Goal: Task Accomplishment & Management: Use online tool/utility

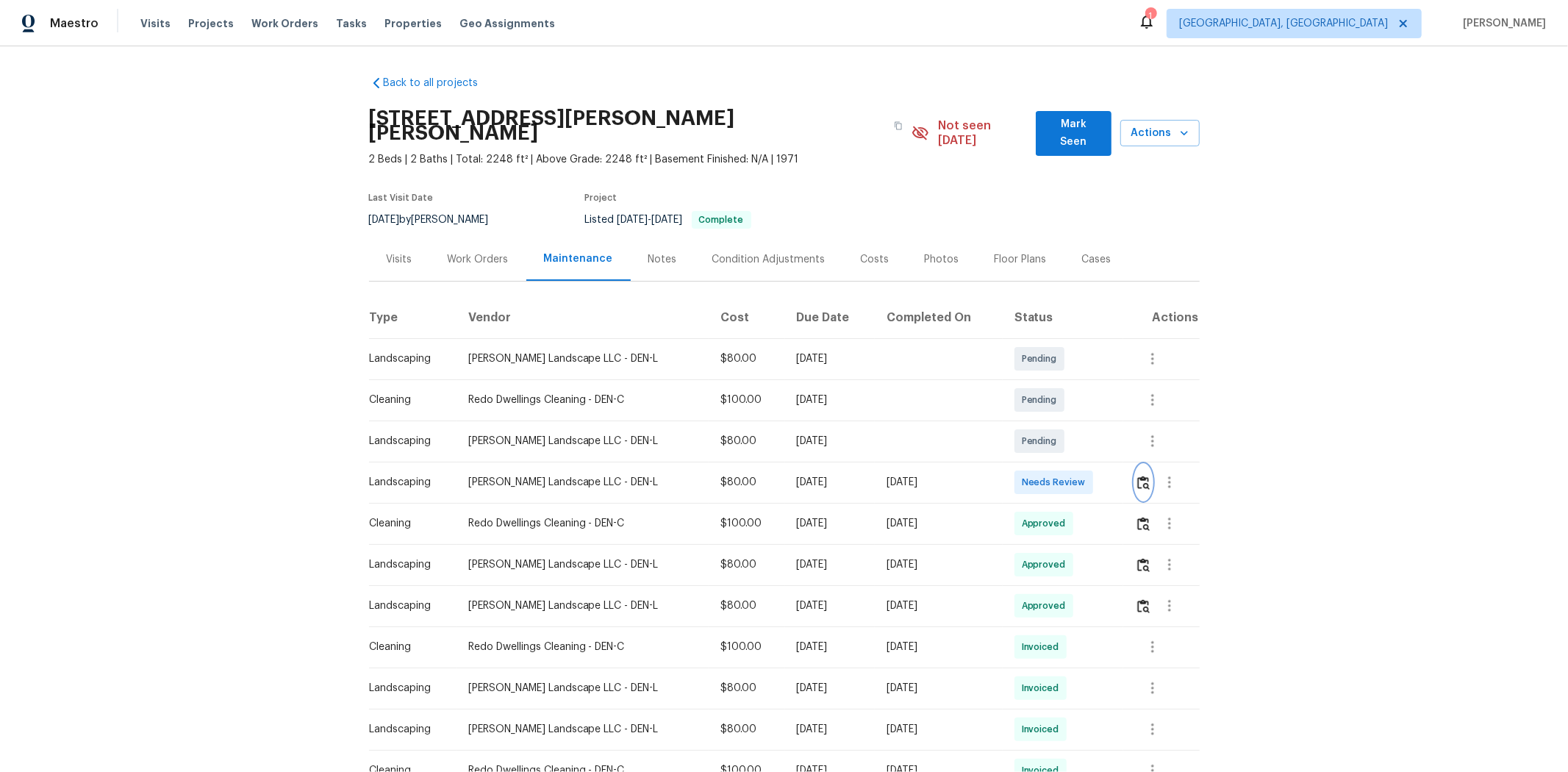
click at [1114, 475] on img "button" at bounding box center [1143, 482] width 12 height 14
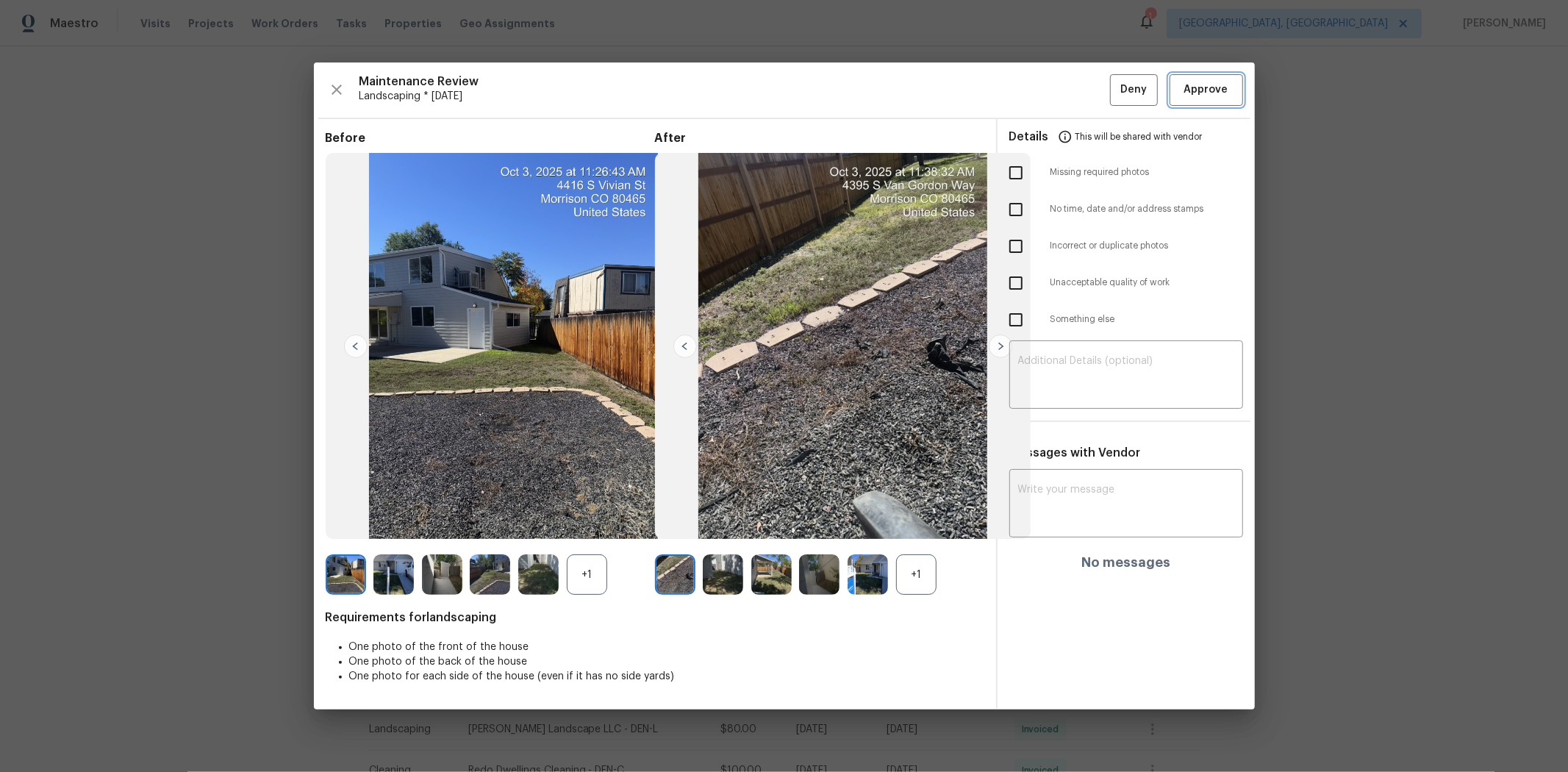
click at [1114, 96] on span "Approve" at bounding box center [1206, 90] width 44 height 18
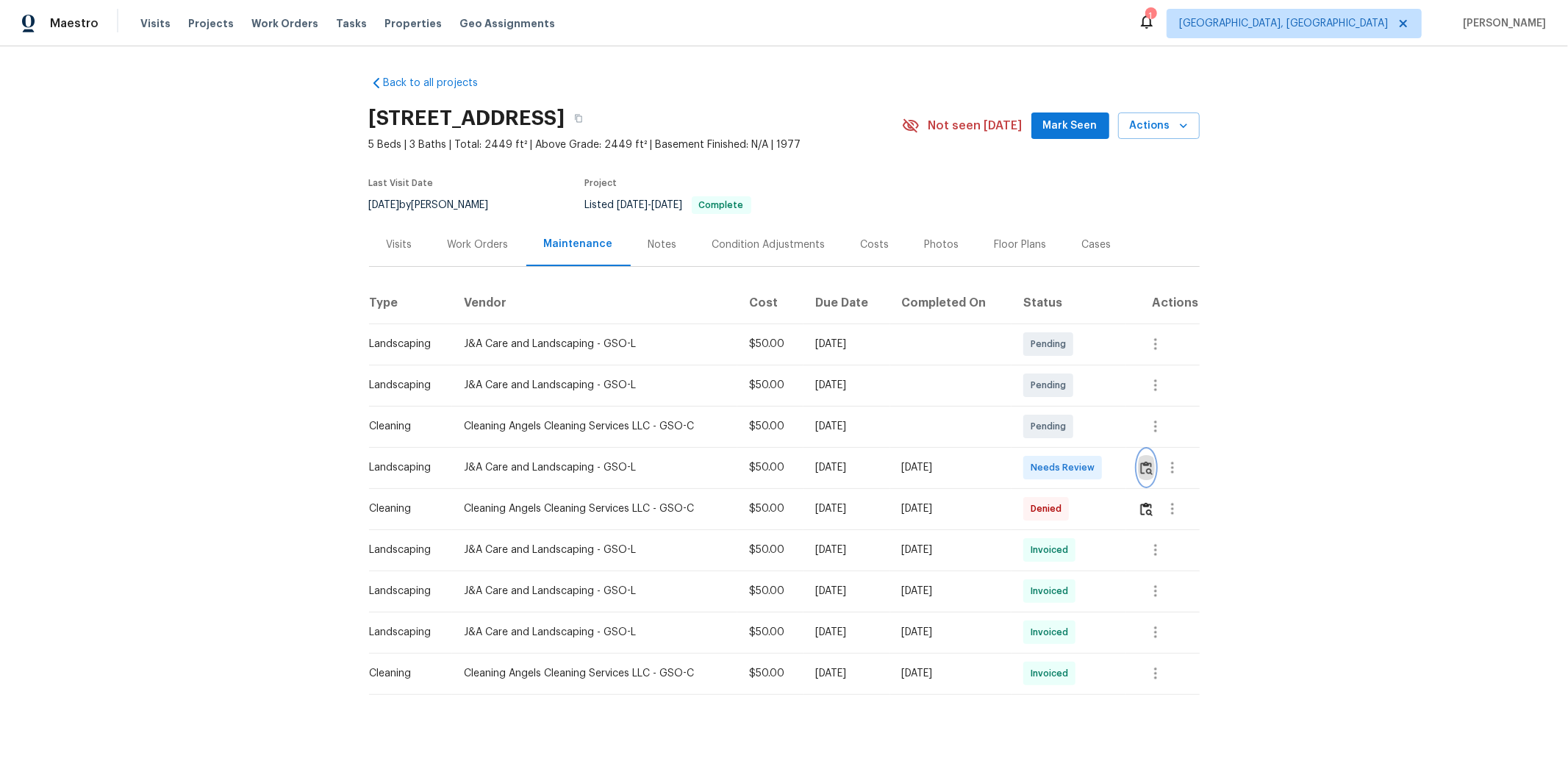
click at [1114, 469] on img "button" at bounding box center [1146, 468] width 12 height 14
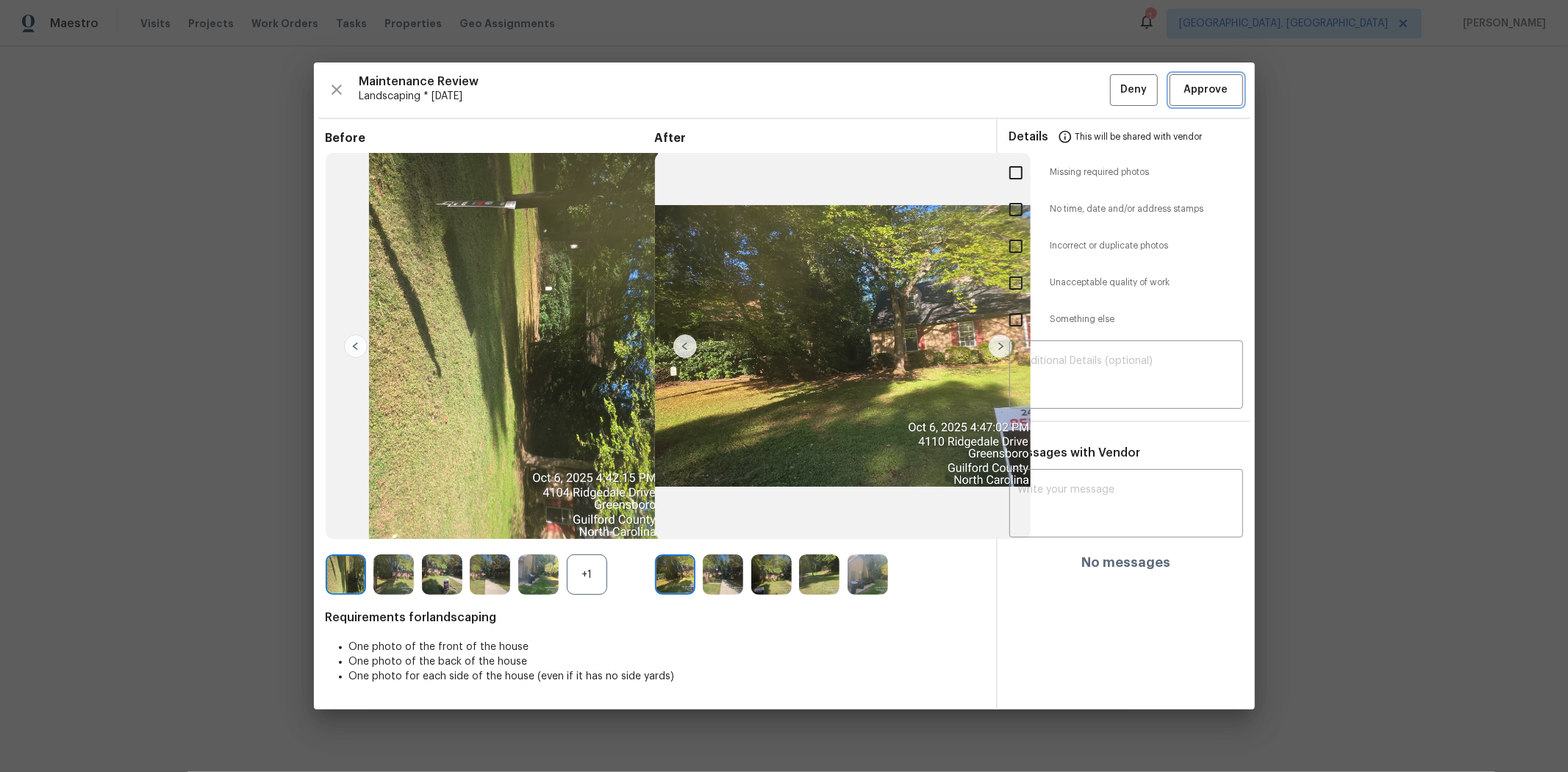
click at [1114, 85] on span "Approve" at bounding box center [1206, 90] width 44 height 18
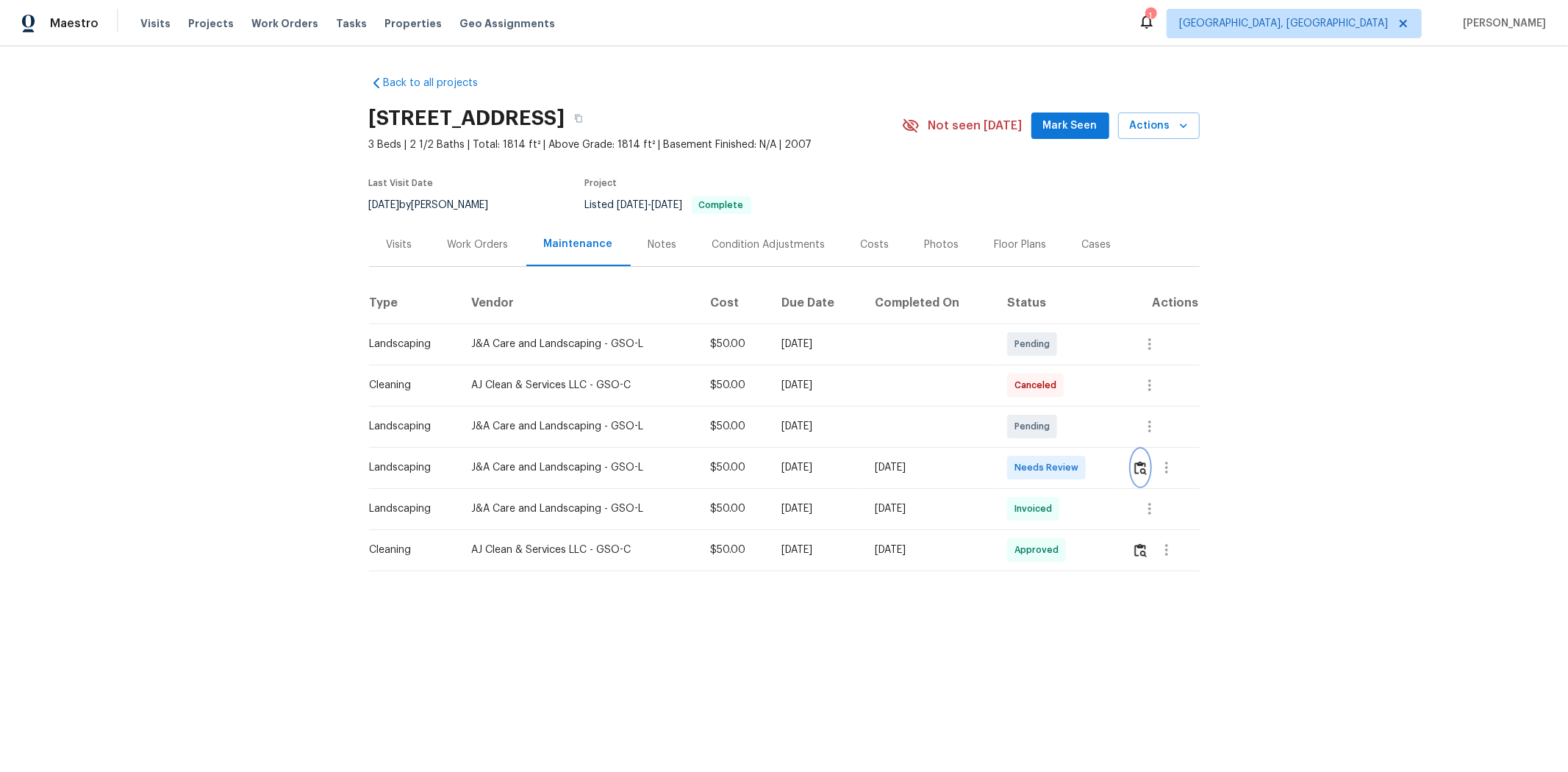
click at [1114, 472] on img "button" at bounding box center [1140, 468] width 12 height 14
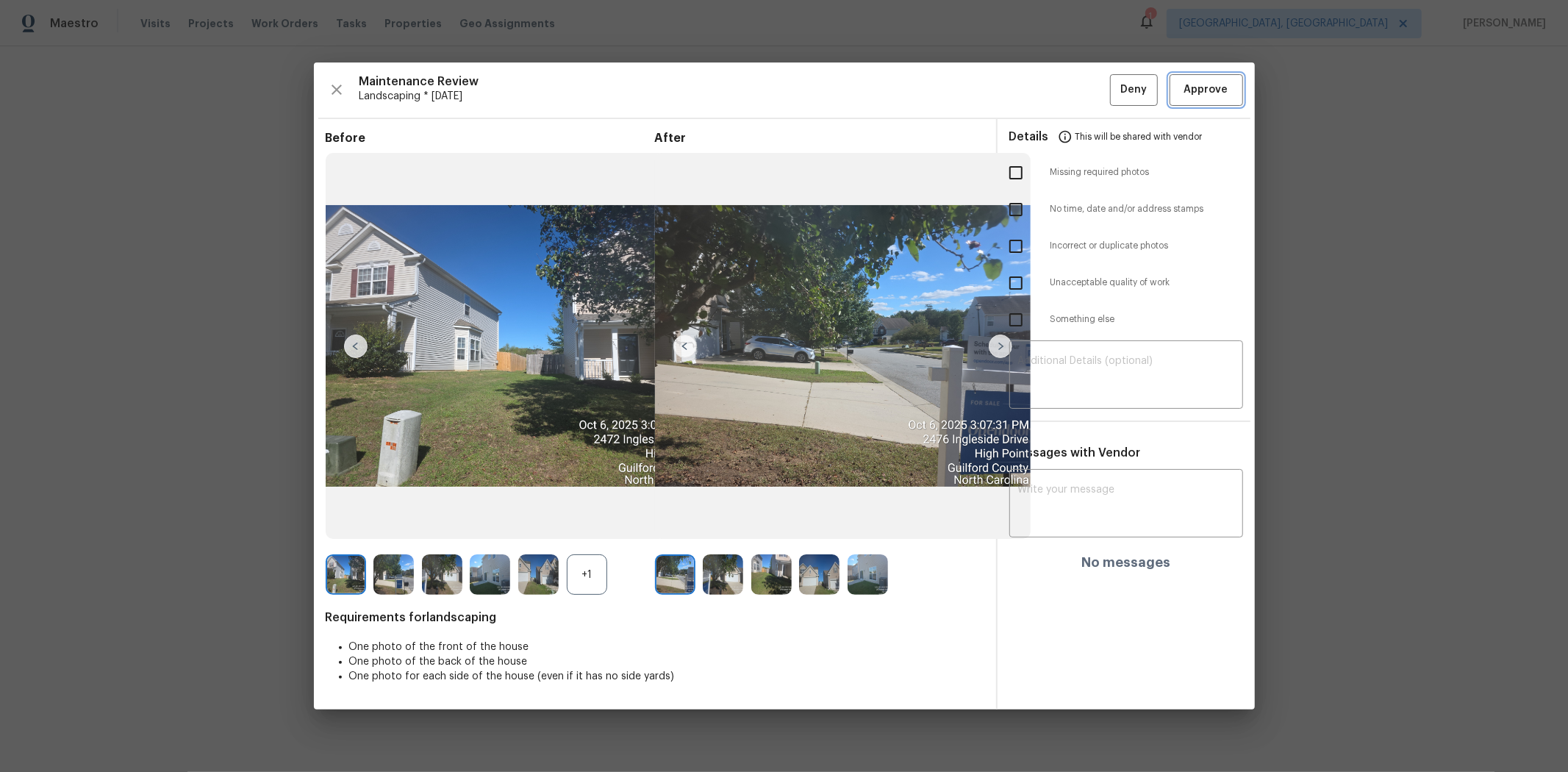
click at [1114, 81] on span "Approve" at bounding box center [1206, 90] width 44 height 18
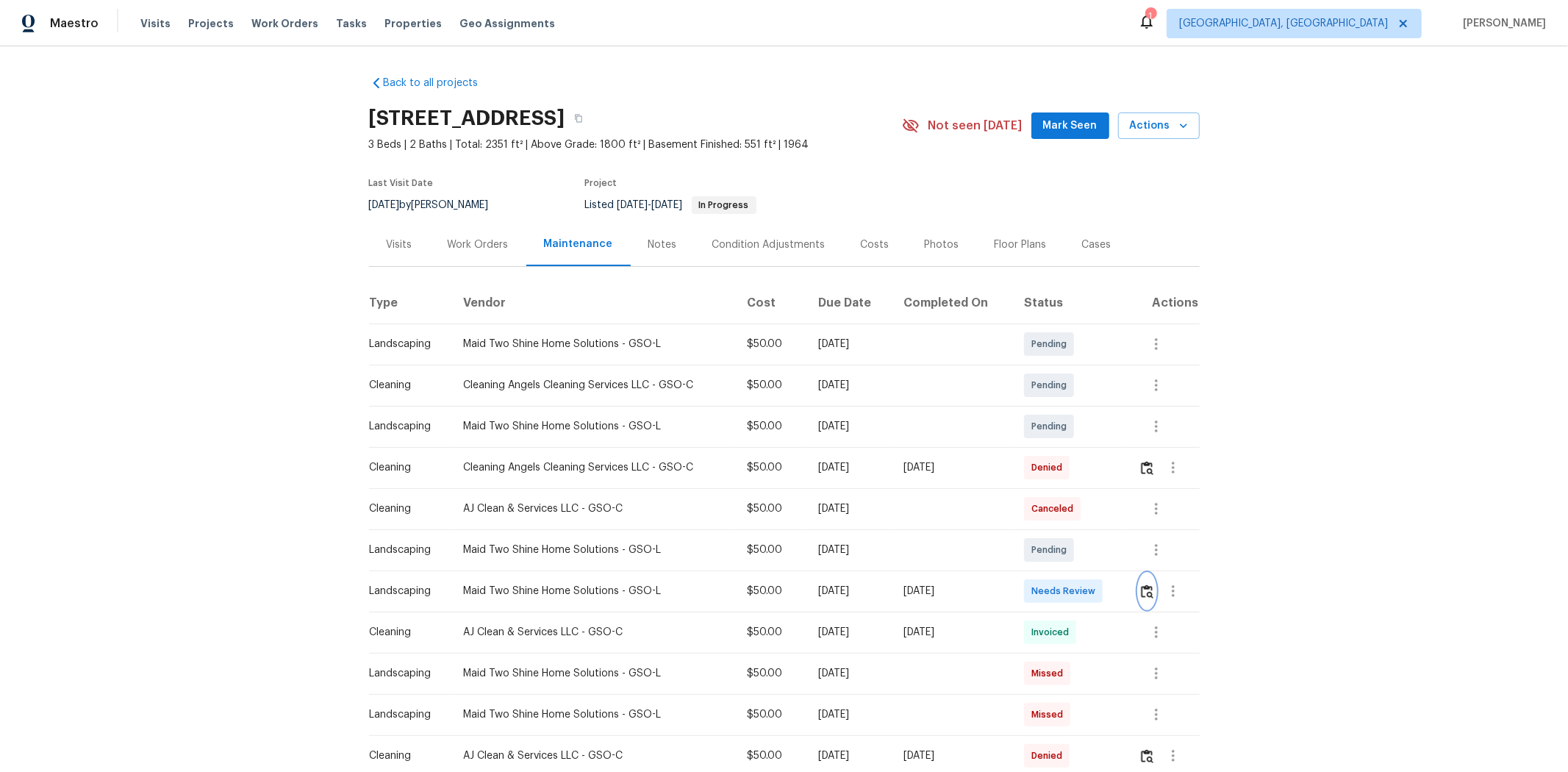
click at [843, 493] on img "button" at bounding box center [1146, 591] width 12 height 14
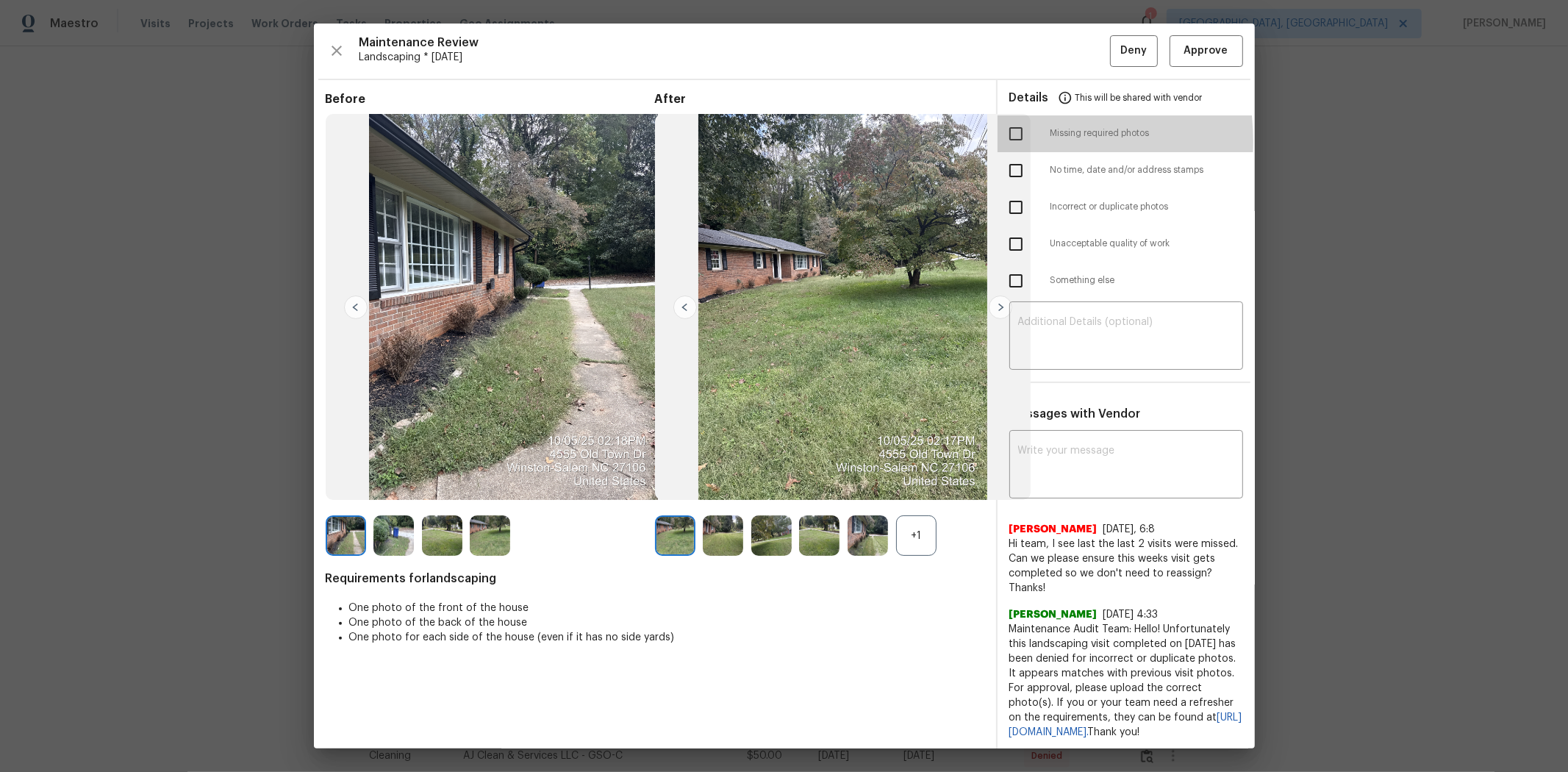
click at [843, 141] on input "checkbox" at bounding box center [1016, 133] width 31 height 31
checkbox input "true"
click at [843, 247] on input "checkbox" at bounding box center [1016, 244] width 31 height 31
checkbox input "true"
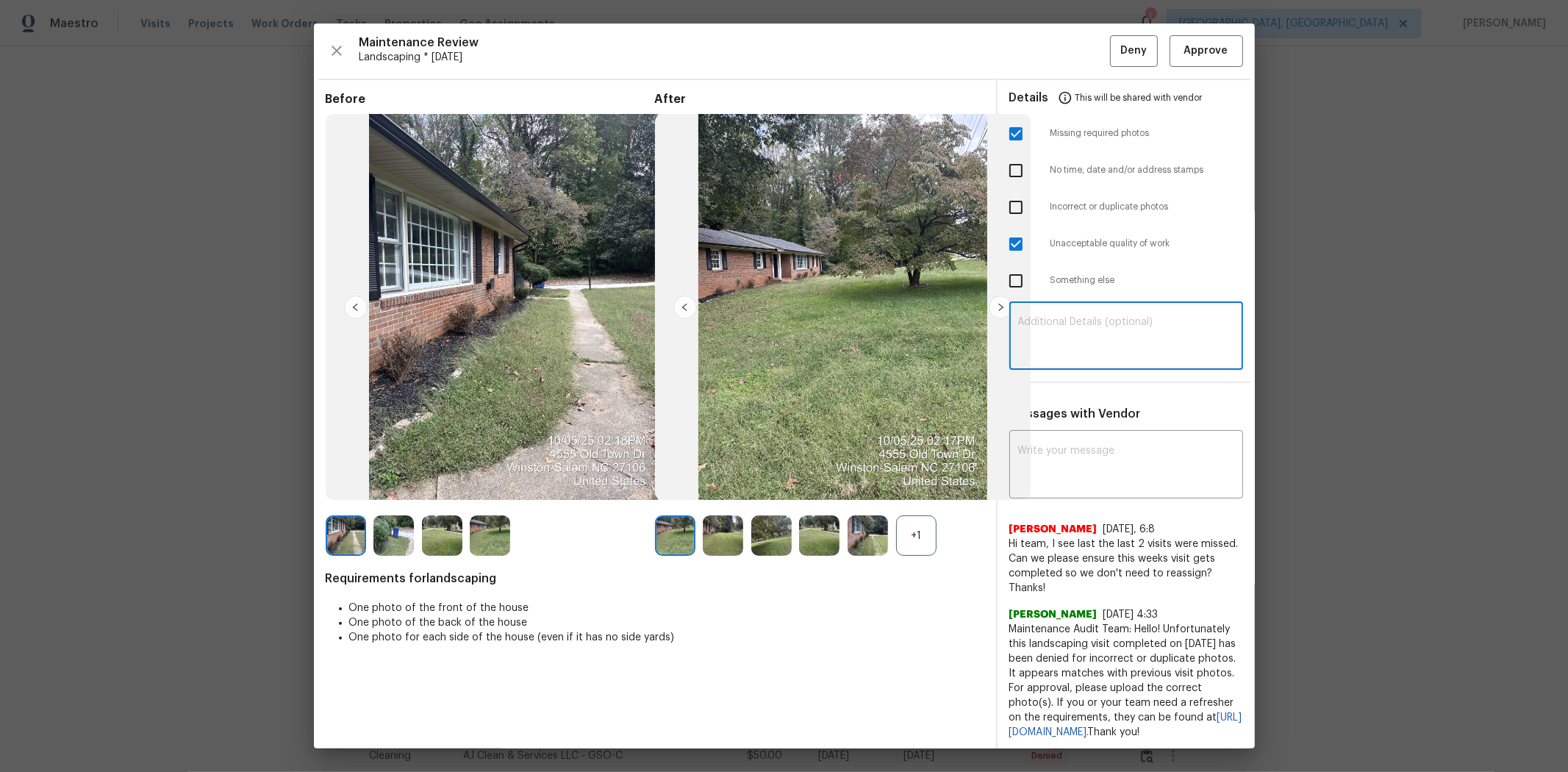
click at [843, 322] on textarea at bounding box center [1126, 337] width 216 height 42
paste textarea "Maintenance Audit Team: Hello! Unfortunately, this landscaping visit completed …"
type textarea "Maintenance Audit Team: Hello! Unfortunately, this landscaping visit completed …"
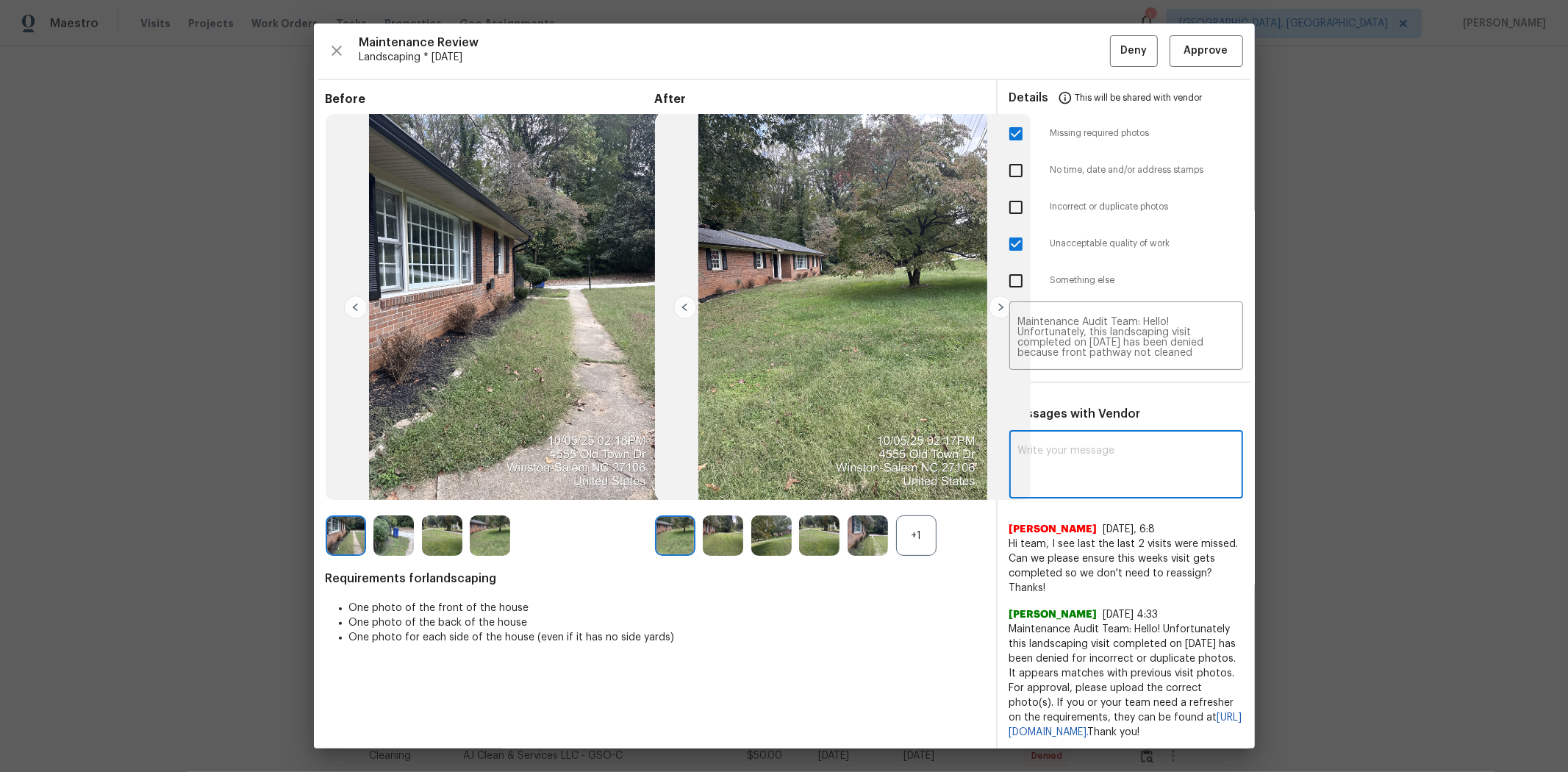
click at [843, 465] on textarea at bounding box center [1126, 466] width 216 height 42
paste textarea "Maintenance Audit Team: Hello! Unfortunately, this landscaping visit completed …"
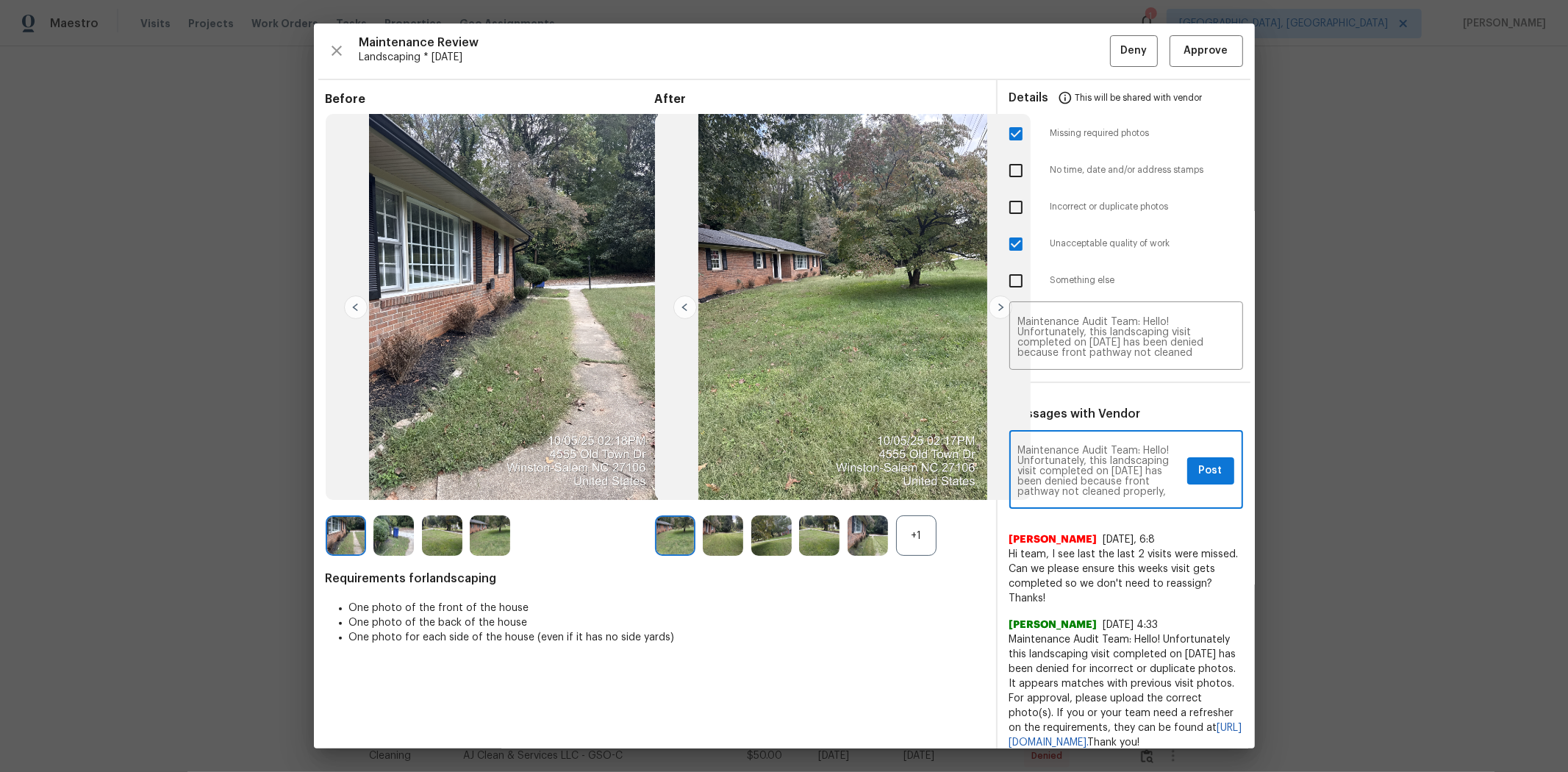
type textarea "Maintenance Audit Team: Hello! Unfortunately, this landscaping visit completed …"
click at [843, 473] on span "Post" at bounding box center [1211, 470] width 24 height 18
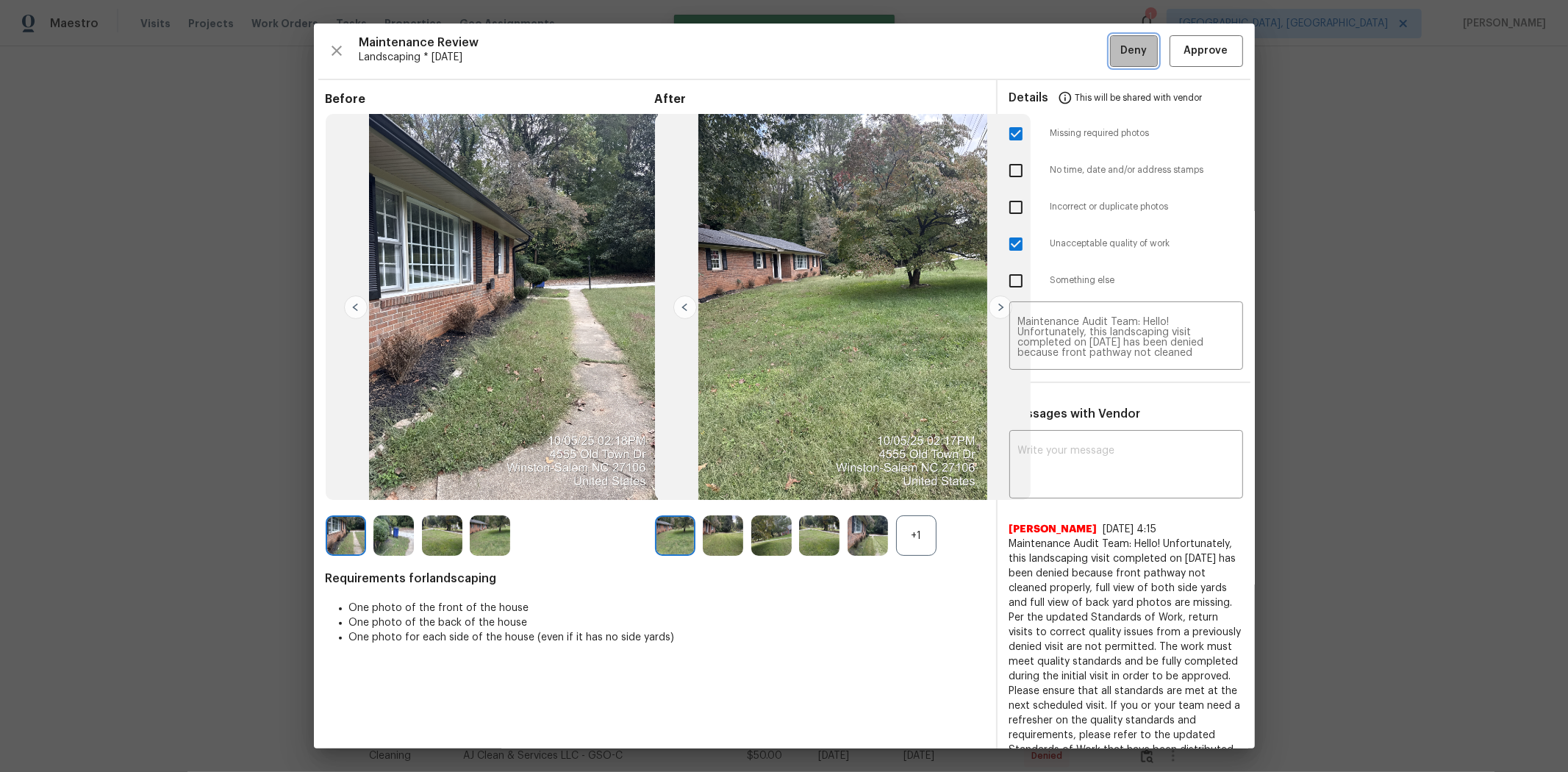
click at [843, 52] on span "Deny" at bounding box center [1133, 50] width 26 height 18
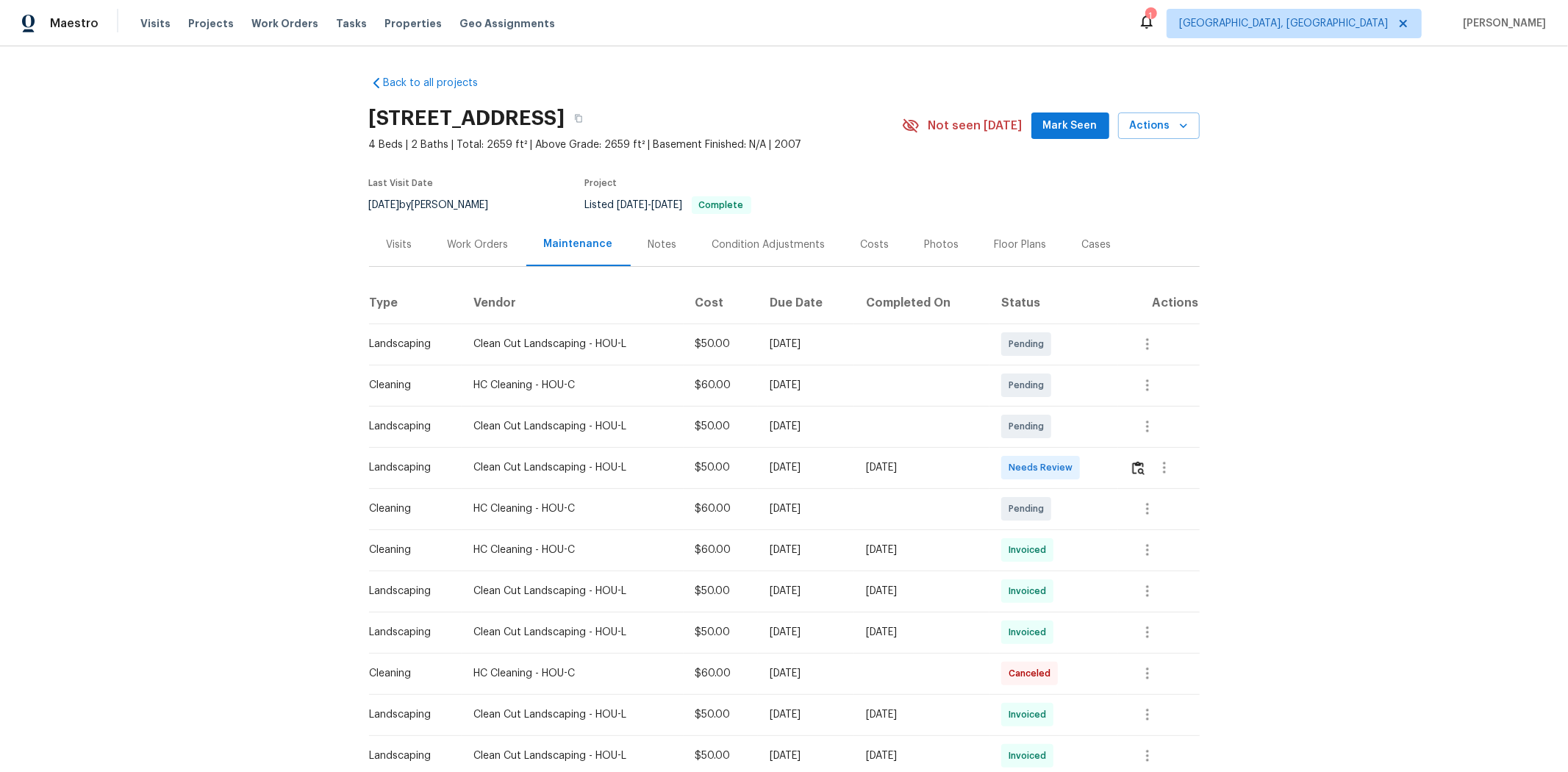
click at [1114, 465] on td at bounding box center [1159, 468] width 81 height 42
click at [1114, 469] on img "button" at bounding box center [1138, 468] width 12 height 14
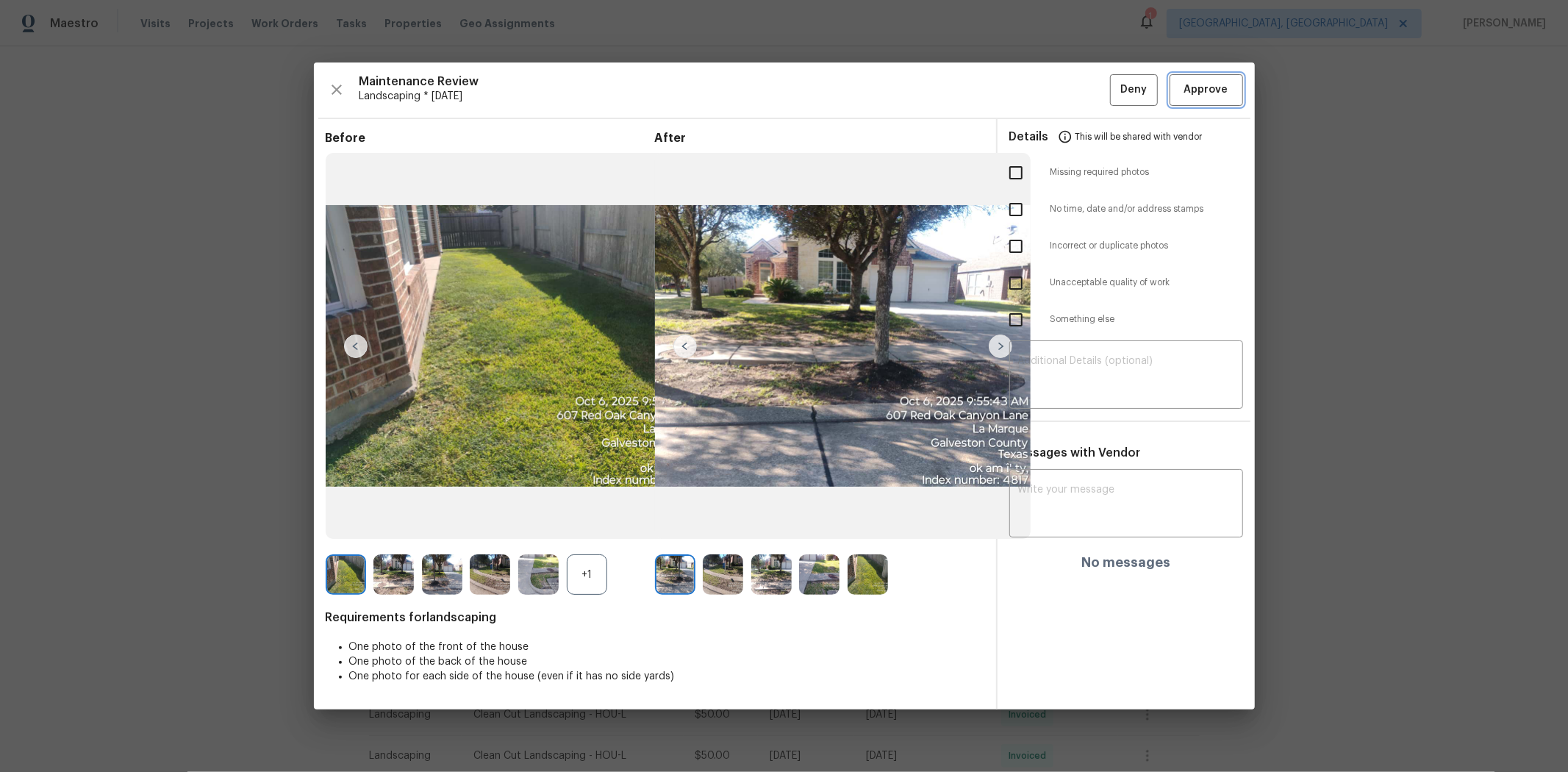
click at [1114, 77] on button "Approve" at bounding box center [1207, 90] width 74 height 31
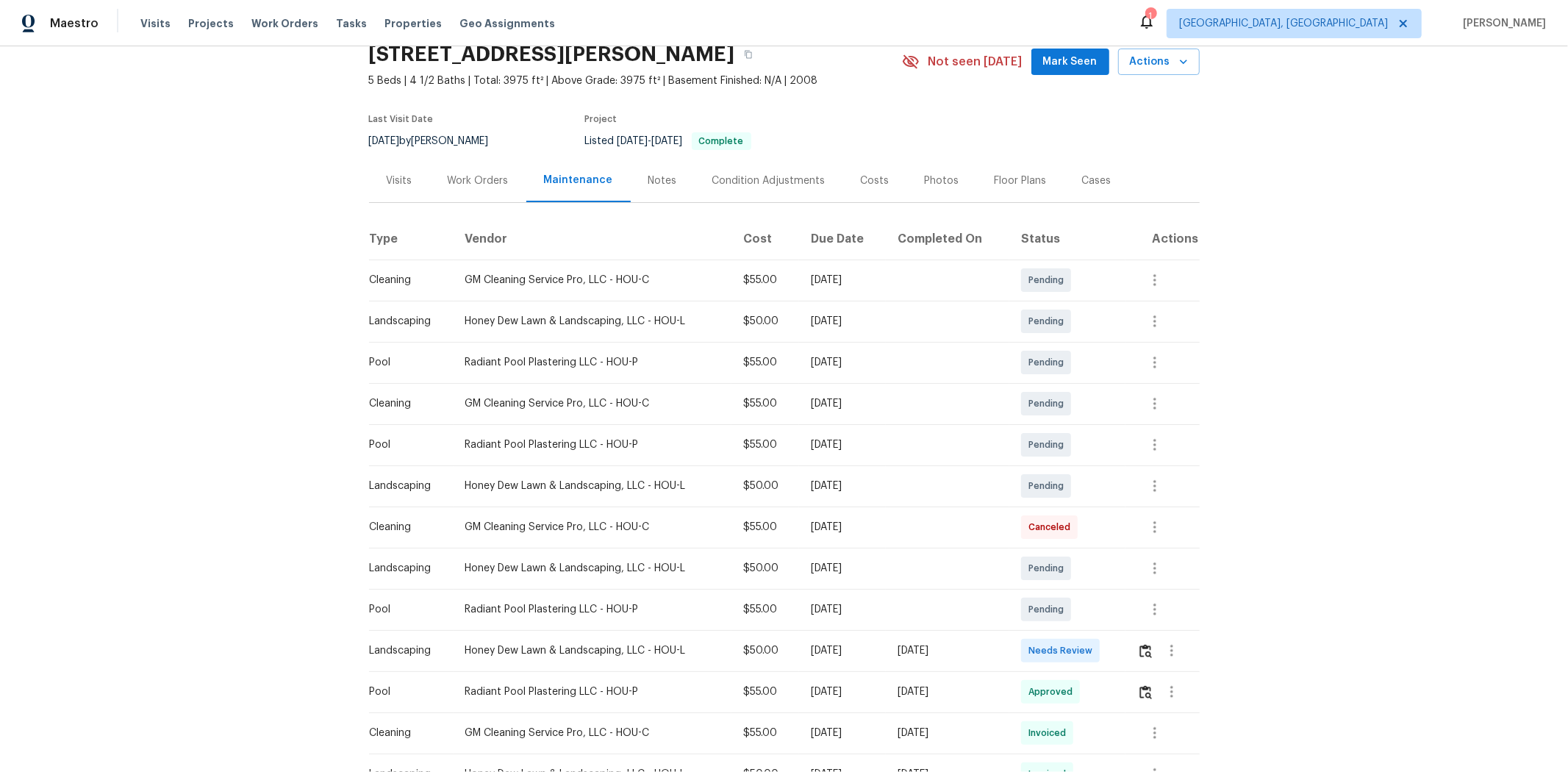
scroll to position [163, 0]
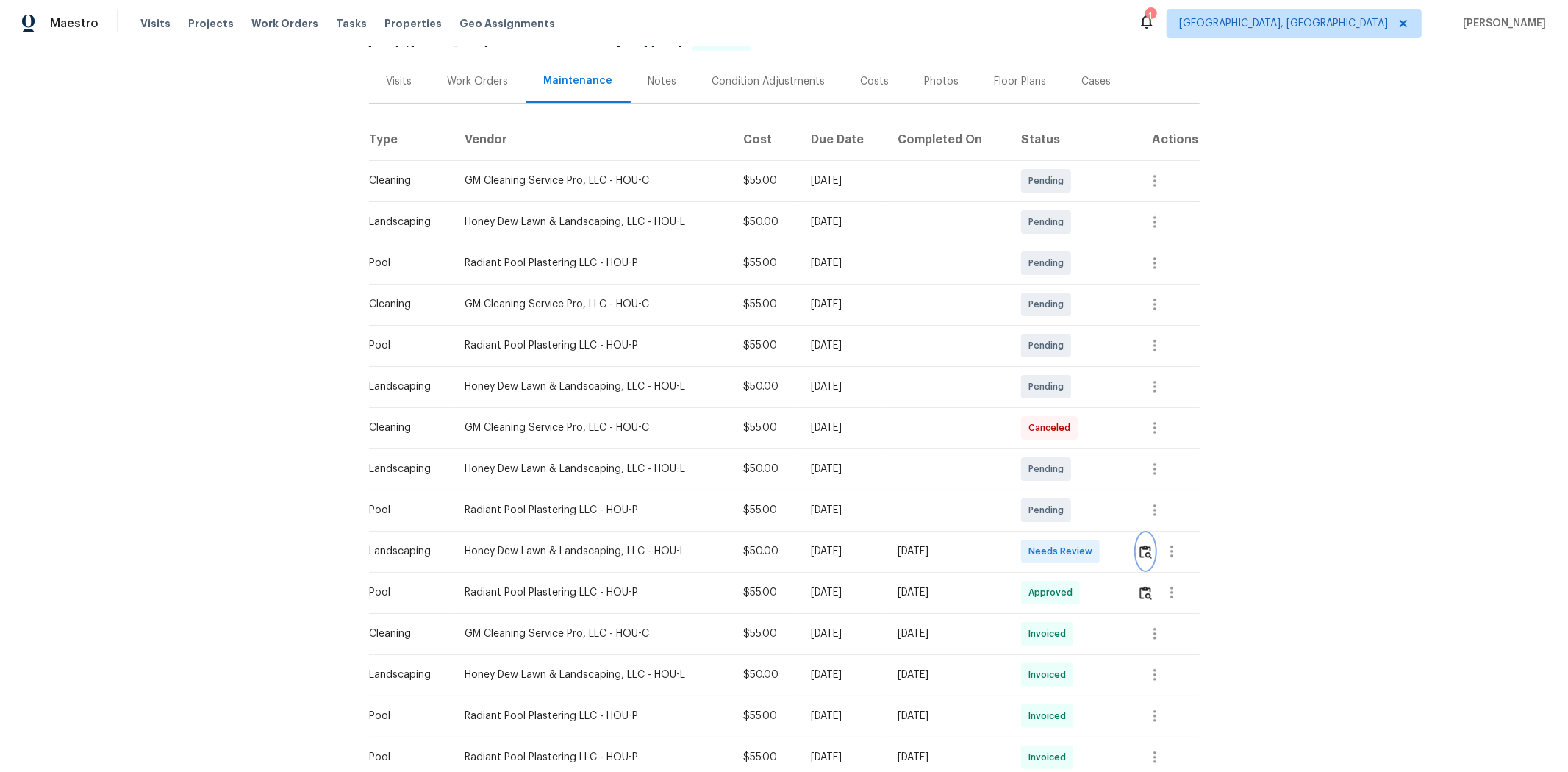
click at [1114, 516] on img "button" at bounding box center [1146, 551] width 12 height 14
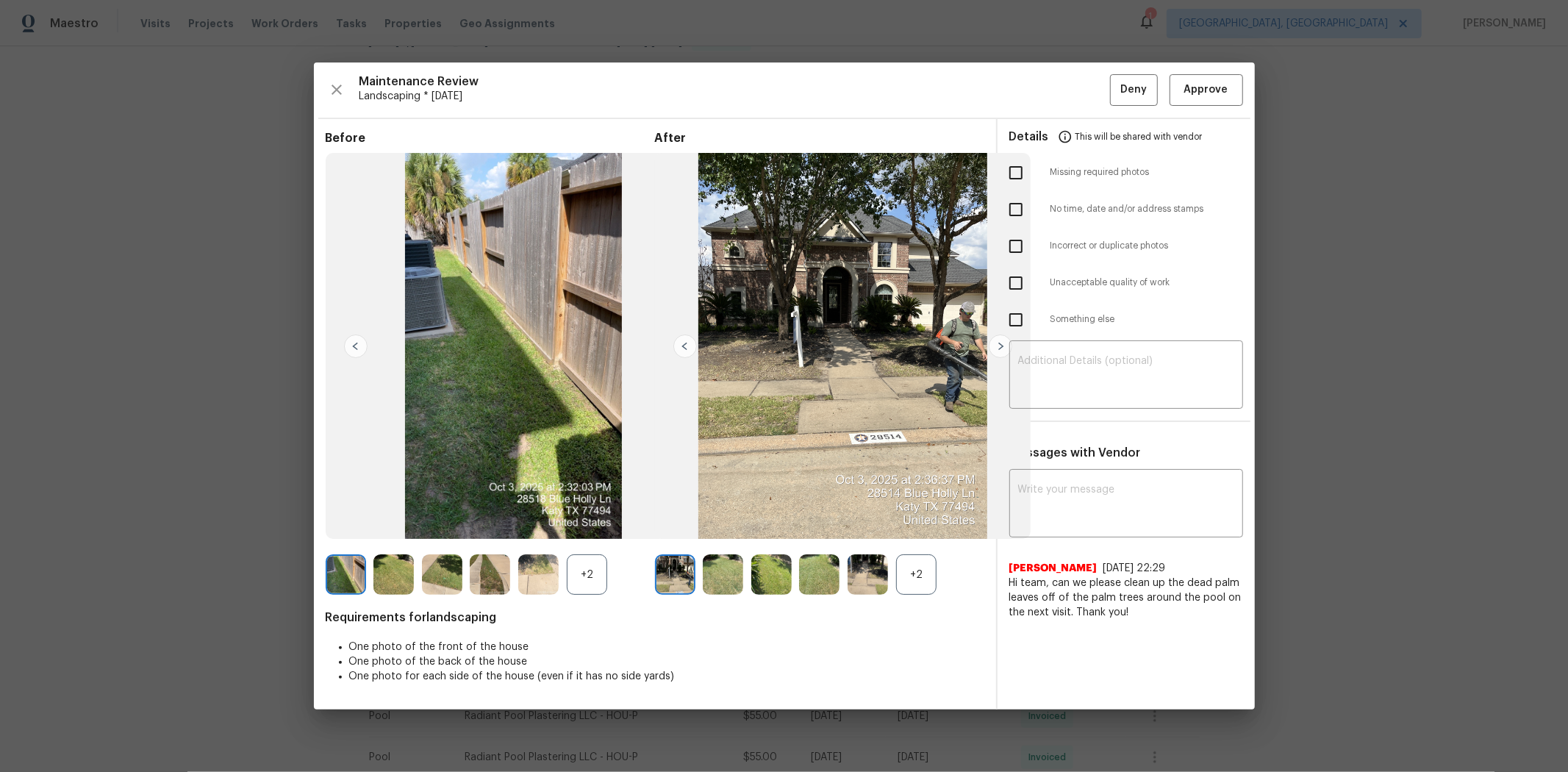
click at [1016, 175] on input "checkbox" at bounding box center [1016, 172] width 31 height 31
checkbox input "true"
click at [1054, 375] on textarea at bounding box center [1126, 376] width 216 height 42
paste textarea "Maintenance Audit Team: Hello! Unfortunately, this landscaping visit completed …"
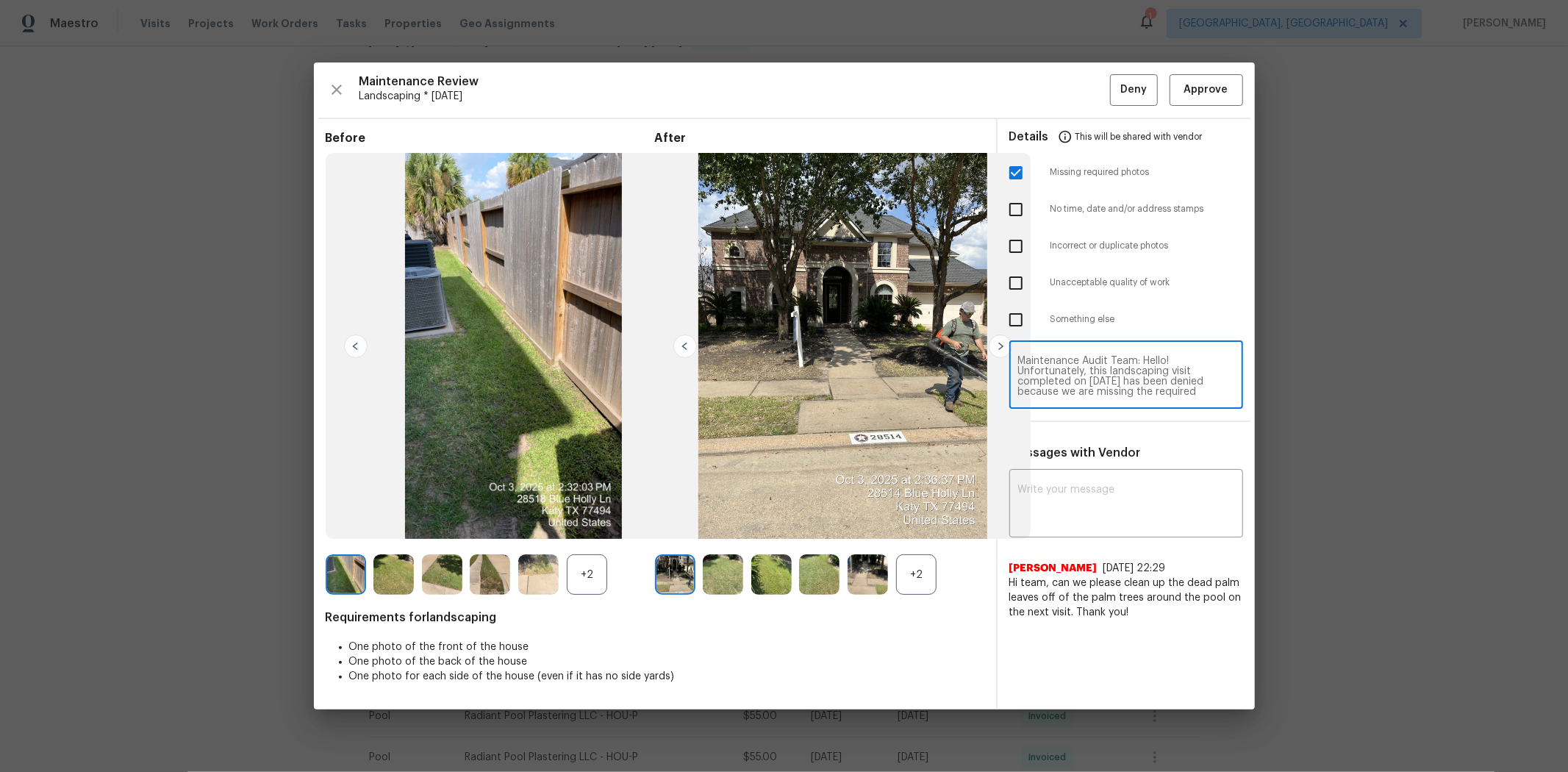
scroll to position [144, 0]
type textarea "Maintenance Audit Team: Hello! Unfortunately, this landscaping visit completed …"
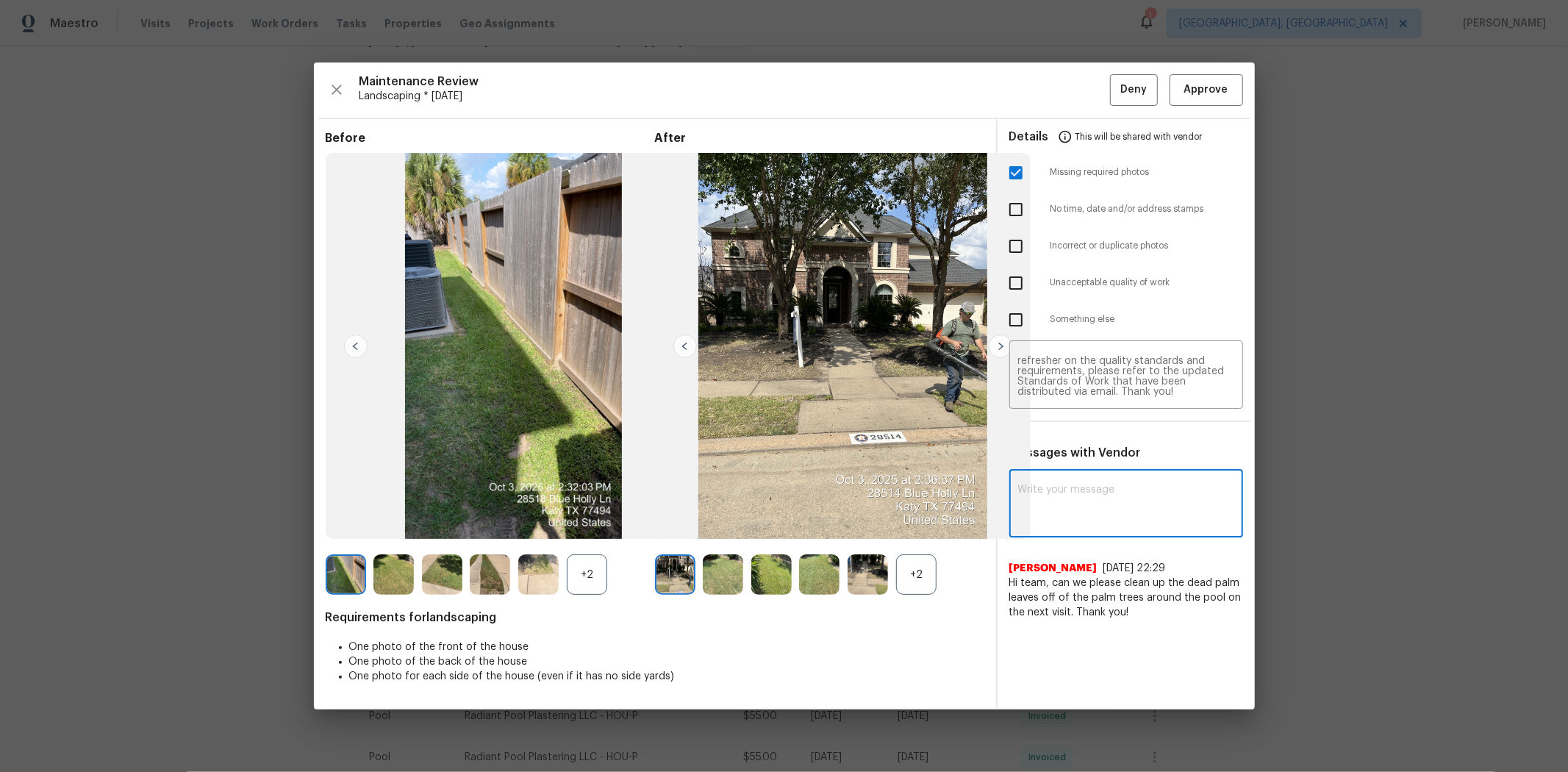
click at [1101, 488] on textarea at bounding box center [1126, 506] width 216 height 42
paste textarea "Maintenance Audit Team: Hello! Unfortunately, this landscaping visit completed …"
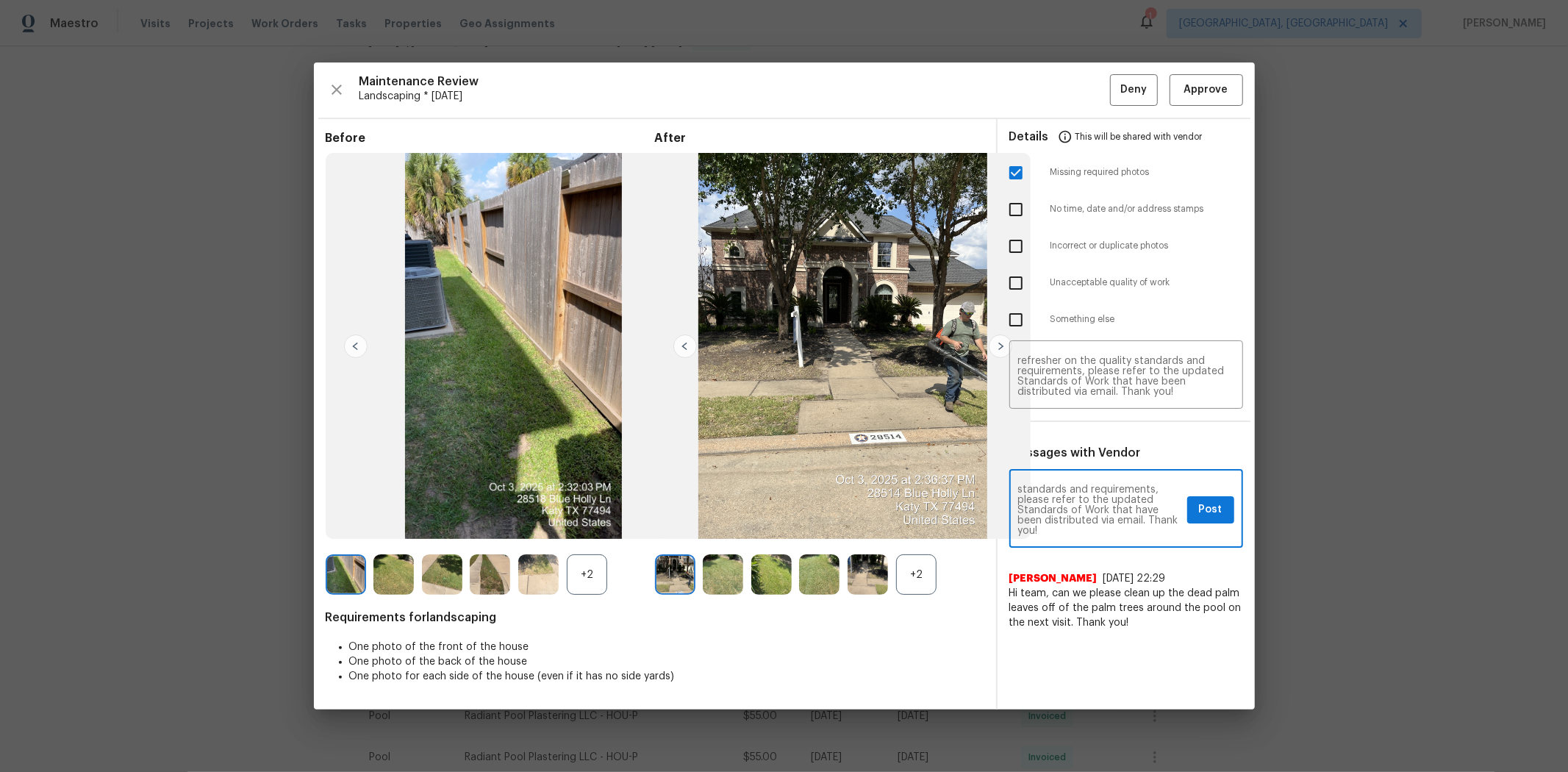
type textarea "Maintenance Audit Team: Hello! Unfortunately, this landscaping visit completed …"
click at [922, 516] on div "+2" at bounding box center [916, 575] width 41 height 41
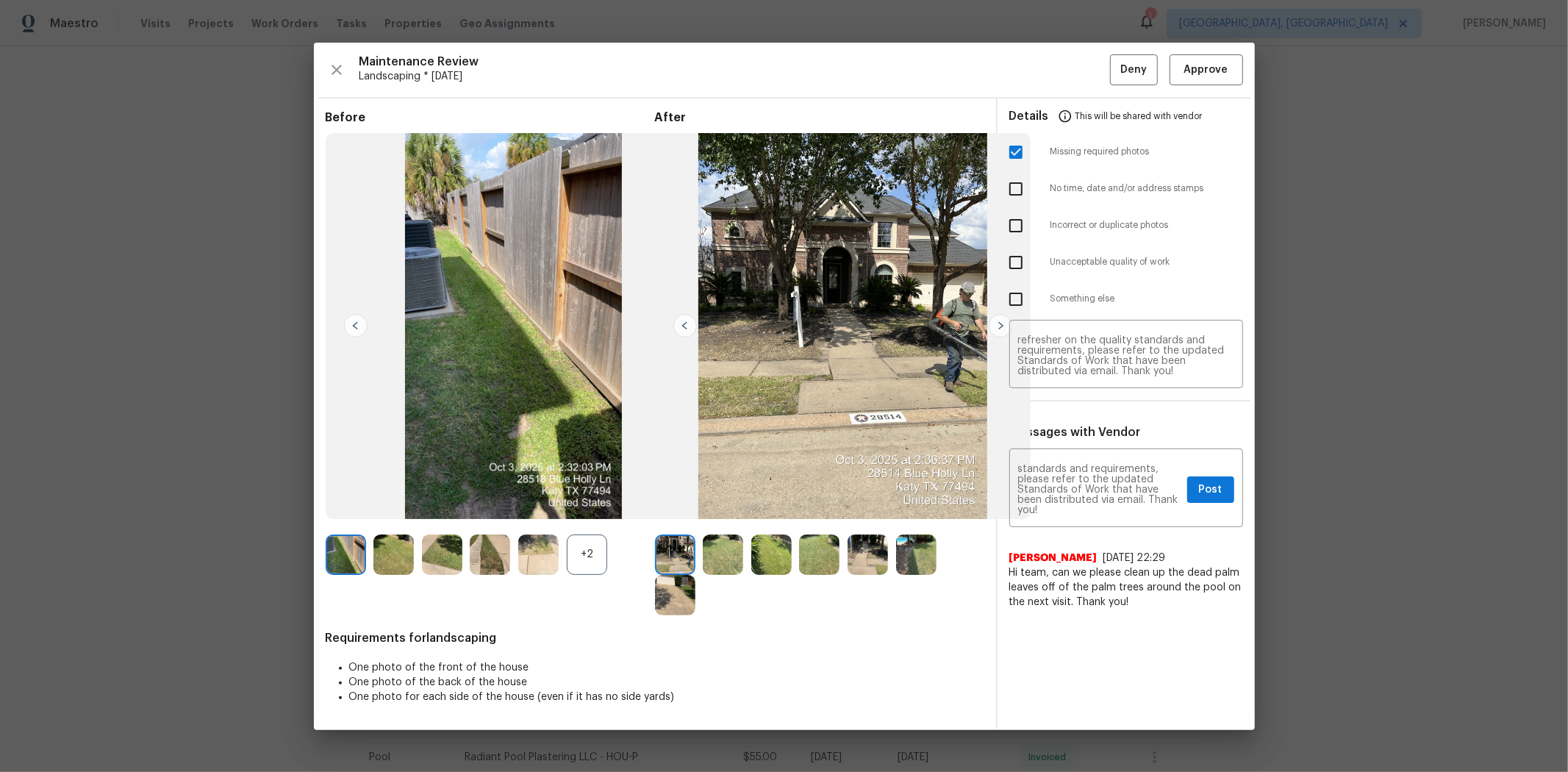
click at [866, 516] on img at bounding box center [868, 555] width 41 height 41
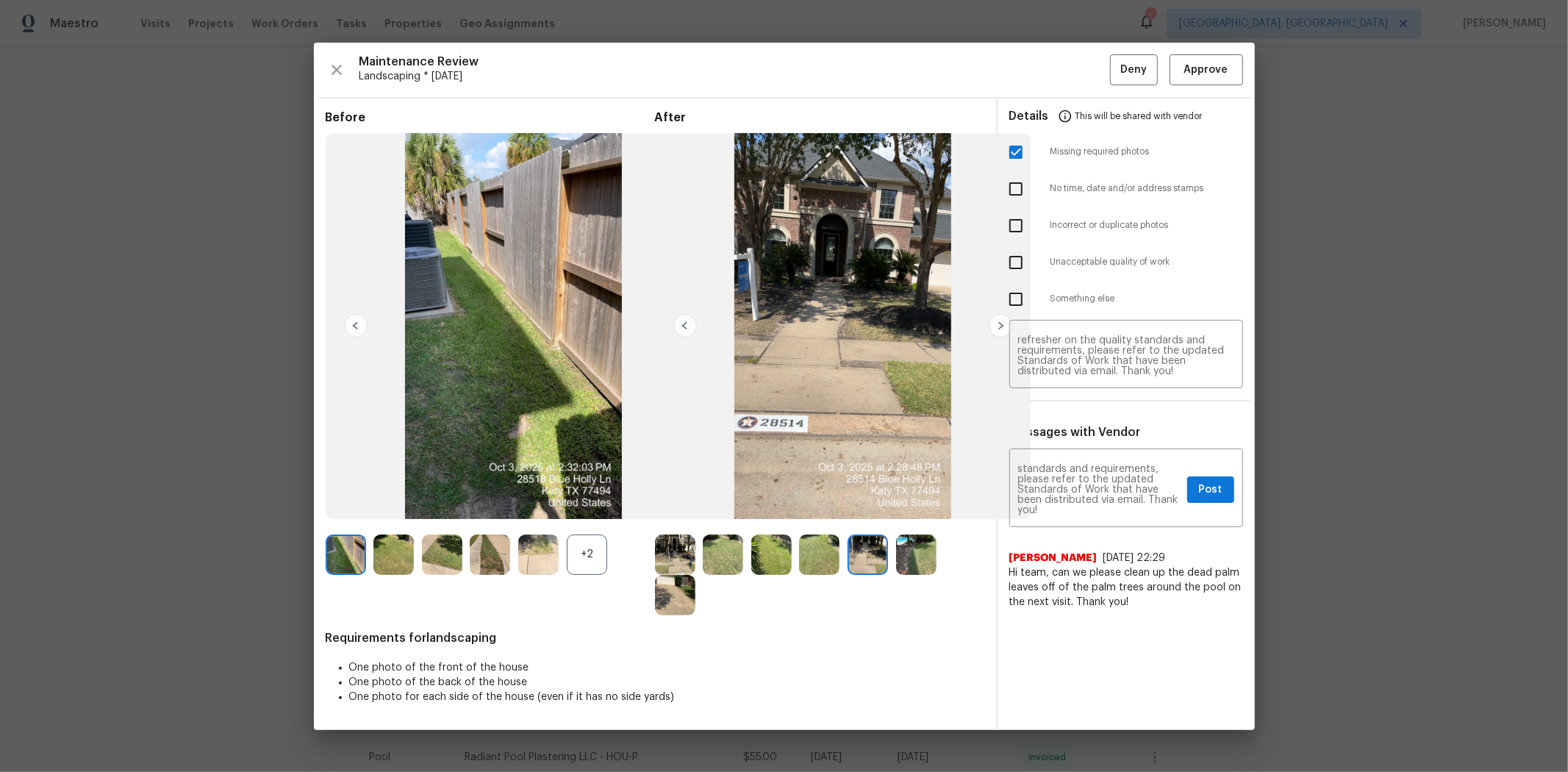
click at [866, 516] on img at bounding box center [868, 555] width 41 height 41
click at [1114, 481] on span "Post" at bounding box center [1211, 489] width 24 height 18
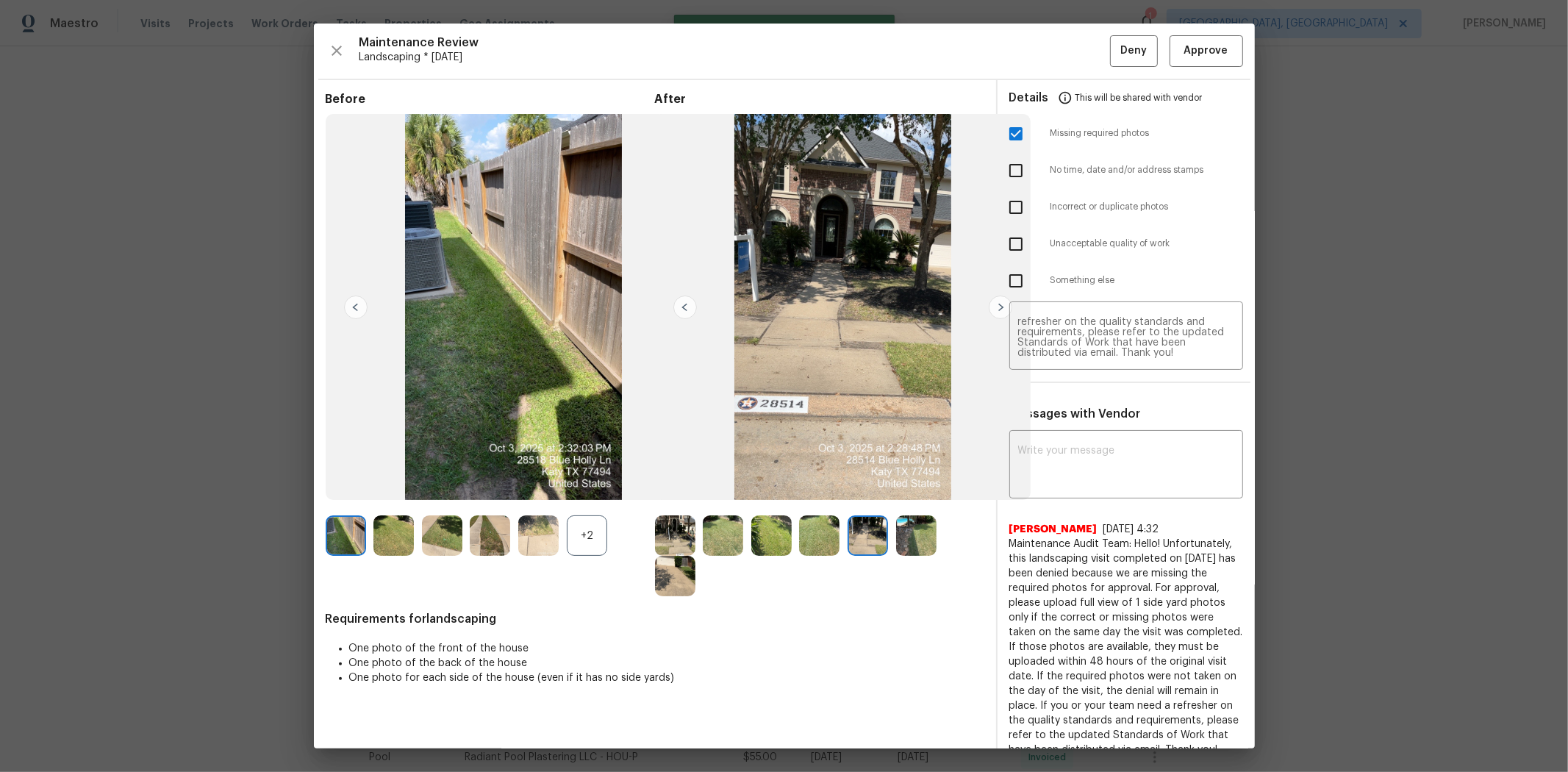
scroll to position [0, 0]
click at [1114, 81] on span "This will be shared with vendor" at bounding box center [1139, 97] width 128 height 35
click at [1114, 47] on span "Deny" at bounding box center [1133, 50] width 26 height 18
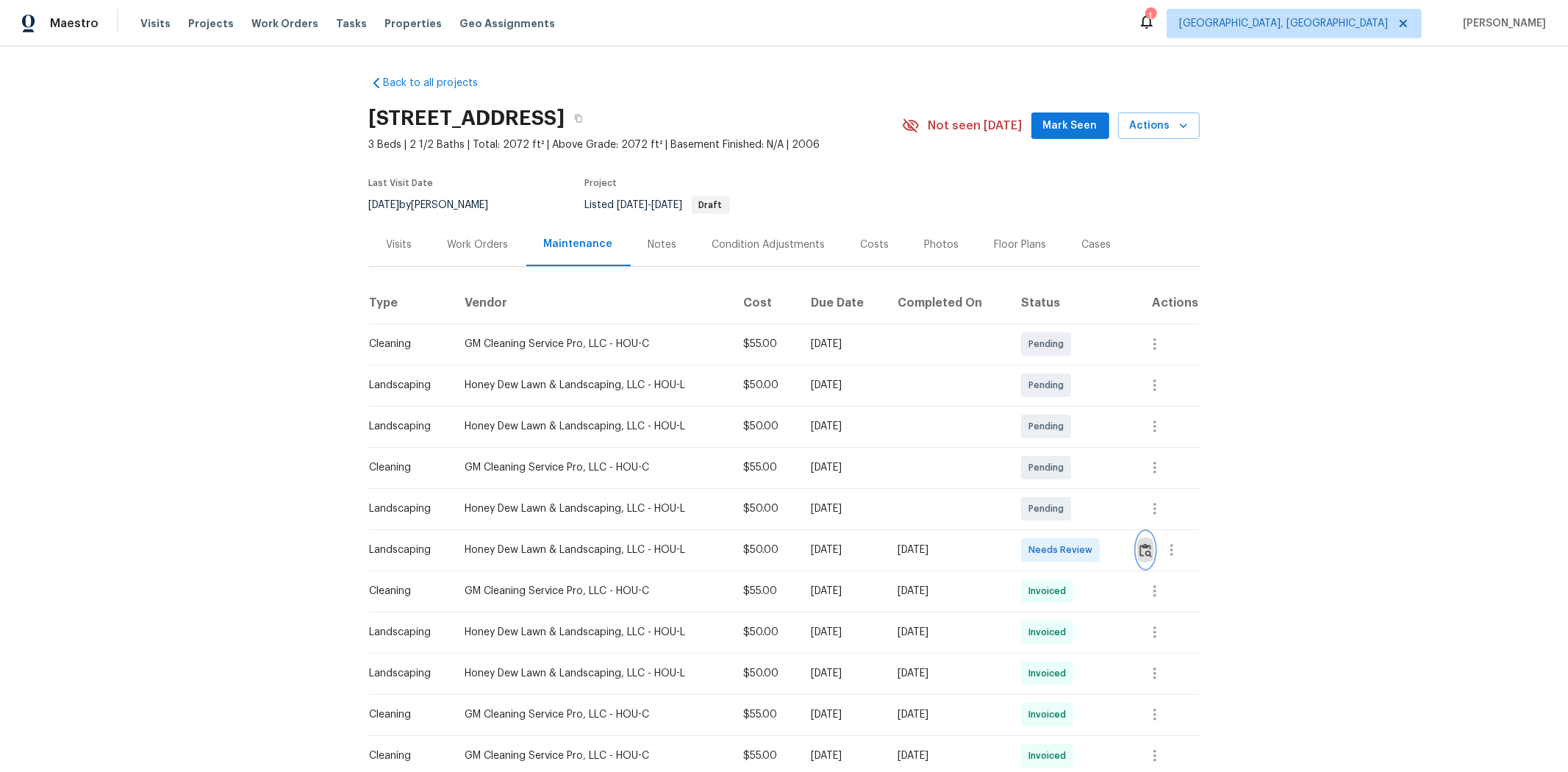
click at [1114, 516] on button "button" at bounding box center [1146, 549] width 17 height 35
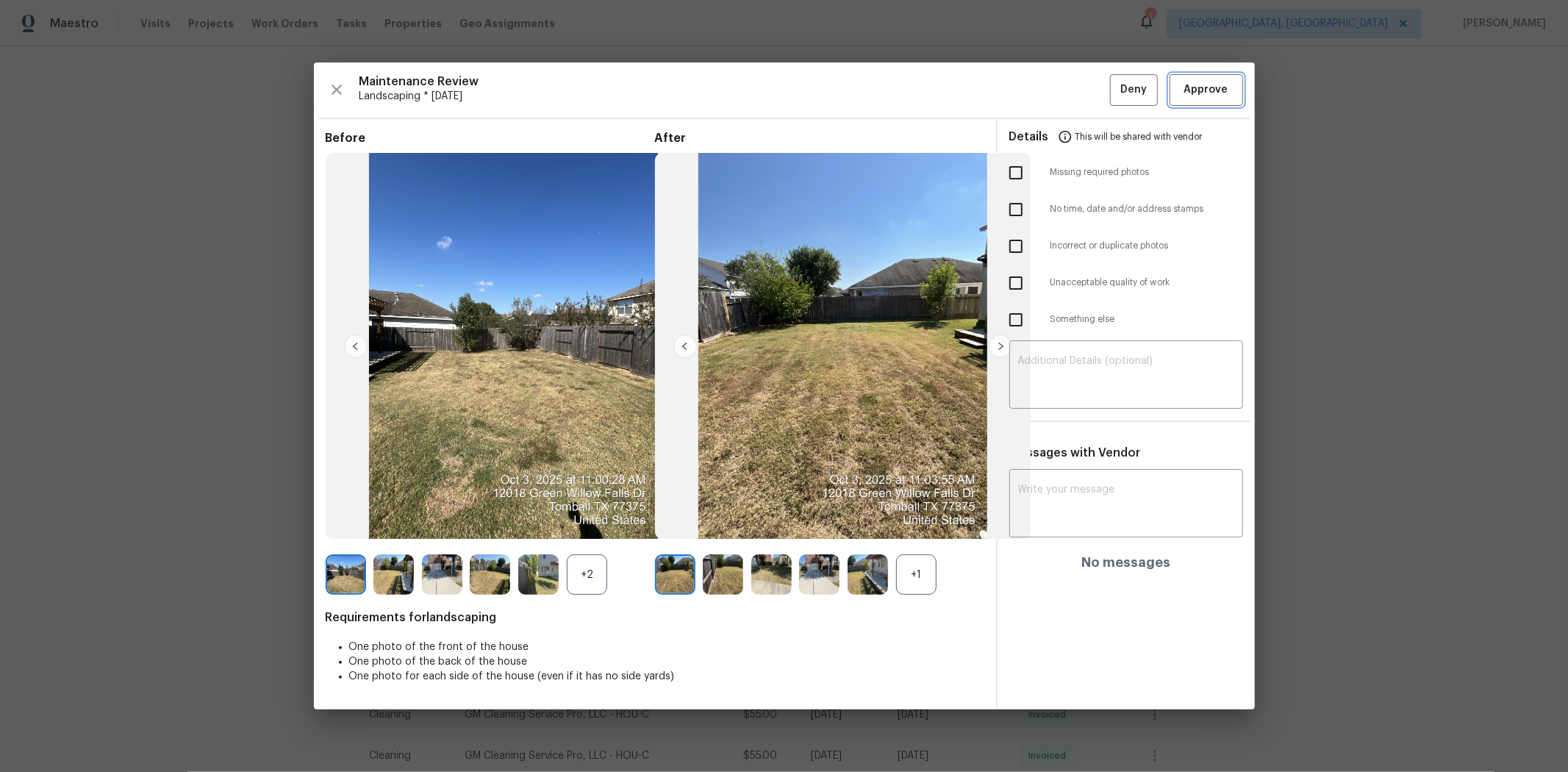
click at [1114, 84] on span "Approve" at bounding box center [1206, 90] width 44 height 18
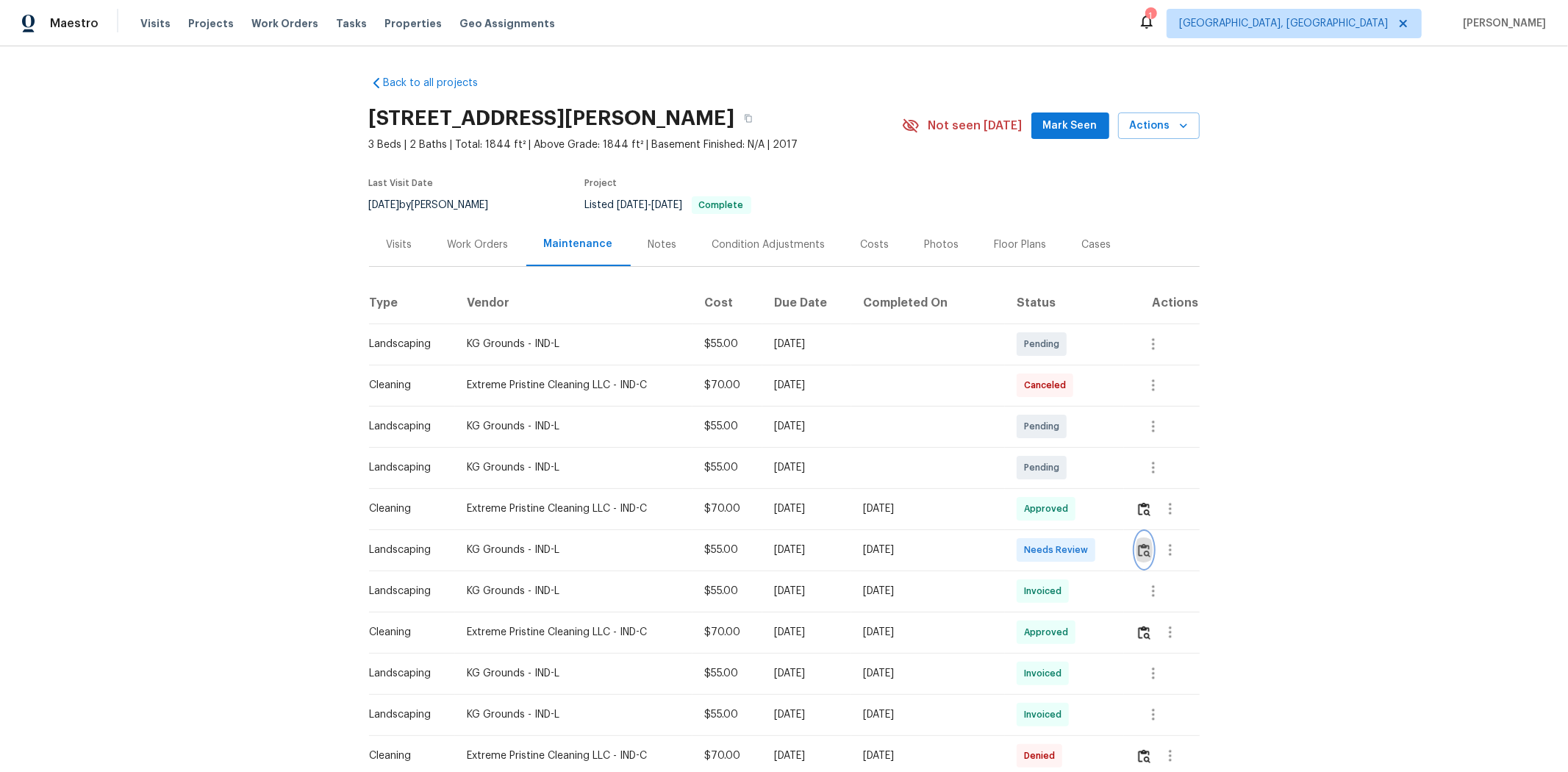
click at [1114, 516] on img "button" at bounding box center [1144, 550] width 12 height 14
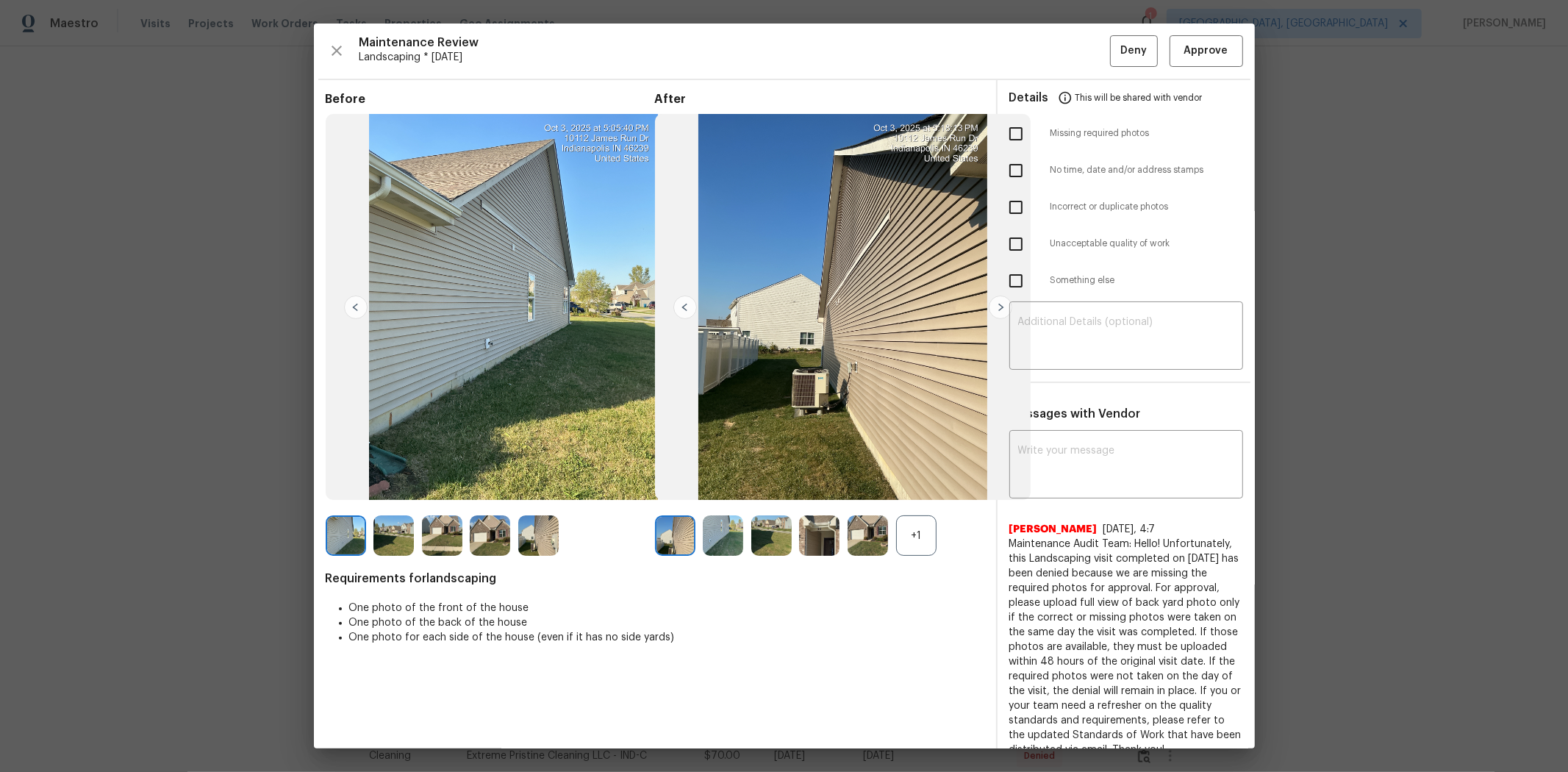
click at [1011, 138] on input "checkbox" at bounding box center [1016, 133] width 31 height 31
checkbox input "true"
click at [1114, 326] on textarea at bounding box center [1126, 337] width 216 height 42
paste textarea "Maintenance Audit Team: Hello! Unfortunately, this landscaping visit completed …"
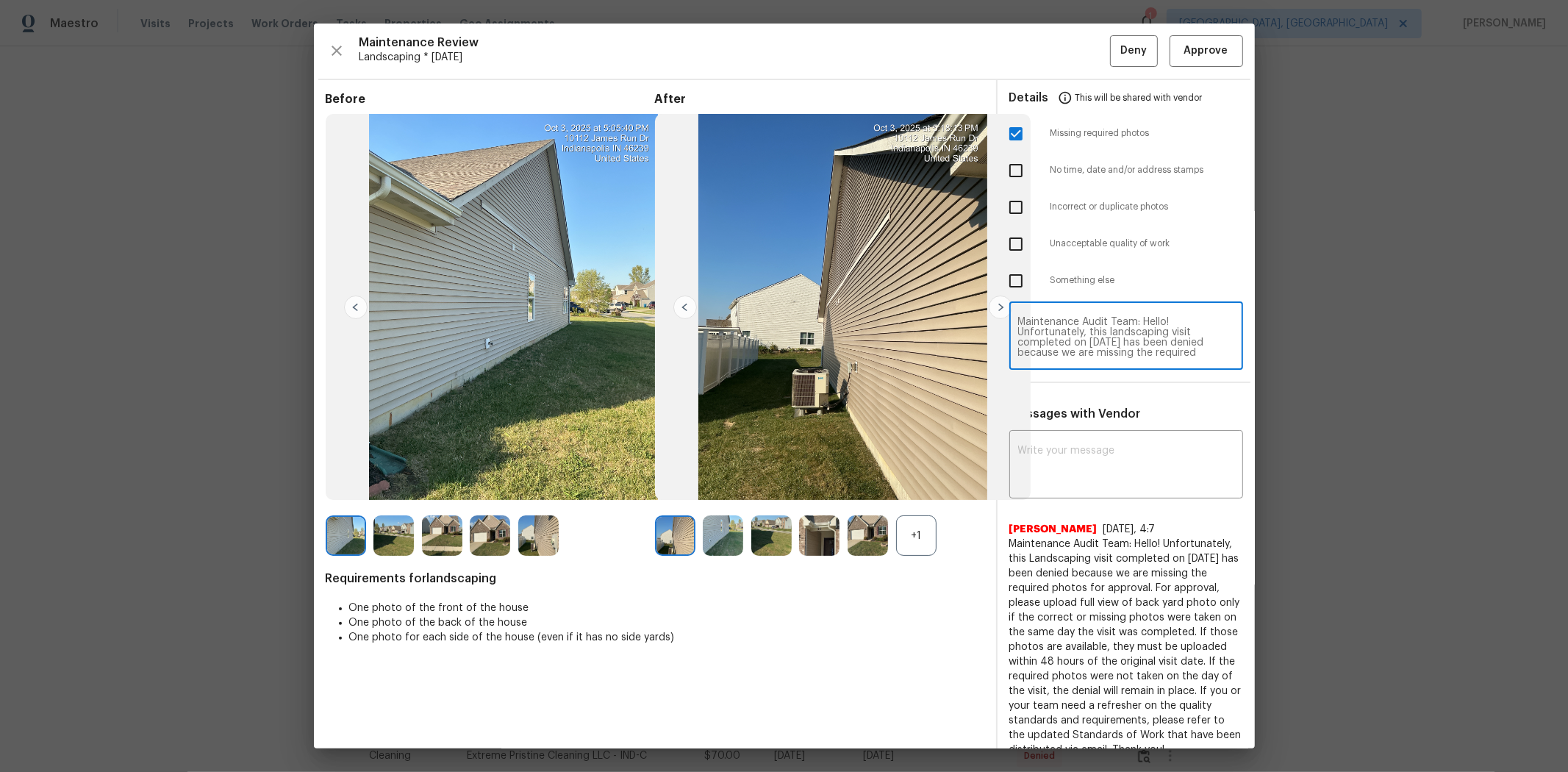
scroll to position [144, 0]
type textarea "Maintenance Audit Team: Hello! Unfortunately, this landscaping visit completed …"
click at [1114, 485] on textarea at bounding box center [1126, 466] width 216 height 42
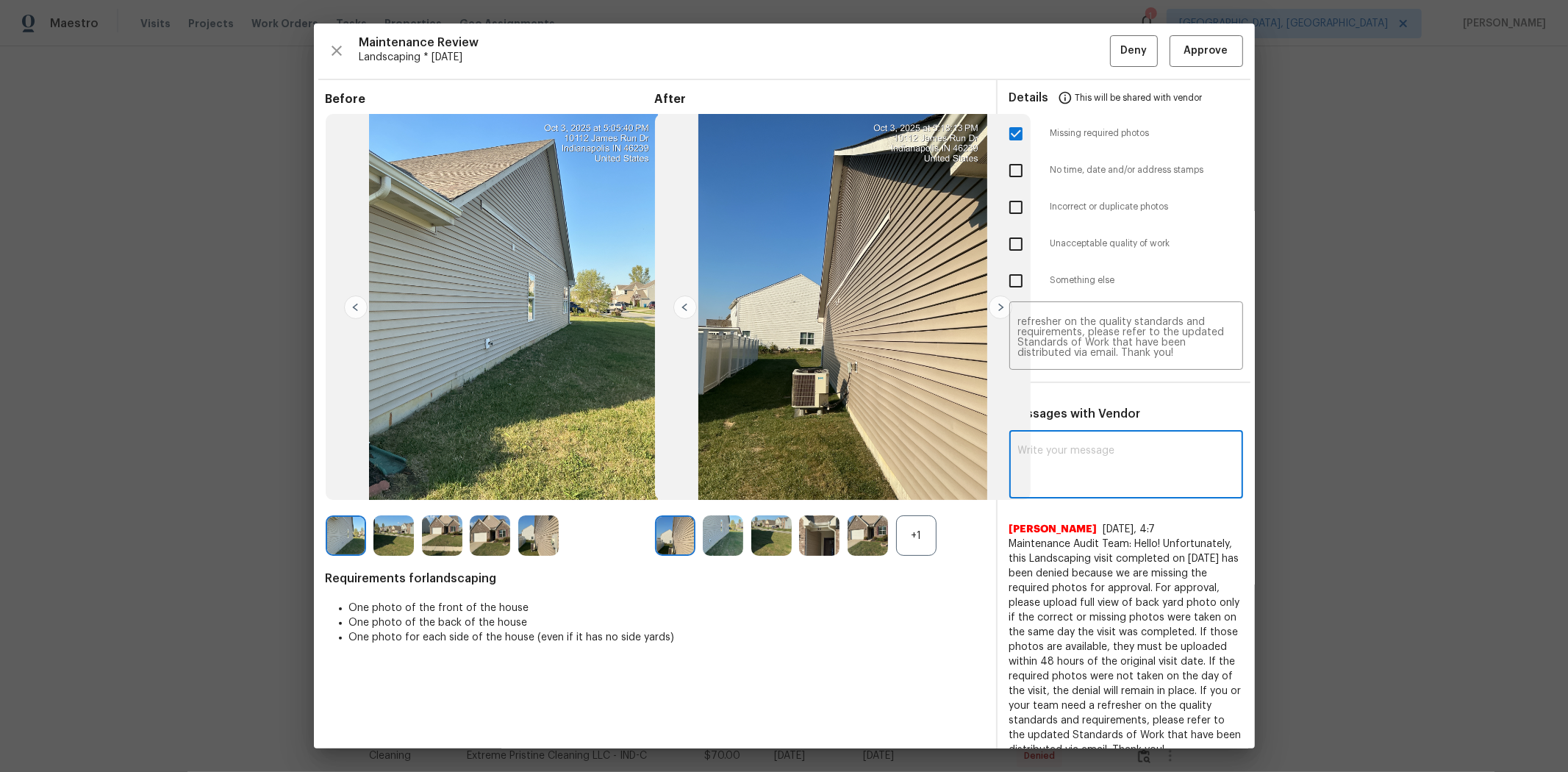
paste textarea "Maintenance Audit Team: Hello! Unfortunately, this landscaping visit completed …"
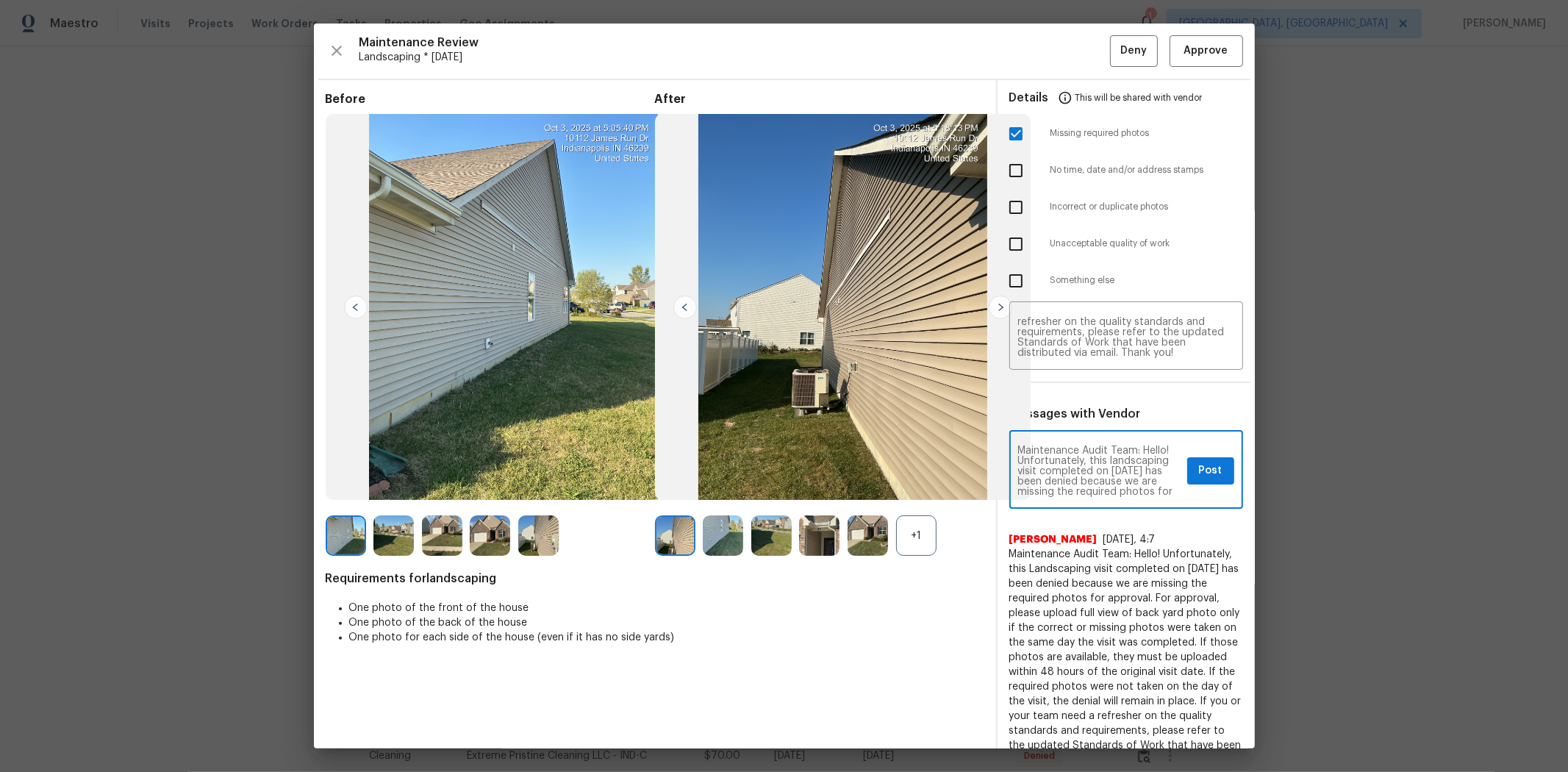
scroll to position [215, 0]
type textarea "Maintenance Audit Team: Hello! Unfortunately, this landscaping visit completed …"
click at [1114, 472] on button "Post" at bounding box center [1211, 471] width 47 height 27
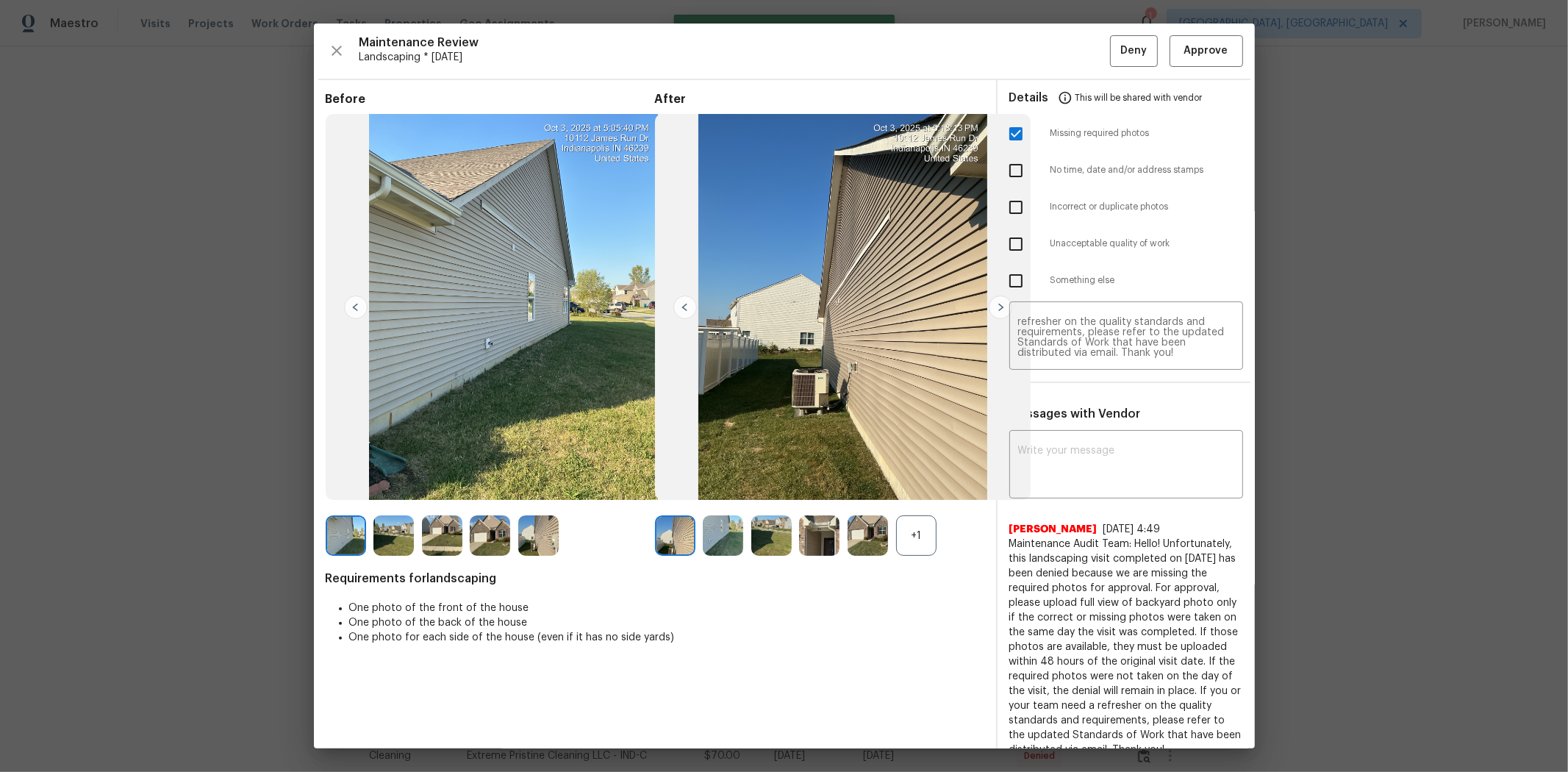
scroll to position [0, 0]
click at [1114, 44] on span "Deny" at bounding box center [1133, 50] width 26 height 18
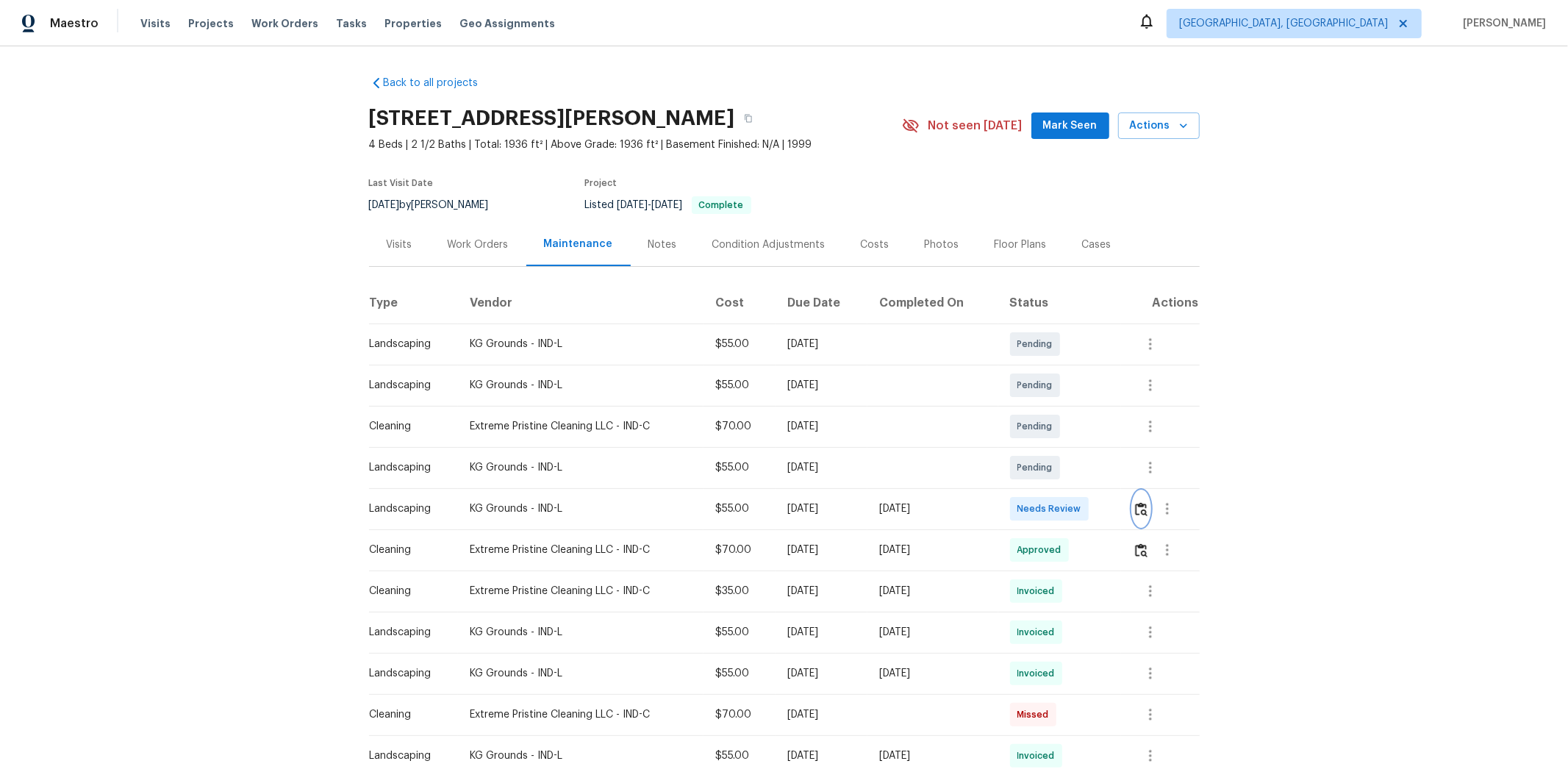
click at [1114, 505] on img "button" at bounding box center [1141, 508] width 12 height 14
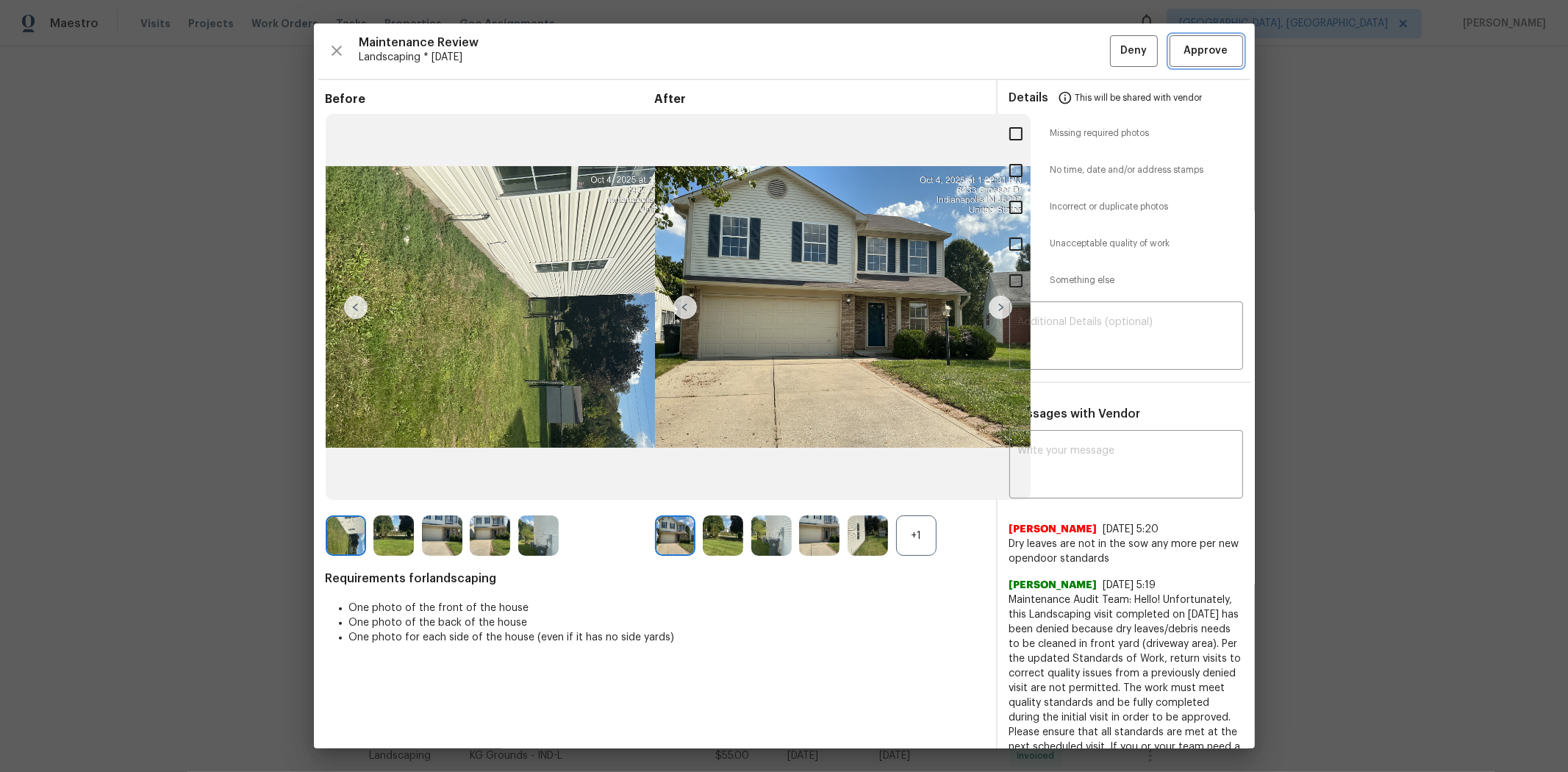
click at [1114, 53] on button "Approve" at bounding box center [1207, 50] width 74 height 31
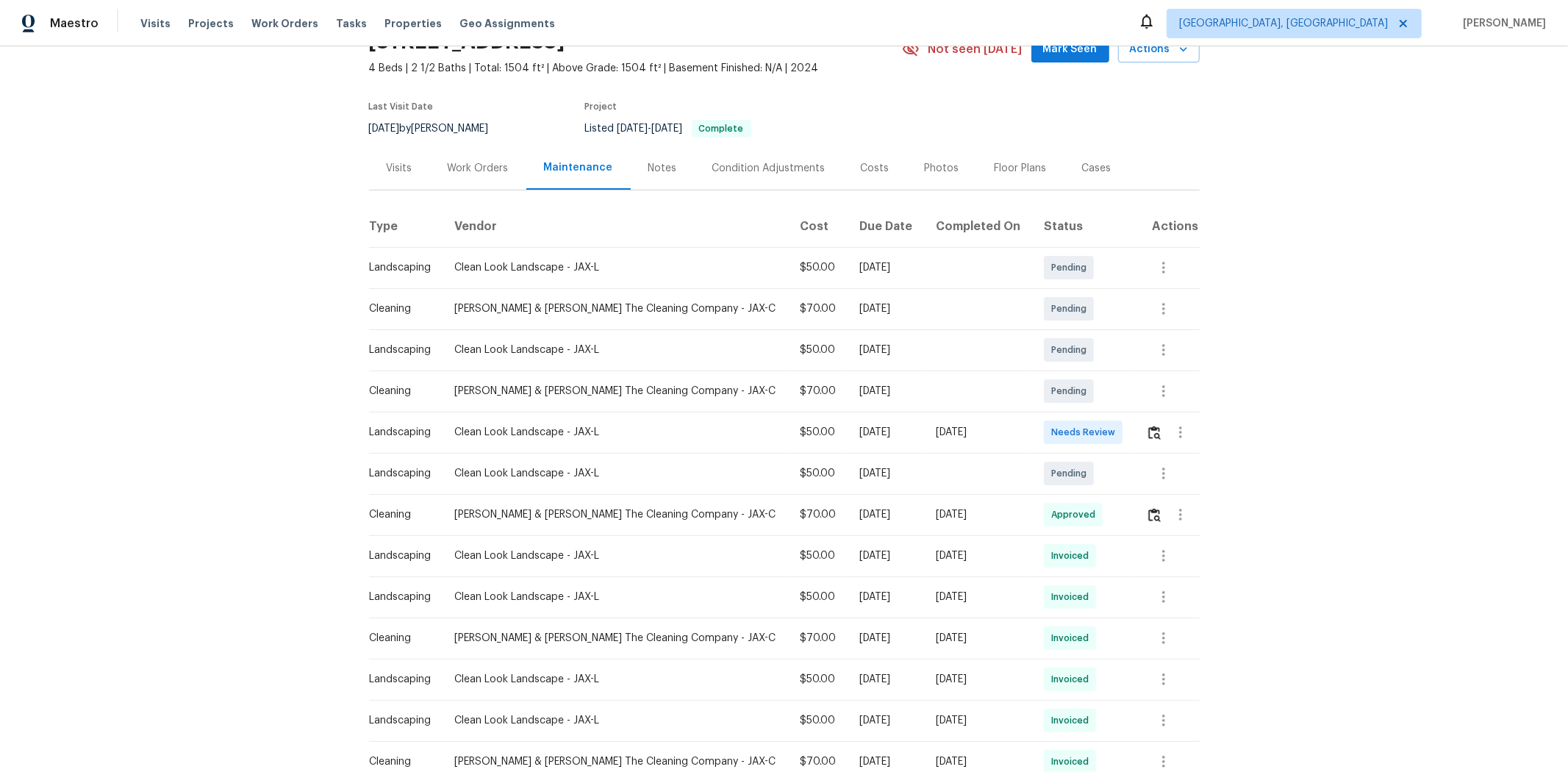
scroll to position [245, 0]
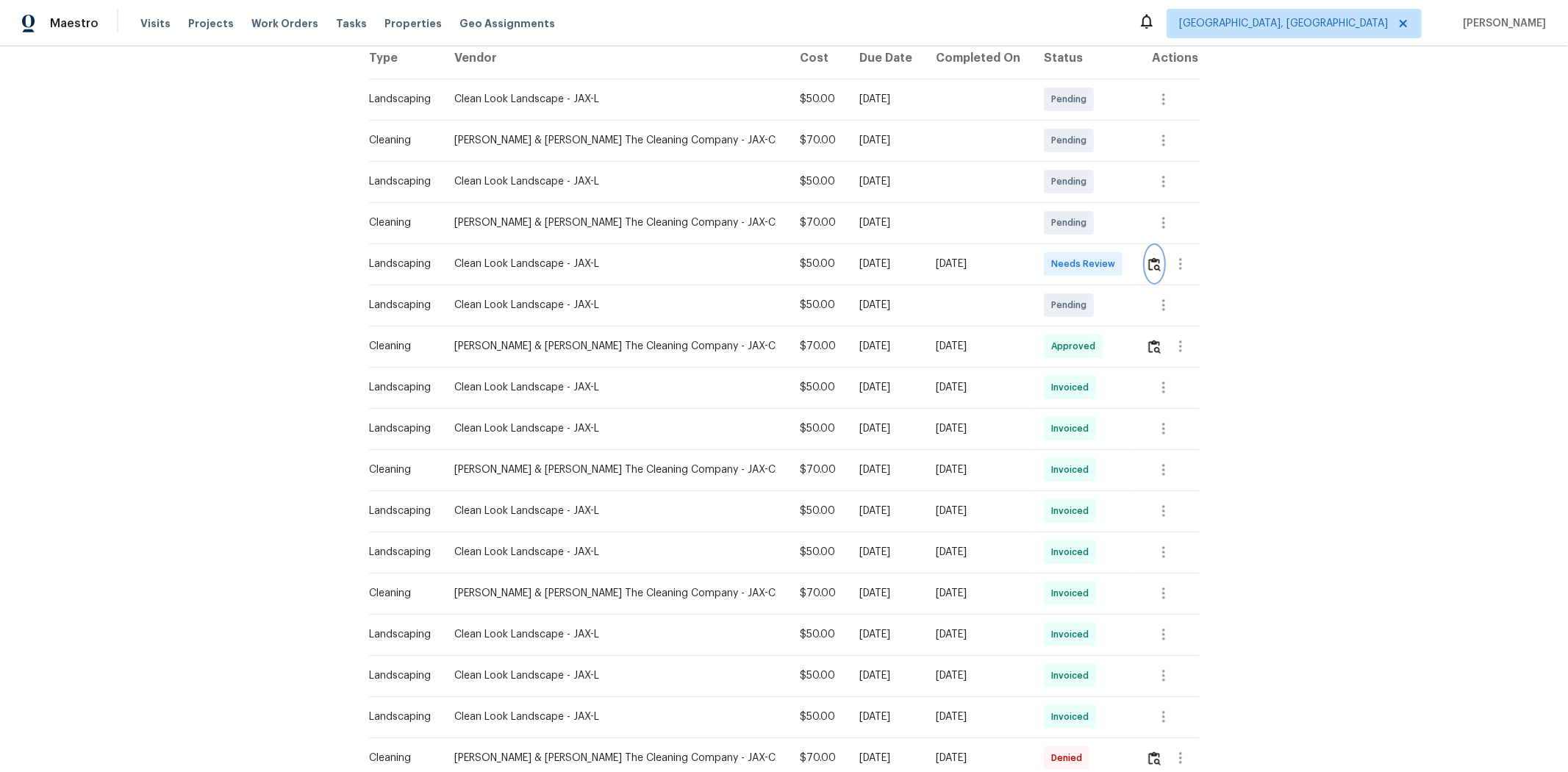
click at [843, 266] on img "button" at bounding box center [1154, 264] width 12 height 14
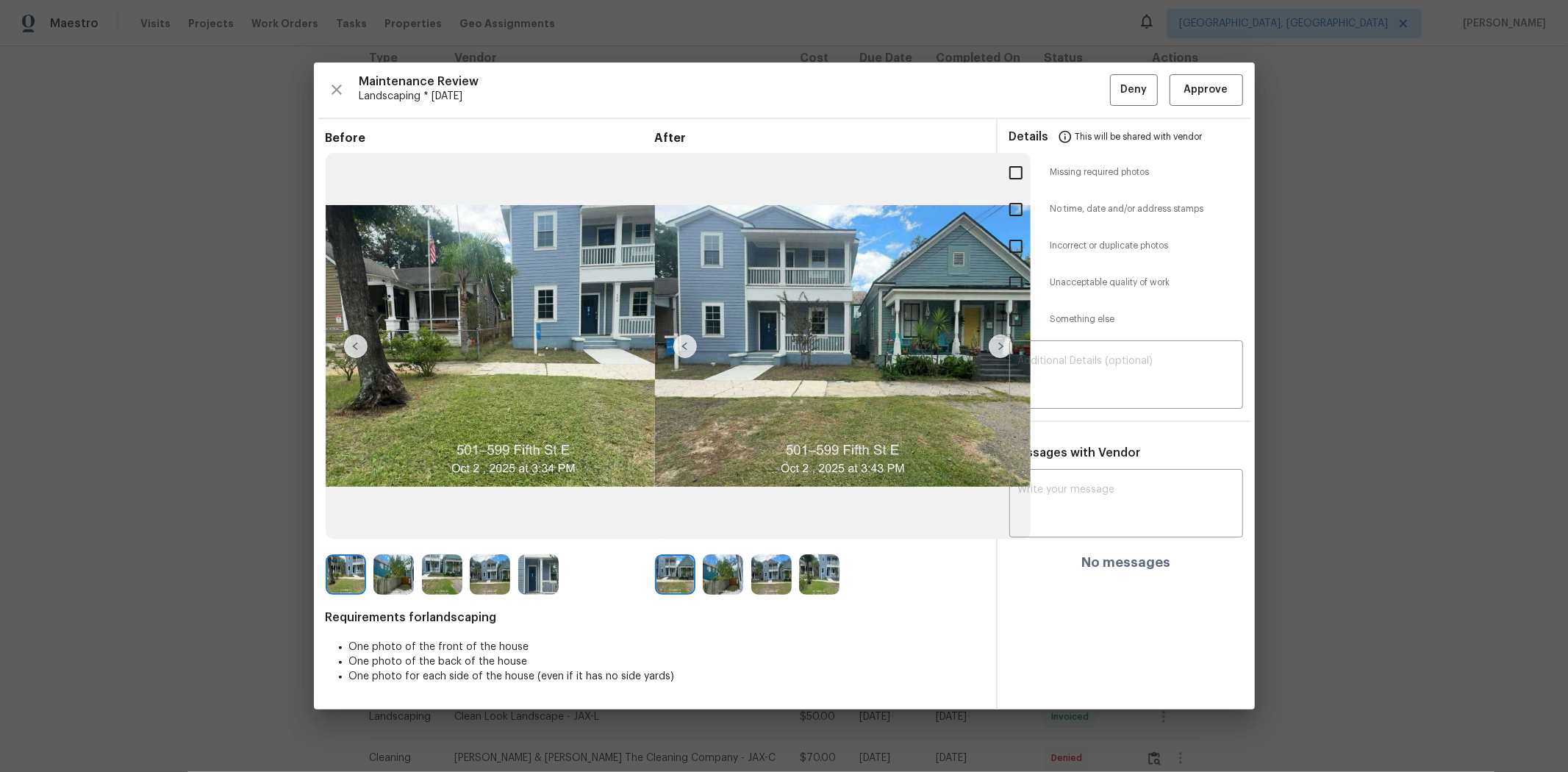
click at [843, 71] on div "Maintenance Review Landscaping * Fri, Oct 03 Deny Approve Before After Requirem…" at bounding box center [784, 386] width 941 height 647
click at [843, 75] on button "Approve" at bounding box center [1207, 90] width 74 height 31
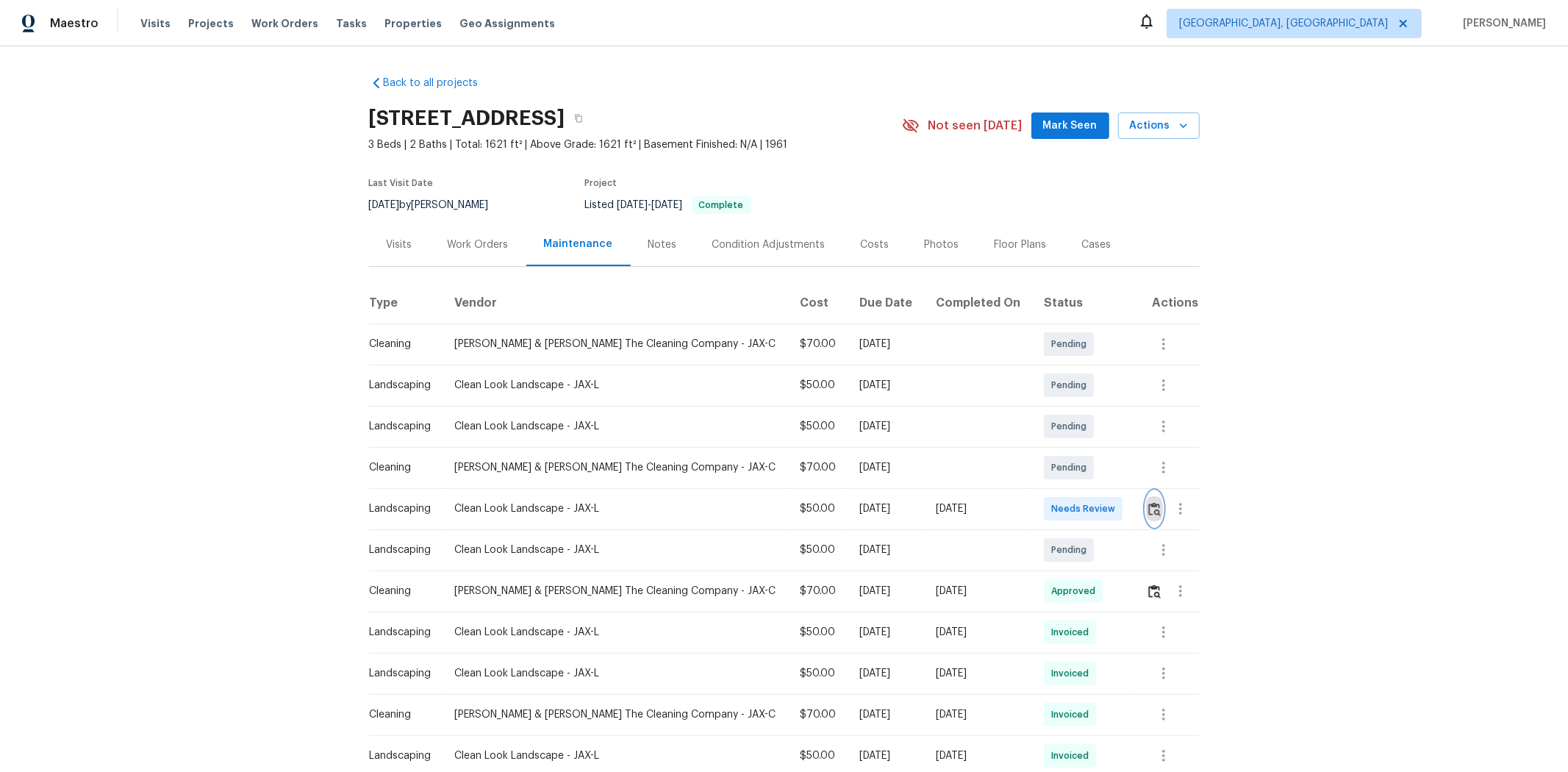
click at [1114, 508] on img "button" at bounding box center [1154, 508] width 12 height 14
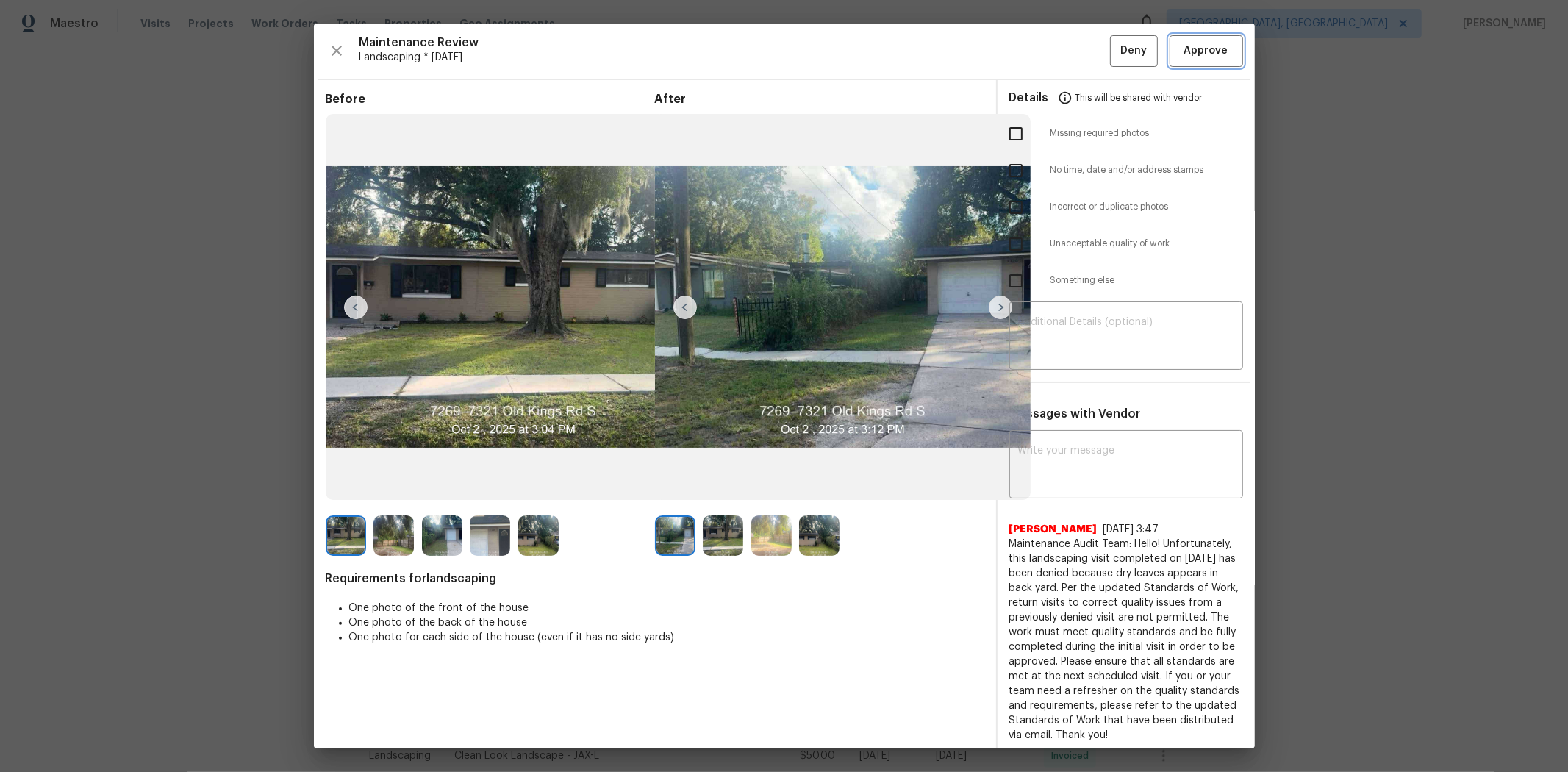
click at [1114, 45] on span "Approve" at bounding box center [1206, 50] width 44 height 18
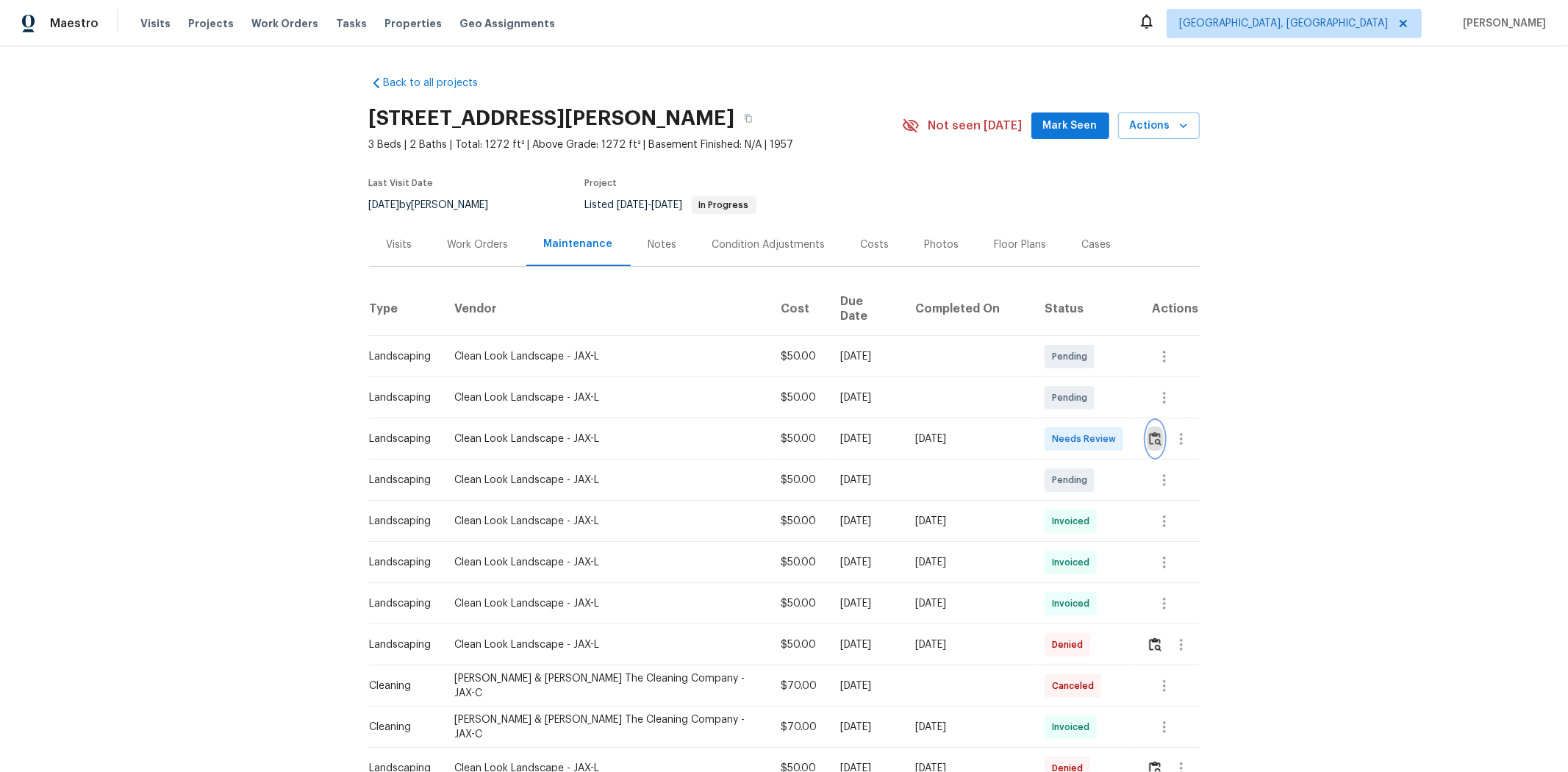
click at [1114, 432] on img "button" at bounding box center [1155, 438] width 12 height 14
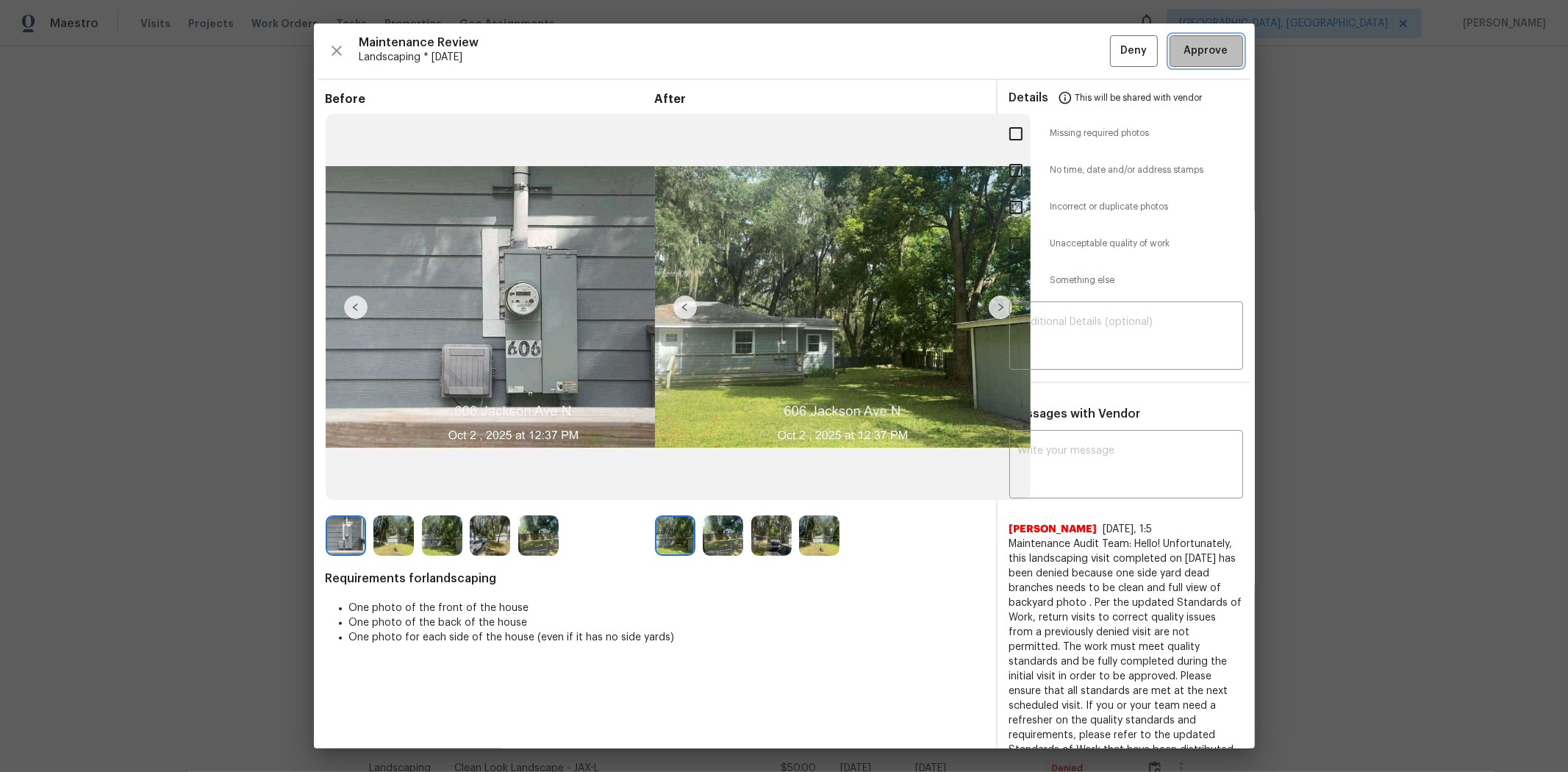
drag, startPoint x: 1185, startPoint y: 59, endPoint x: 1283, endPoint y: 4, distance: 112.4
click at [1114, 58] on span "Approve" at bounding box center [1206, 50] width 44 height 18
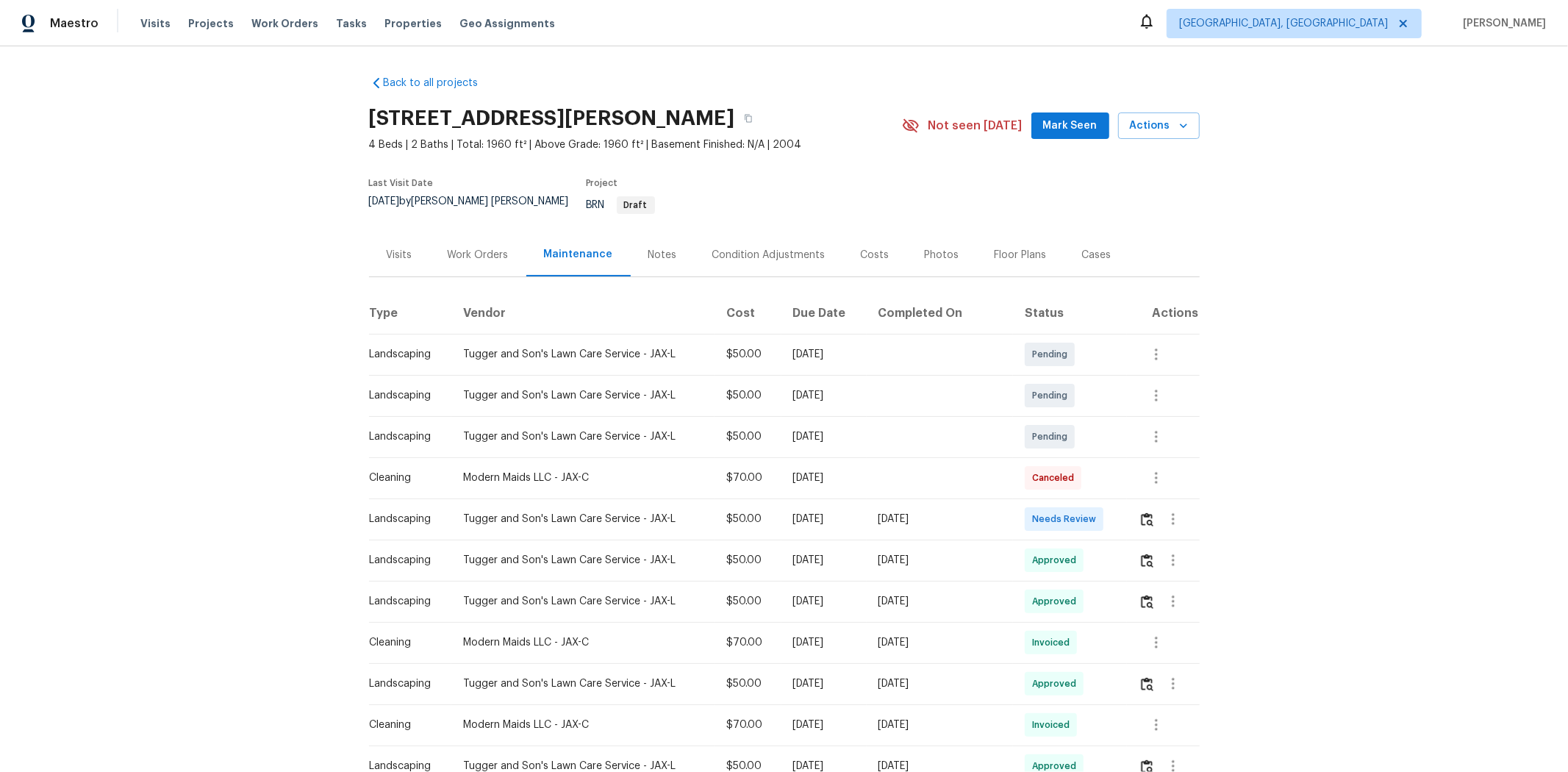
drag, startPoint x: 1133, startPoint y: 508, endPoint x: 1146, endPoint y: 473, distance: 37.3
click at [1114, 508] on td at bounding box center [1163, 519] width 72 height 42
click at [1114, 512] on img "button" at bounding box center [1146, 519] width 12 height 14
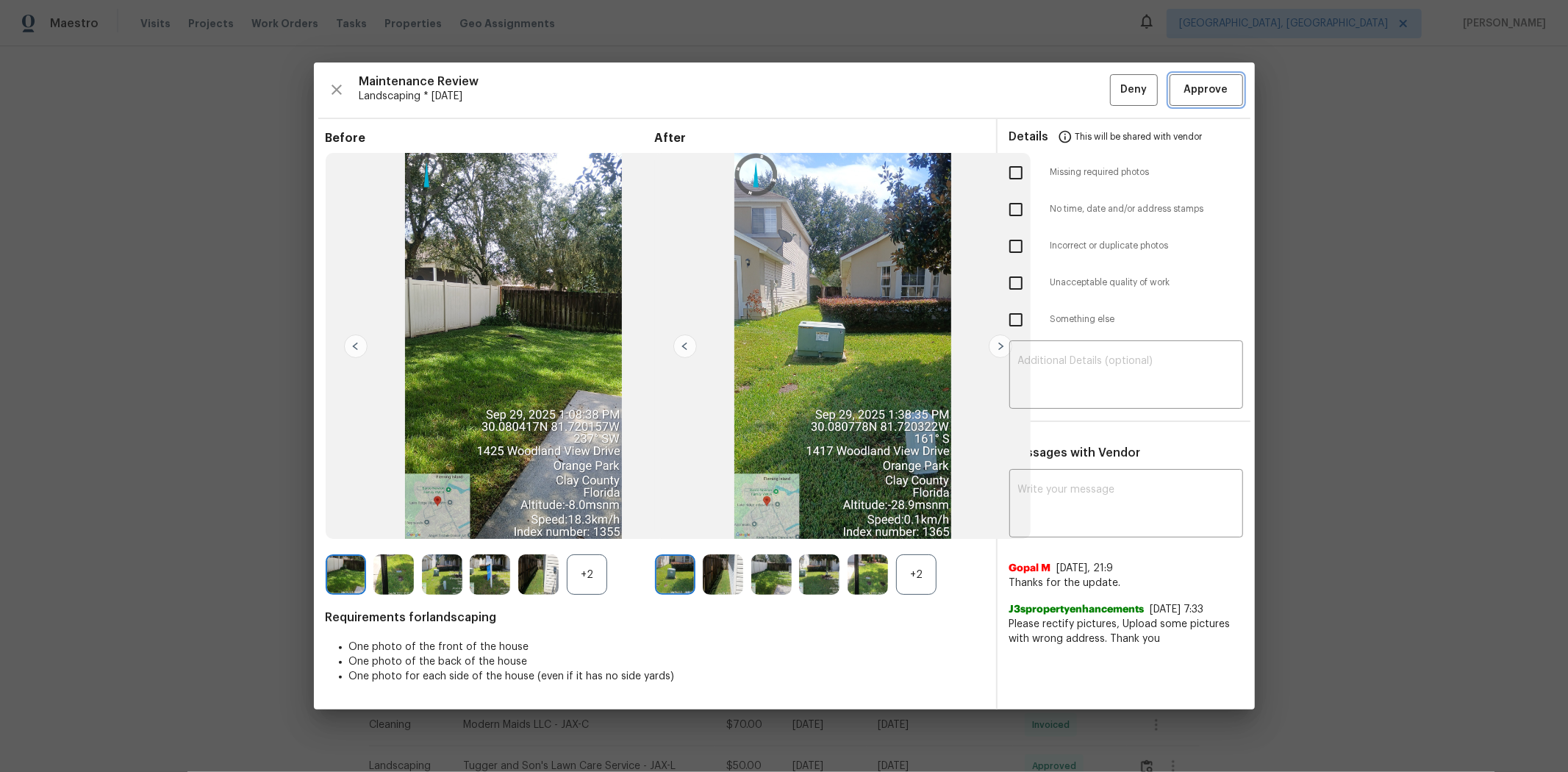
click at [1114, 92] on span "Approve" at bounding box center [1206, 90] width 44 height 18
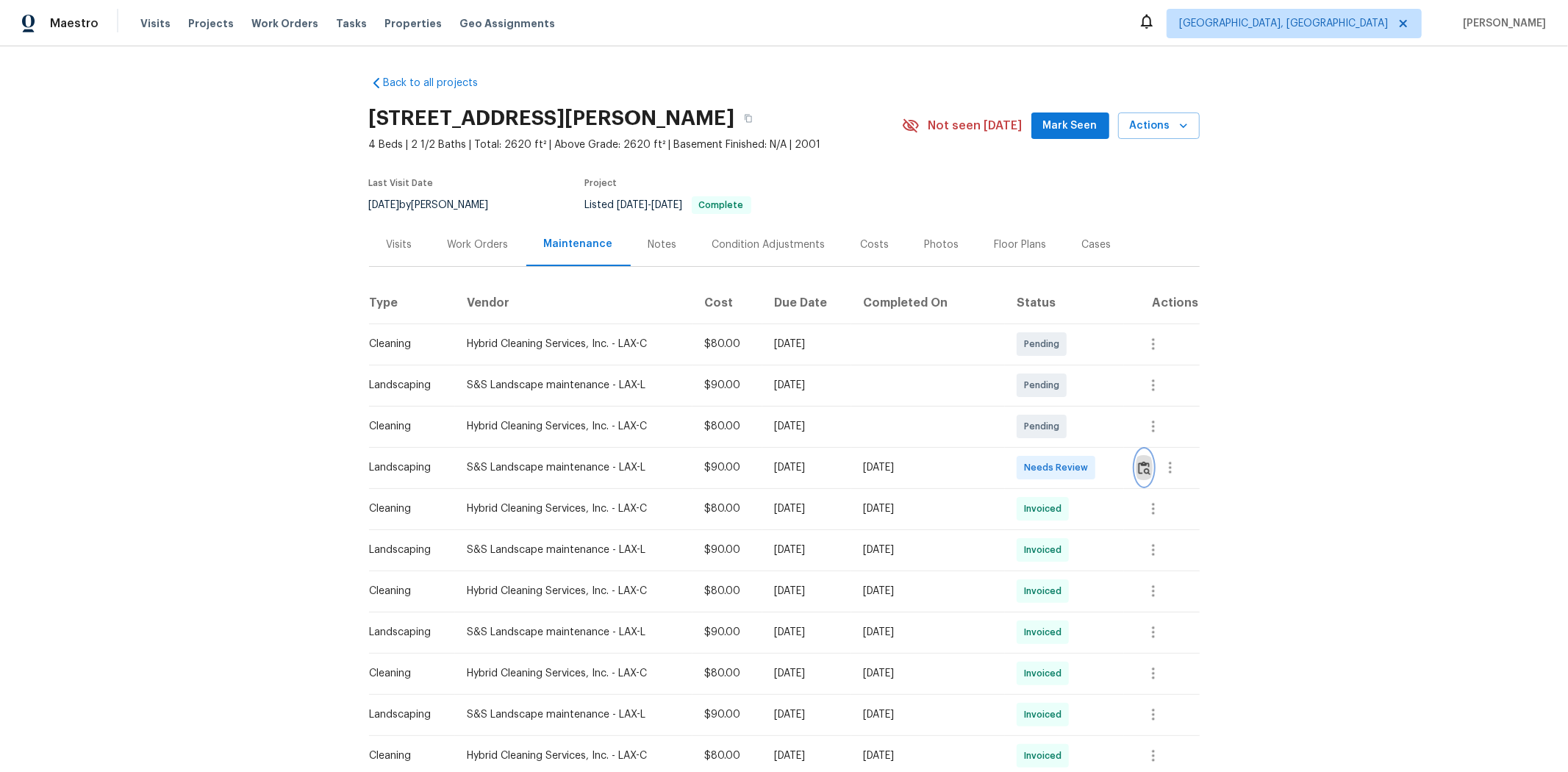
click at [1114, 458] on button "button" at bounding box center [1145, 467] width 17 height 35
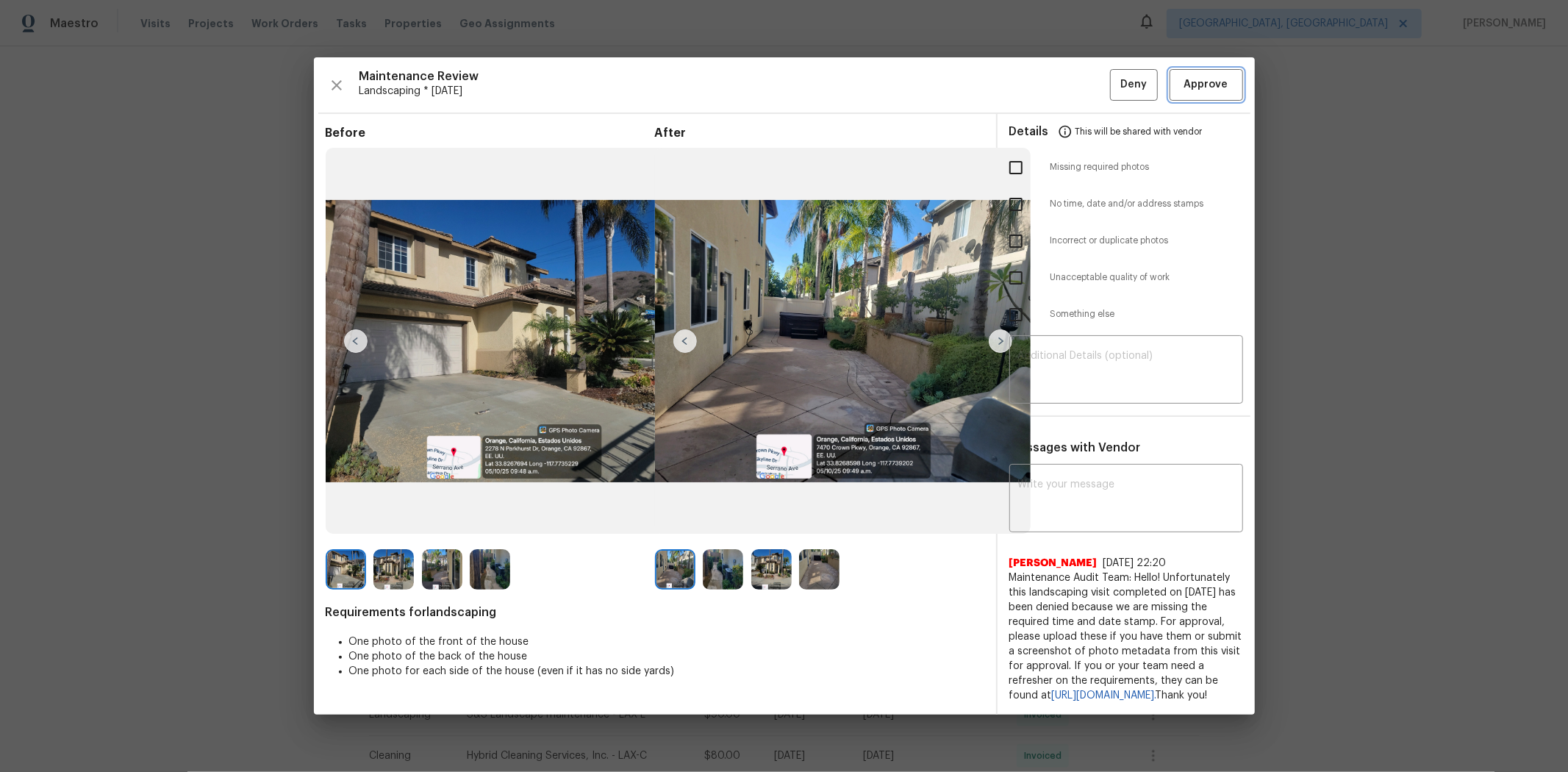
drag, startPoint x: 1198, startPoint y: 79, endPoint x: 1181, endPoint y: 72, distance: 18.4
click at [1114, 79] on span "Approve" at bounding box center [1206, 84] width 44 height 18
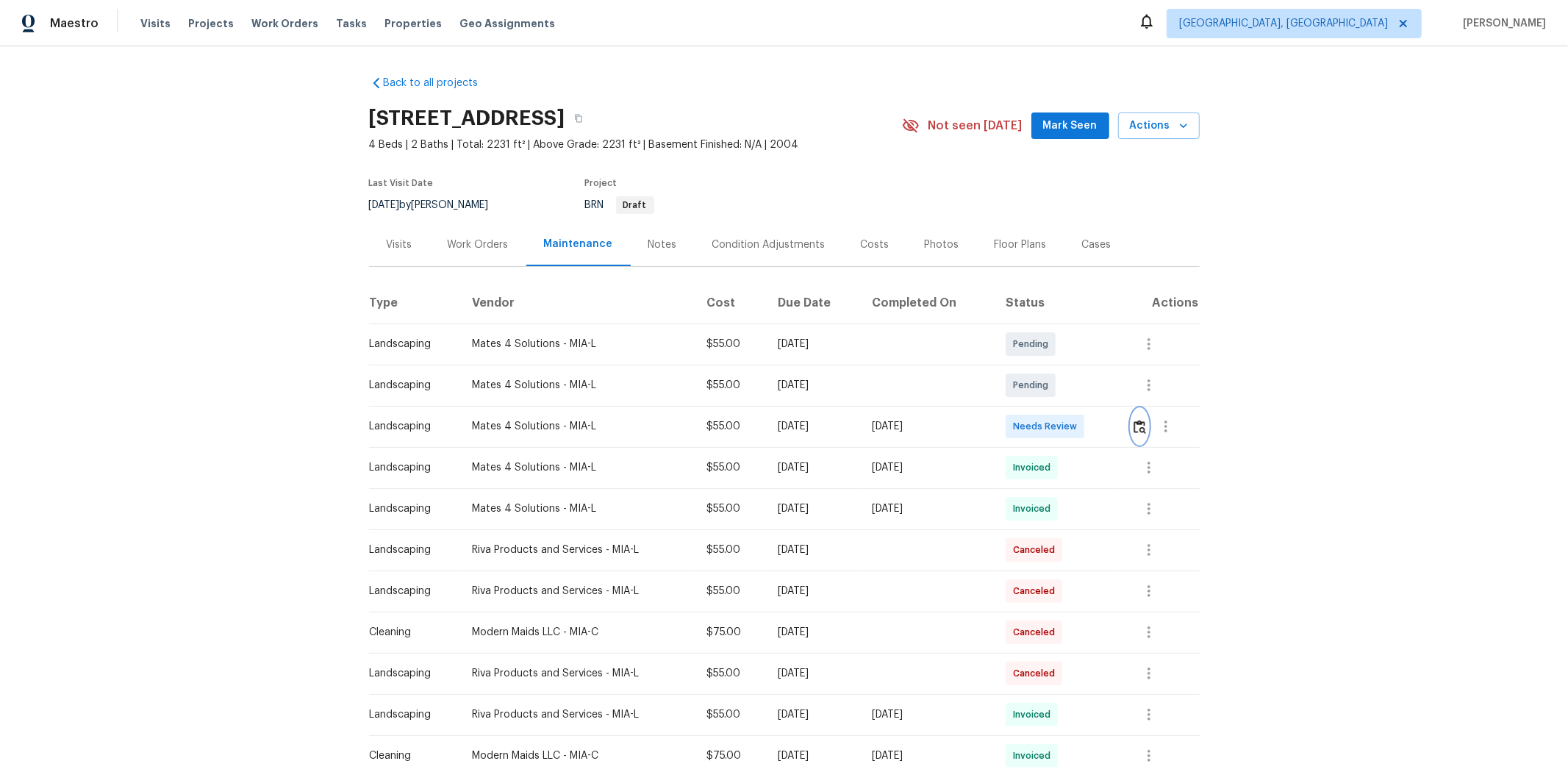
click at [843, 428] on img "button" at bounding box center [1139, 426] width 12 height 14
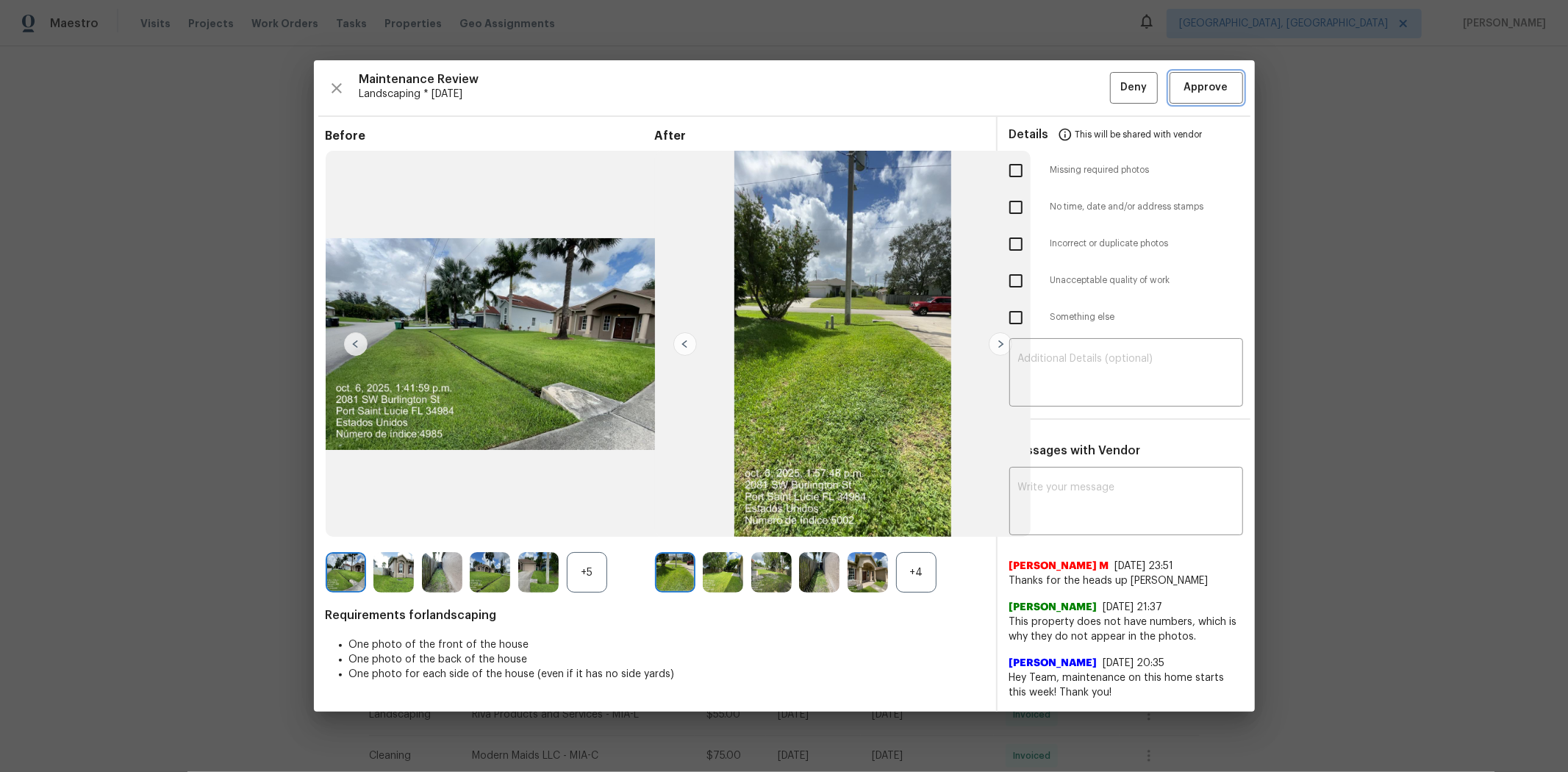
click at [843, 77] on button "Approve" at bounding box center [1207, 87] width 74 height 31
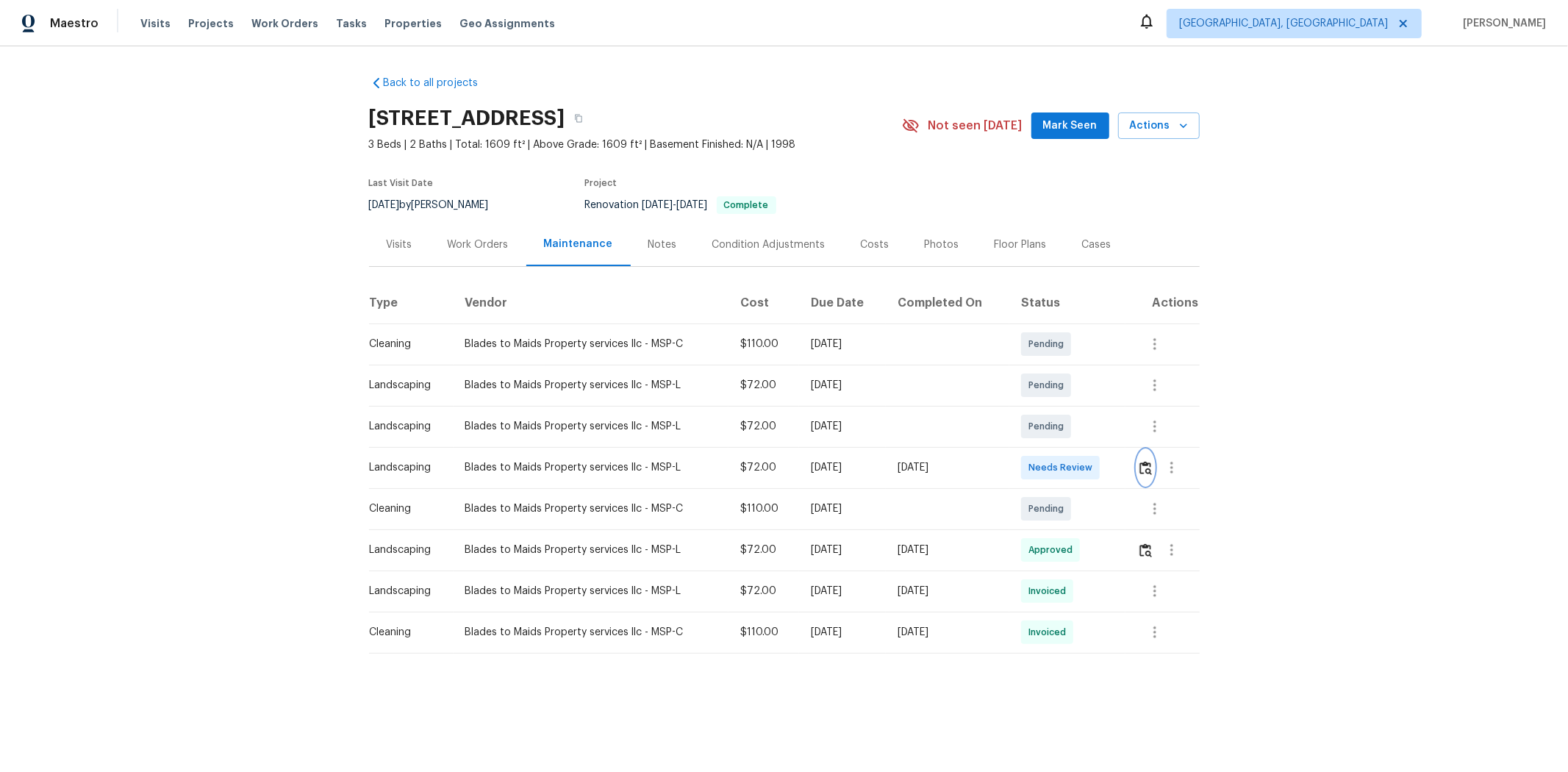
click at [1114, 469] on img "button" at bounding box center [1146, 468] width 12 height 14
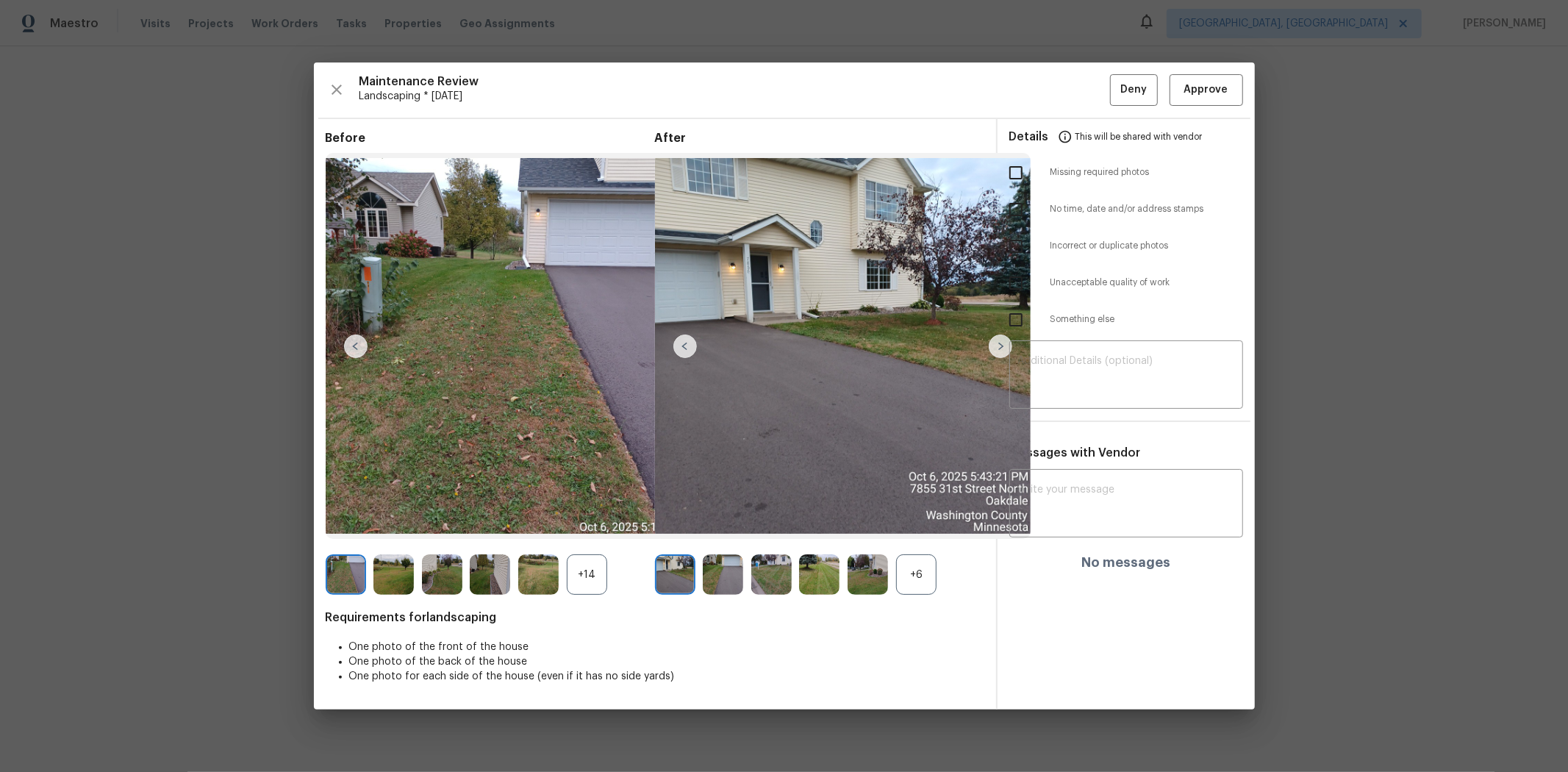
click at [1114, 109] on div "Maintenance Review Landscaping * [DATE] Deny Approve Before +14 After +6 Requir…" at bounding box center [784, 386] width 941 height 647
click at [1114, 84] on button "Approve" at bounding box center [1207, 90] width 74 height 31
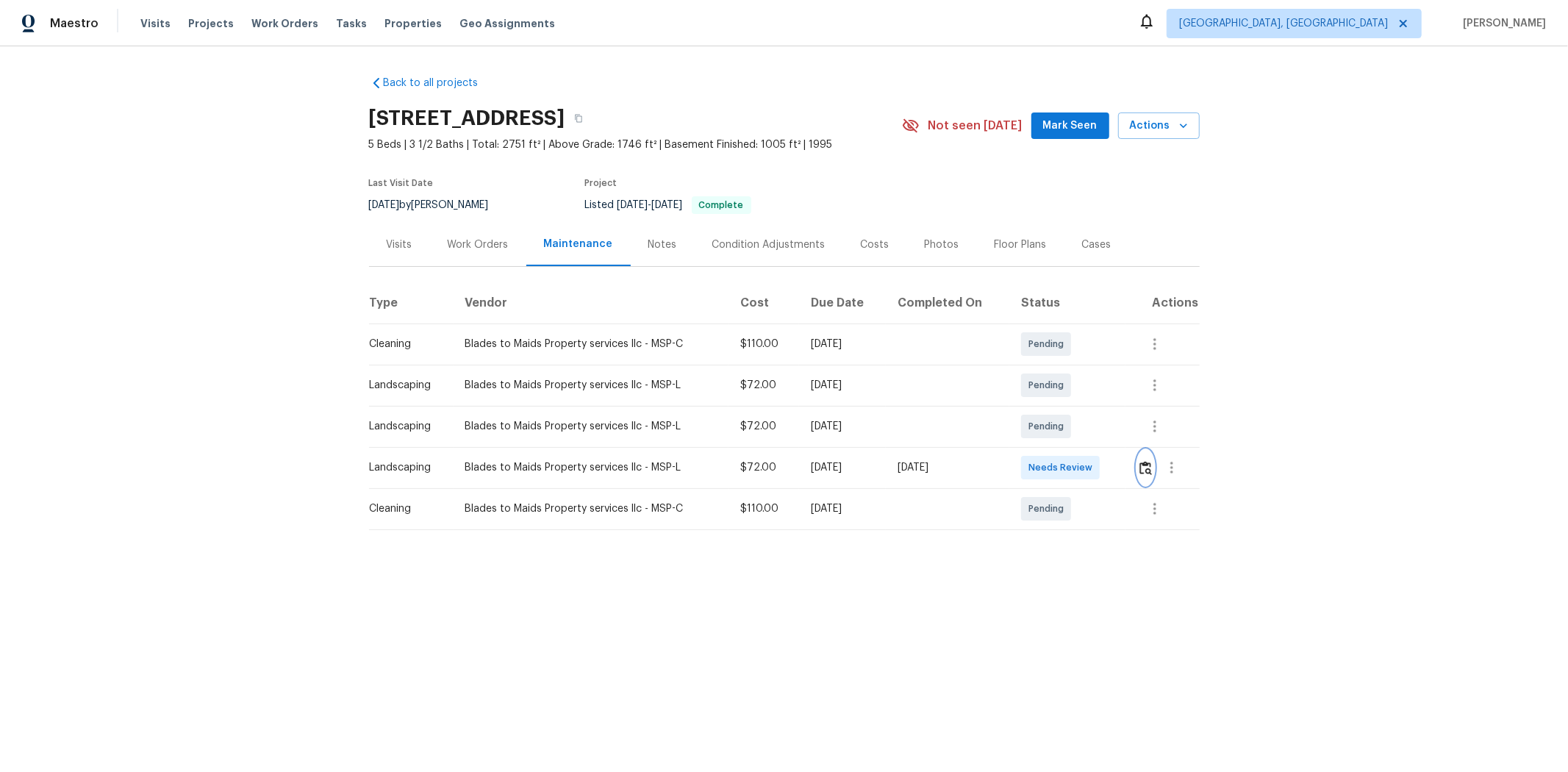
click at [1114, 458] on button "button" at bounding box center [1146, 467] width 17 height 35
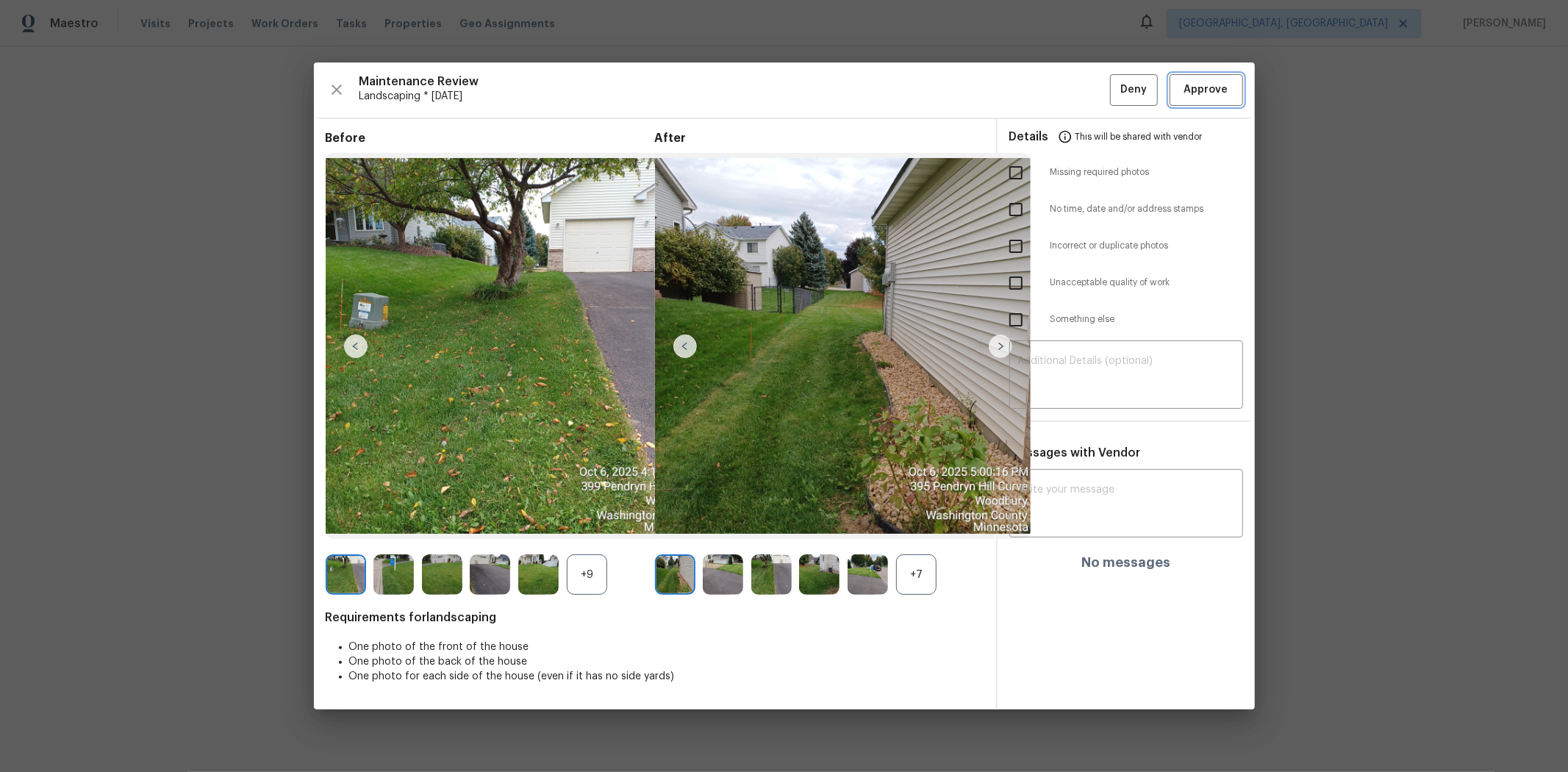
click at [1114, 77] on button "Approve" at bounding box center [1207, 90] width 74 height 31
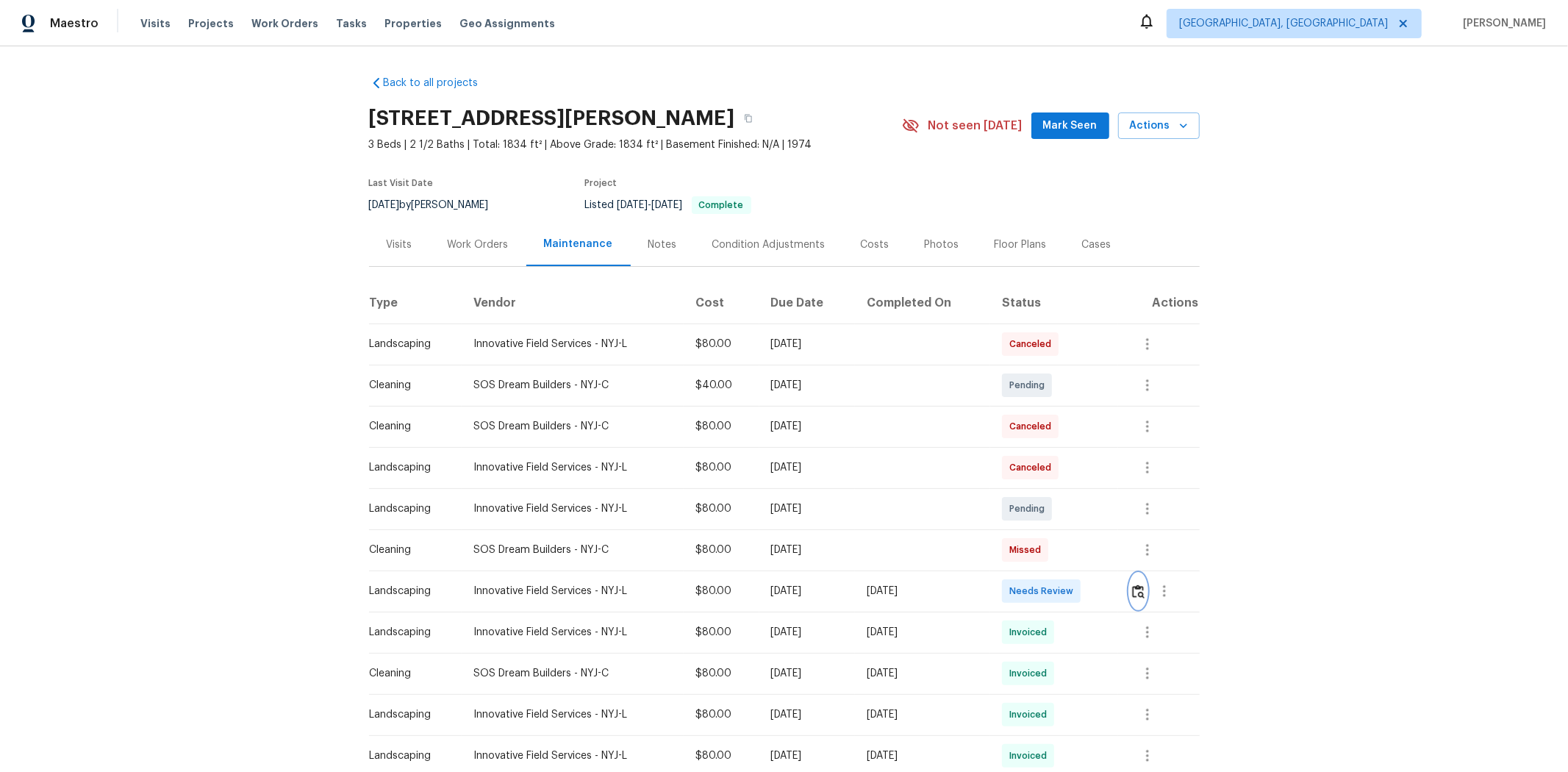
click at [1114, 516] on img "button" at bounding box center [1138, 591] width 12 height 14
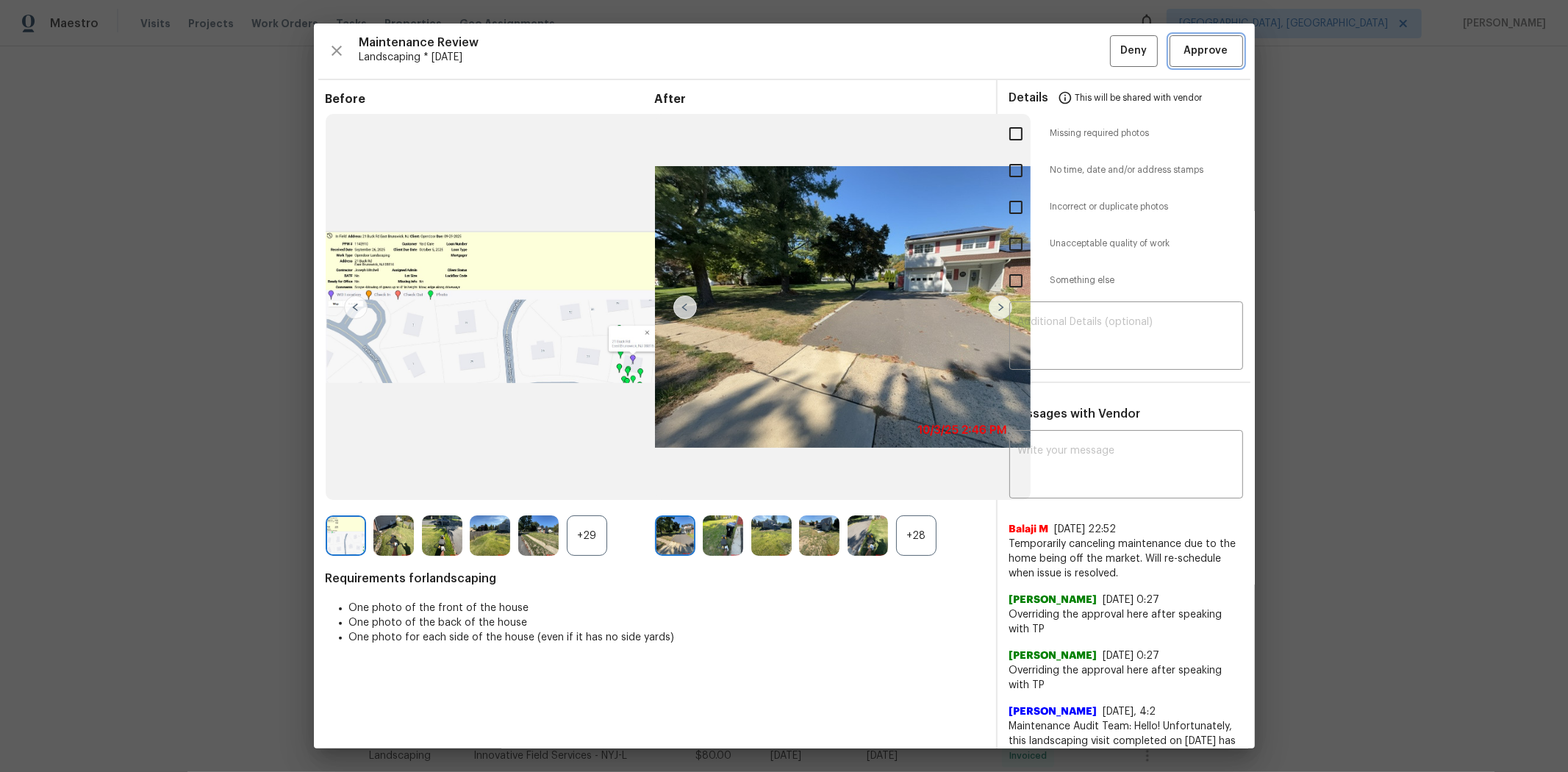
click at [1114, 44] on span "Approve" at bounding box center [1206, 50] width 44 height 18
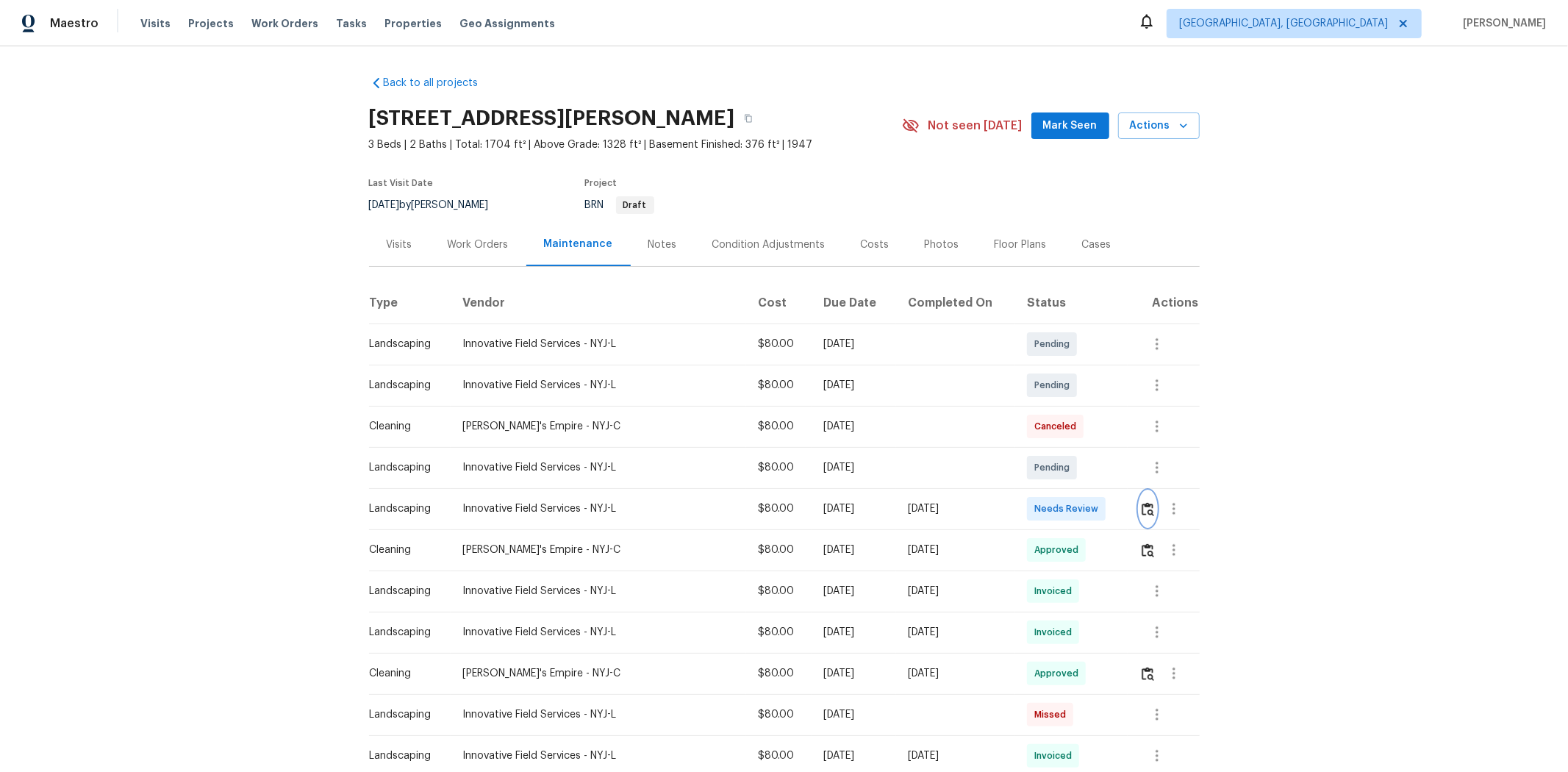
click at [1114, 505] on img "button" at bounding box center [1147, 508] width 12 height 14
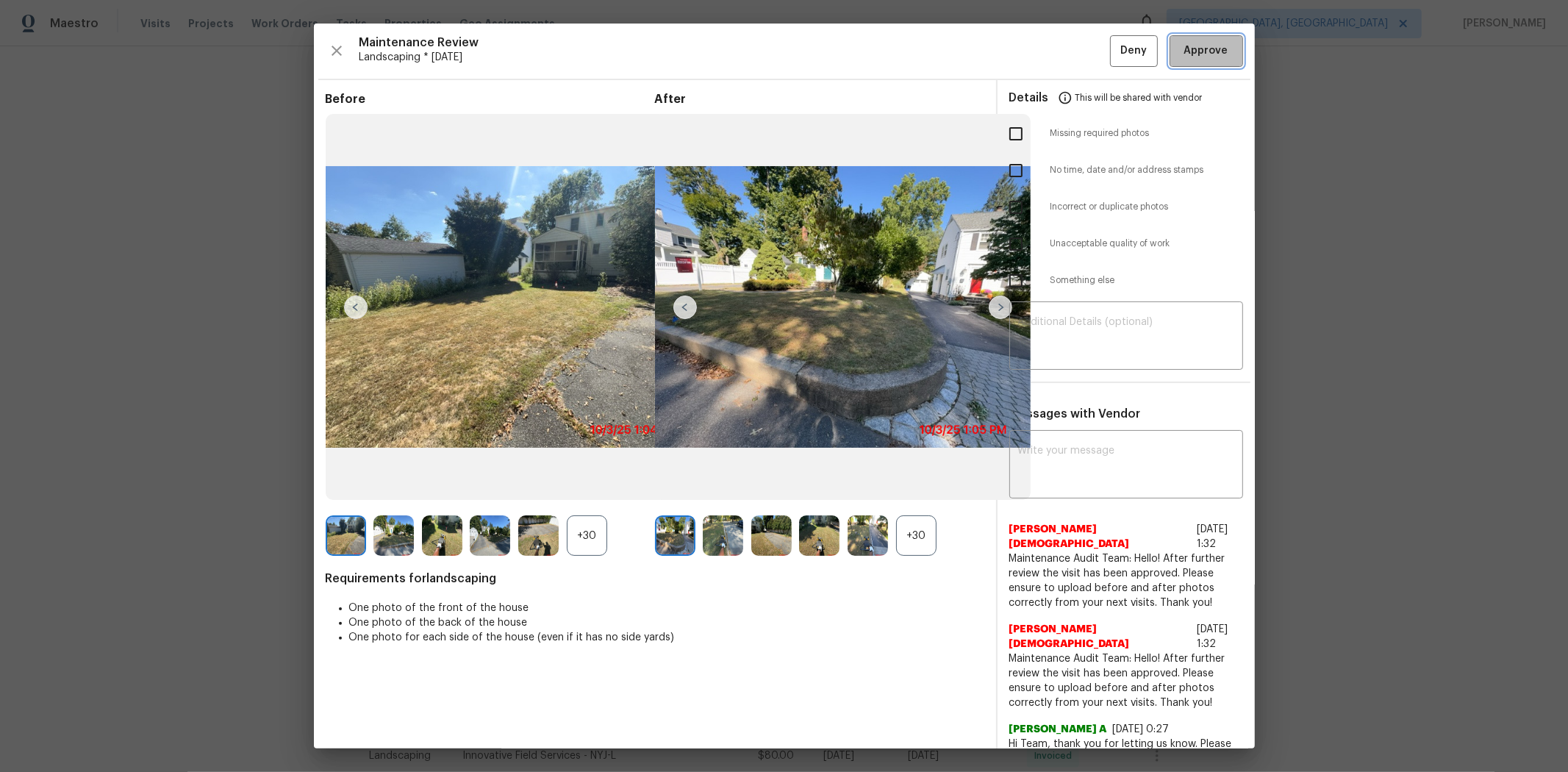
drag, startPoint x: 1210, startPoint y: 55, endPoint x: 1215, endPoint y: 43, distance: 13.0
click at [1114, 53] on span "Approve" at bounding box center [1206, 50] width 44 height 18
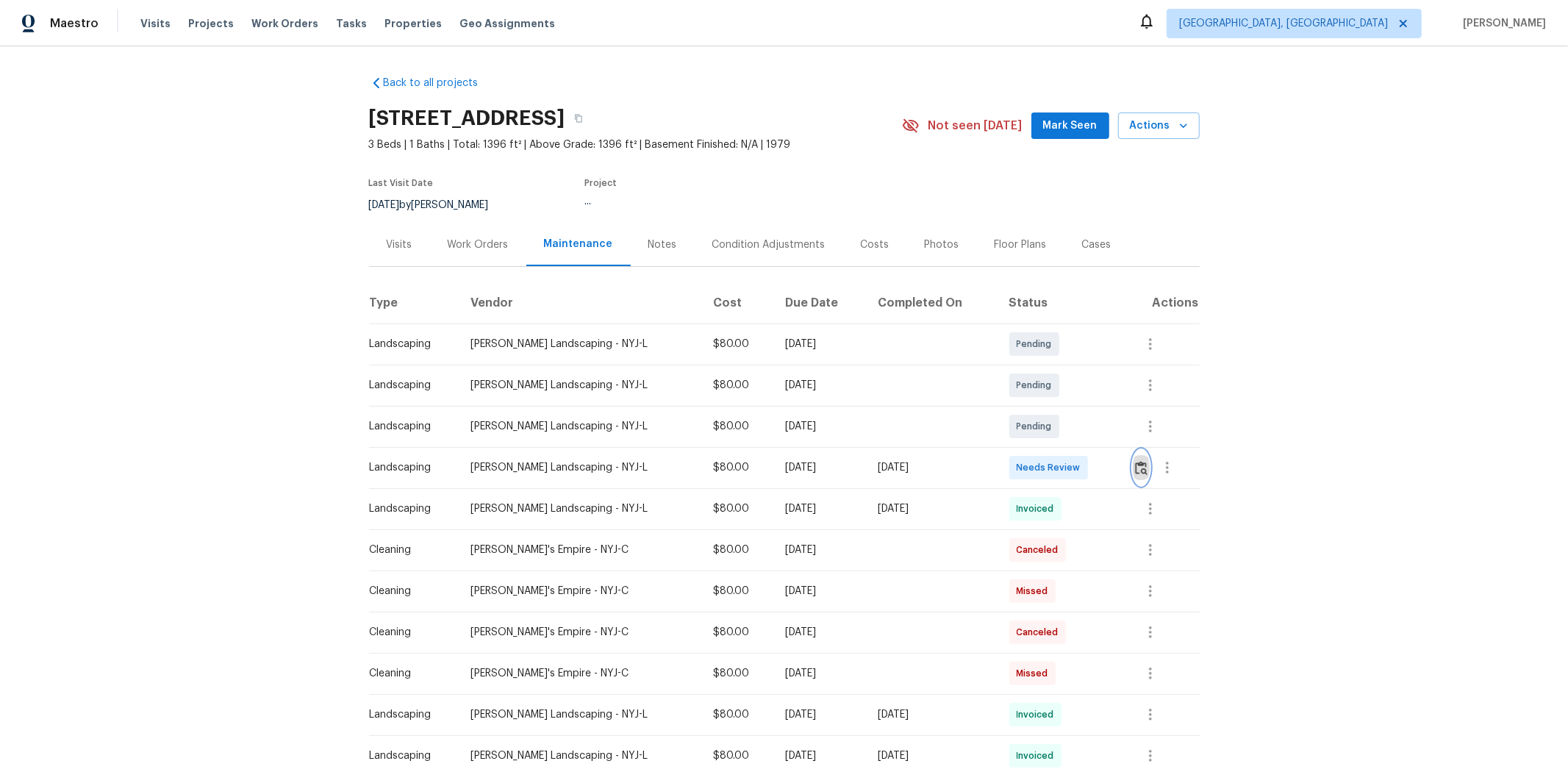
click at [1114, 465] on img "button" at bounding box center [1141, 468] width 12 height 14
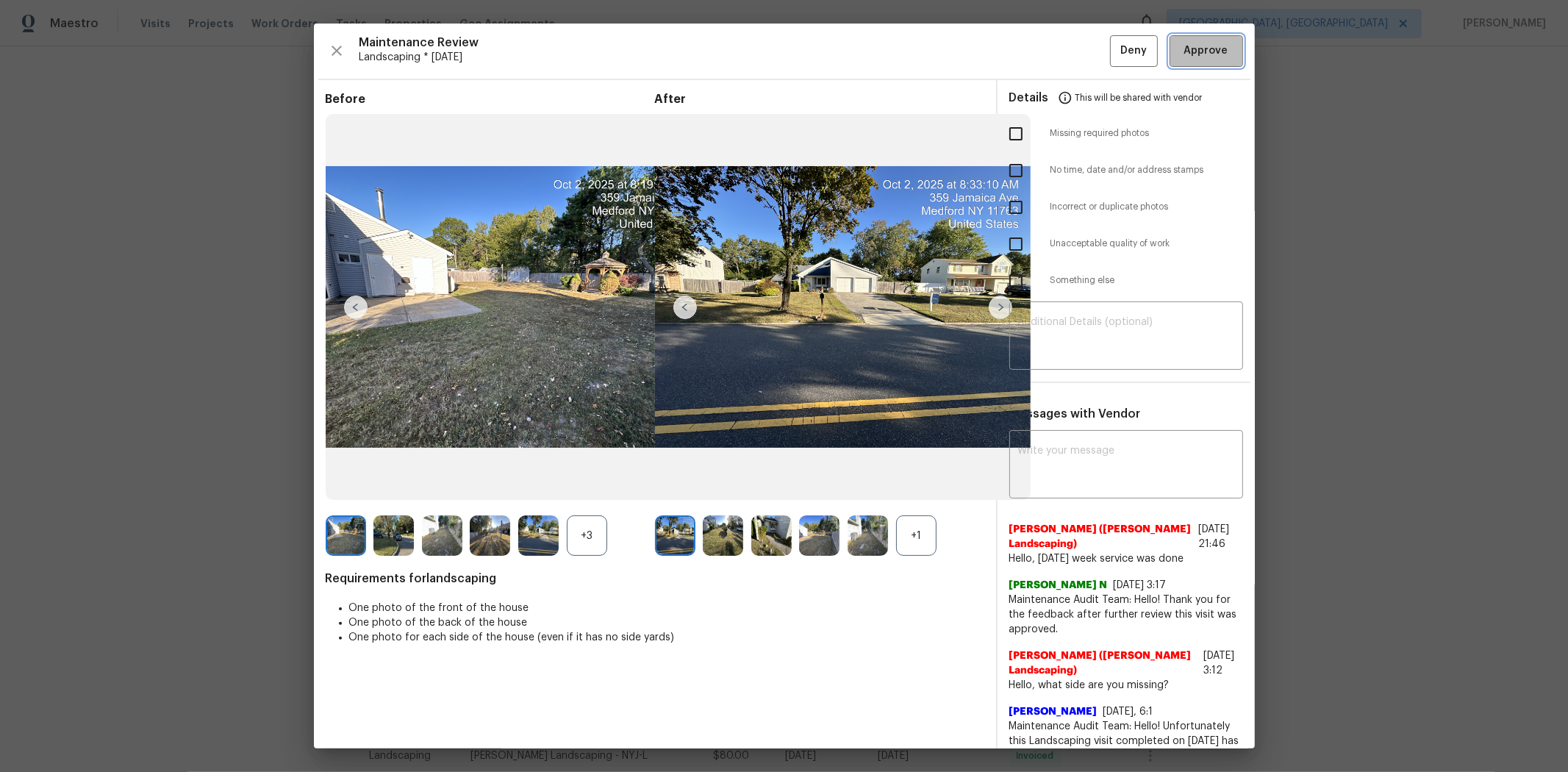
drag, startPoint x: 1215, startPoint y: 61, endPoint x: 1186, endPoint y: 64, distance: 29.2
click at [1114, 60] on button "Approve" at bounding box center [1207, 50] width 74 height 31
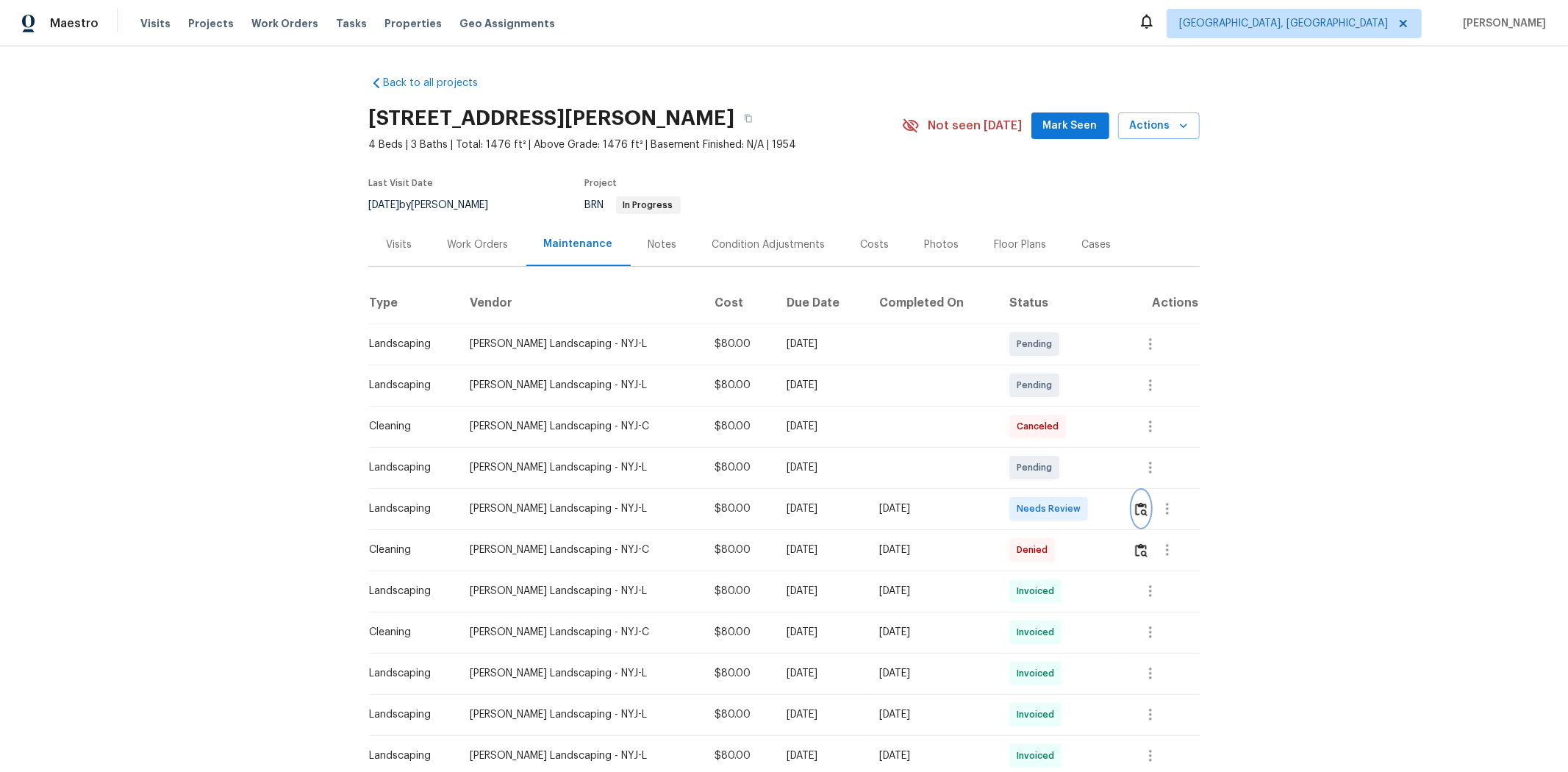
click at [843, 493] on img "button" at bounding box center [1141, 508] width 12 height 14
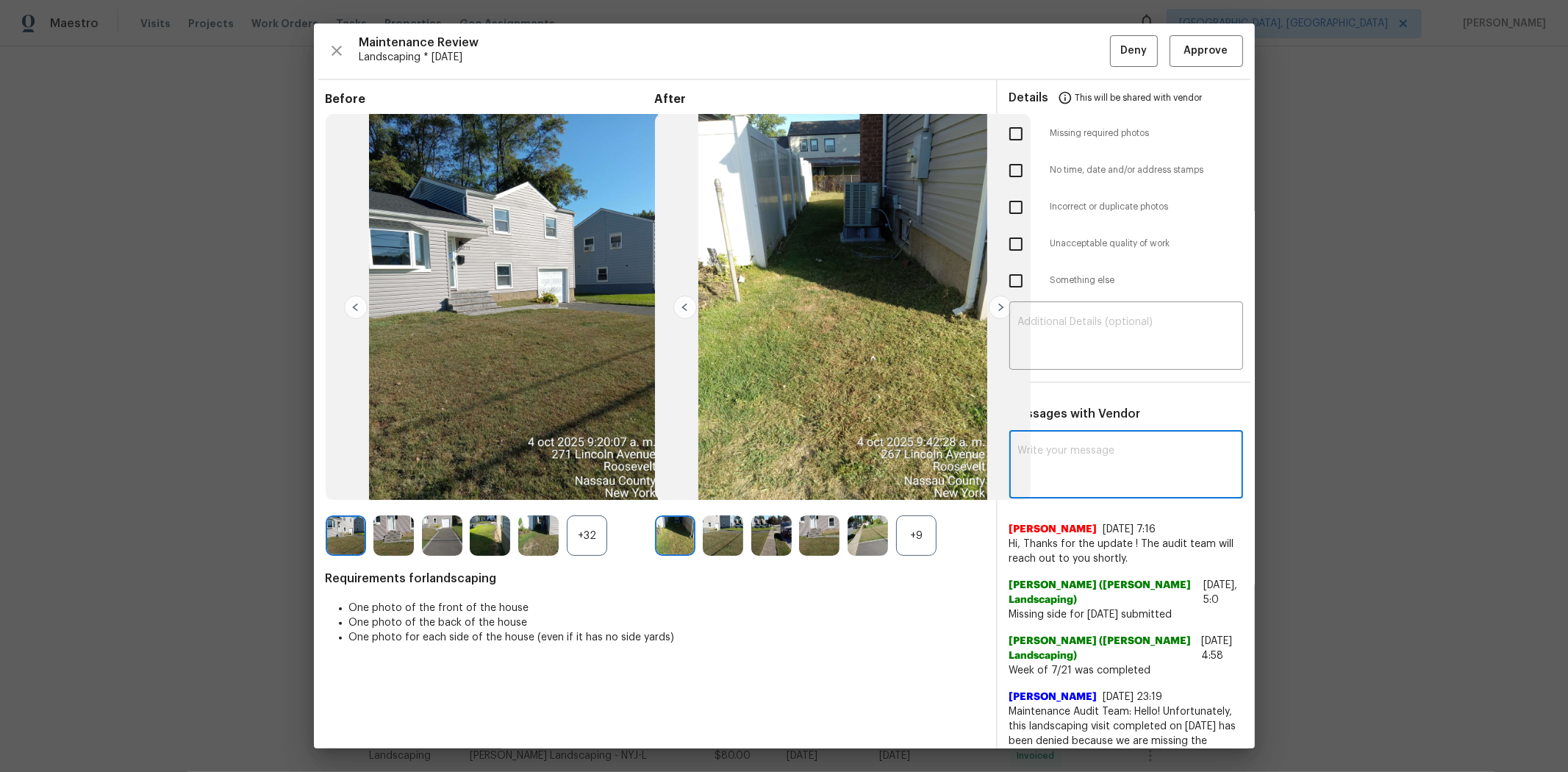
click at [843, 458] on textarea at bounding box center [1126, 466] width 216 height 42
paste textarea "Hello! Maintenance Audit Team: Hello! After further review landscaping visit ha…"
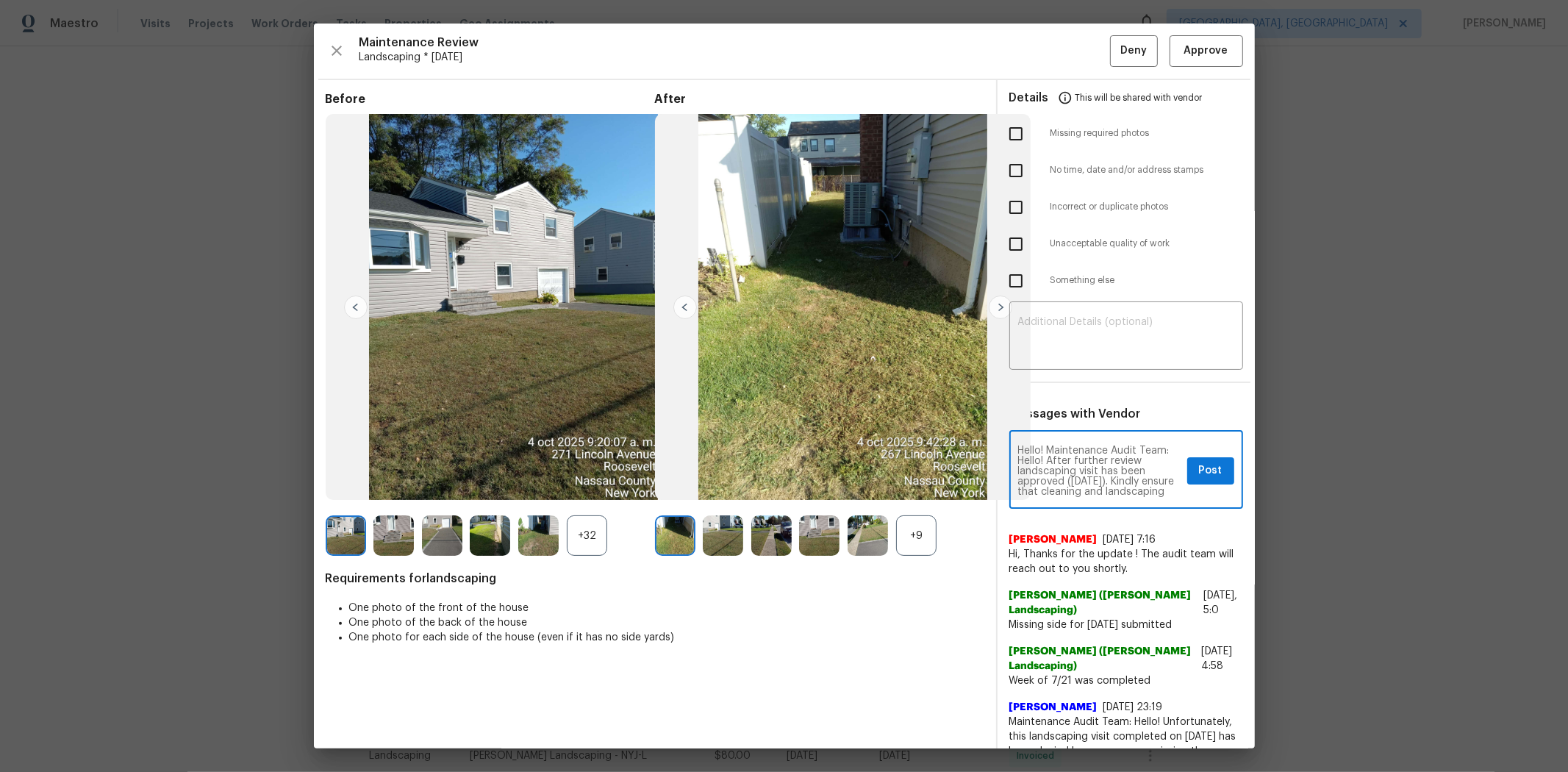
type textarea "Hello! Maintenance Audit Team: Hello! After further review landscaping visit ha…"
click at [843, 469] on button "Post" at bounding box center [1211, 471] width 47 height 27
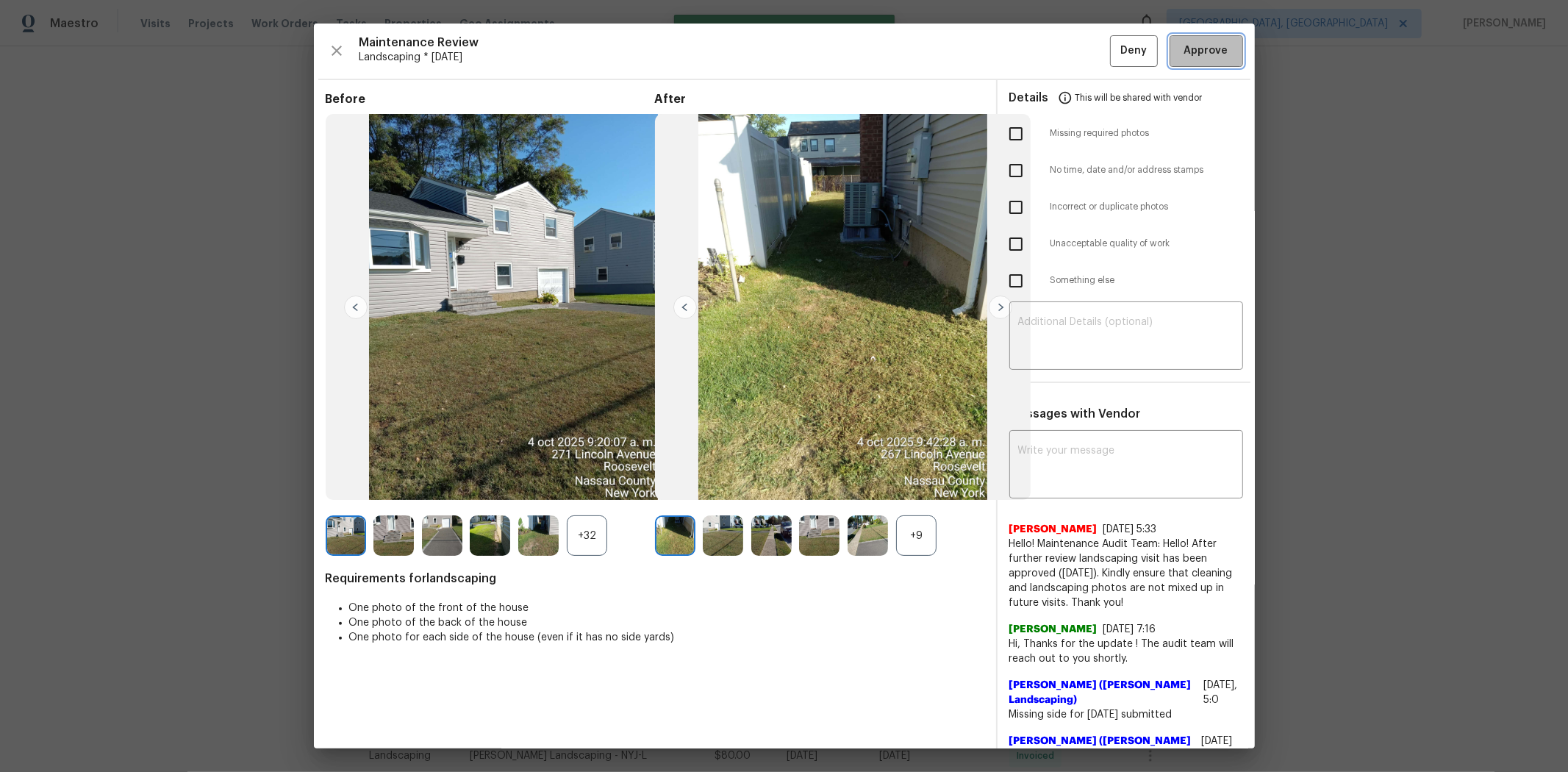
click at [843, 43] on span "Approve" at bounding box center [1206, 50] width 44 height 18
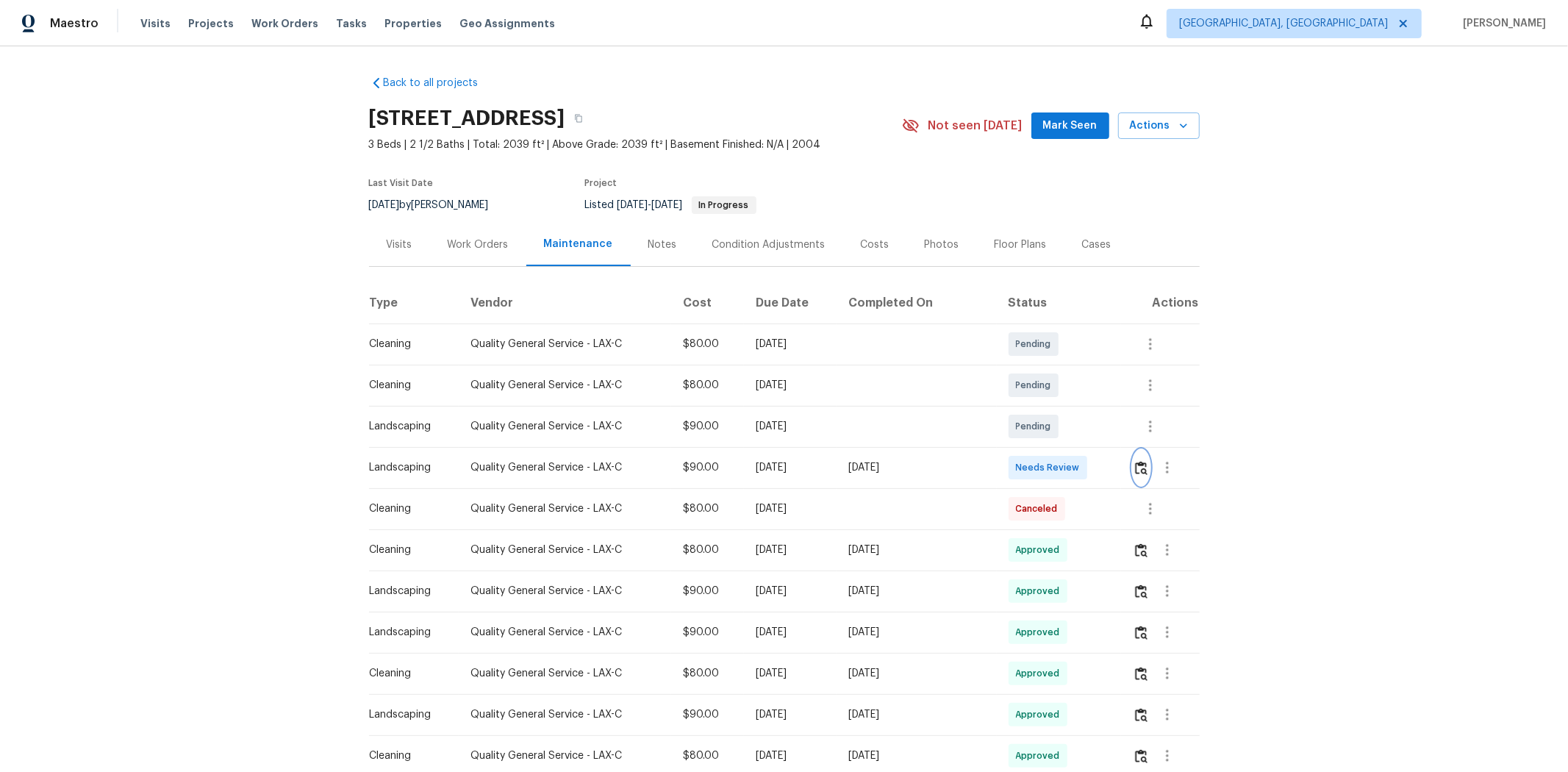
click at [1114, 461] on img "button" at bounding box center [1141, 468] width 12 height 14
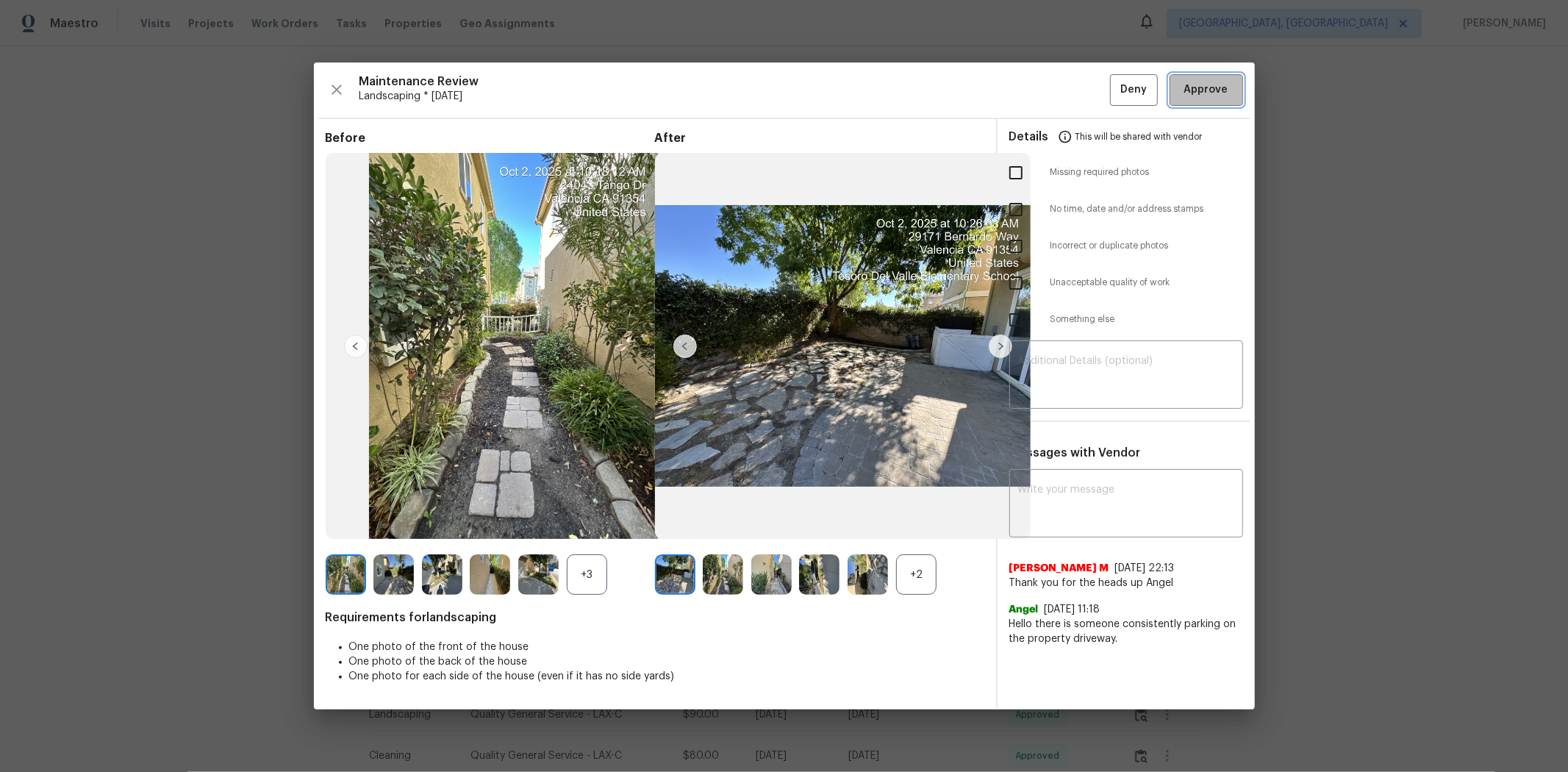
click at [1114, 89] on span "Approve" at bounding box center [1206, 90] width 44 height 18
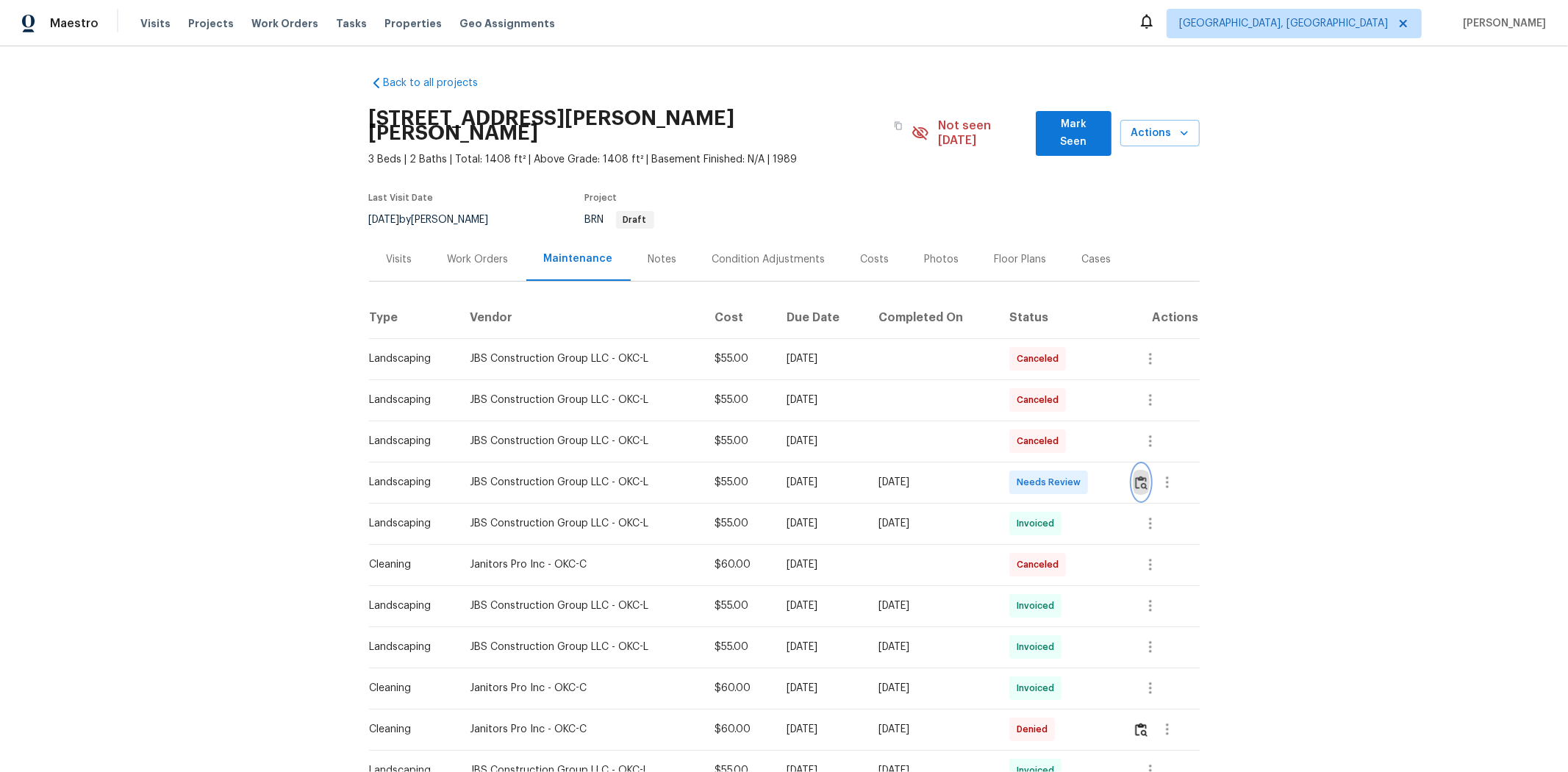
click at [1114, 475] on img "button" at bounding box center [1141, 482] width 12 height 14
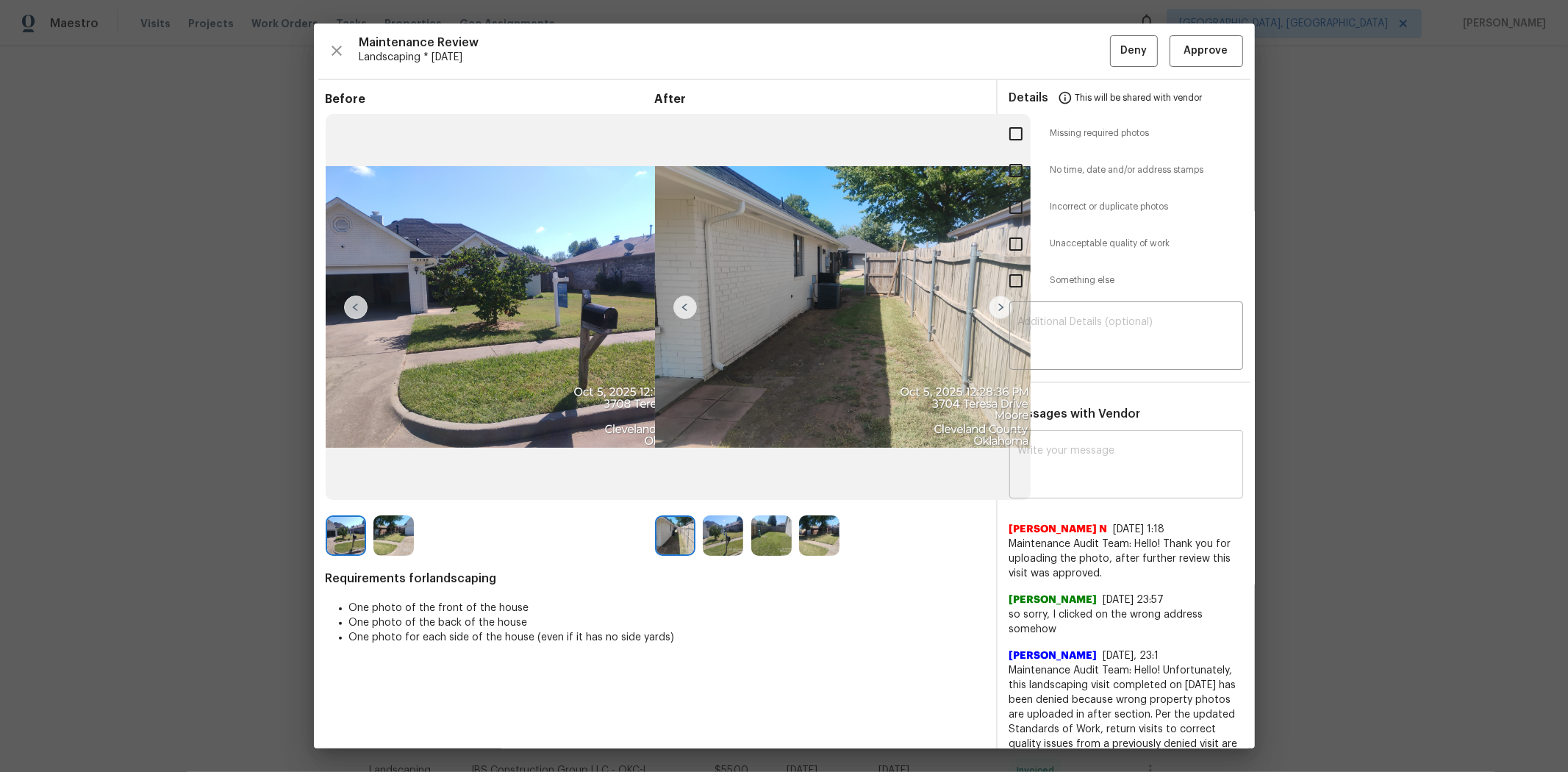
click at [1085, 461] on textarea at bounding box center [1126, 466] width 216 height 42
paste textarea "Hello! Maintenance Audit Team: Hello! After further review landscaping visit ha…"
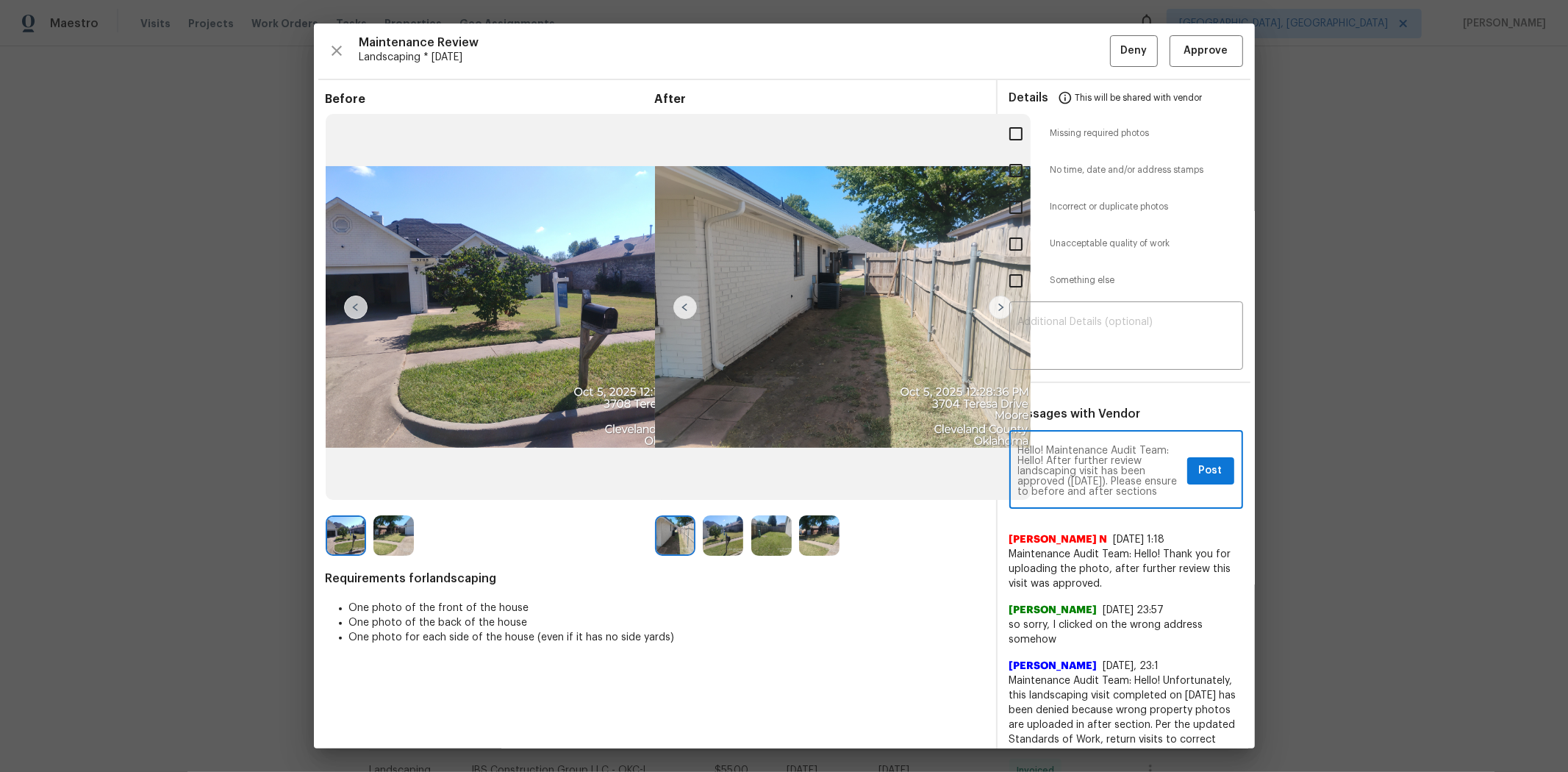
scroll to position [31, 0]
type textarea "Hello! Maintenance Audit Team: Hello! After further review landscaping visit ha…"
drag, startPoint x: 1199, startPoint y: 475, endPoint x: 1197, endPoint y: 468, distance: 7.3
click at [1114, 472] on span "Post" at bounding box center [1211, 470] width 24 height 18
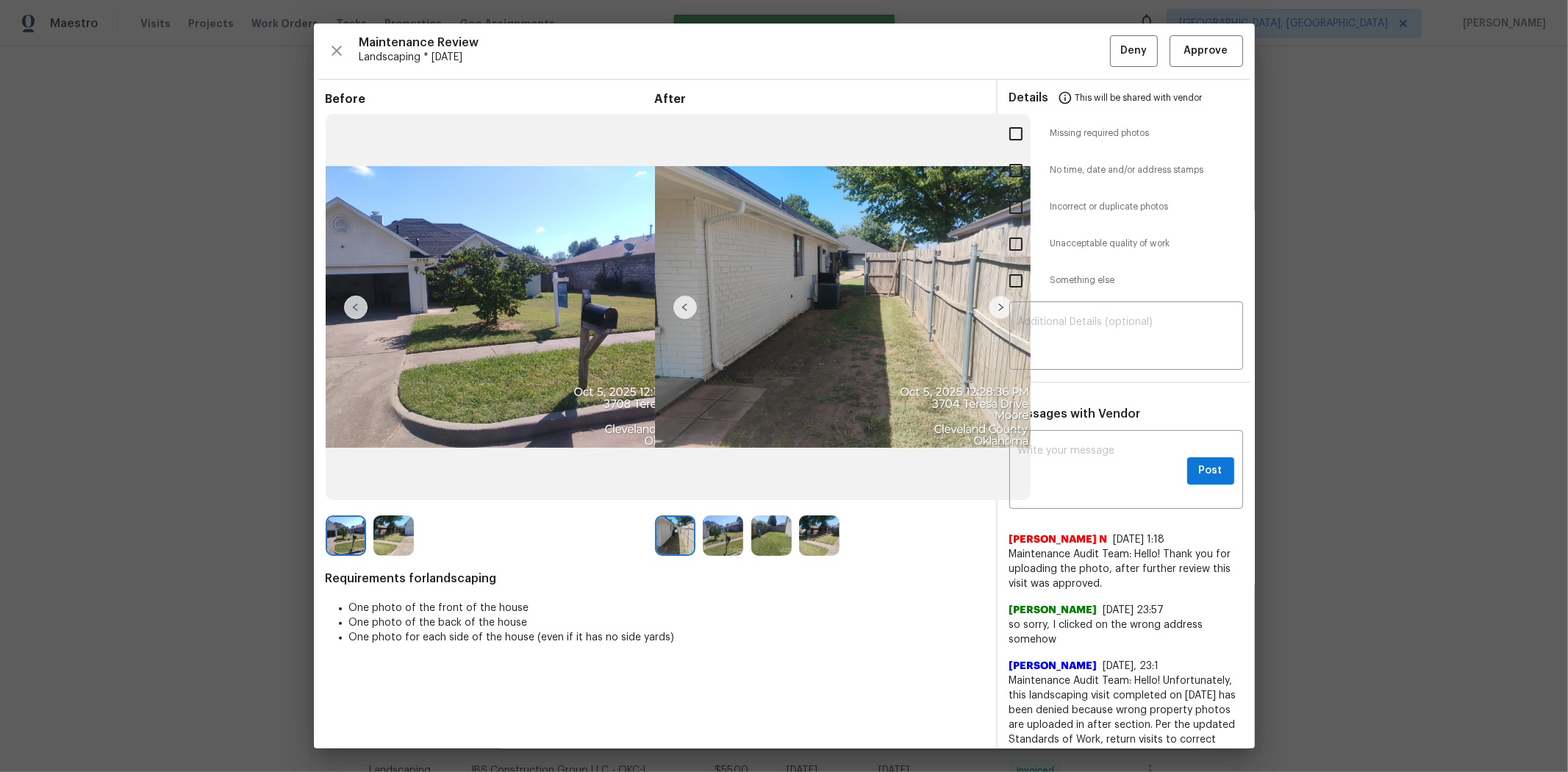
scroll to position [0, 0]
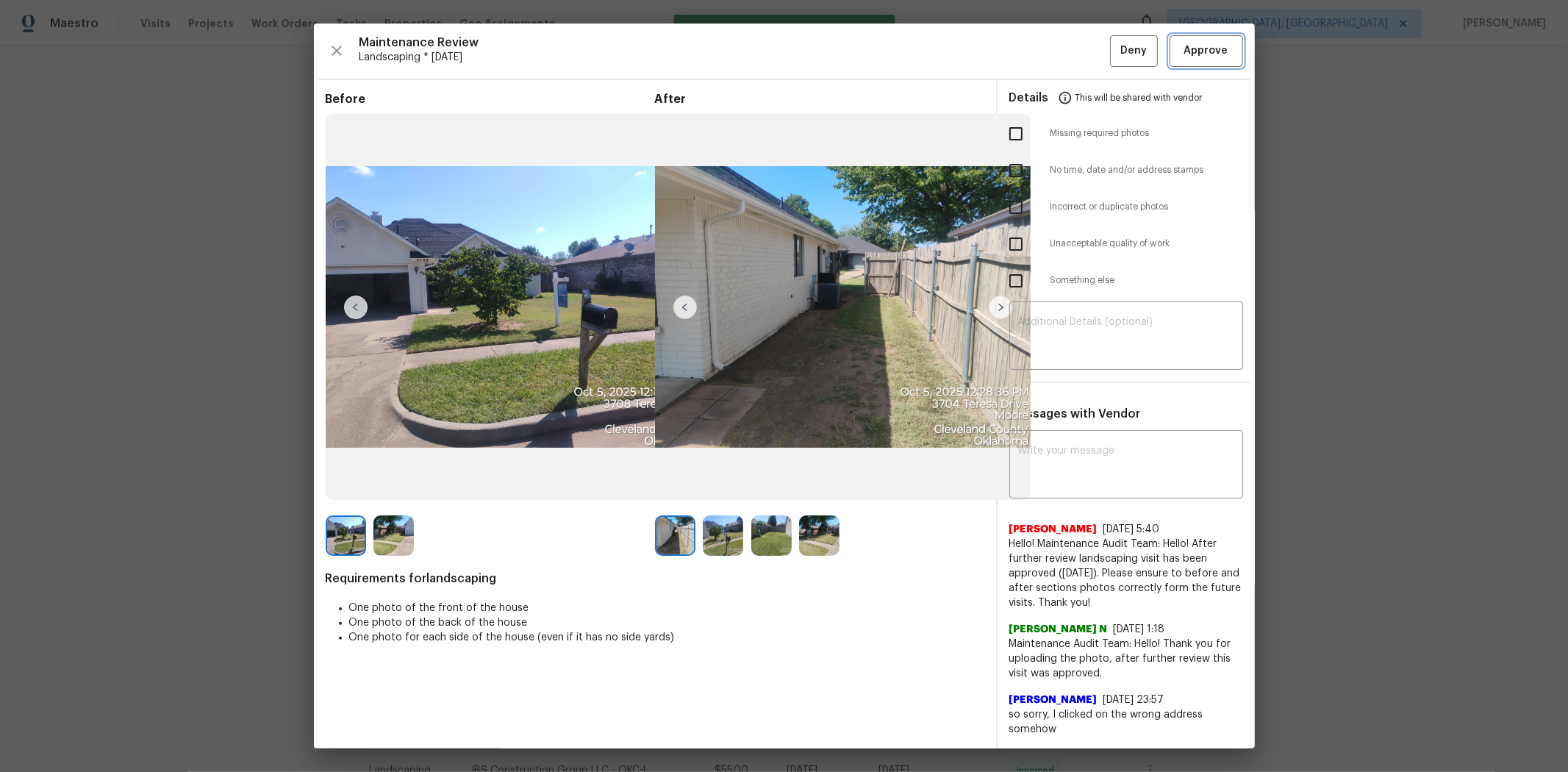
click at [1114, 53] on span "Approve" at bounding box center [1206, 50] width 44 height 18
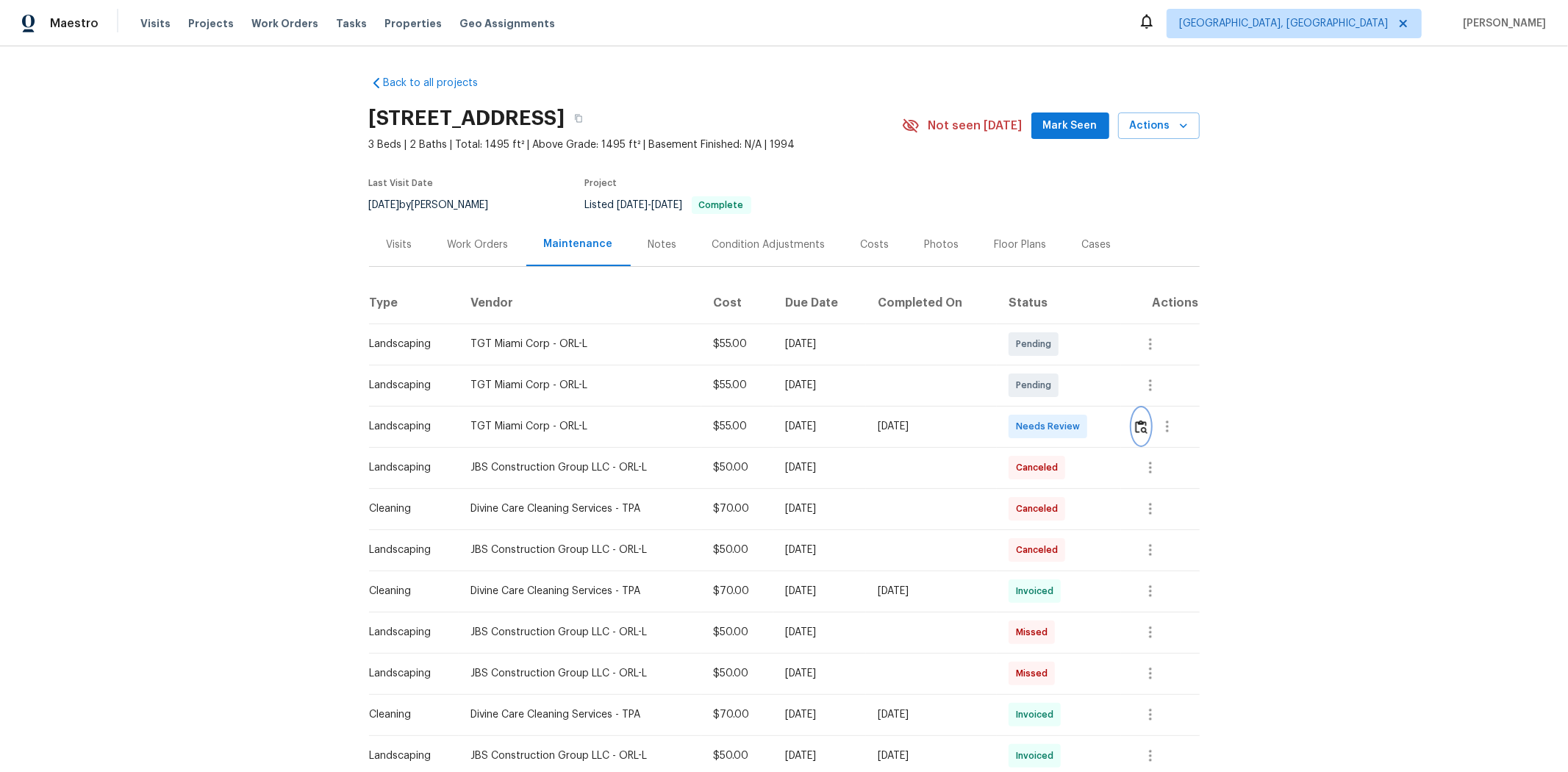
click at [1114, 428] on img "button" at bounding box center [1141, 426] width 12 height 14
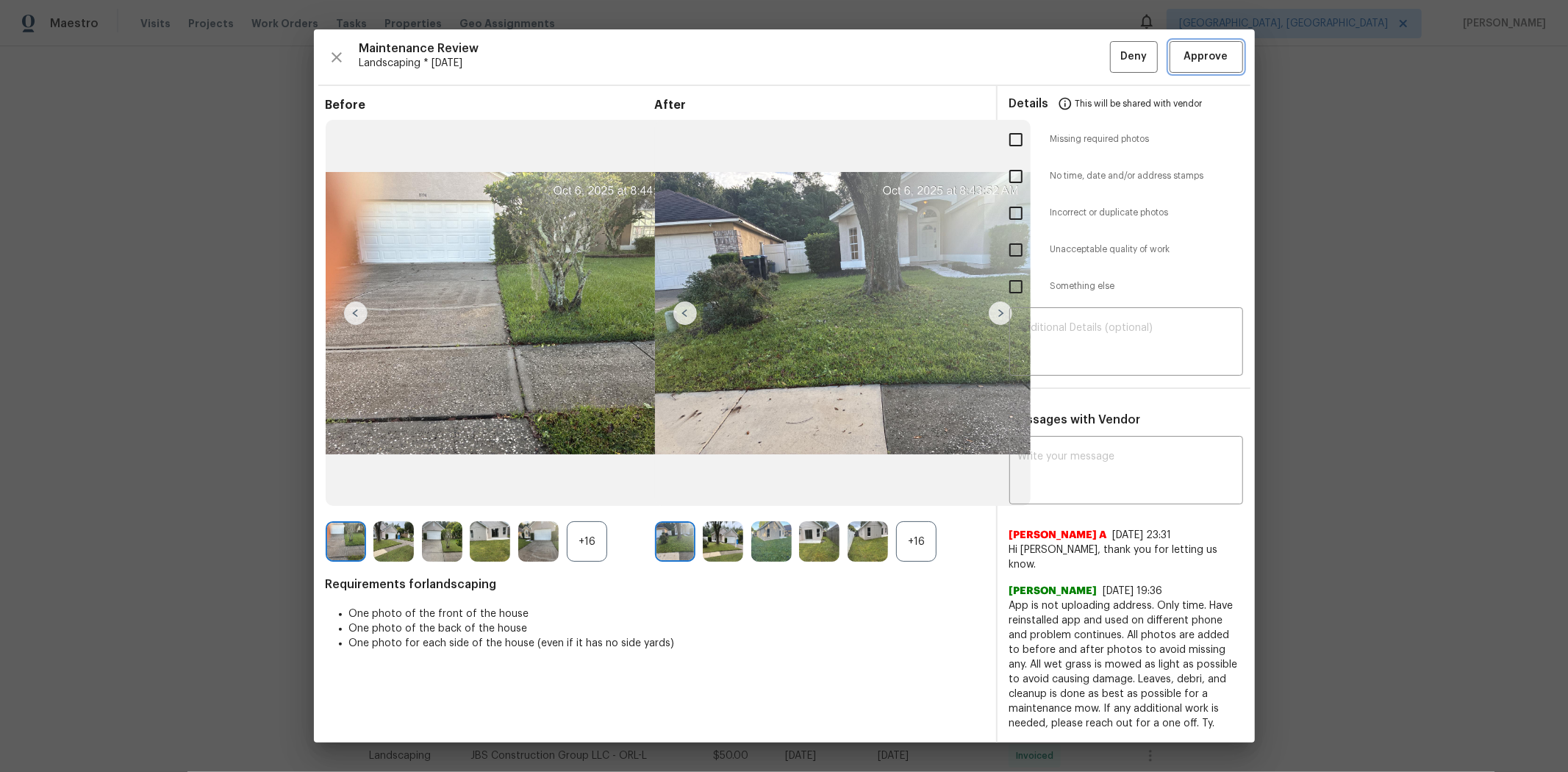
click at [1114, 57] on span "Approve" at bounding box center [1206, 57] width 50 height 18
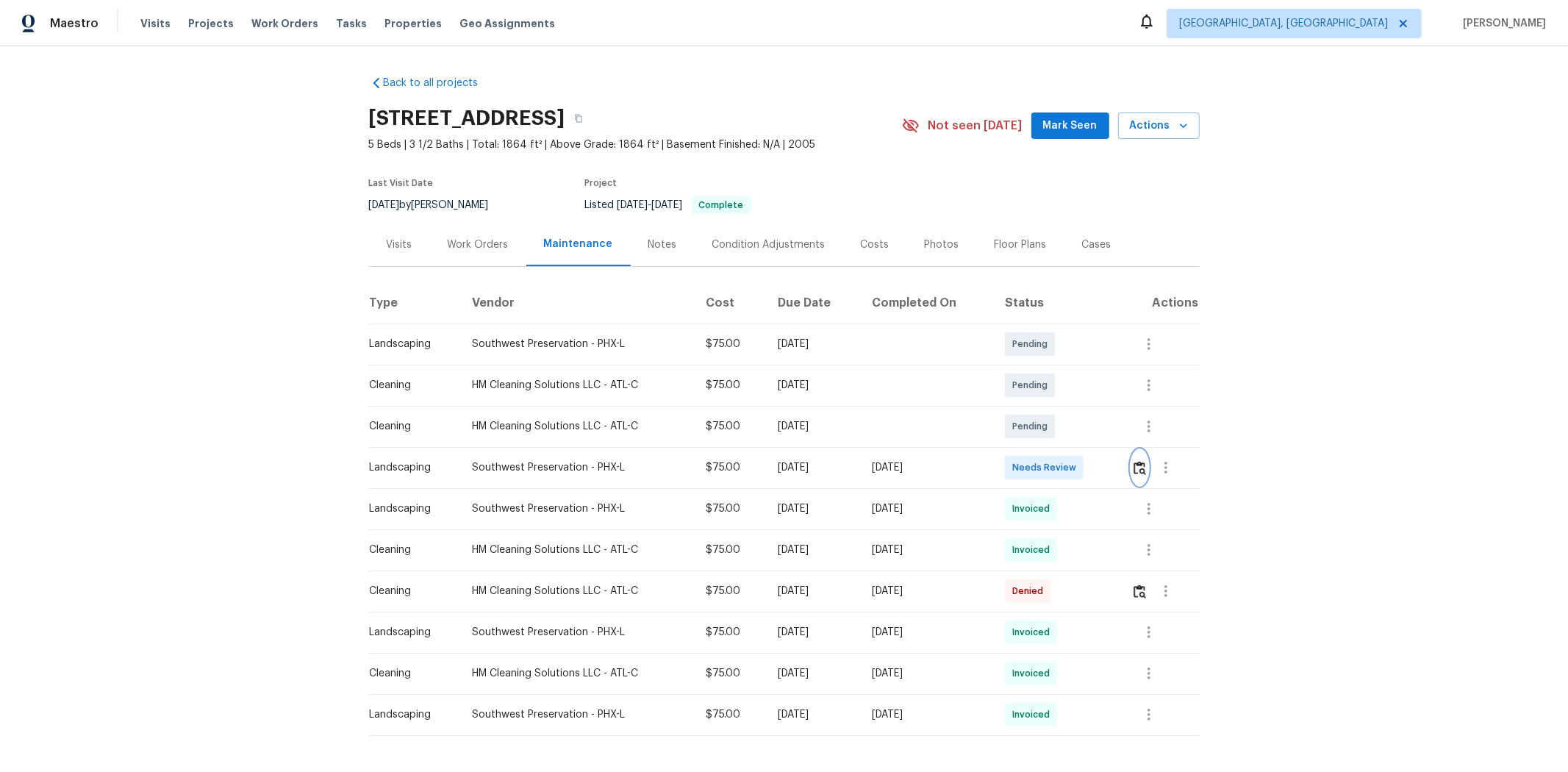
click at [1114, 468] on img "button" at bounding box center [1139, 468] width 12 height 14
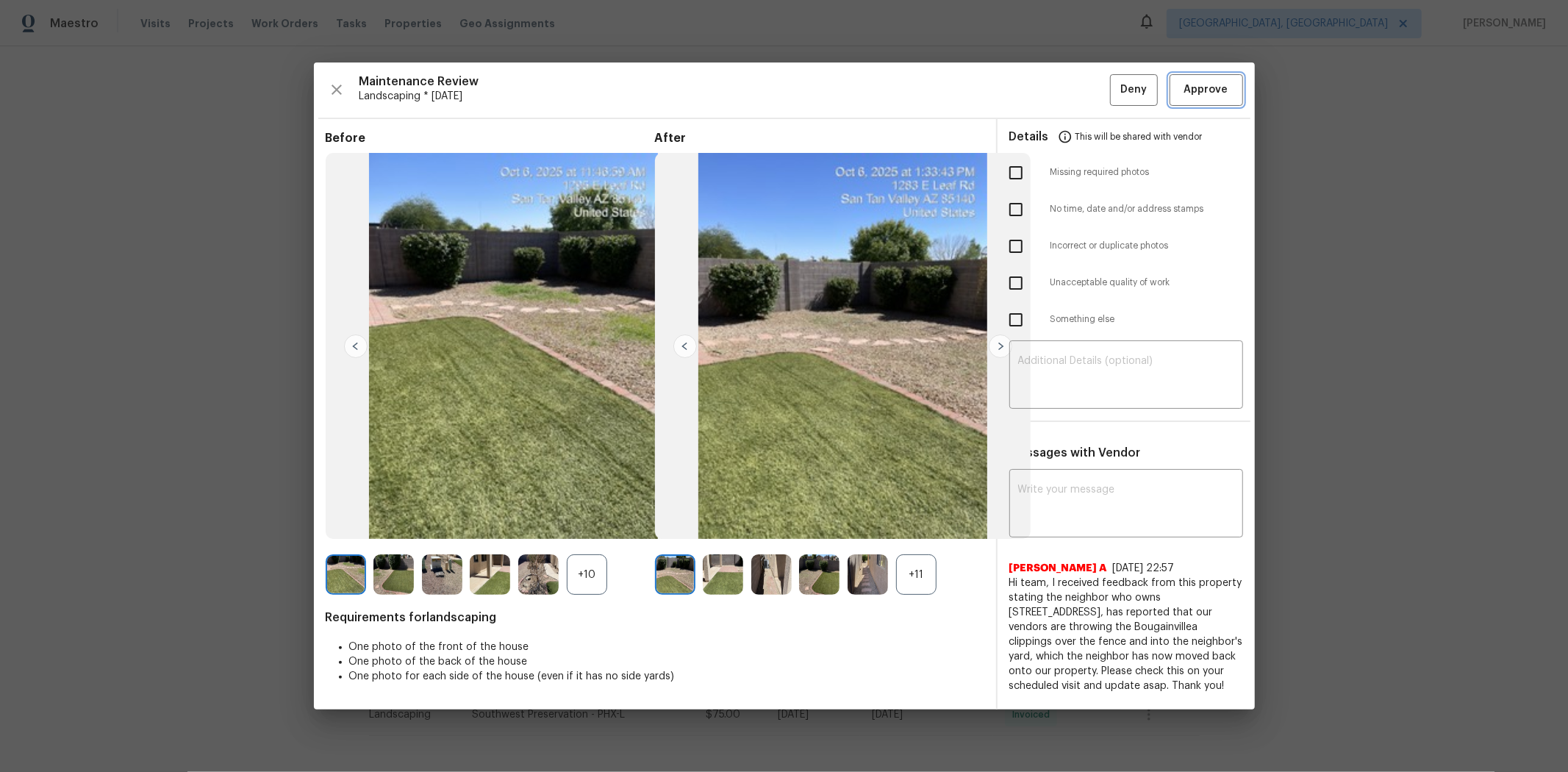
click at [1114, 97] on span "Approve" at bounding box center [1206, 90] width 44 height 18
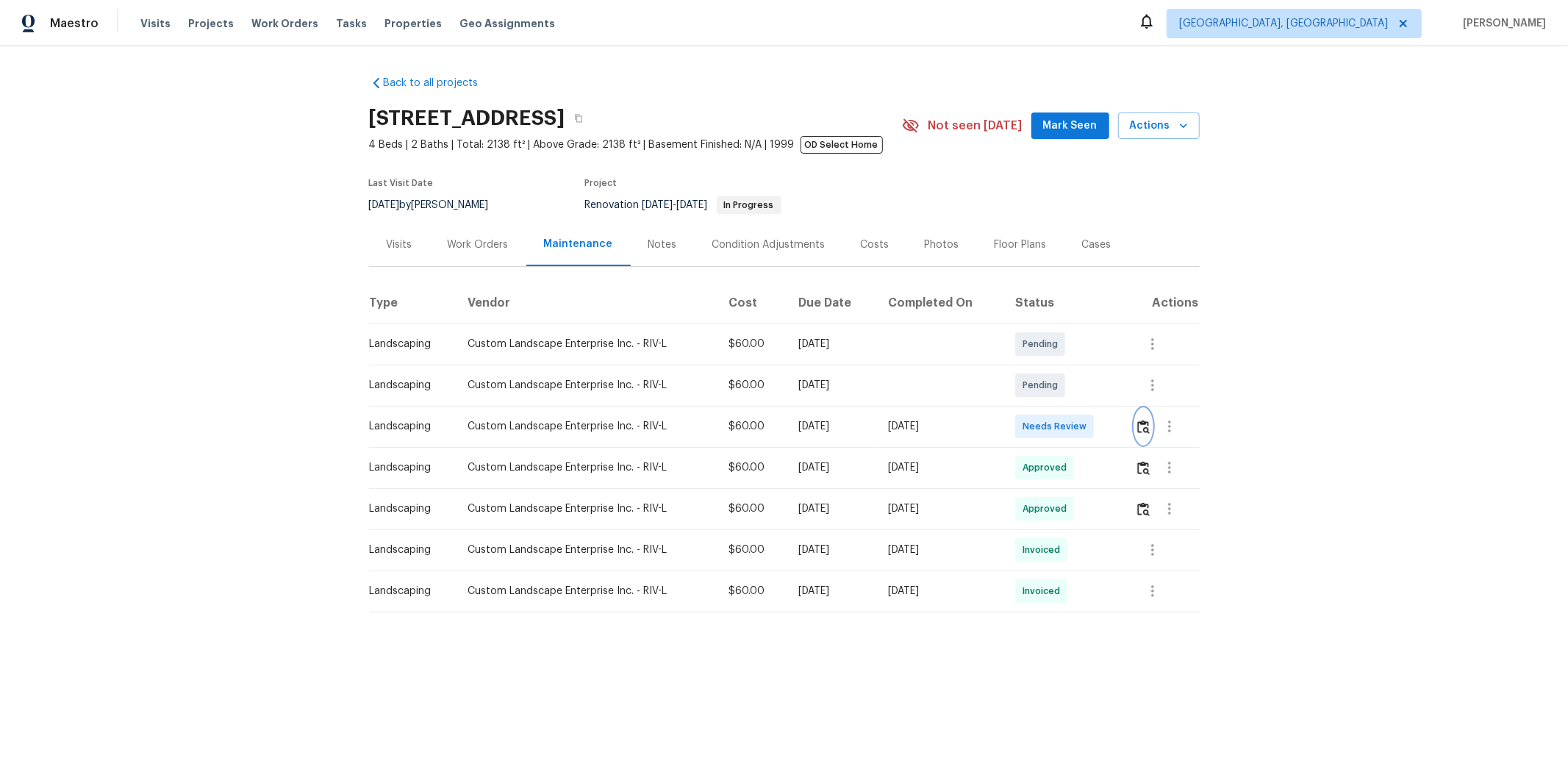
click at [1114, 428] on img "button" at bounding box center [1143, 426] width 12 height 14
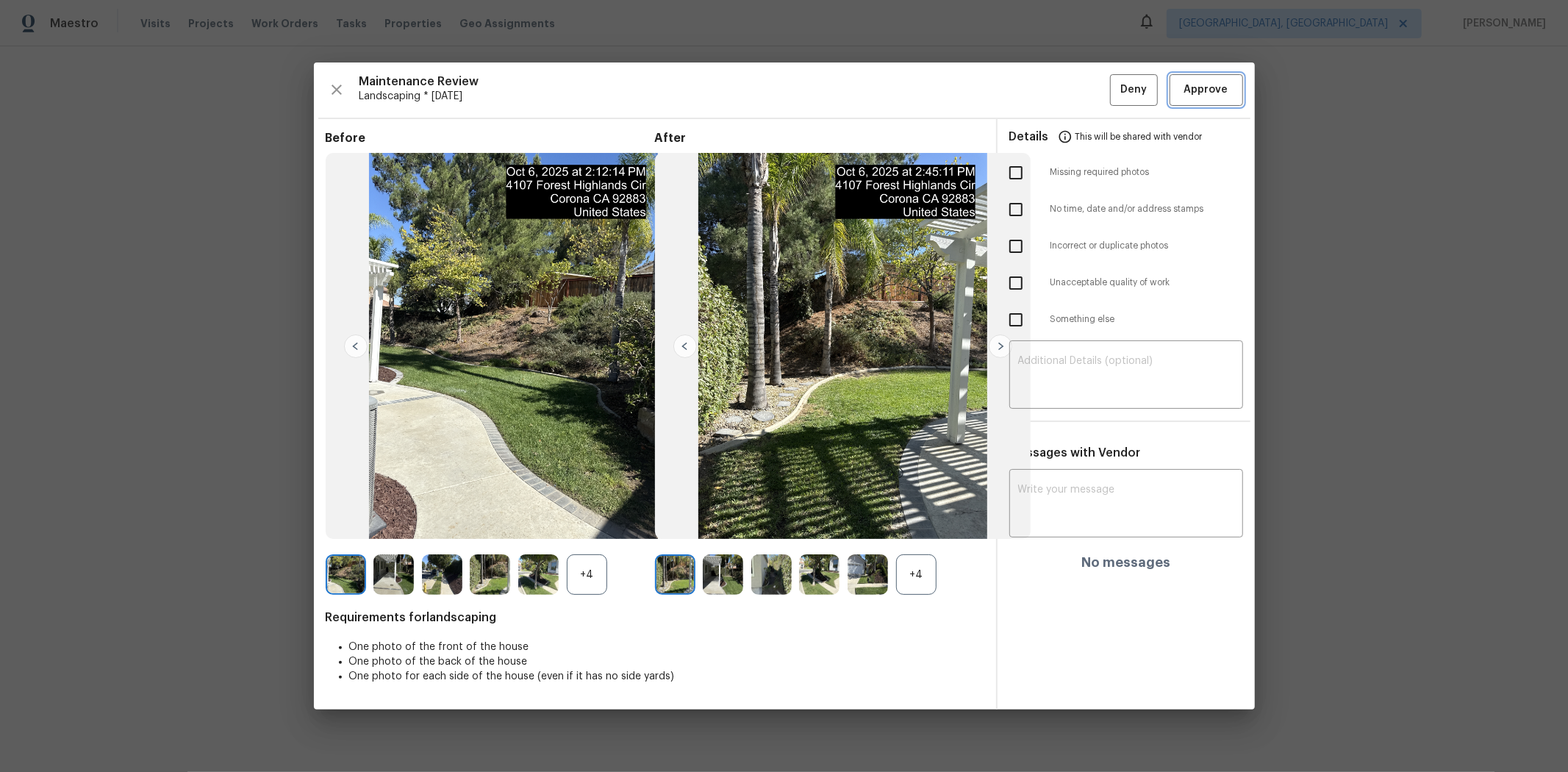
click at [1114, 89] on span "Approve" at bounding box center [1206, 90] width 50 height 18
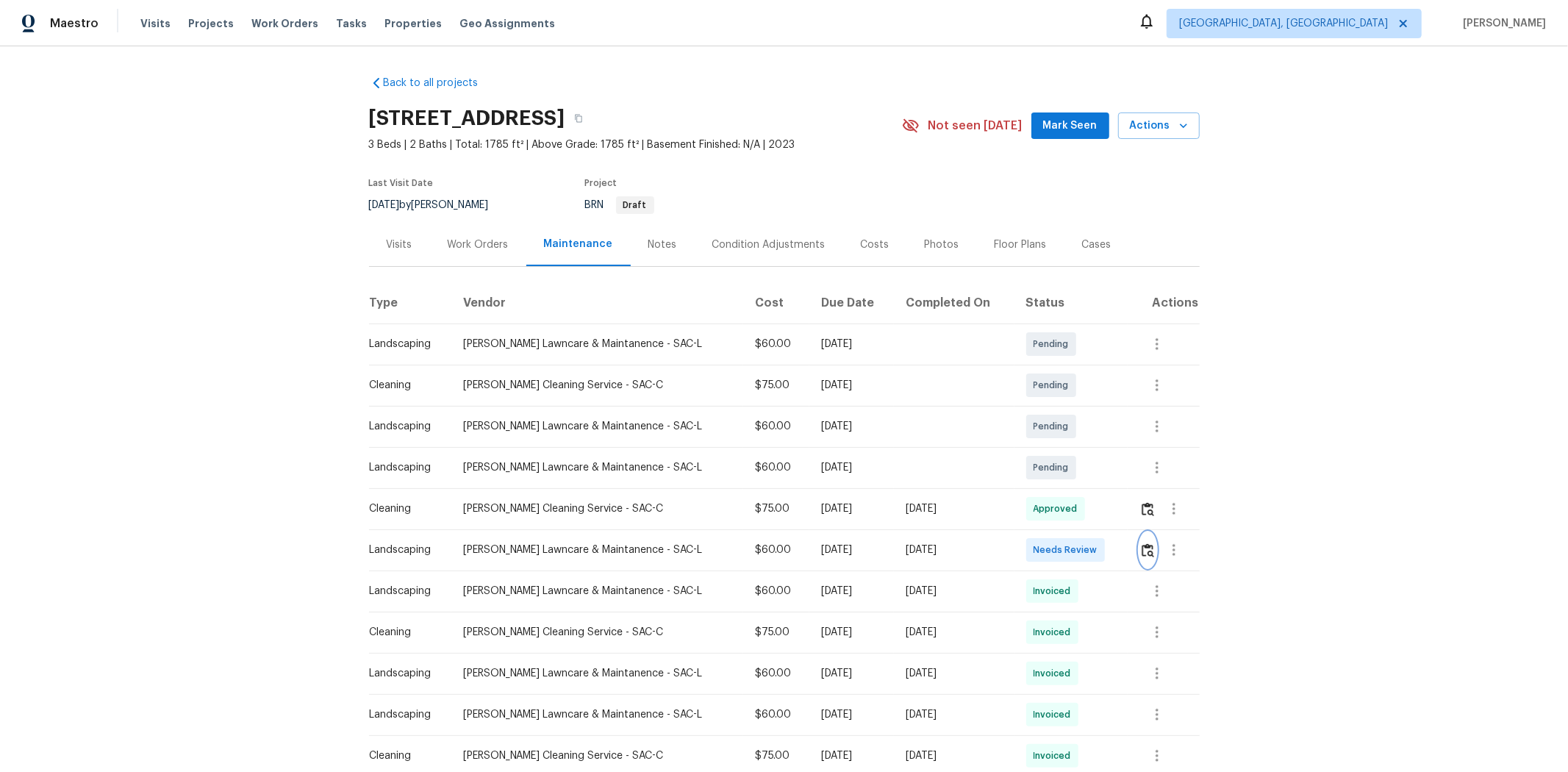
click at [1114, 516] on img "button" at bounding box center [1147, 550] width 12 height 14
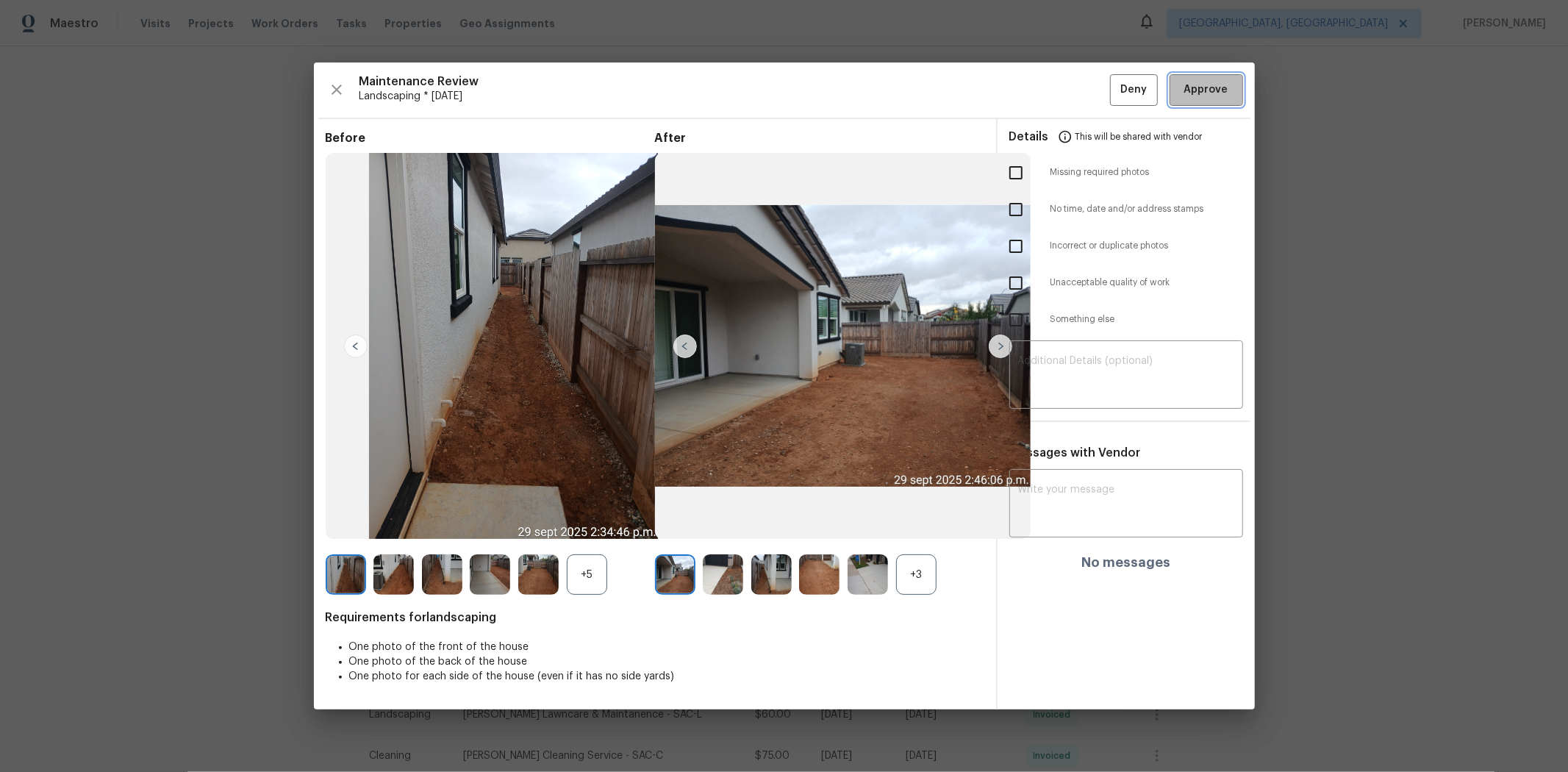
drag, startPoint x: 1204, startPoint y: 81, endPoint x: 1182, endPoint y: 81, distance: 22.0
click at [1114, 81] on span "Approve" at bounding box center [1206, 90] width 44 height 18
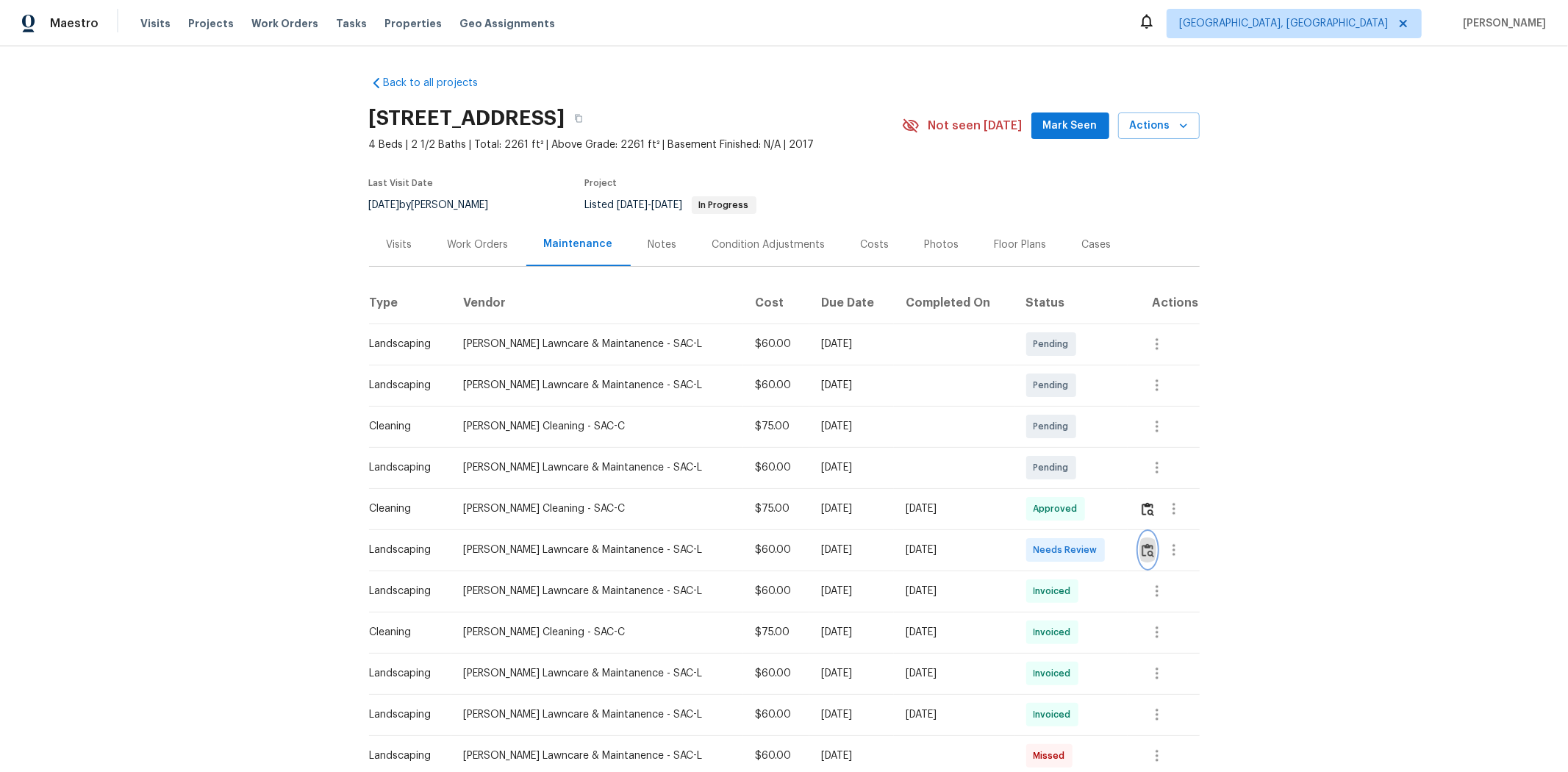
click at [843, 493] on img "button" at bounding box center [1147, 550] width 12 height 14
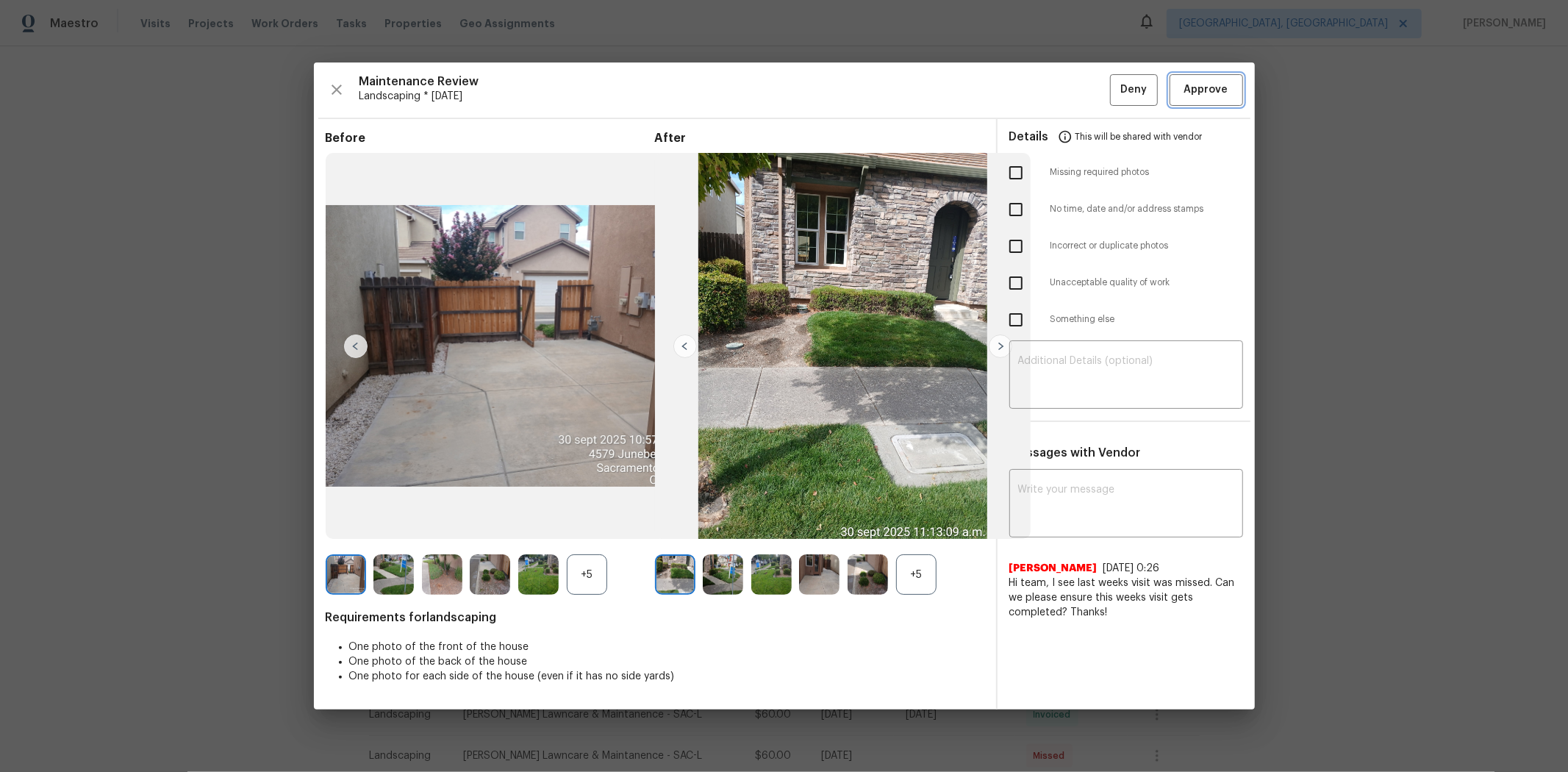
click at [843, 88] on span "Approve" at bounding box center [1206, 90] width 44 height 18
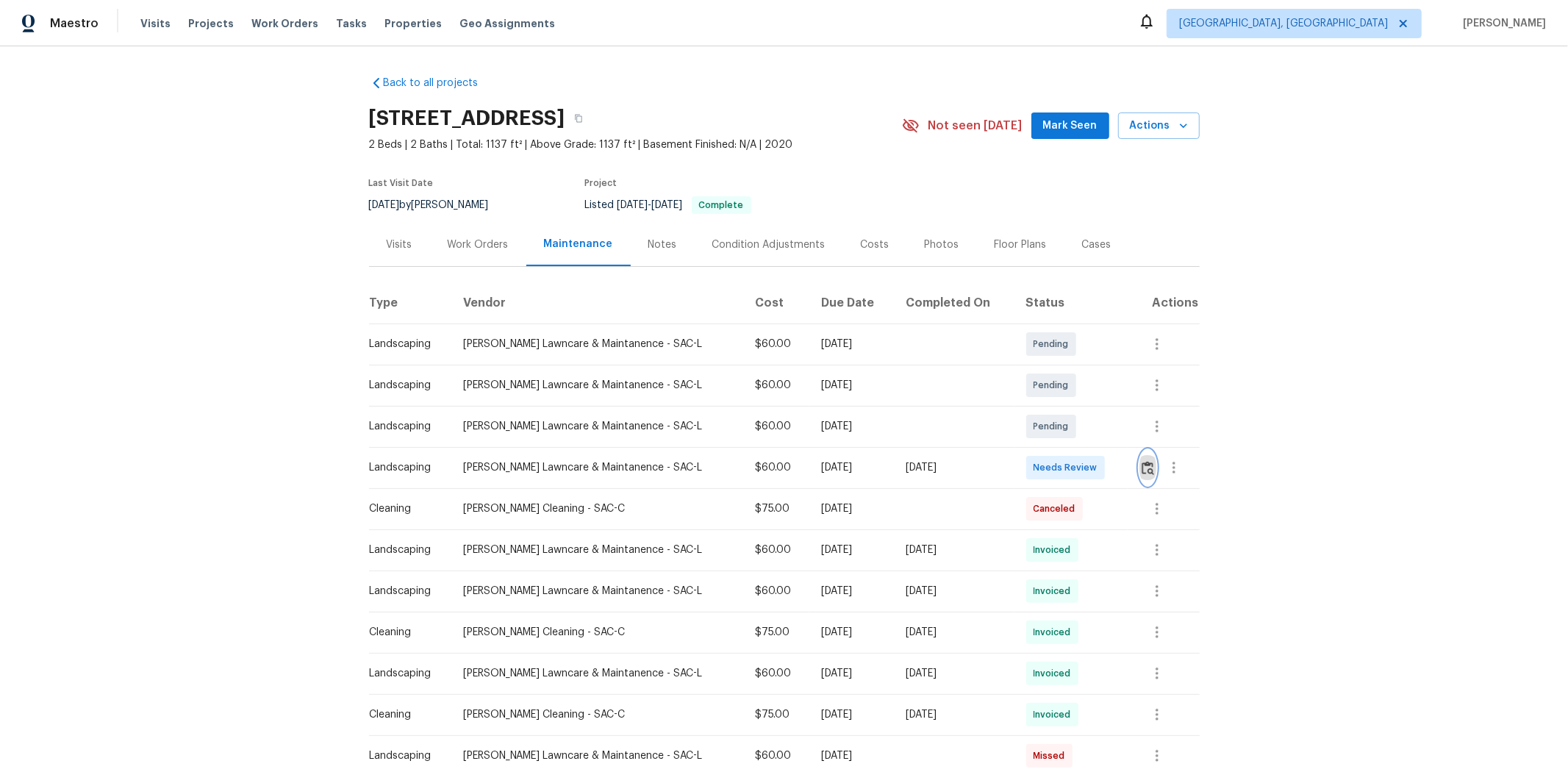
click at [1114, 459] on button "button" at bounding box center [1148, 467] width 17 height 35
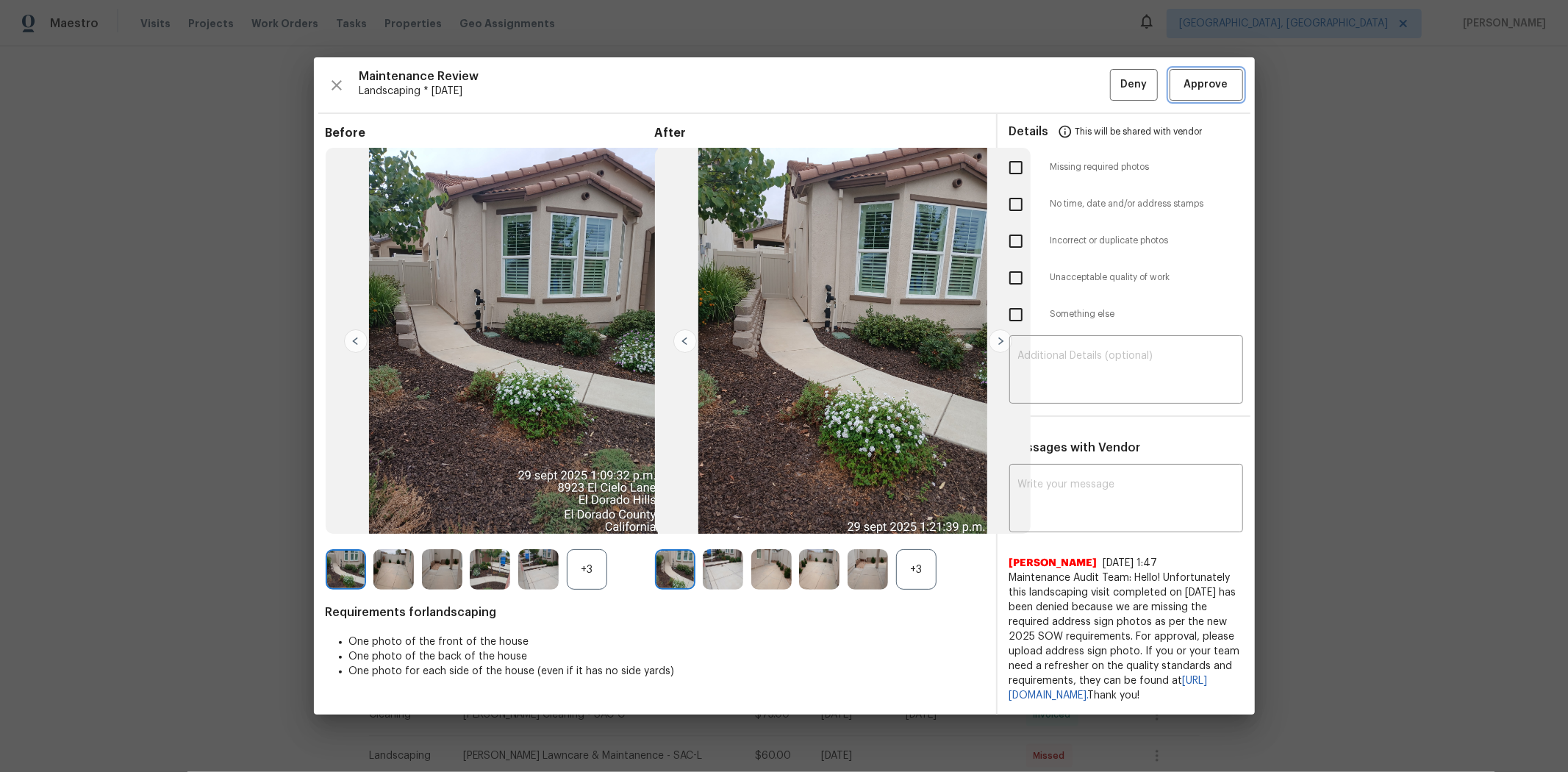
drag, startPoint x: 1207, startPoint y: 77, endPoint x: 1287, endPoint y: 18, distance: 99.4
click at [1114, 77] on span "Approve" at bounding box center [1206, 84] width 44 height 18
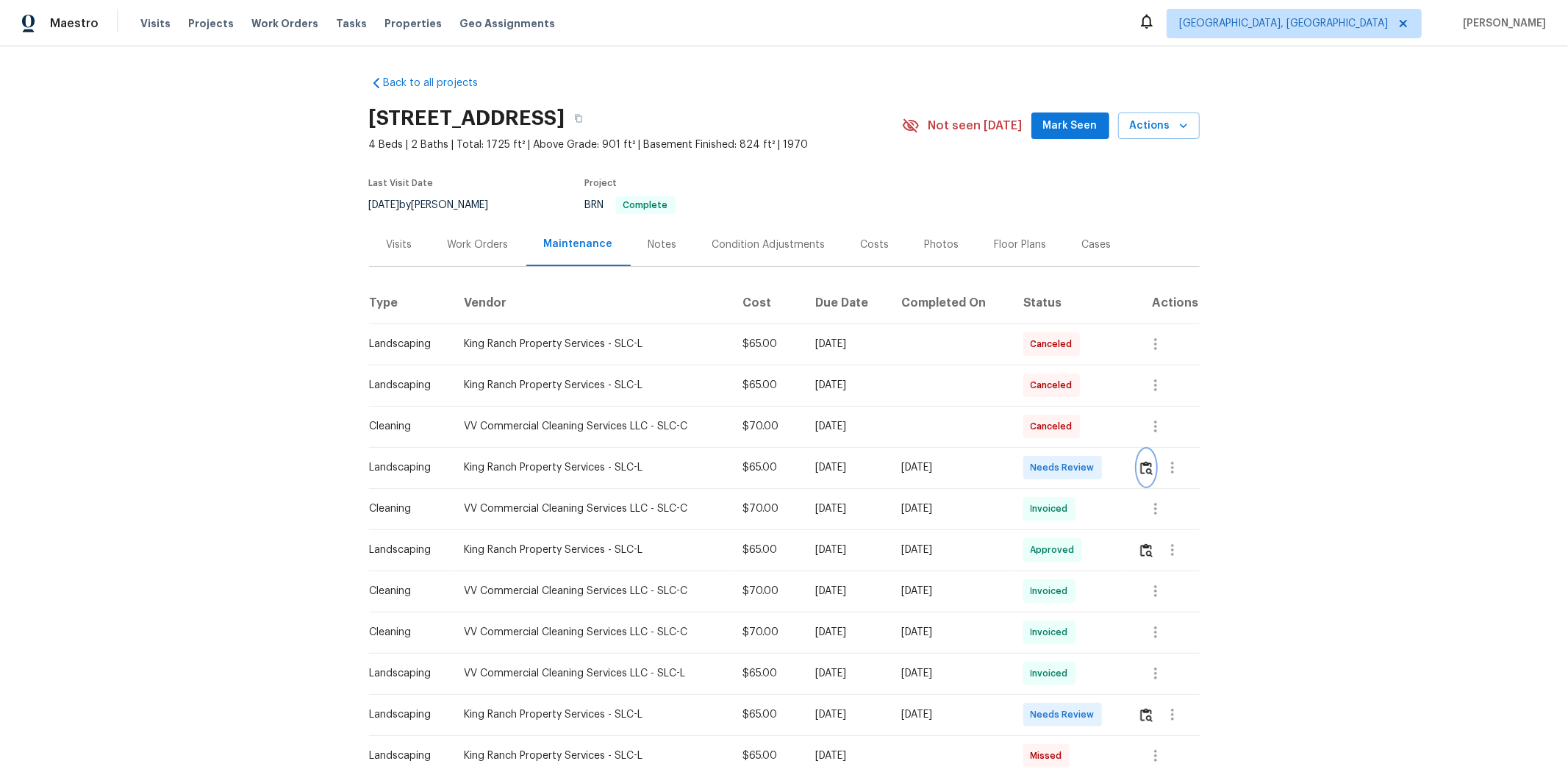
click at [1114, 472] on img "button" at bounding box center [1146, 468] width 12 height 14
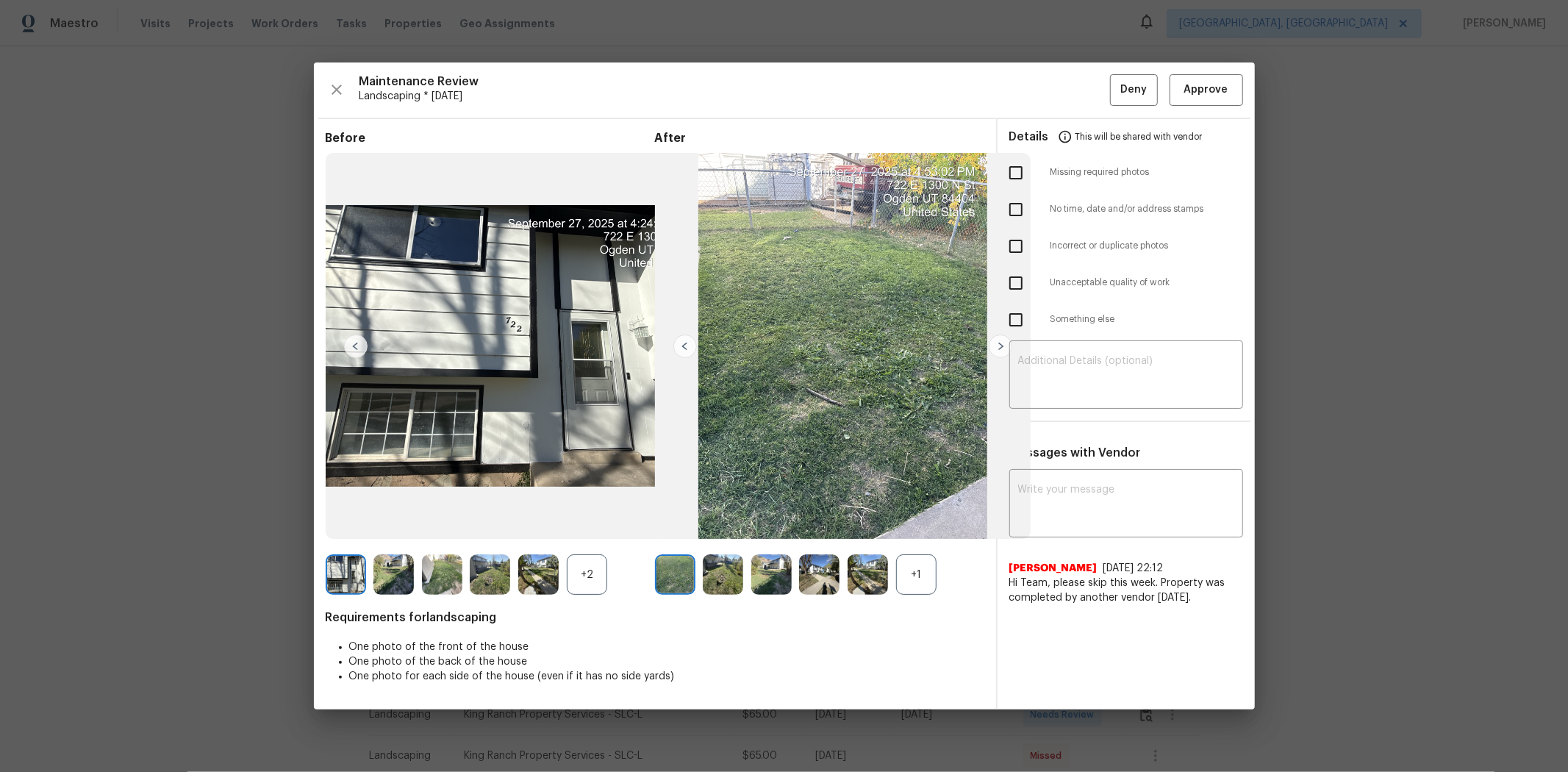
click at [918, 516] on div "+1" at bounding box center [916, 575] width 41 height 41
click at [693, 516] on img at bounding box center [675, 575] width 41 height 41
click at [726, 516] on img at bounding box center [723, 575] width 41 height 41
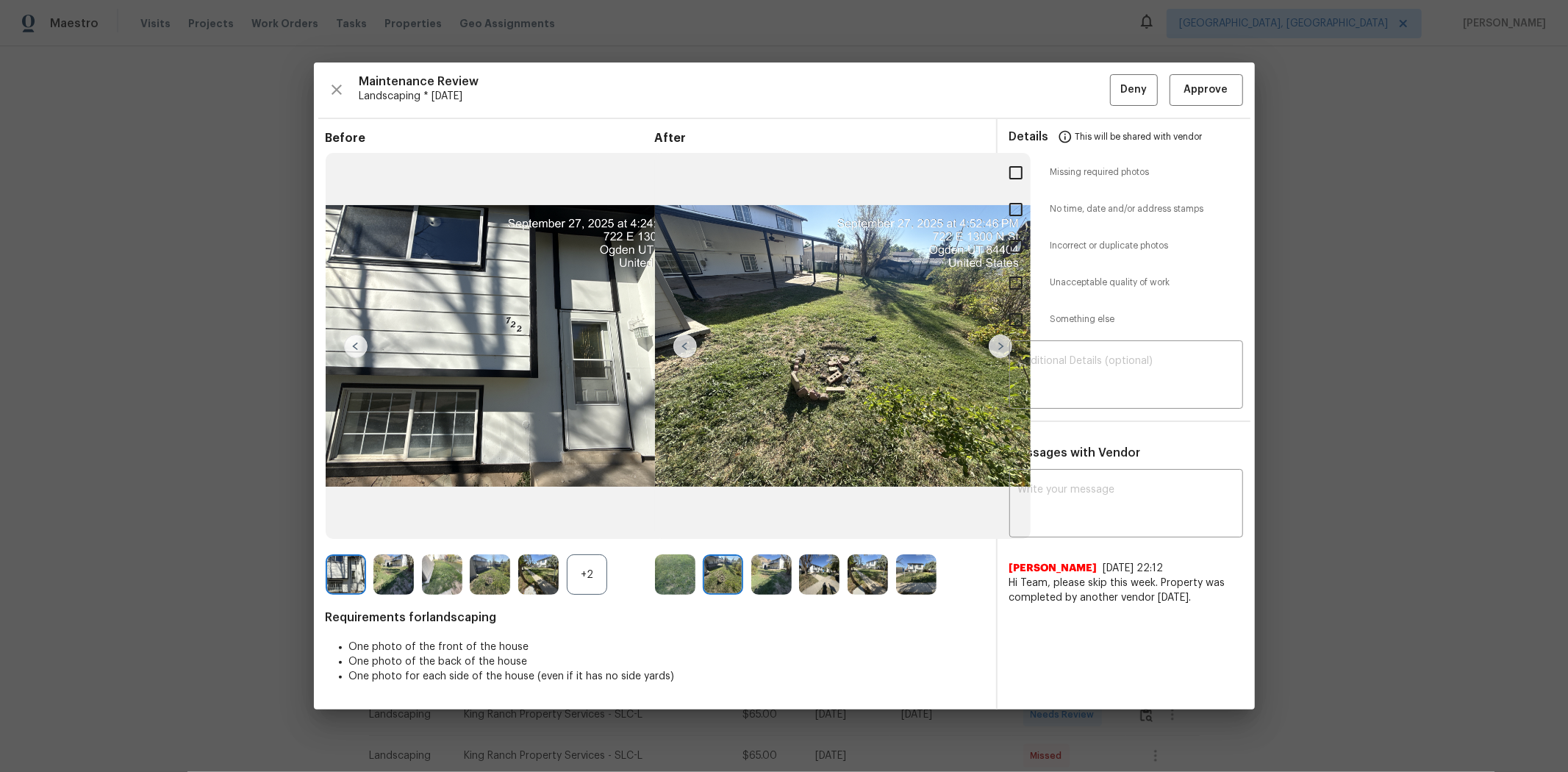
click at [767, 516] on img at bounding box center [771, 575] width 41 height 41
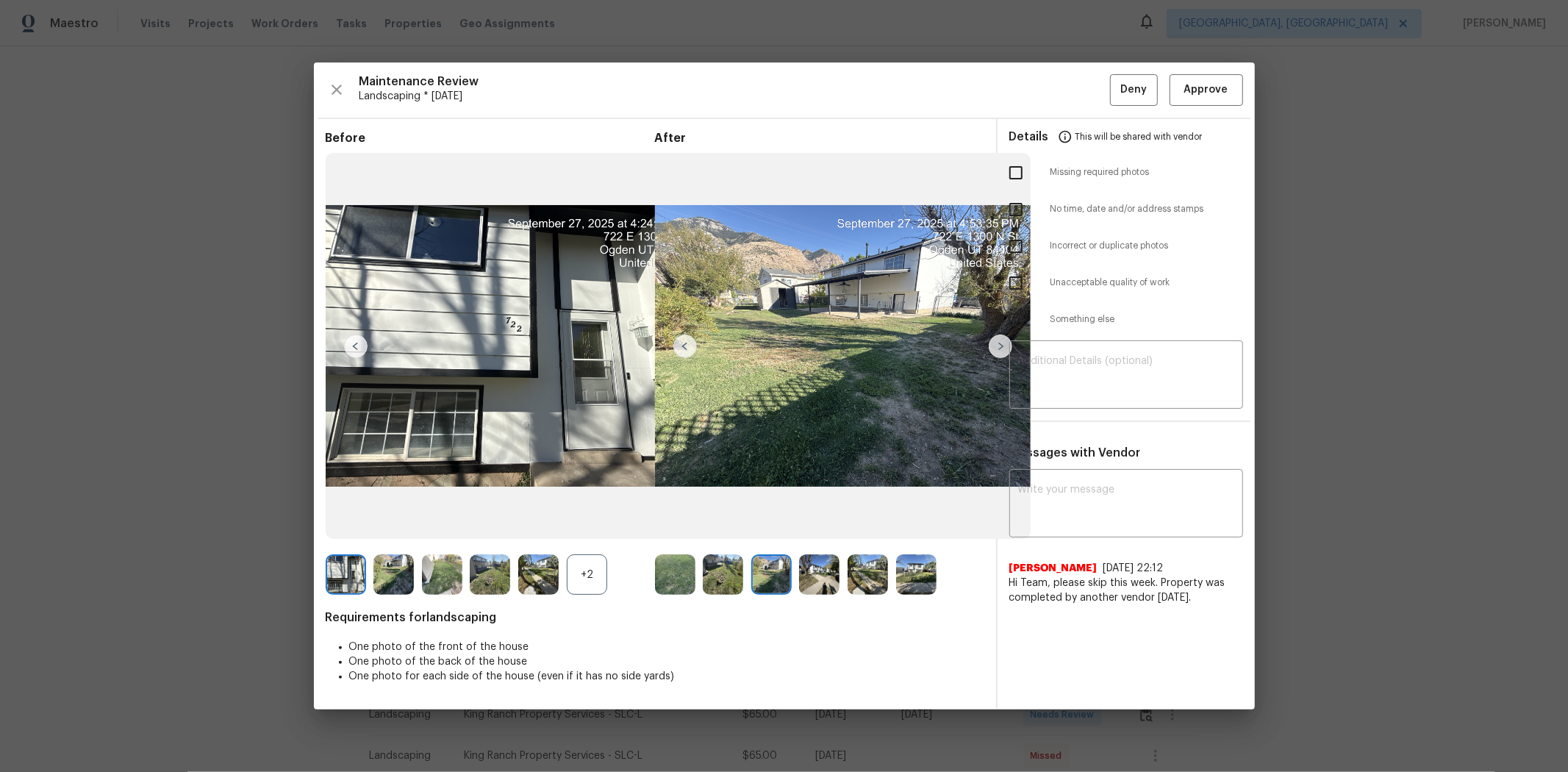
drag, startPoint x: 818, startPoint y: 581, endPoint x: 856, endPoint y: 584, distance: 38.1
click at [819, 516] on img at bounding box center [819, 575] width 41 height 41
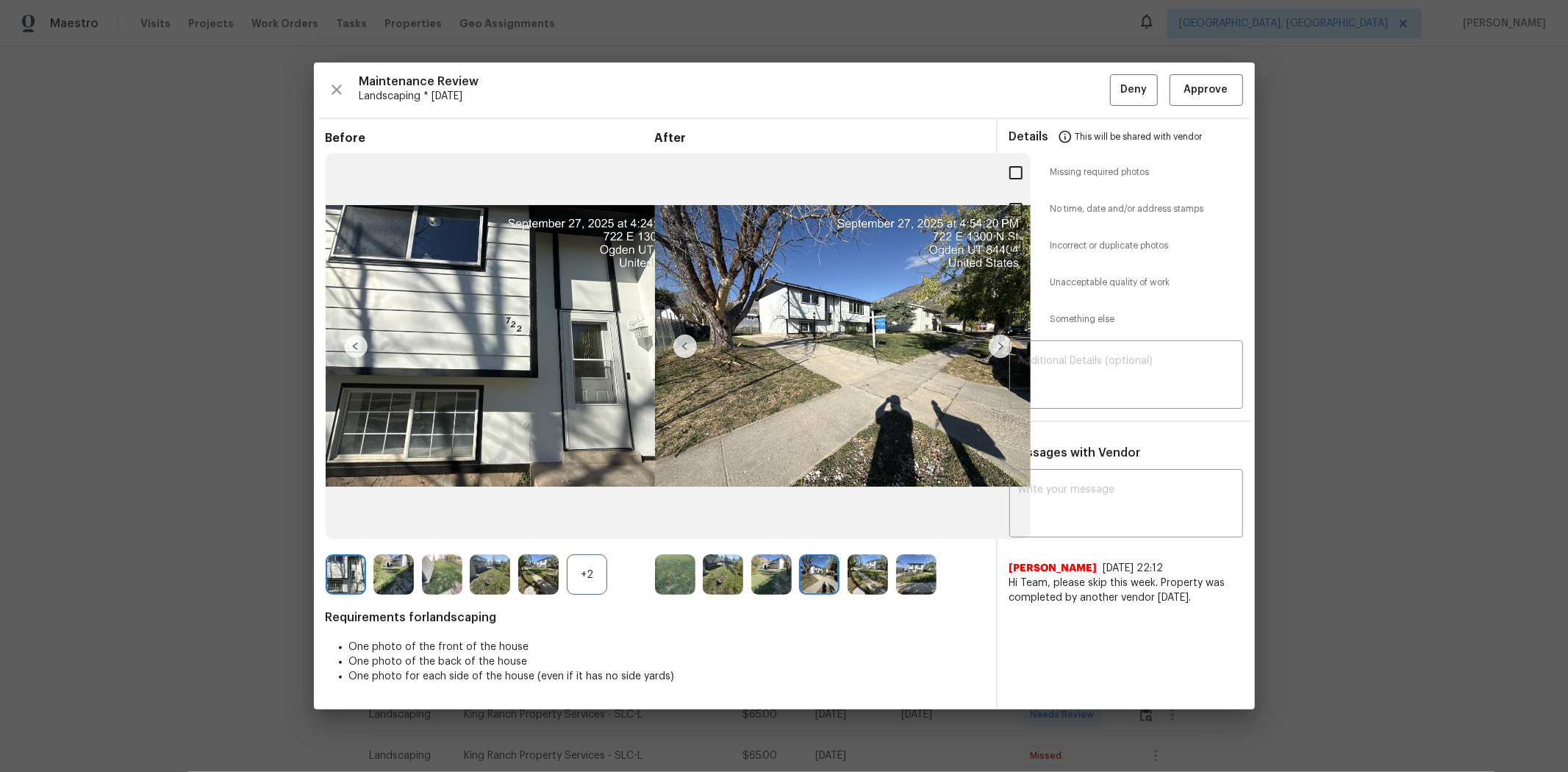
click at [873, 516] on img at bounding box center [868, 575] width 41 height 41
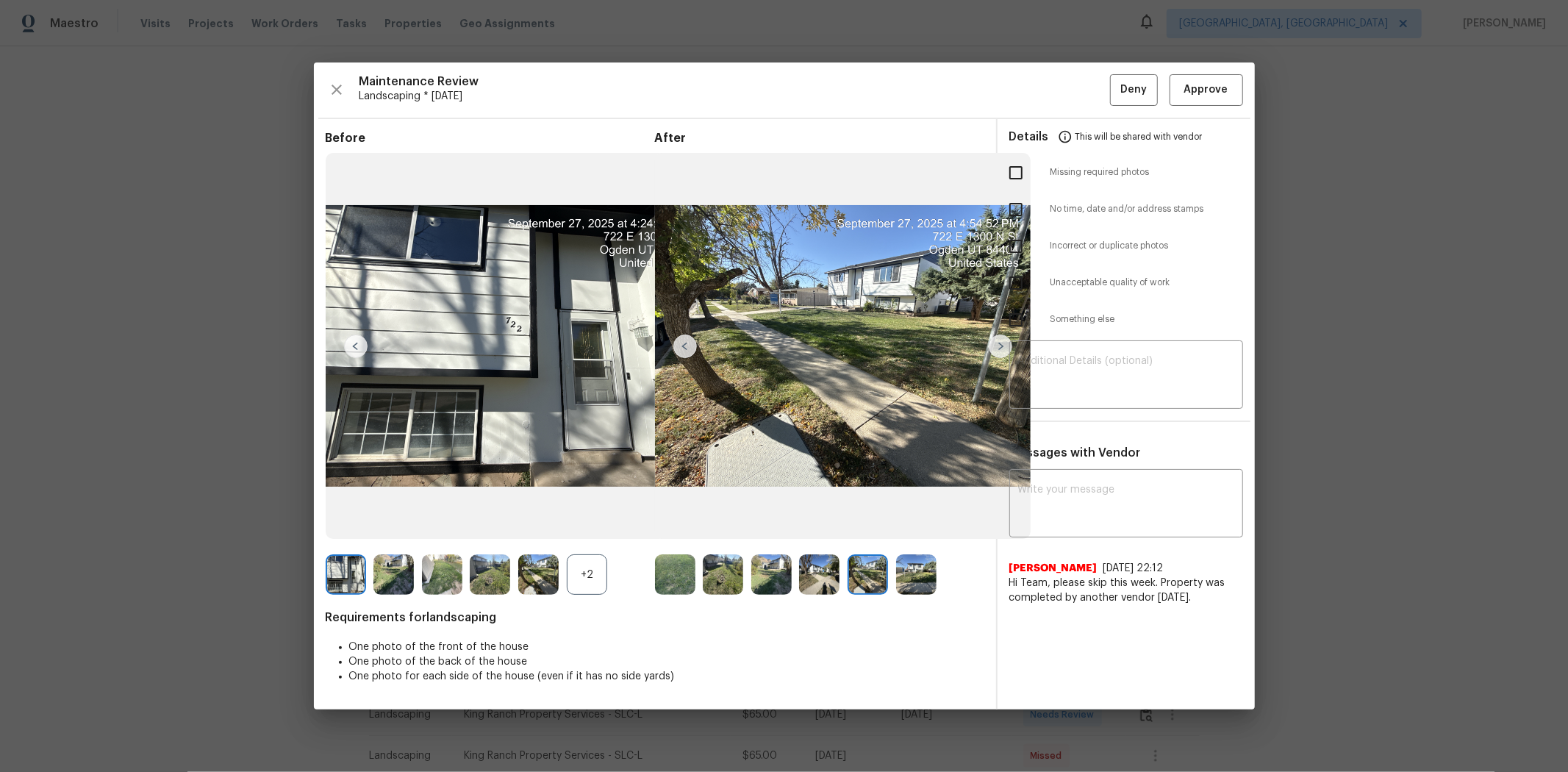
click at [922, 516] on img at bounding box center [916, 575] width 41 height 41
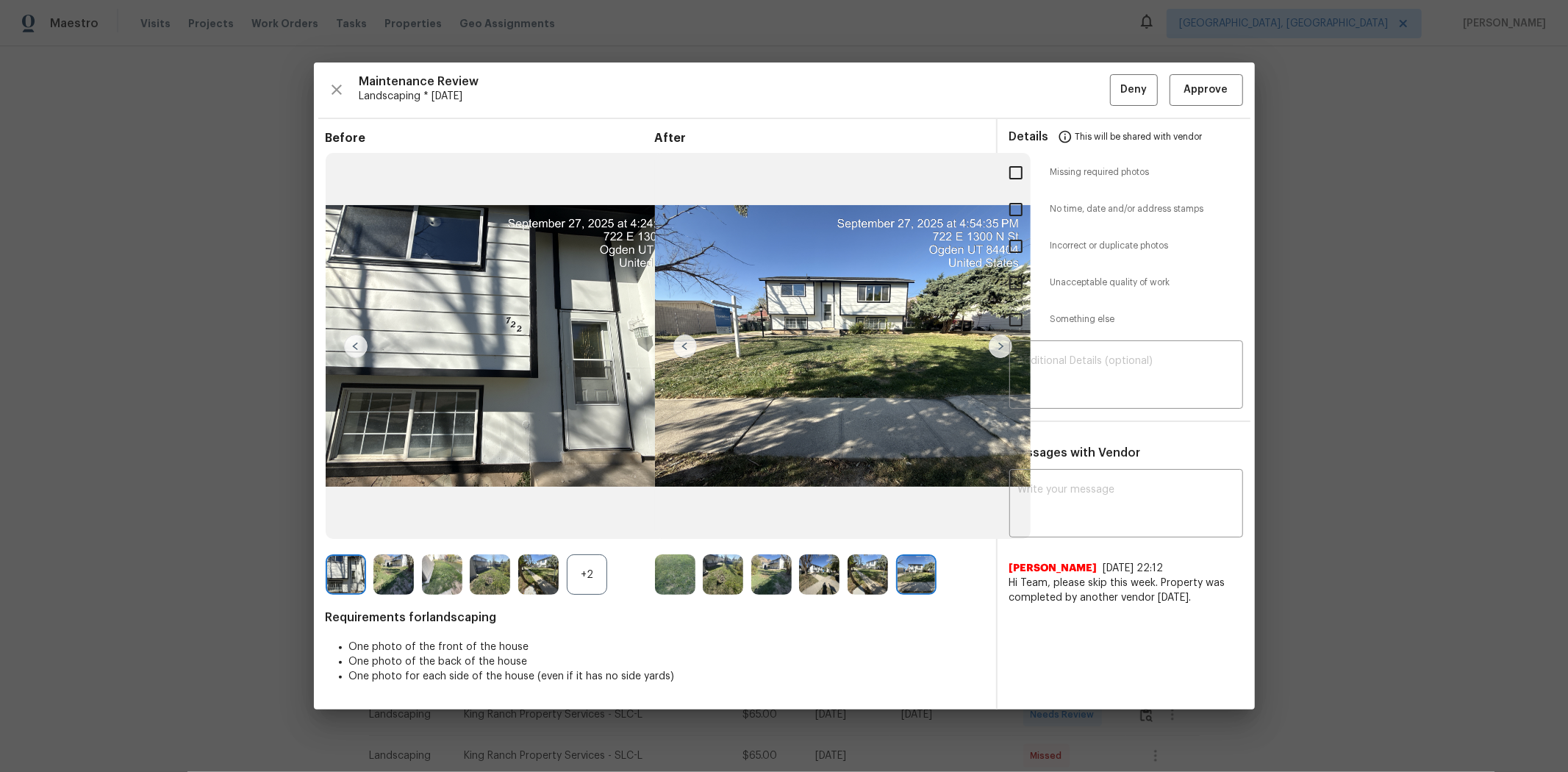
drag, startPoint x: 589, startPoint y: 579, endPoint x: 579, endPoint y: 577, distance: 10.2
click at [590, 516] on div "+2" at bounding box center [587, 575] width 41 height 41
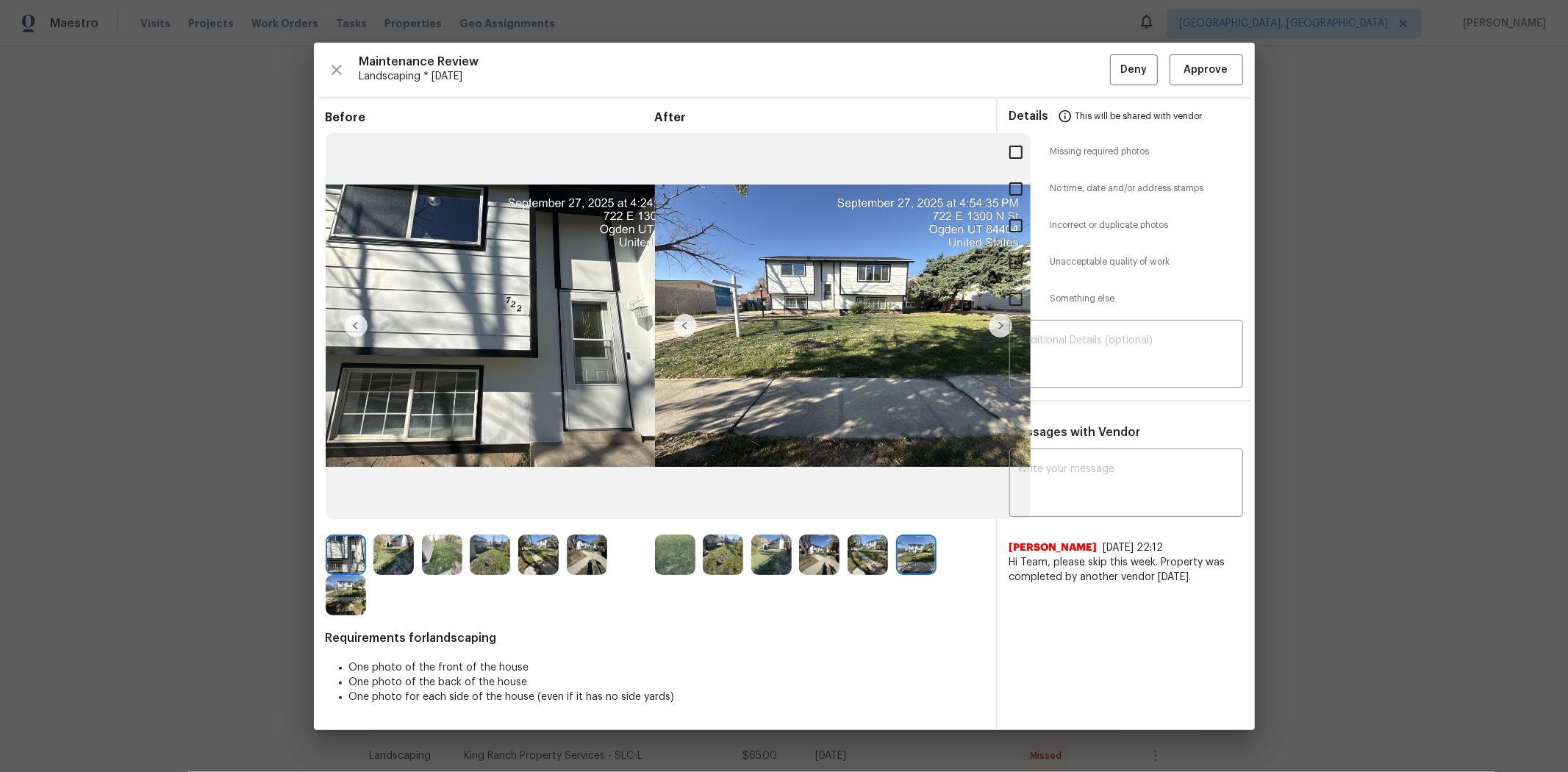
click at [412, 516] on img at bounding box center [393, 555] width 41 height 41
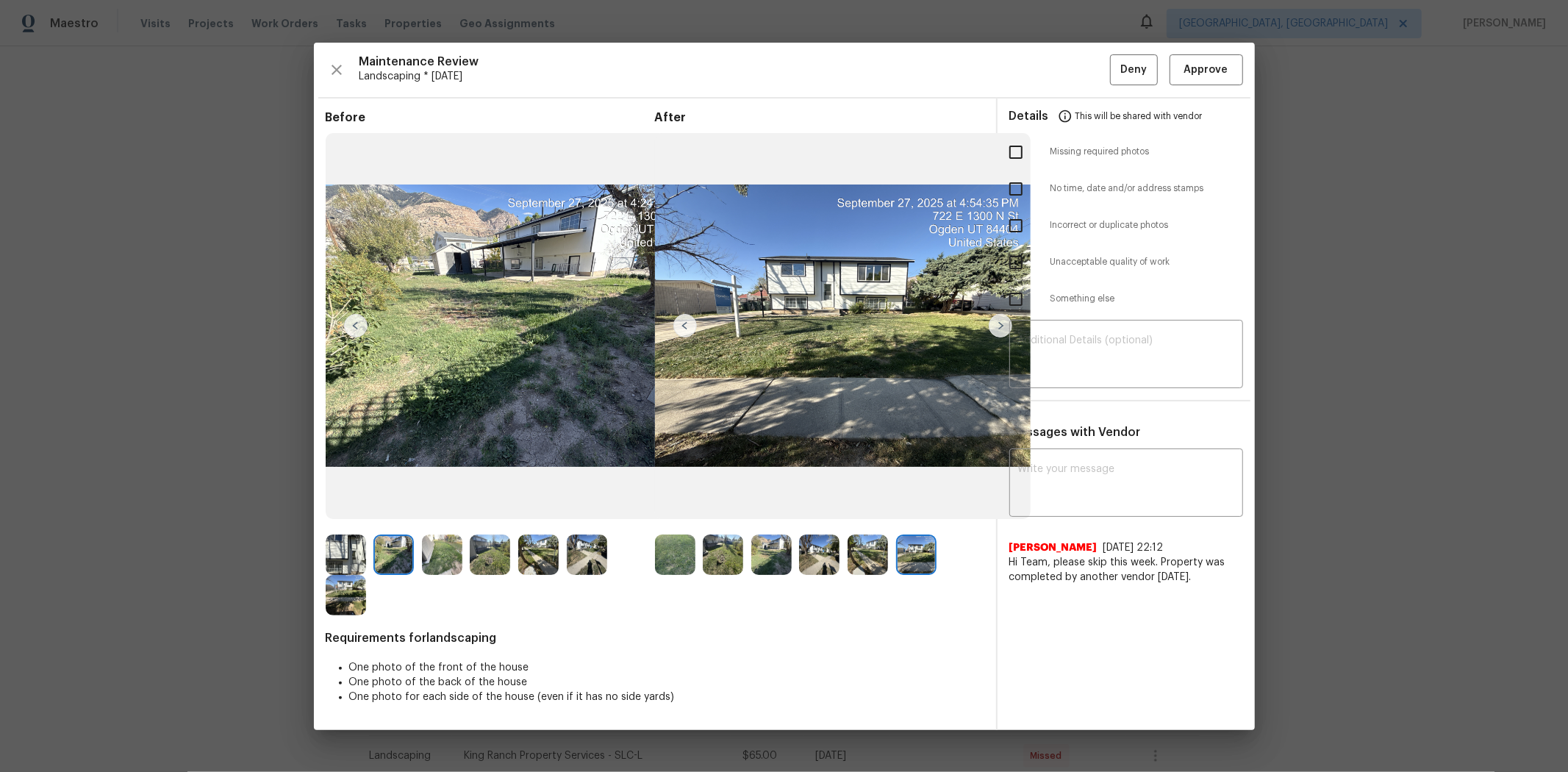
click at [441, 516] on img at bounding box center [441, 555] width 41 height 41
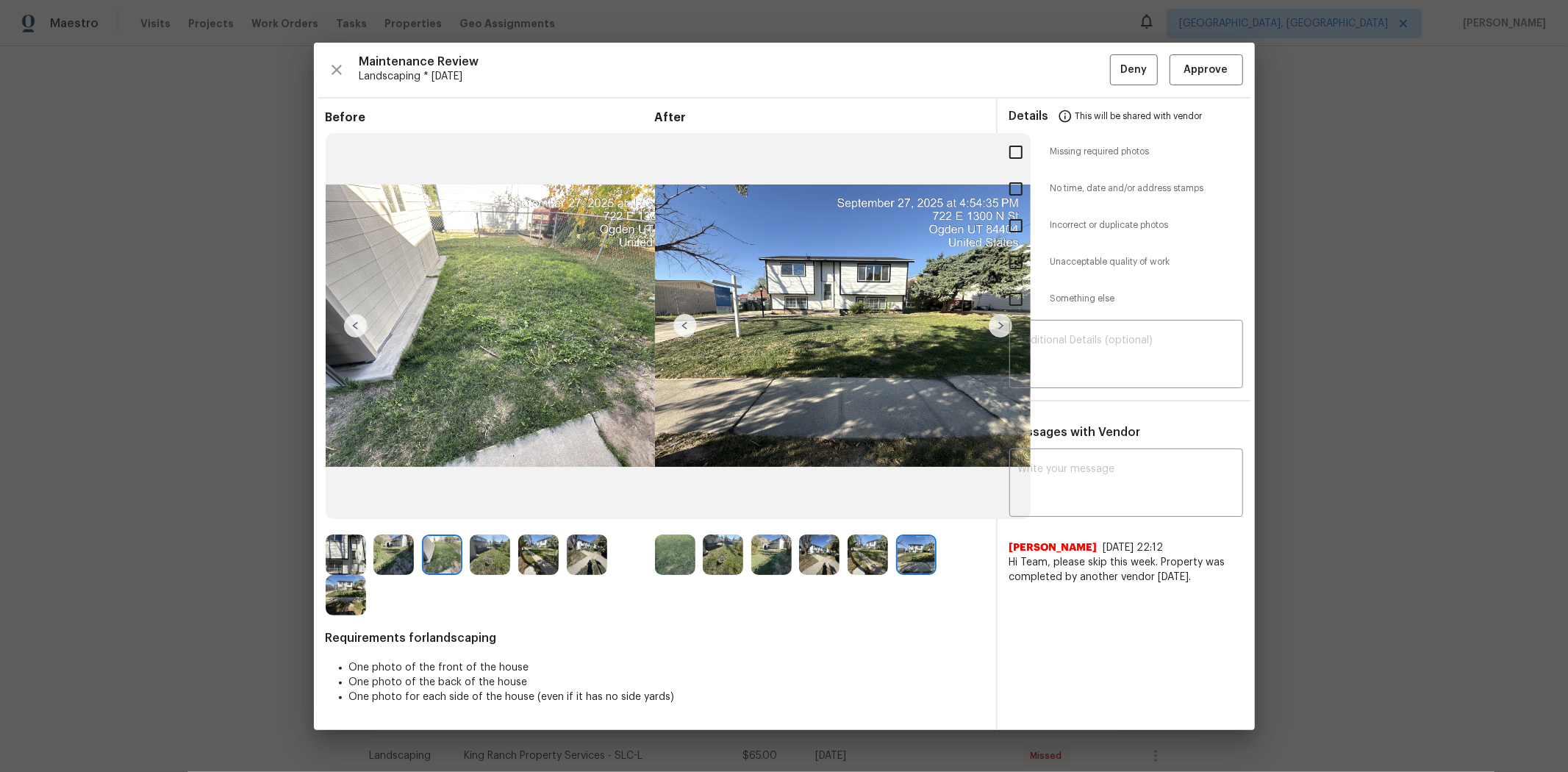
click at [493, 516] on img at bounding box center [490, 555] width 41 height 41
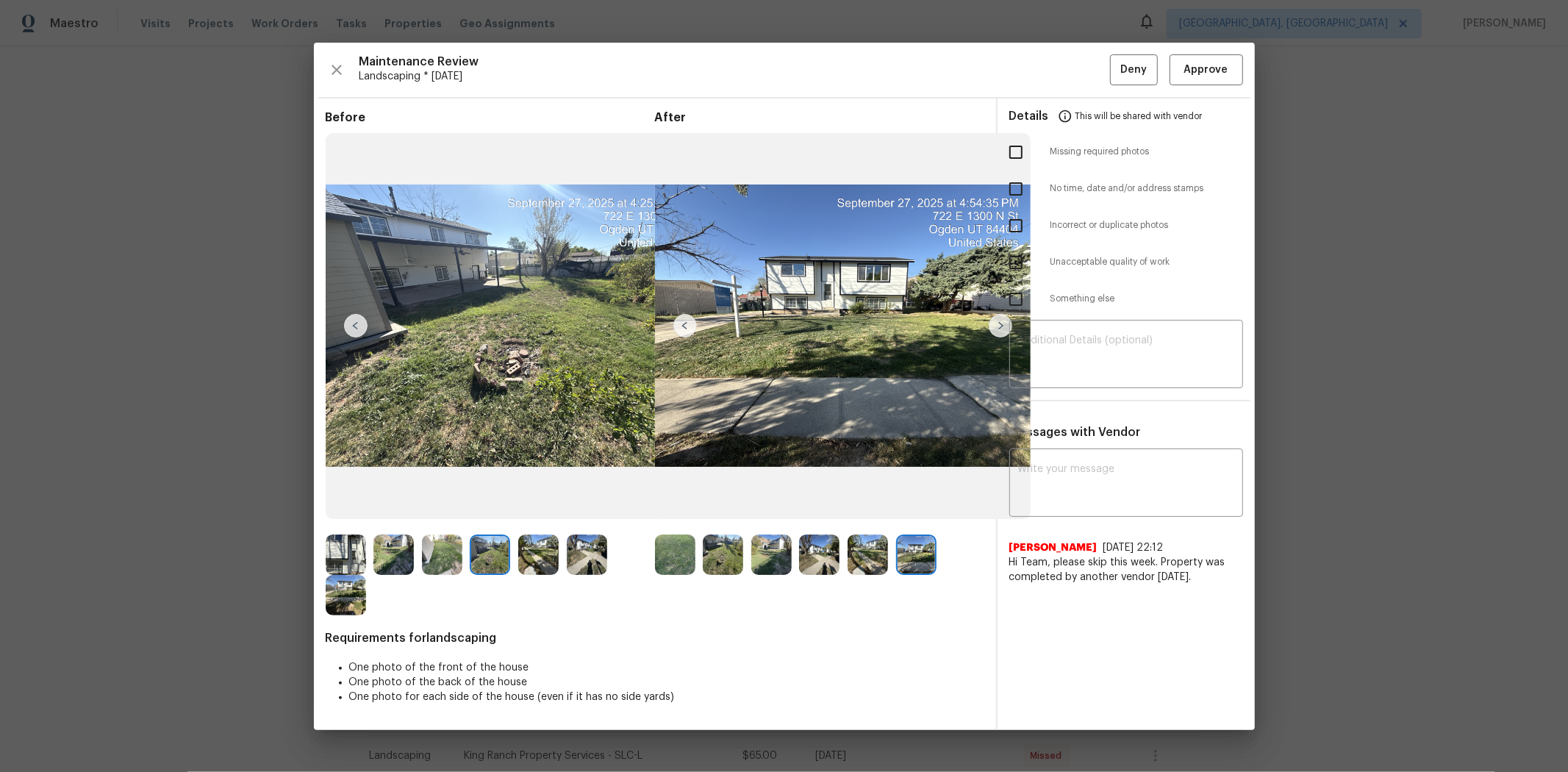
click at [533, 516] on img at bounding box center [538, 555] width 41 height 41
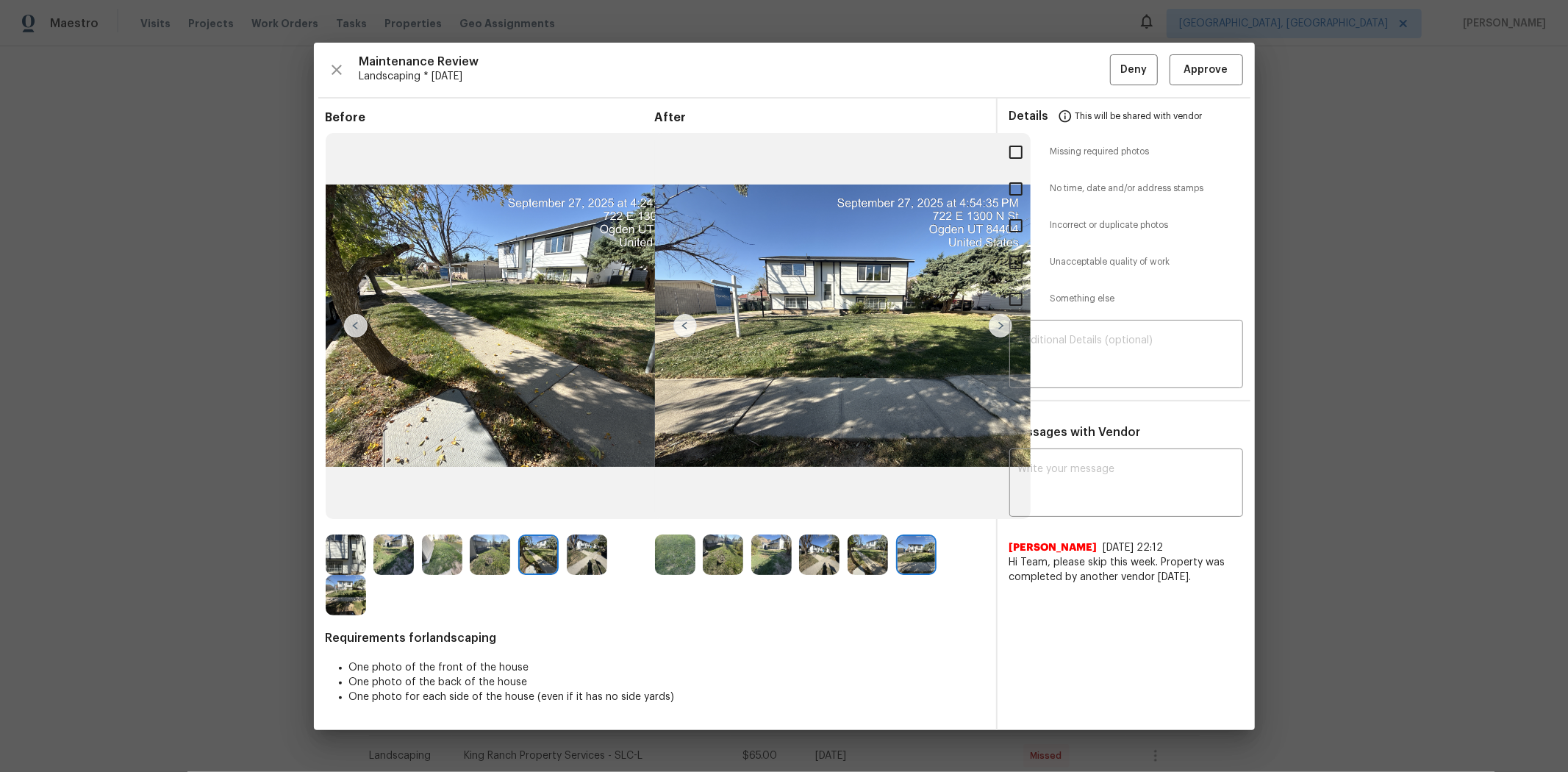
click at [590, 516] on img at bounding box center [587, 555] width 41 height 41
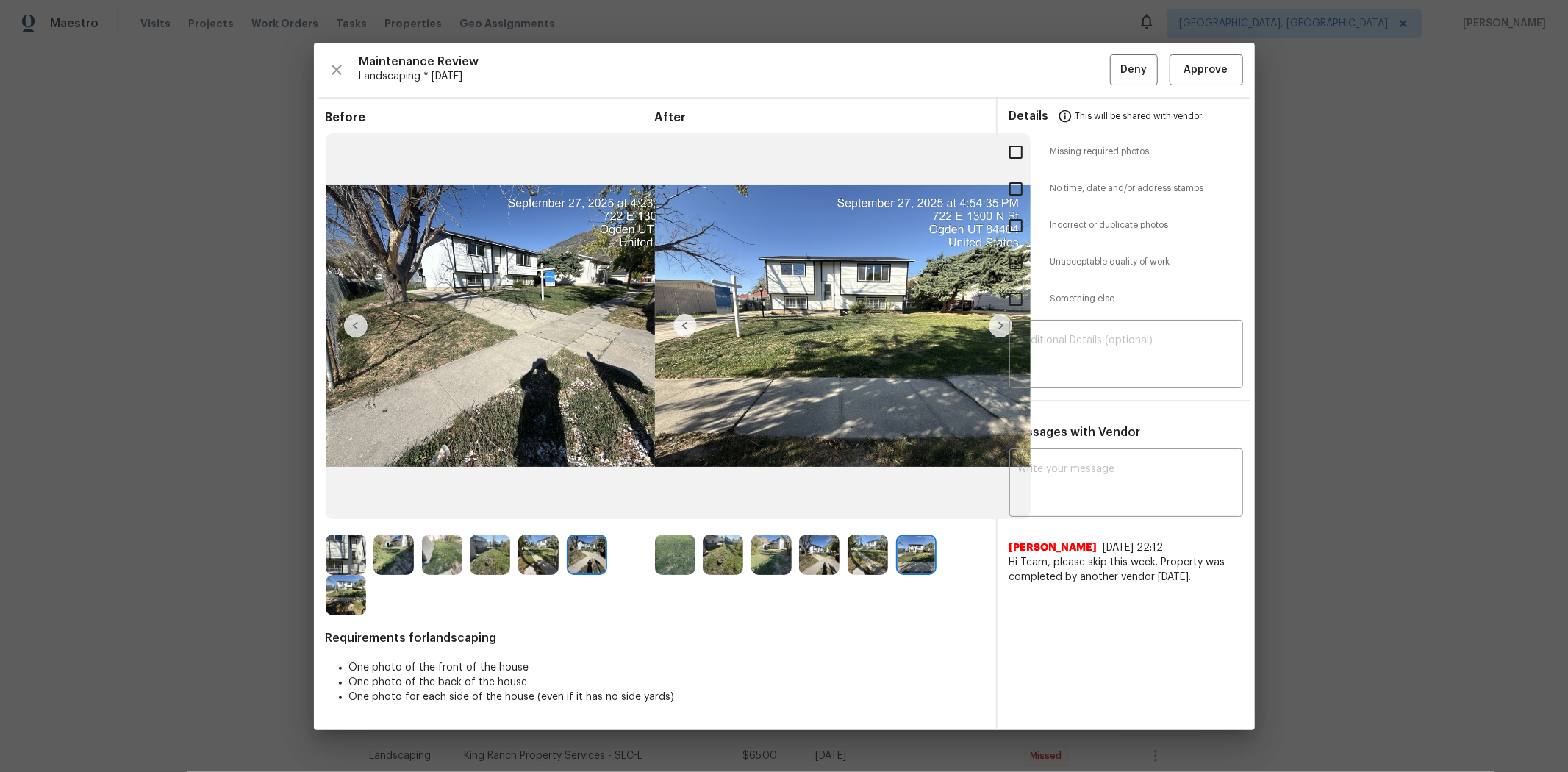
click at [352, 516] on img at bounding box center [346, 594] width 41 height 41
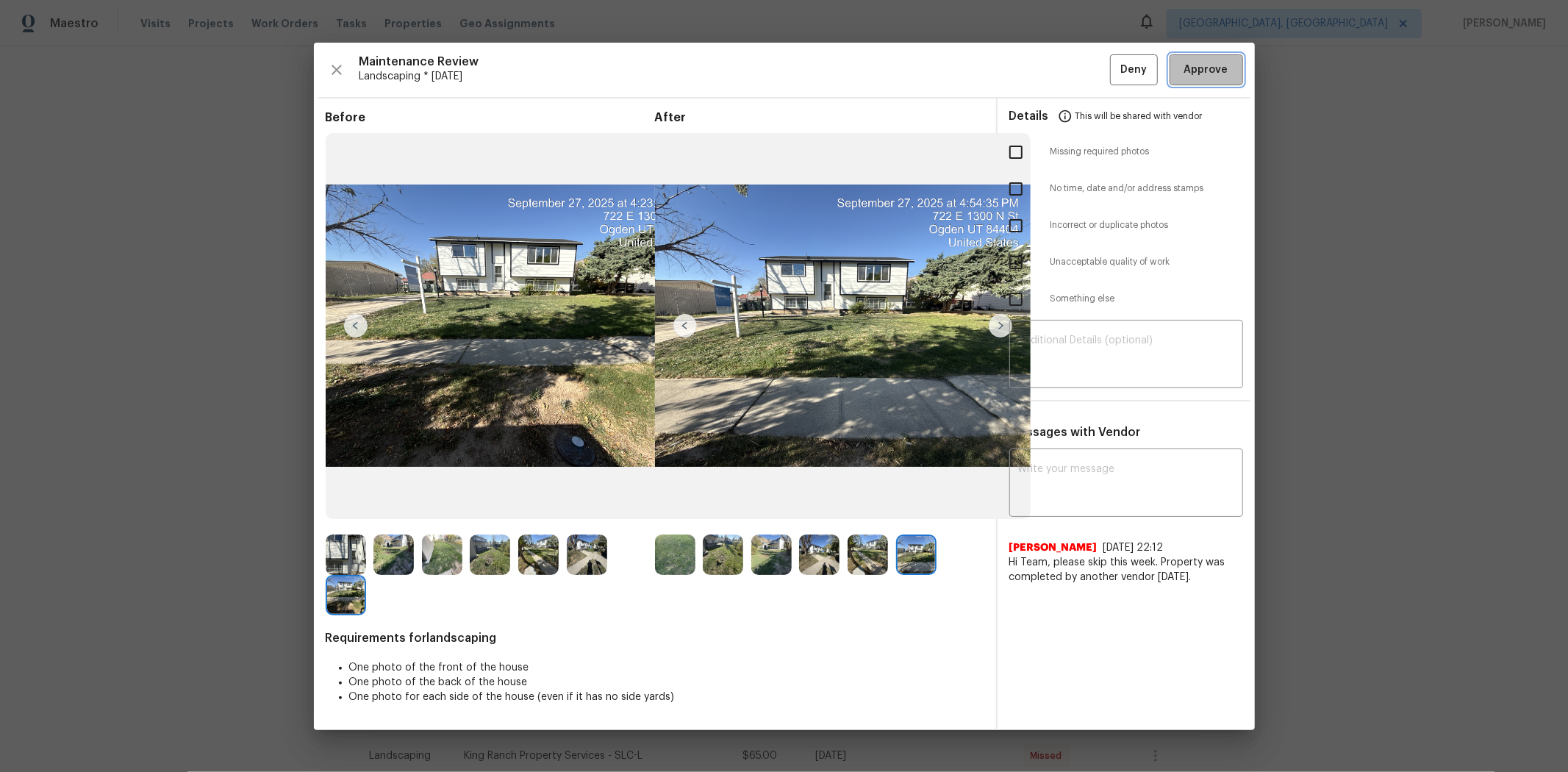
drag, startPoint x: 1210, startPoint y: 60, endPoint x: 1166, endPoint y: 60, distance: 44.0
click at [1114, 59] on button "Approve" at bounding box center [1207, 70] width 74 height 31
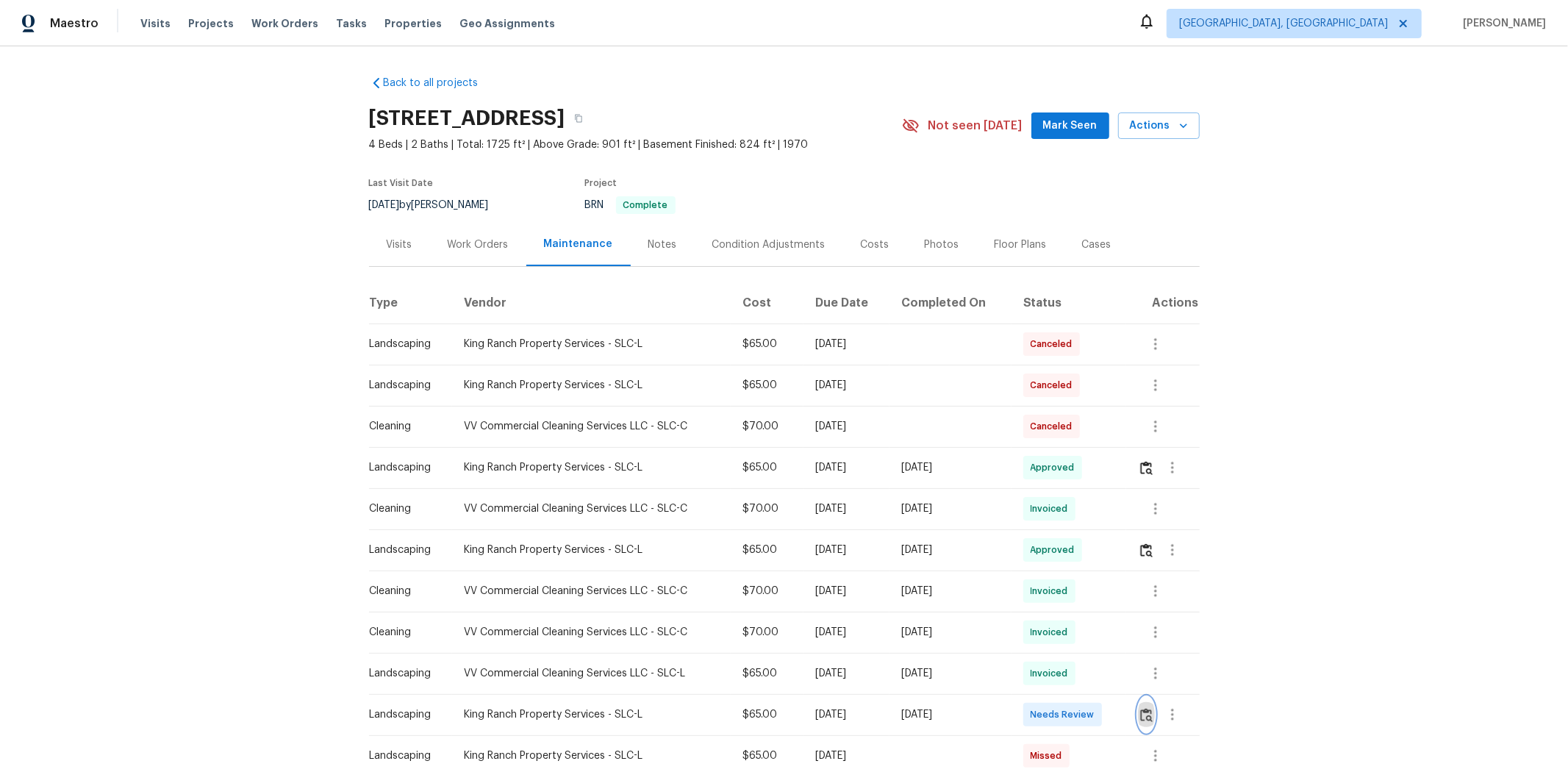
click at [1114, 516] on button "button" at bounding box center [1146, 713] width 17 height 35
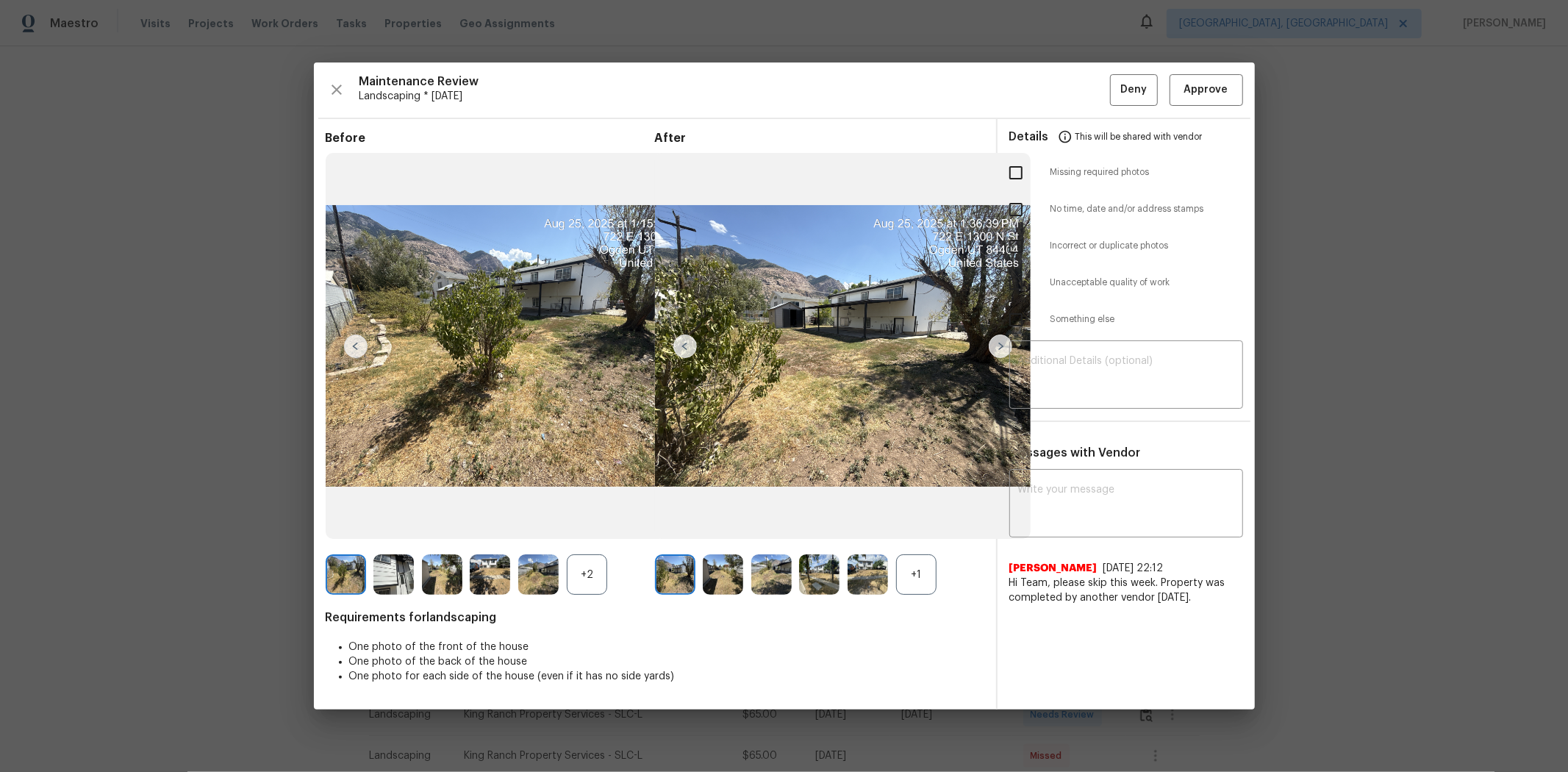
click at [393, 516] on img at bounding box center [393, 575] width 41 height 41
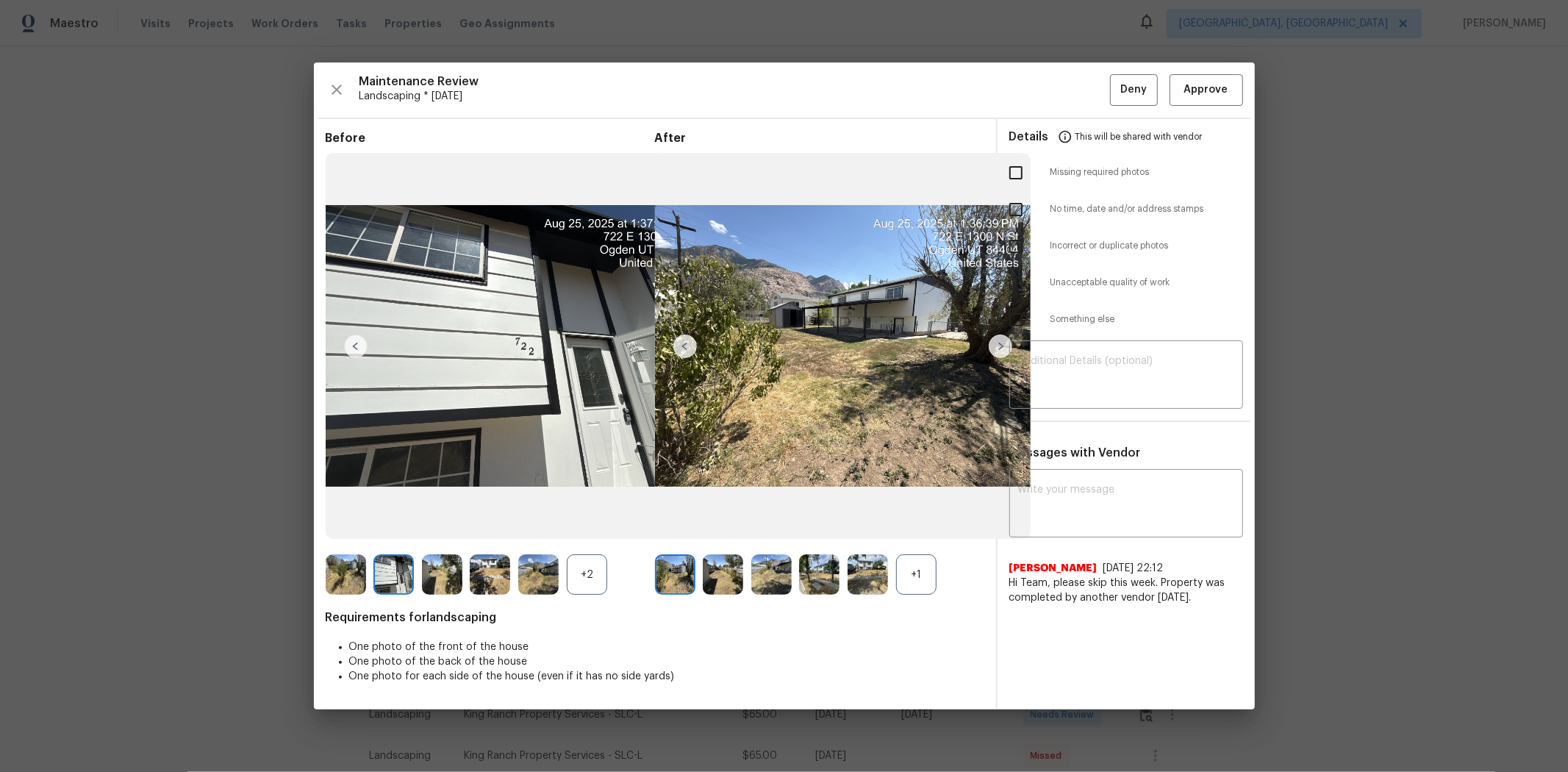
click at [435, 516] on img at bounding box center [441, 575] width 41 height 41
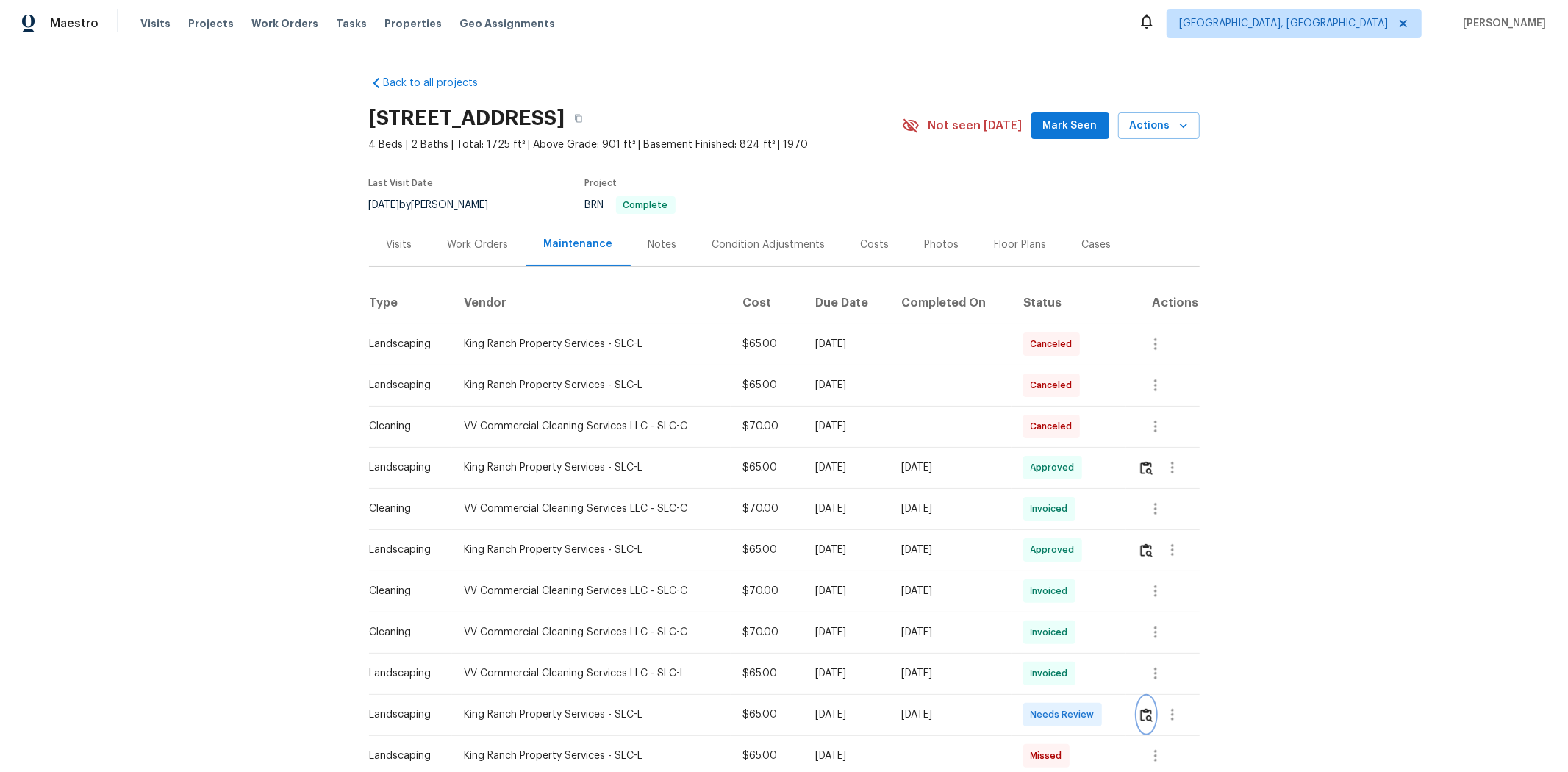
click at [1114, 516] on img "button" at bounding box center [1146, 714] width 12 height 14
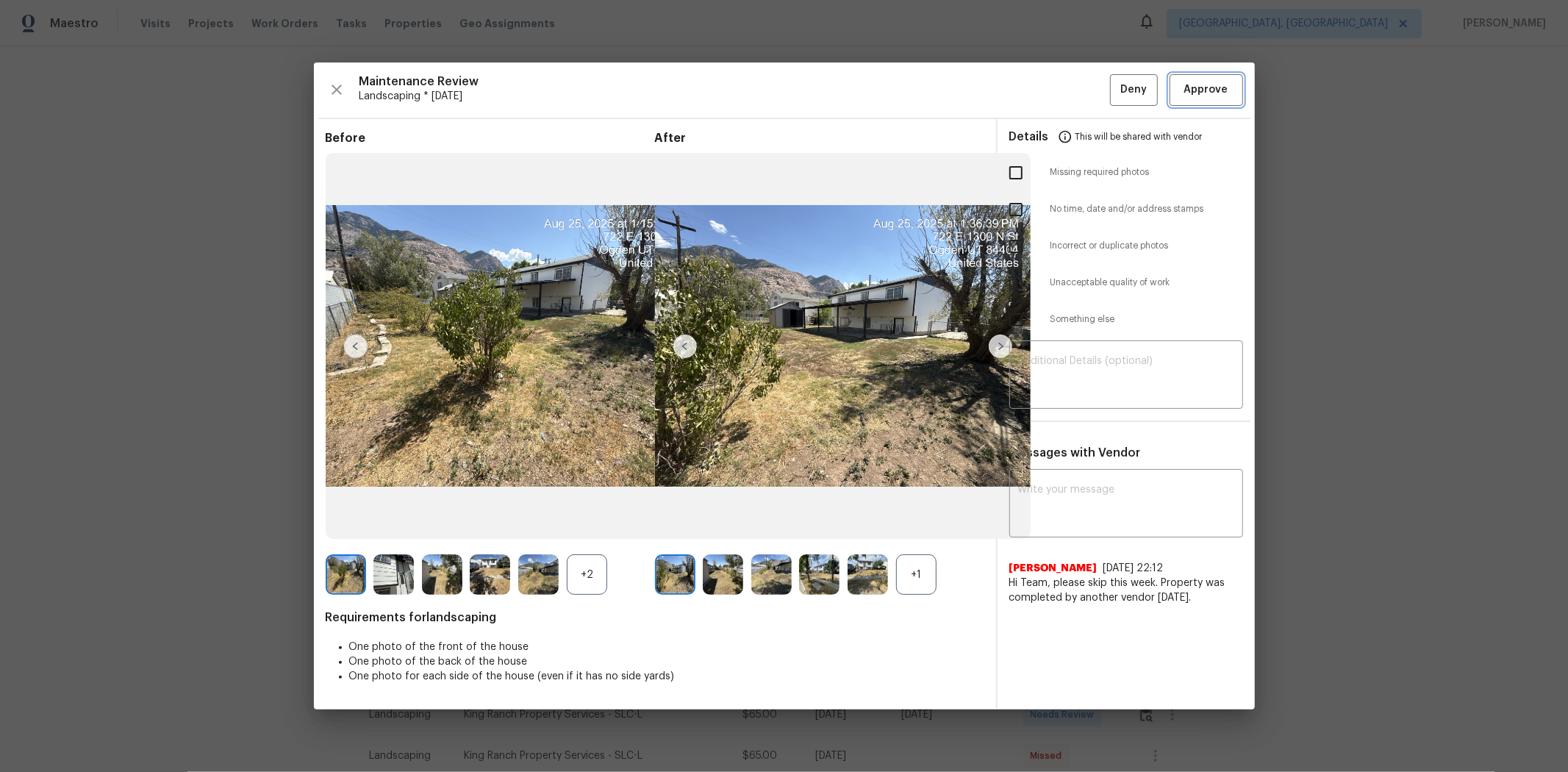
drag, startPoint x: 1203, startPoint y: 95, endPoint x: 1172, endPoint y: 85, distance: 32.6
click at [1114, 94] on span "Approve" at bounding box center [1206, 90] width 44 height 18
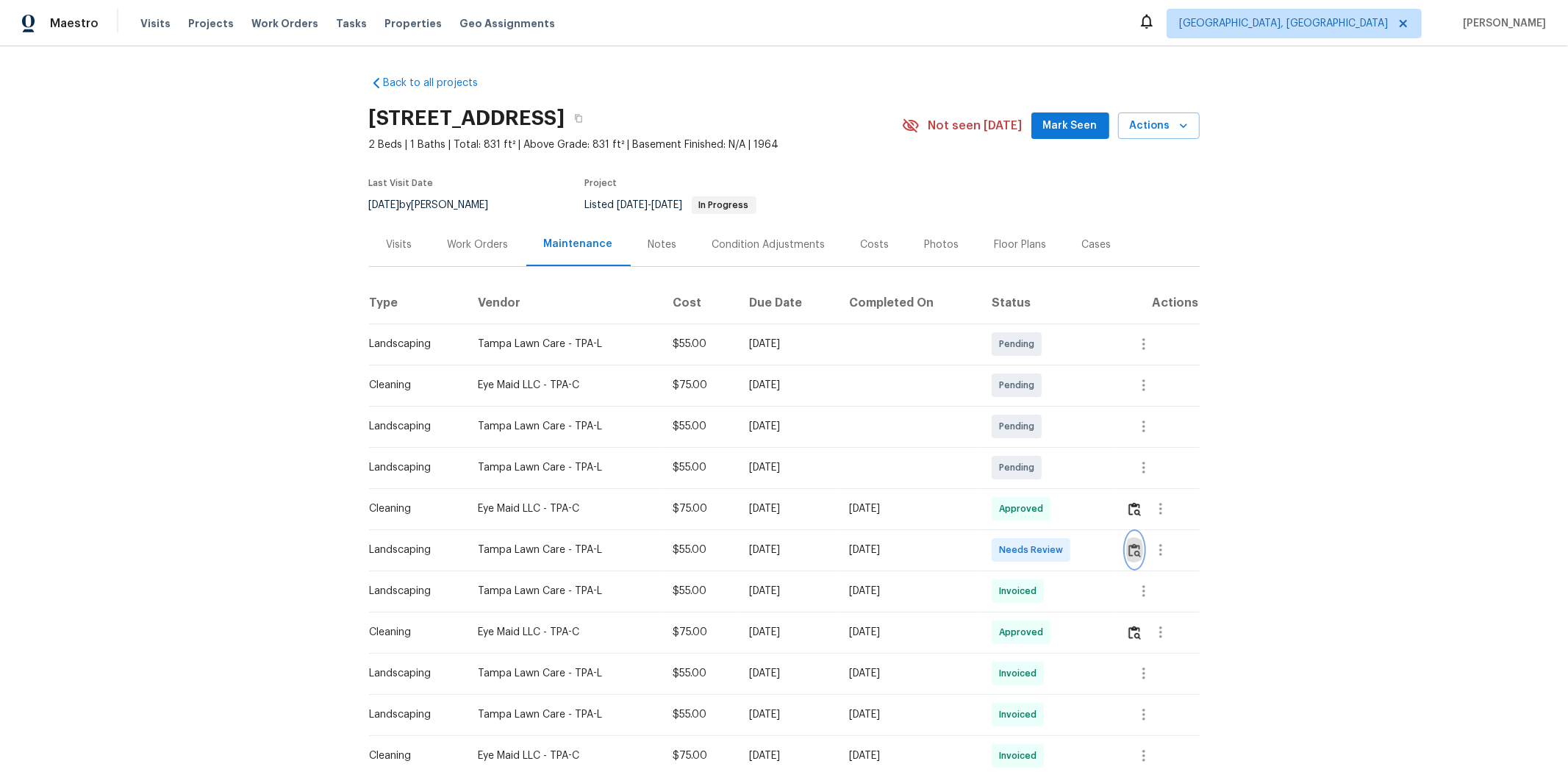
click at [843, 493] on img "button" at bounding box center [1134, 550] width 12 height 14
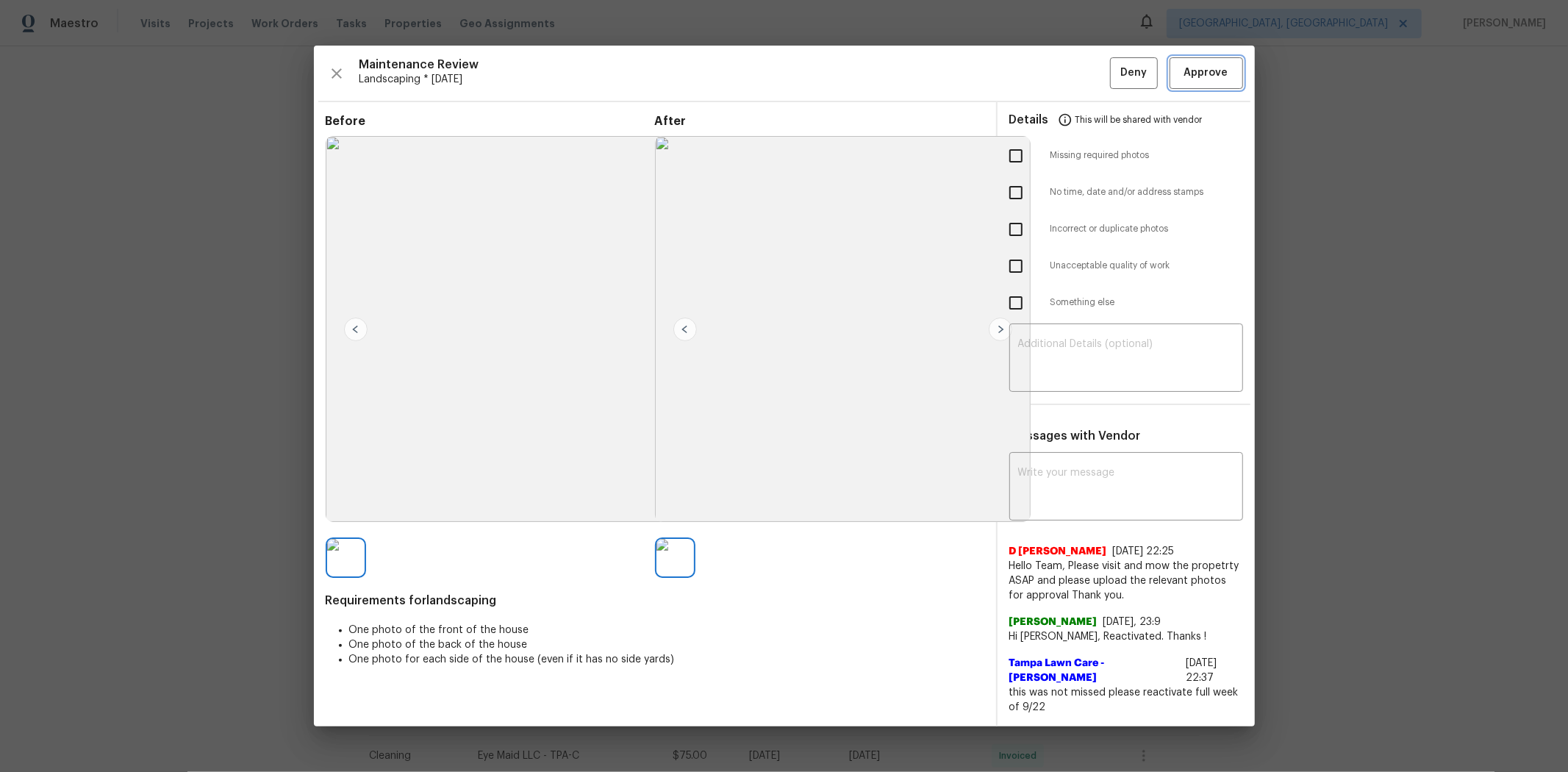
click at [843, 77] on button "Approve" at bounding box center [1207, 73] width 74 height 31
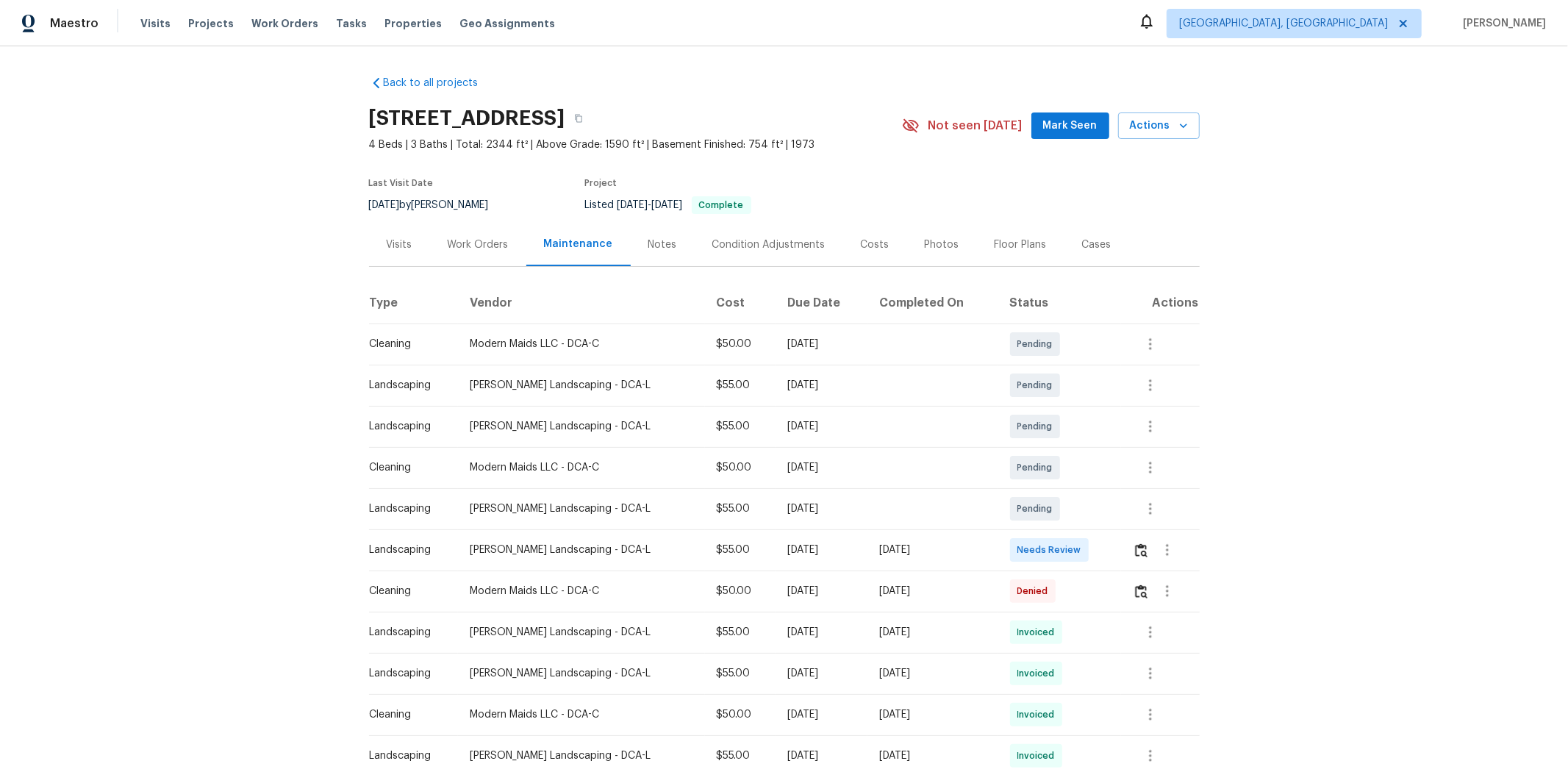
click at [843, 493] on td at bounding box center [1160, 550] width 78 height 42
click at [843, 493] on img "button" at bounding box center [1141, 550] width 12 height 14
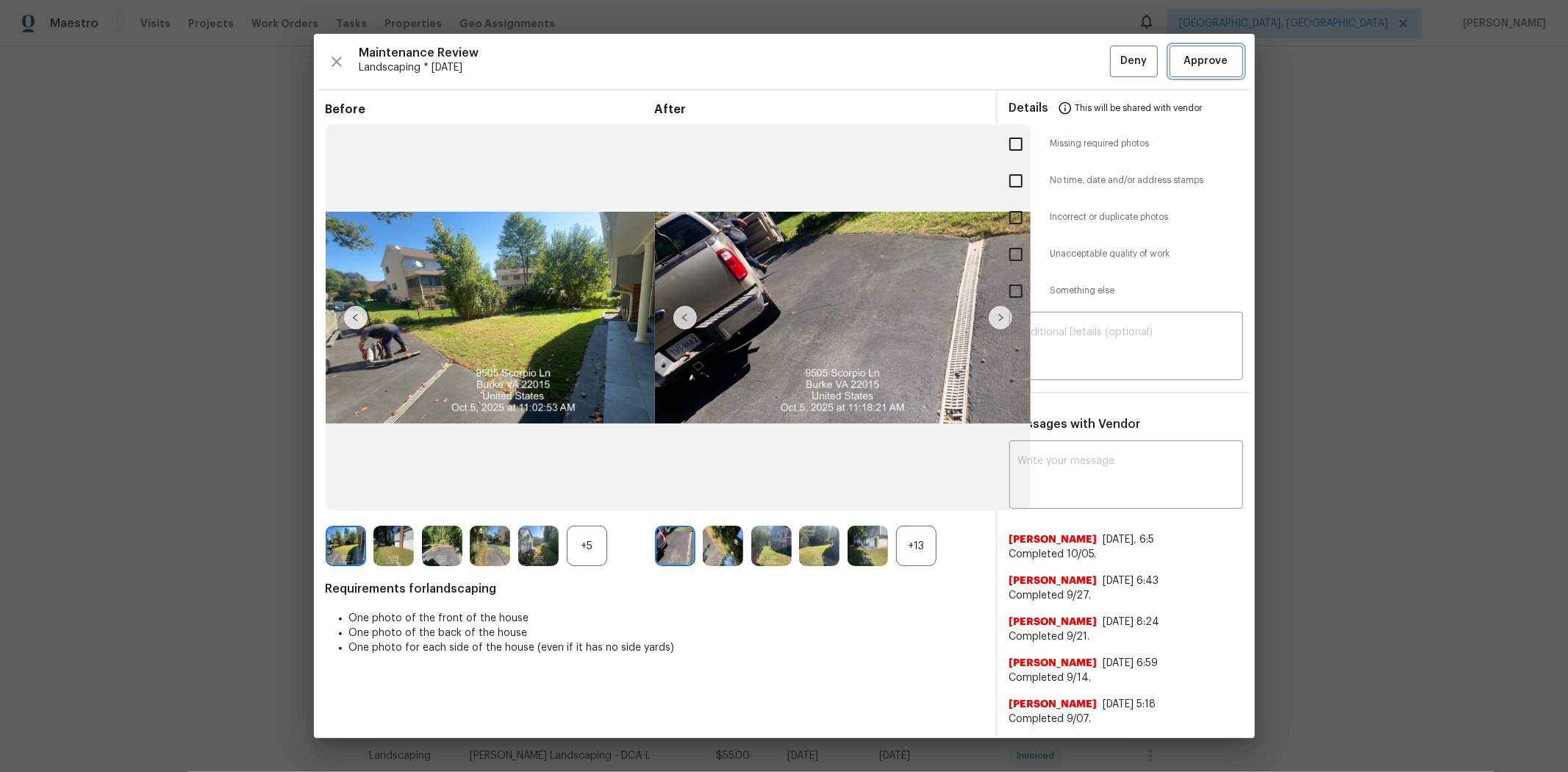
click at [843, 68] on span "Approve" at bounding box center [1206, 60] width 44 height 18
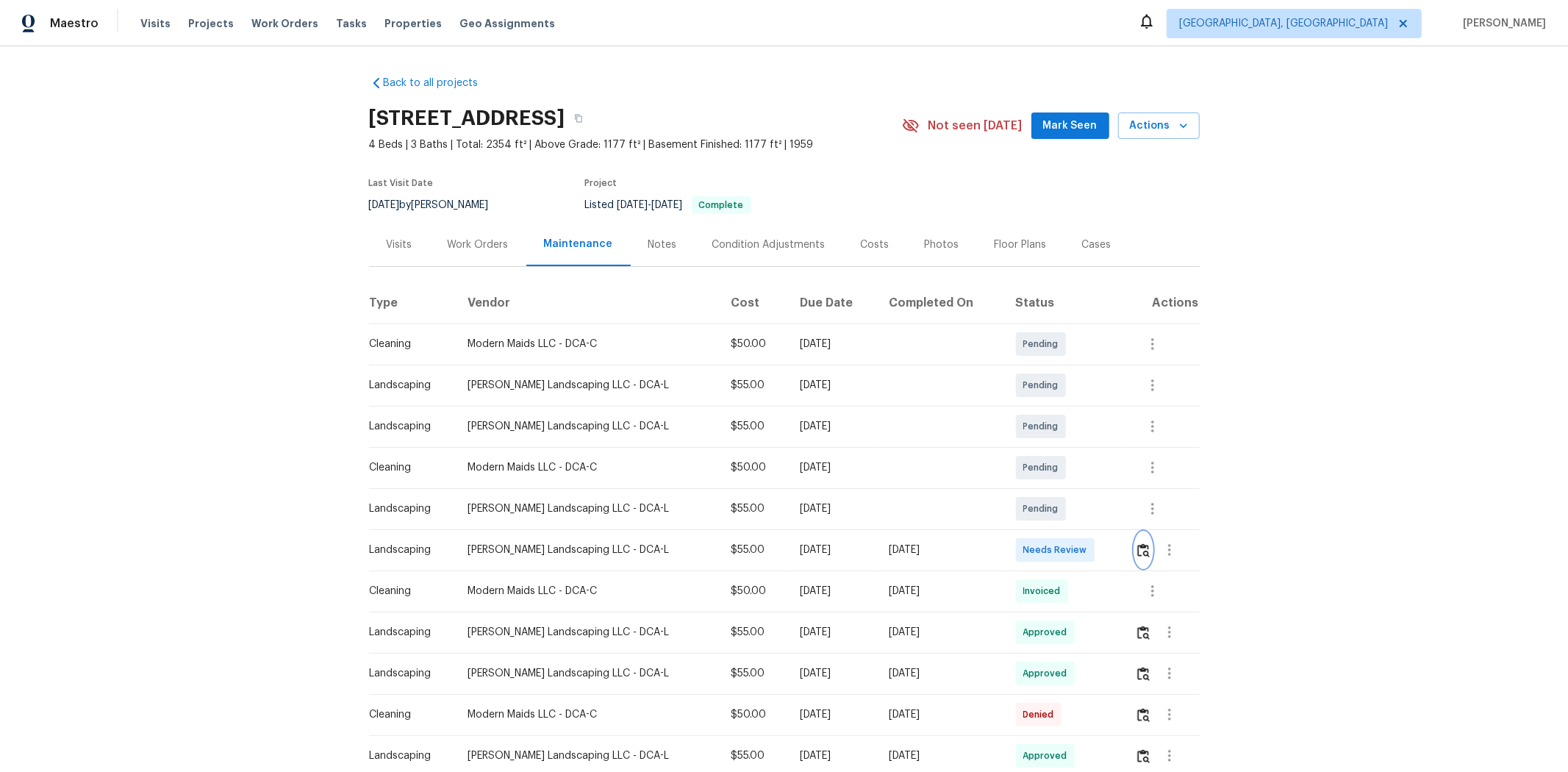
click at [1114, 516] on img "button" at bounding box center [1143, 550] width 12 height 14
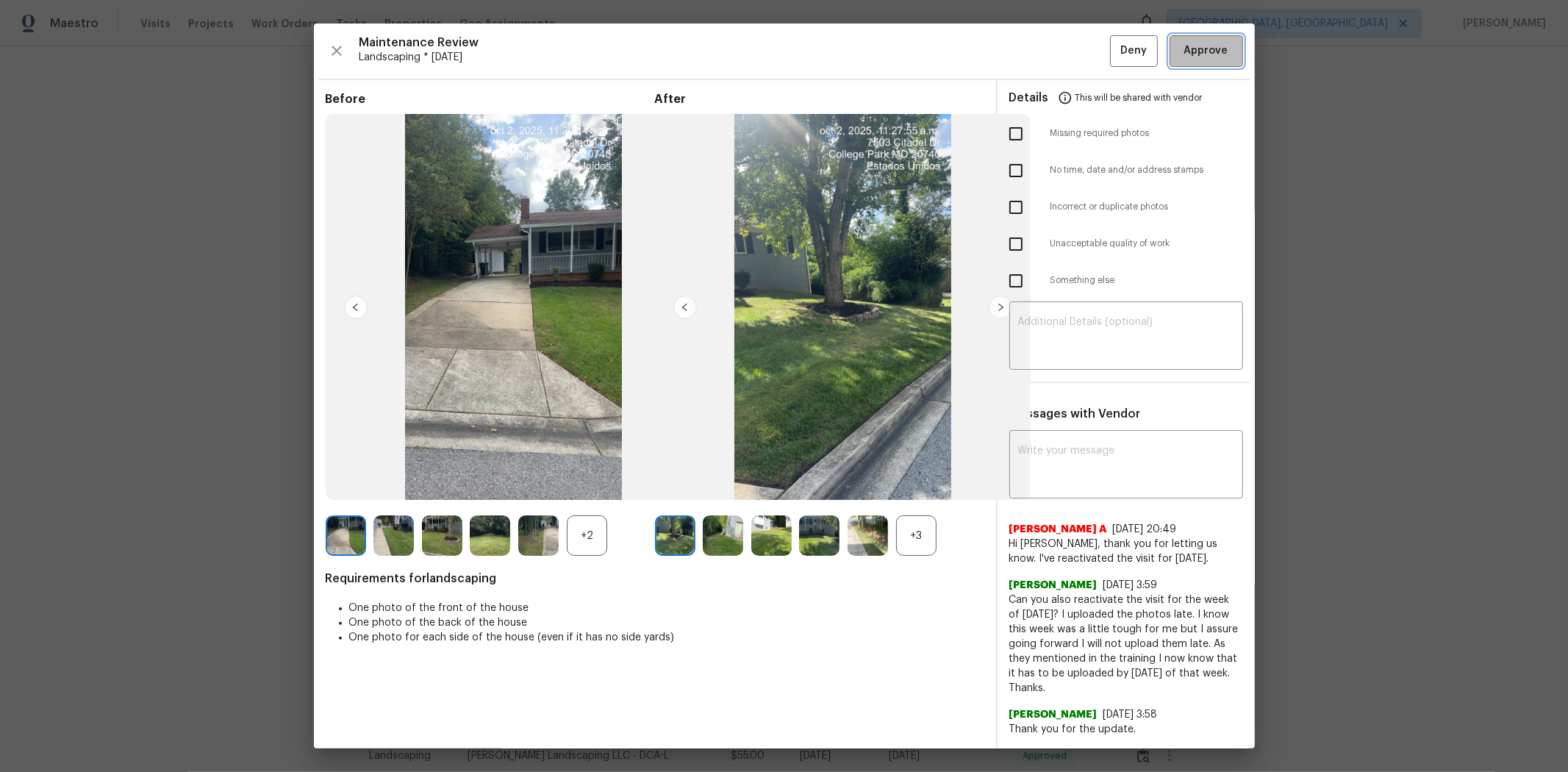
click at [1114, 61] on button "Approve" at bounding box center [1207, 50] width 74 height 31
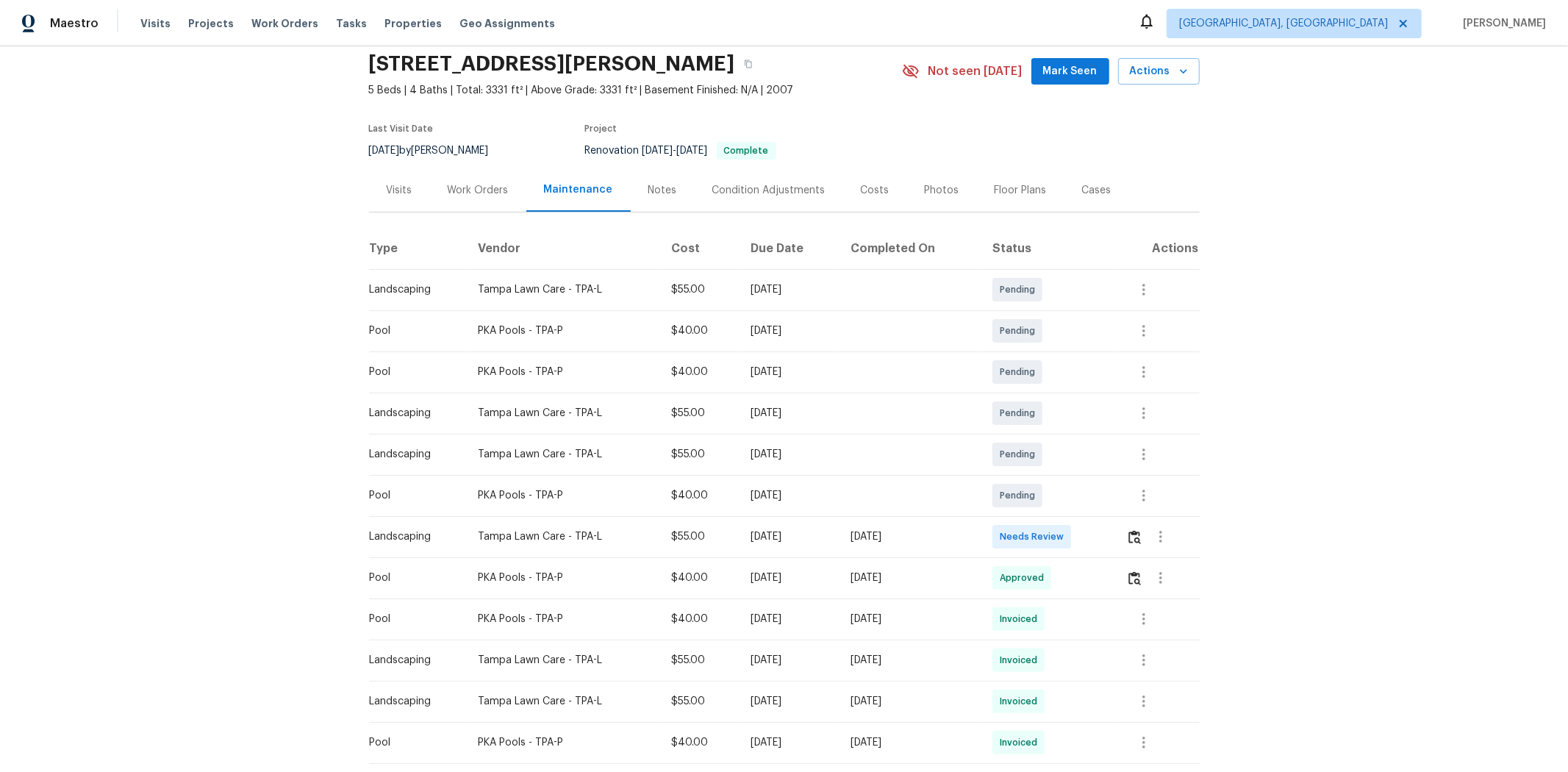
scroll to position [81, 0]
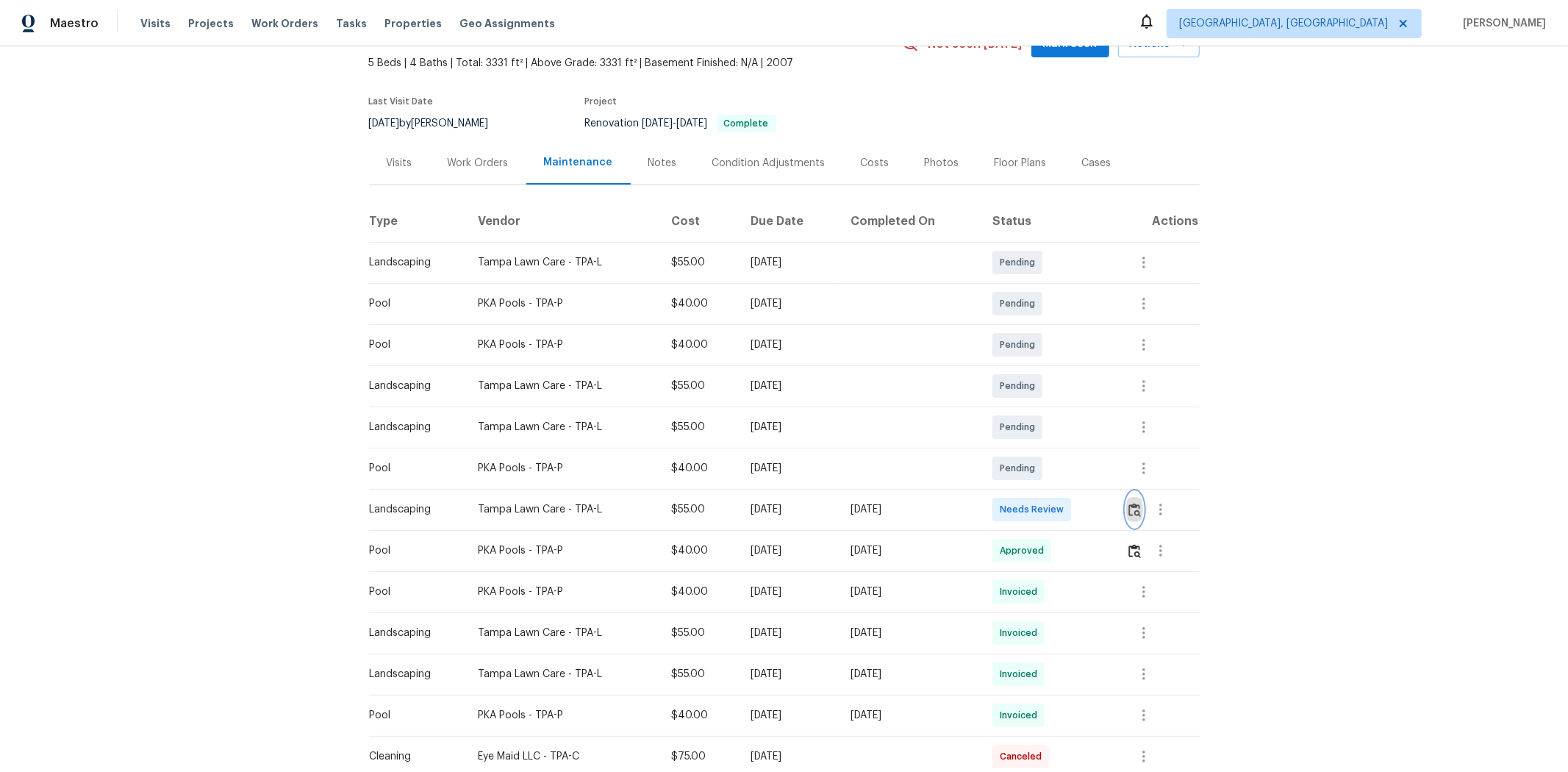
drag, startPoint x: 1125, startPoint y: 511, endPoint x: 737, endPoint y: 114, distance: 555.1
click at [843, 493] on td at bounding box center [1156, 509] width 84 height 42
click at [843, 493] on button "button" at bounding box center [1135, 508] width 17 height 35
click at [843, 460] on div "Back to all projects 11550 Biddeford Pl, New Port Richey, FL 34654 5 Beds | 4 B…" at bounding box center [784, 409] width 1568 height 726
click at [843, 493] on img "button" at bounding box center [1134, 509] width 12 height 14
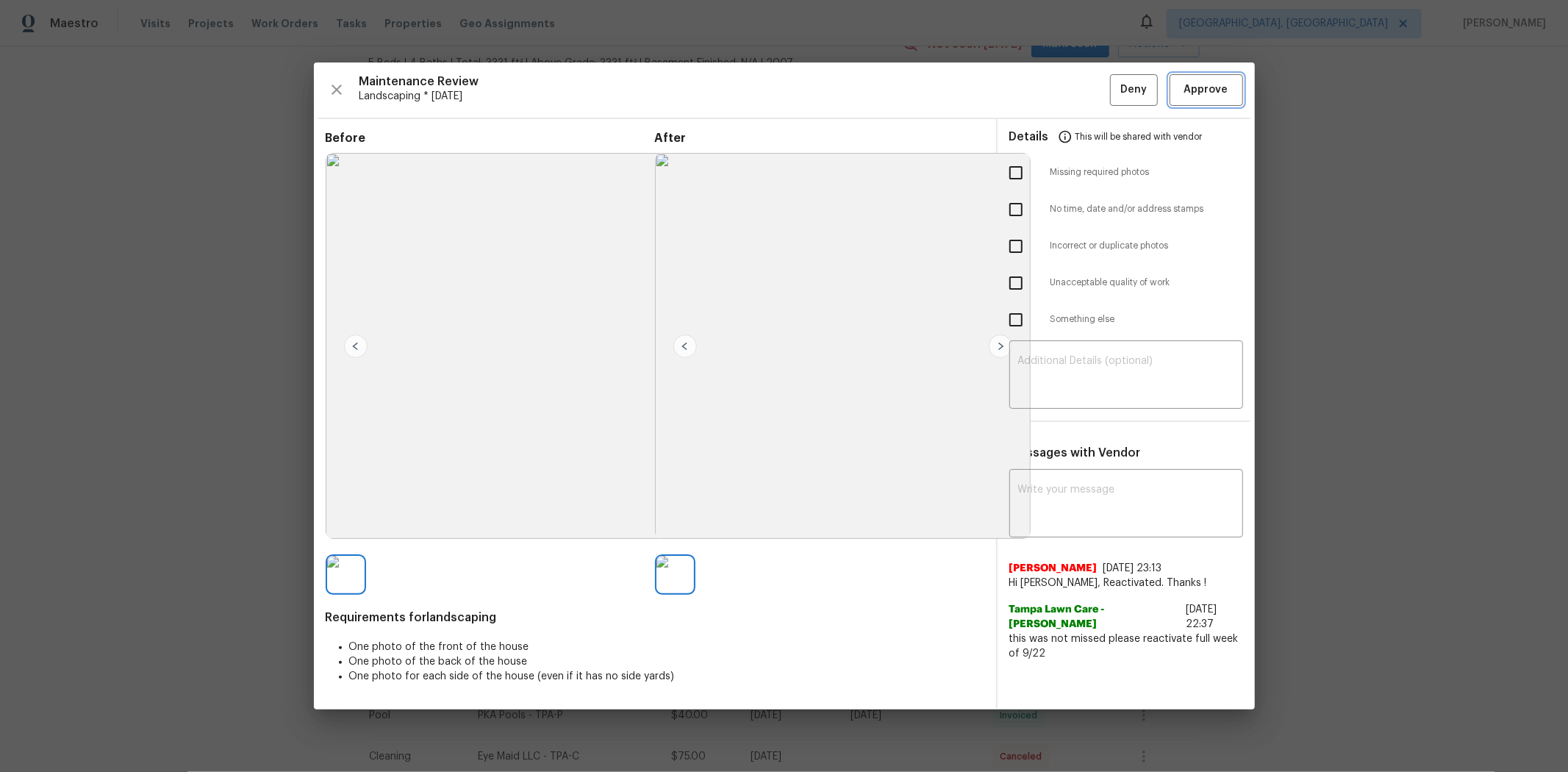
click at [843, 93] on span "Approve" at bounding box center [1206, 90] width 44 height 18
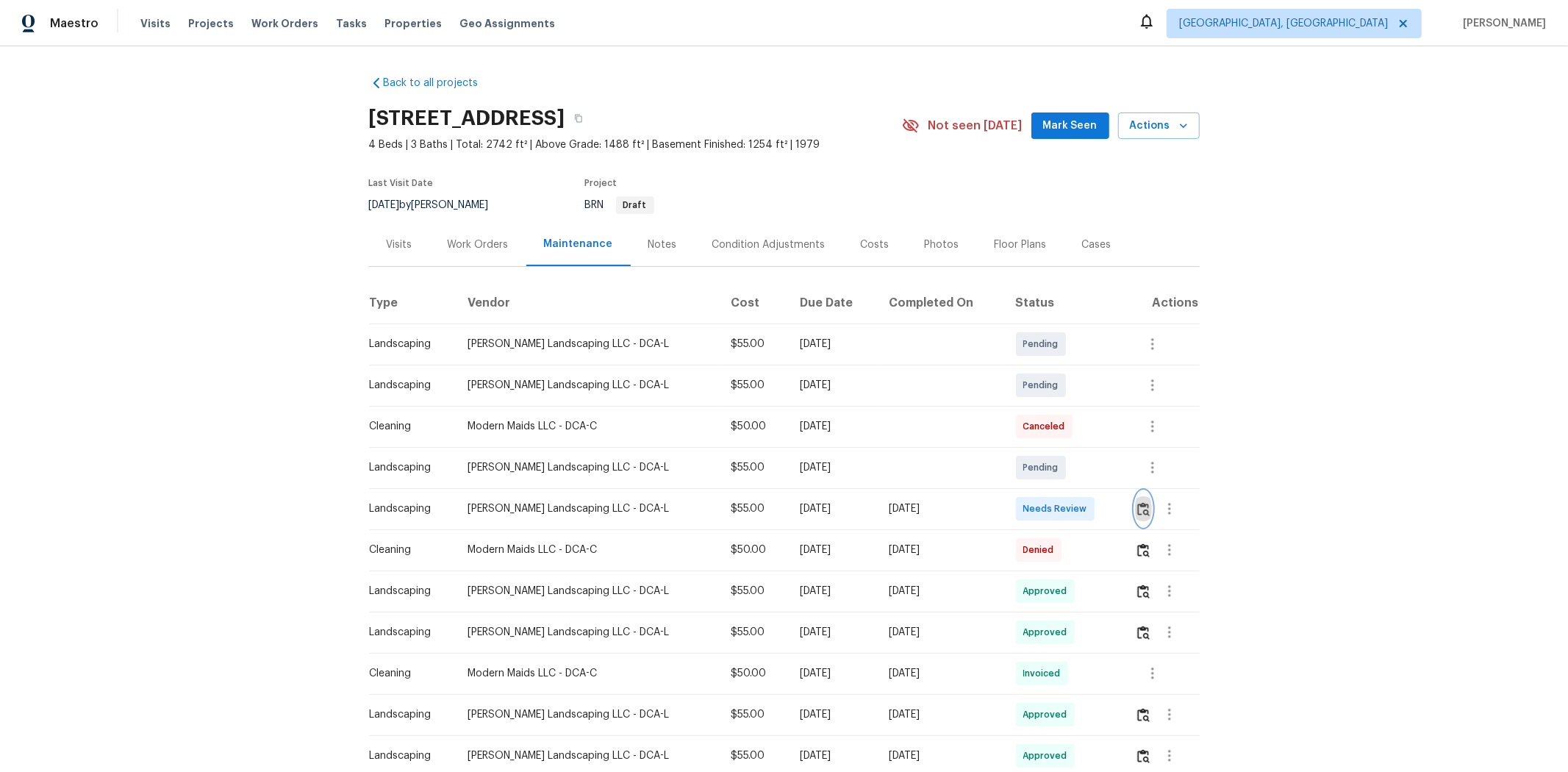
click at [843, 493] on button "button" at bounding box center [1144, 508] width 17 height 35
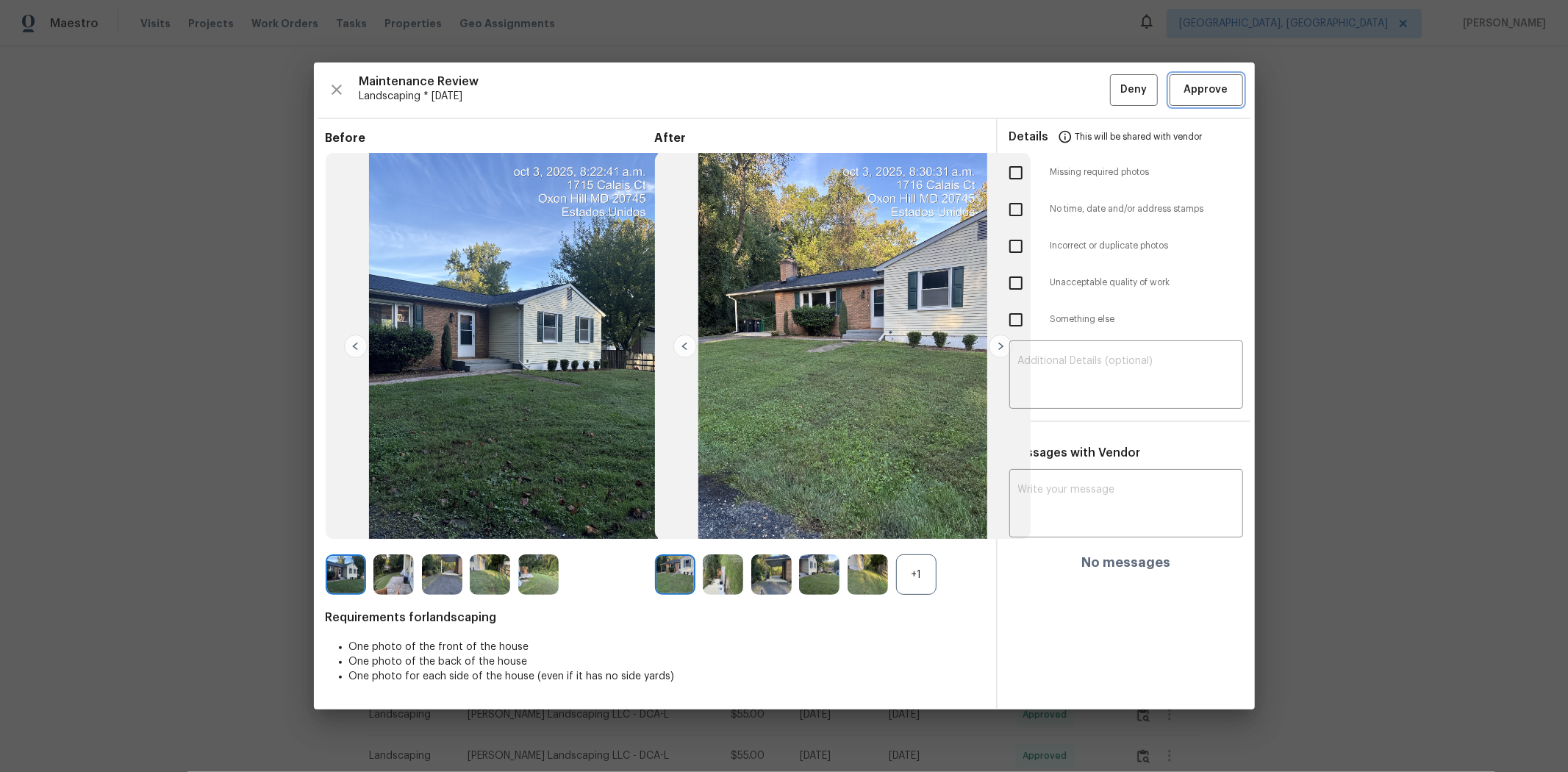
click at [843, 82] on span "Approve" at bounding box center [1206, 90] width 44 height 18
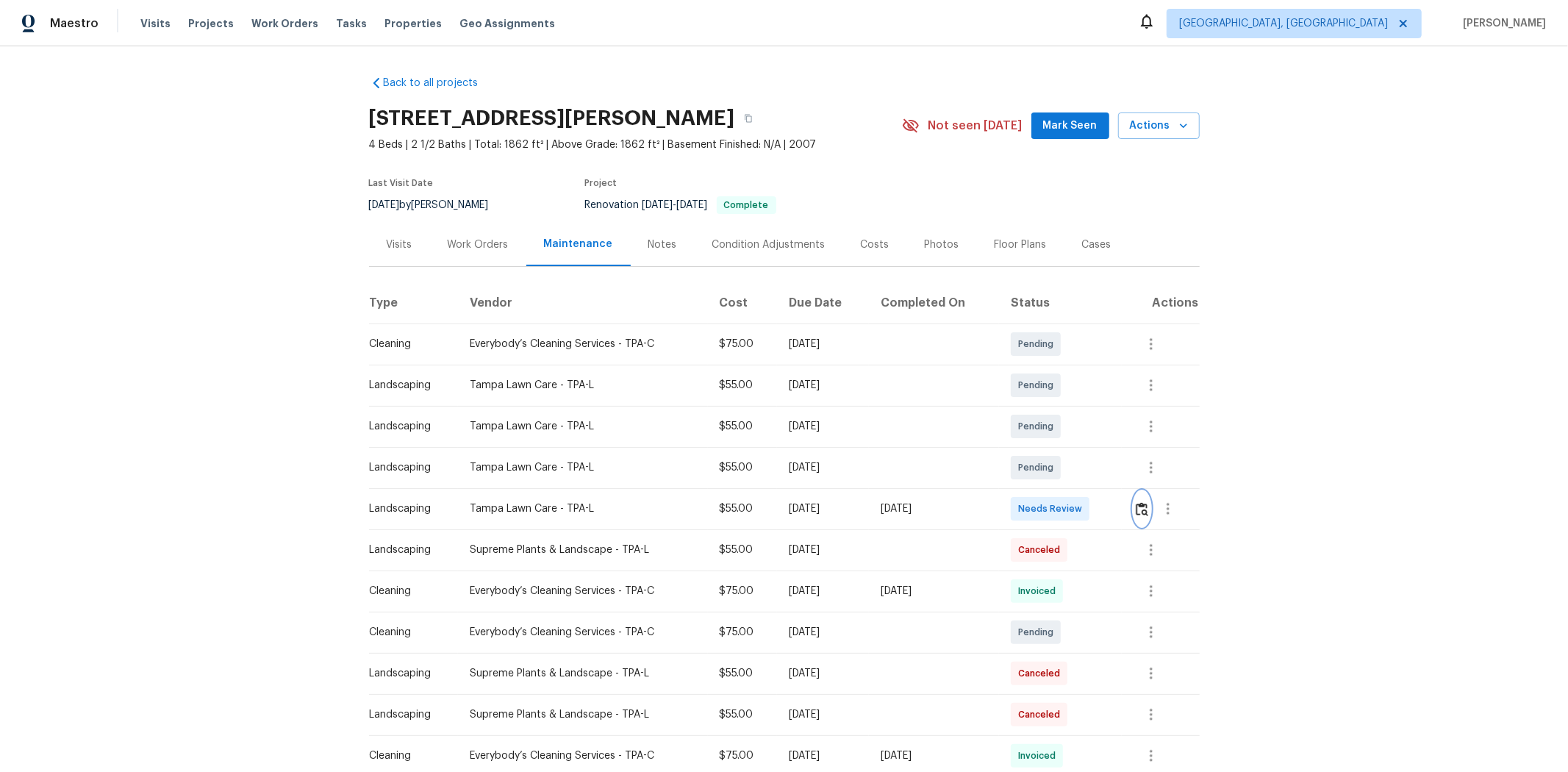
click at [843, 493] on img "button" at bounding box center [1142, 508] width 12 height 14
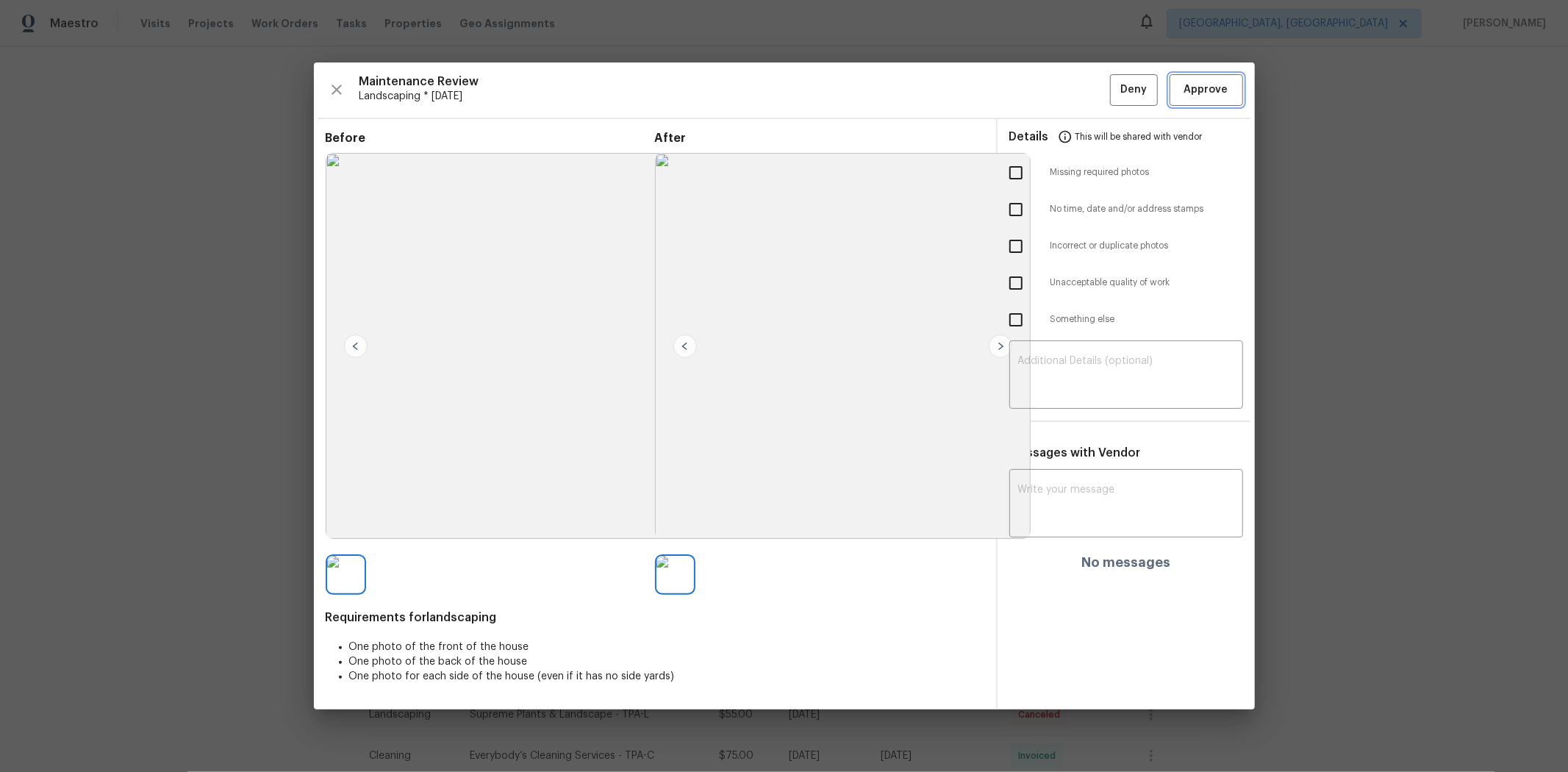
click at [843, 89] on span "Approve" at bounding box center [1206, 90] width 44 height 18
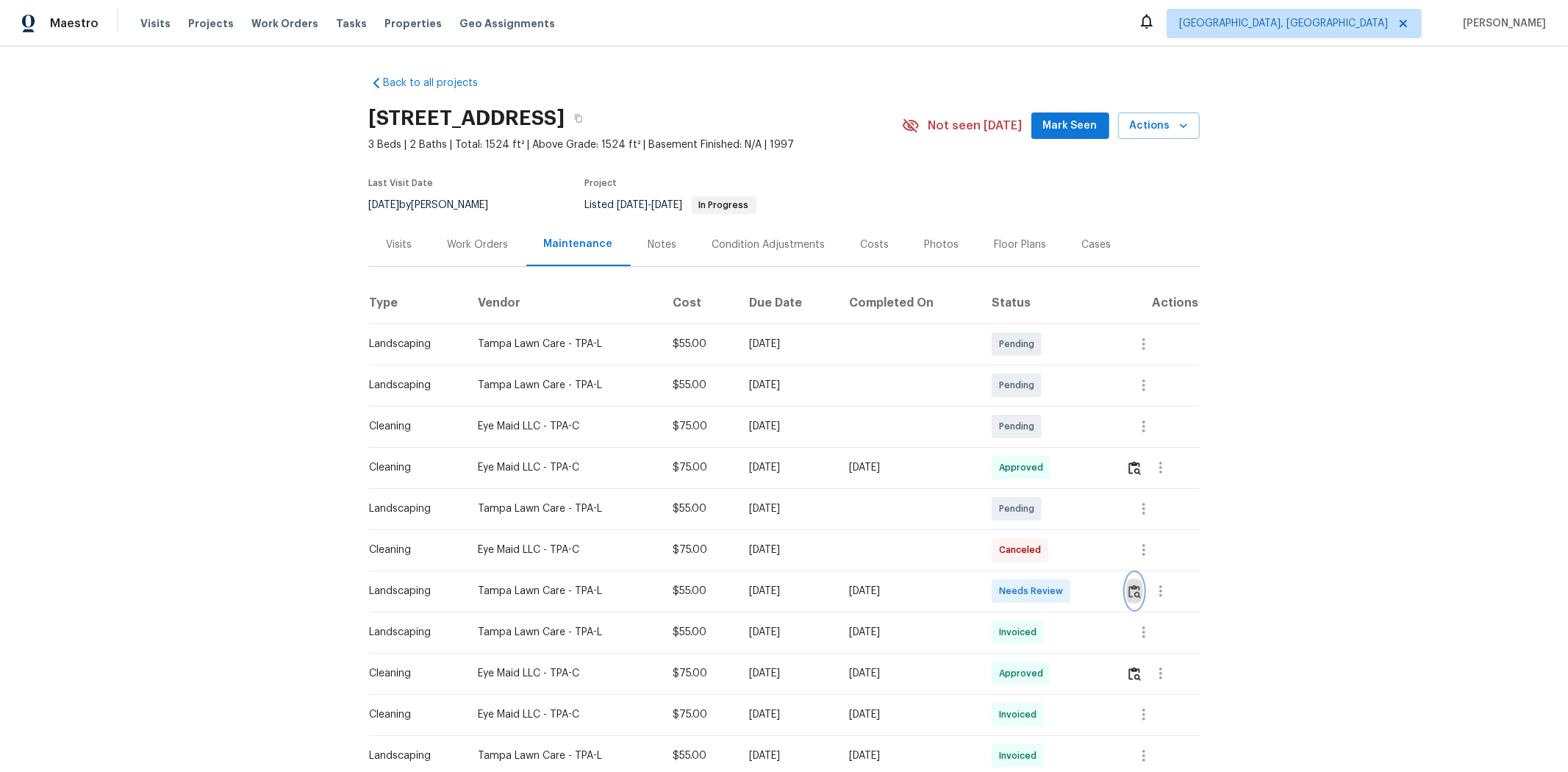
click at [1114, 516] on img "button" at bounding box center [1134, 591] width 12 height 14
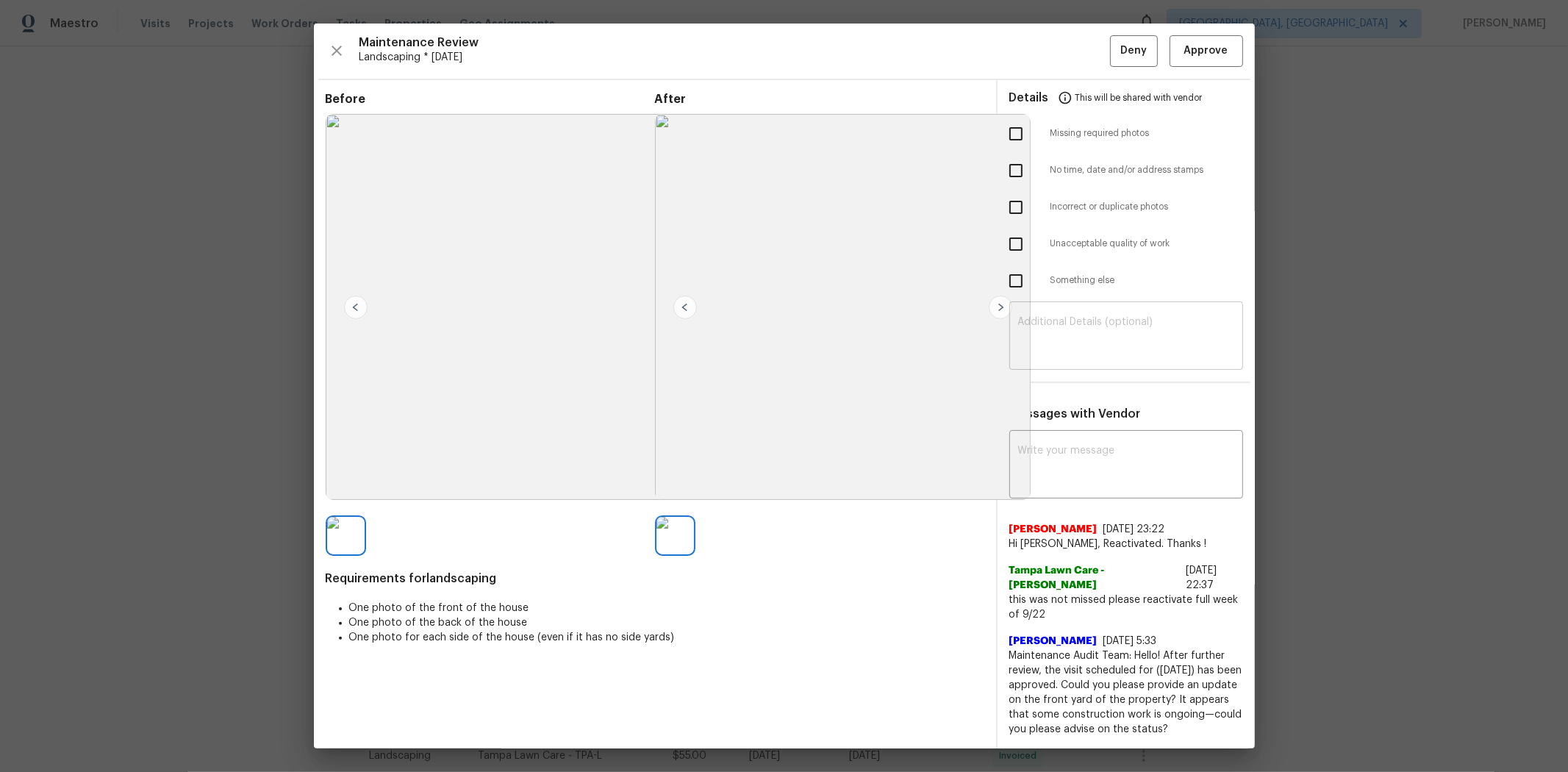
drag, startPoint x: 1006, startPoint y: 244, endPoint x: 1074, endPoint y: 325, distance: 105.8
click at [1006, 243] on input "checkbox" at bounding box center [1016, 244] width 31 height 31
checkbox input "true"
click at [1074, 314] on div "​" at bounding box center [1126, 337] width 233 height 64
paste textarea "Maintenance Audit Team: Hello! Unfortunately, this landscaping visit completed …"
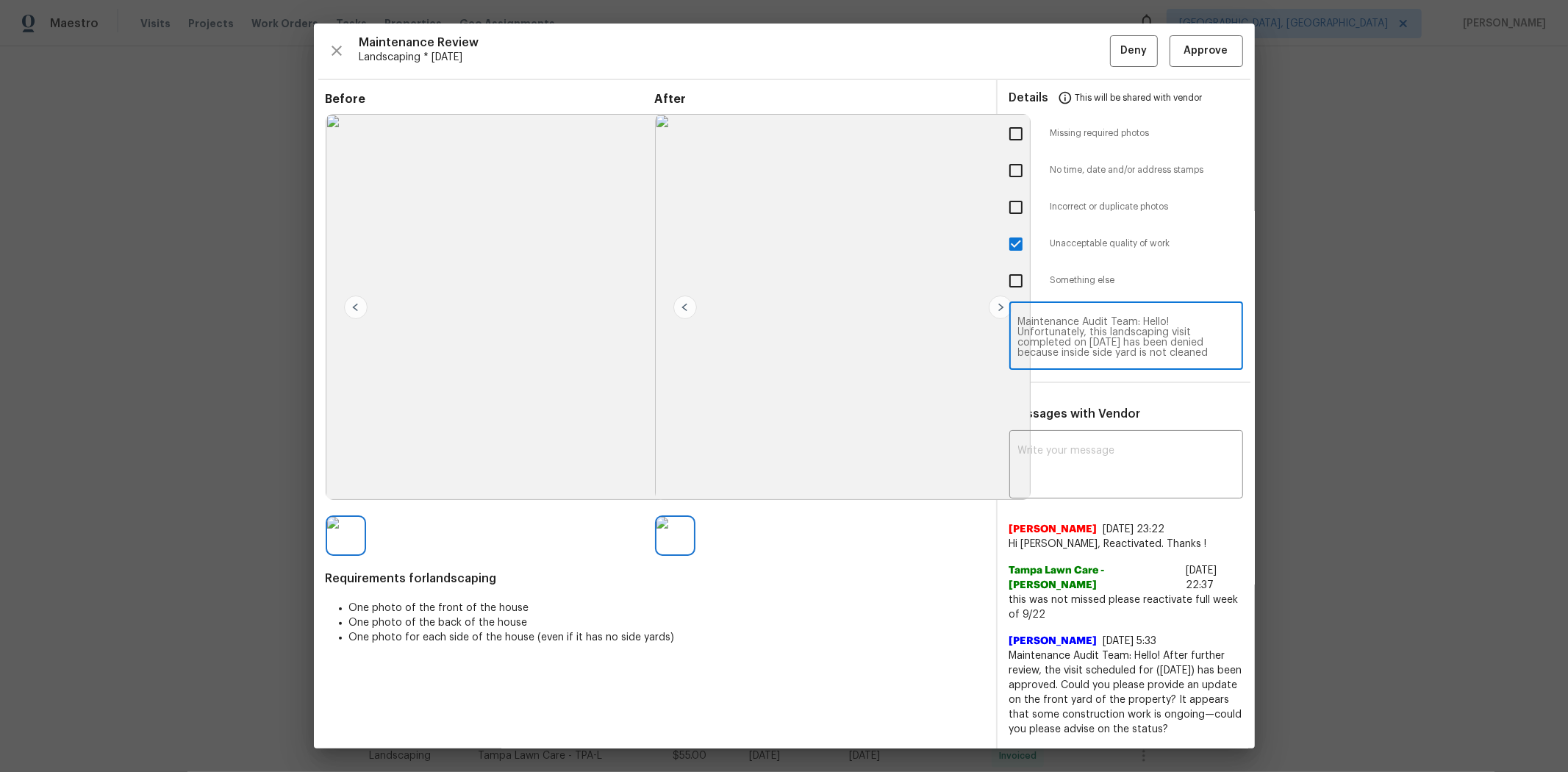
scroll to position [133, 0]
type textarea "Maintenance Audit Team: Hello! Unfortunately, this landscaping visit completed …"
click at [1114, 465] on textarea at bounding box center [1126, 466] width 216 height 42
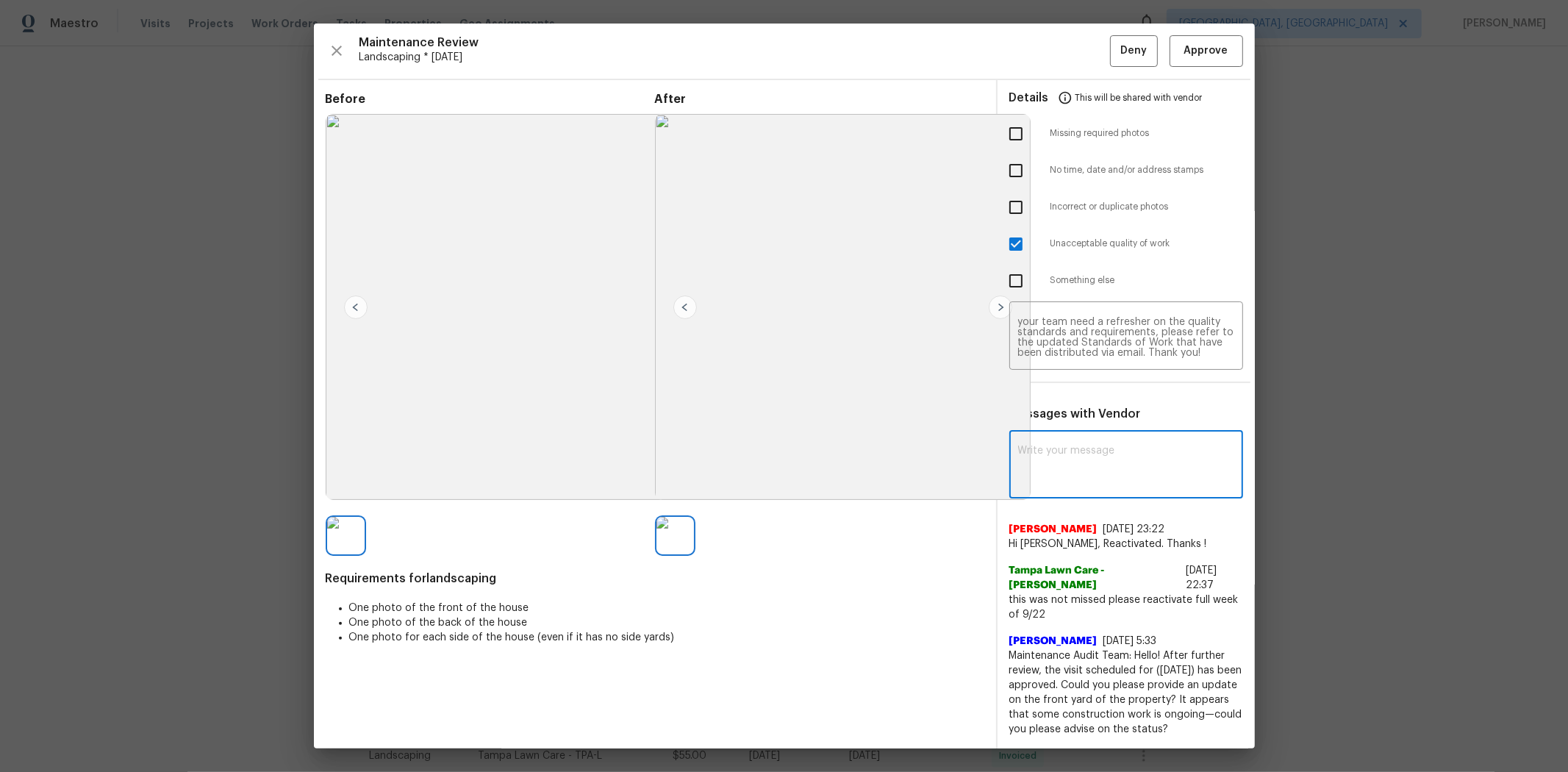
paste textarea "Maintenance Audit Team: Hello! Unfortunately, this landscaping visit completed …"
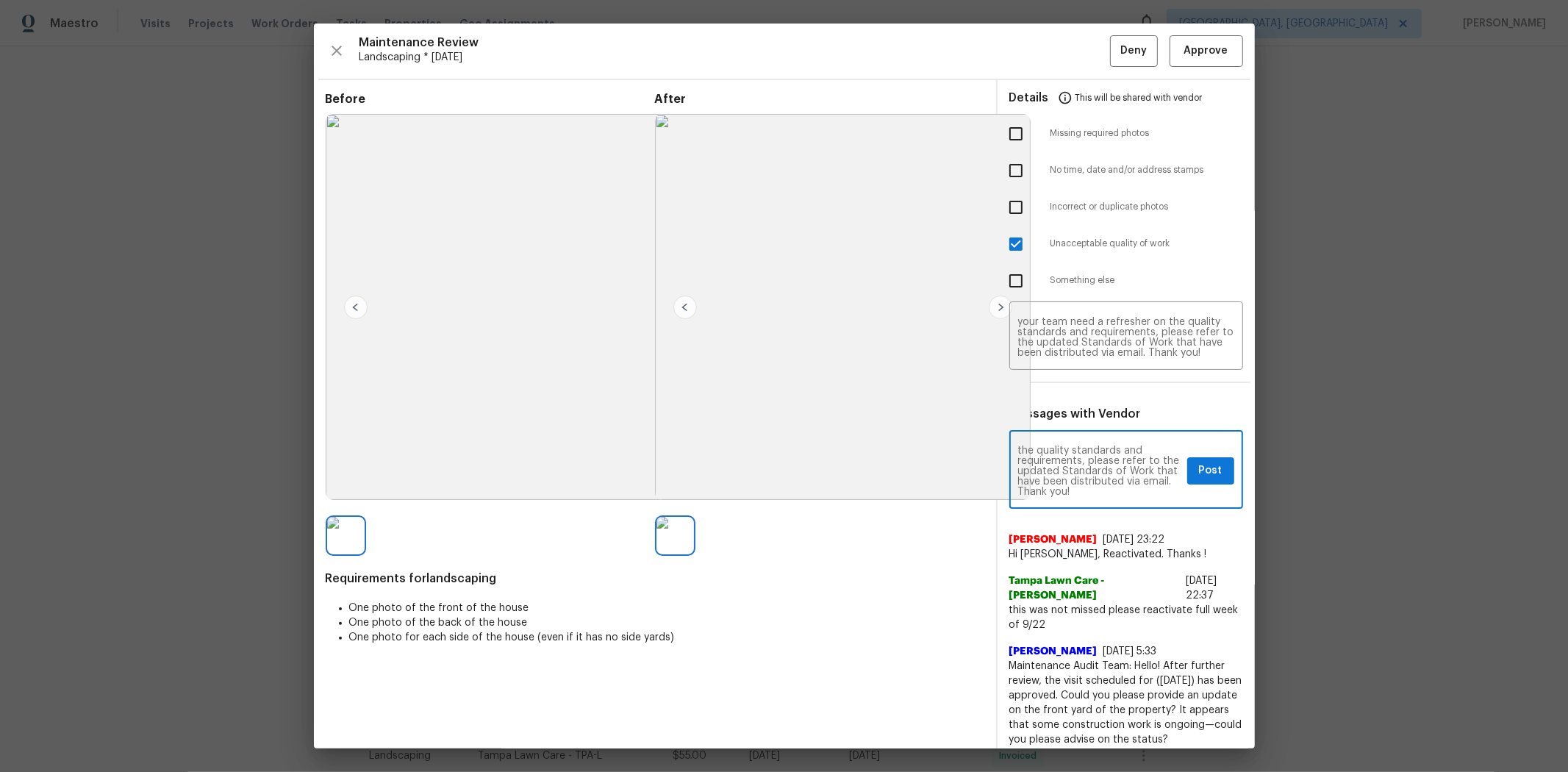
type textarea "Maintenance Audit Team: Hello! Unfortunately, this landscaping visit completed …"
click at [1114, 472] on span "Post" at bounding box center [1211, 470] width 24 height 18
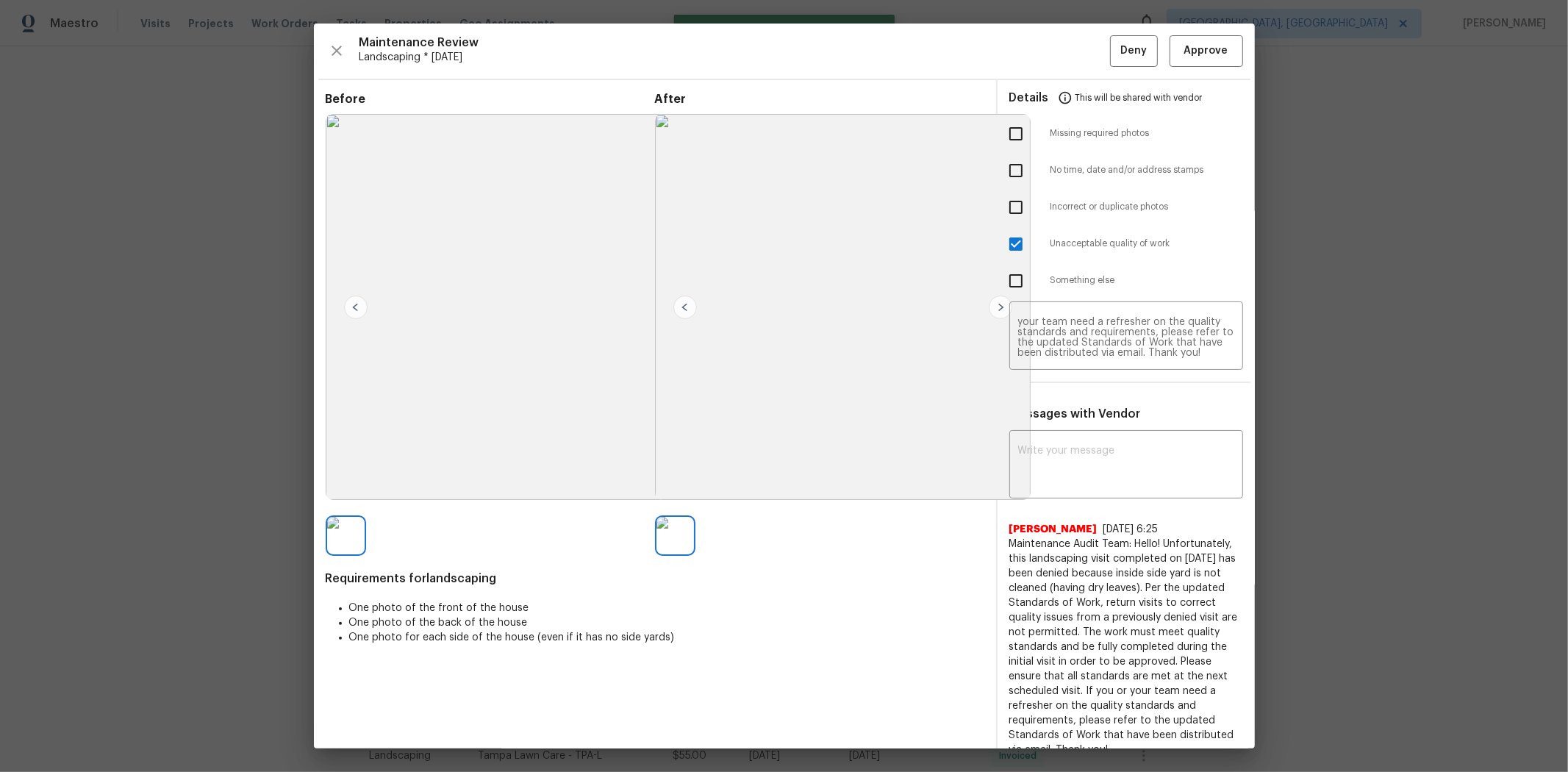
scroll to position [0, 0]
click at [1114, 42] on span "Deny" at bounding box center [1133, 50] width 26 height 18
